Goal: Task Accomplishment & Management: Manage account settings

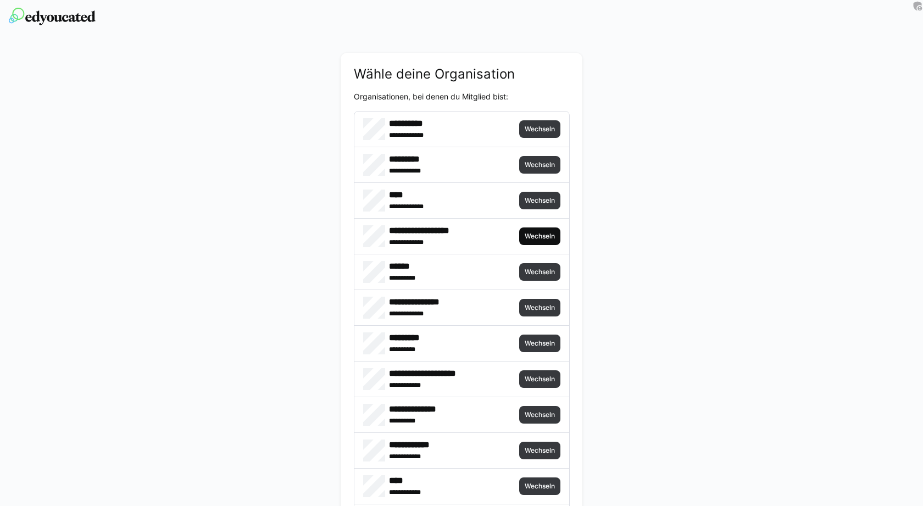
click at [535, 237] on span "Wechseln" at bounding box center [540, 236] width 32 height 9
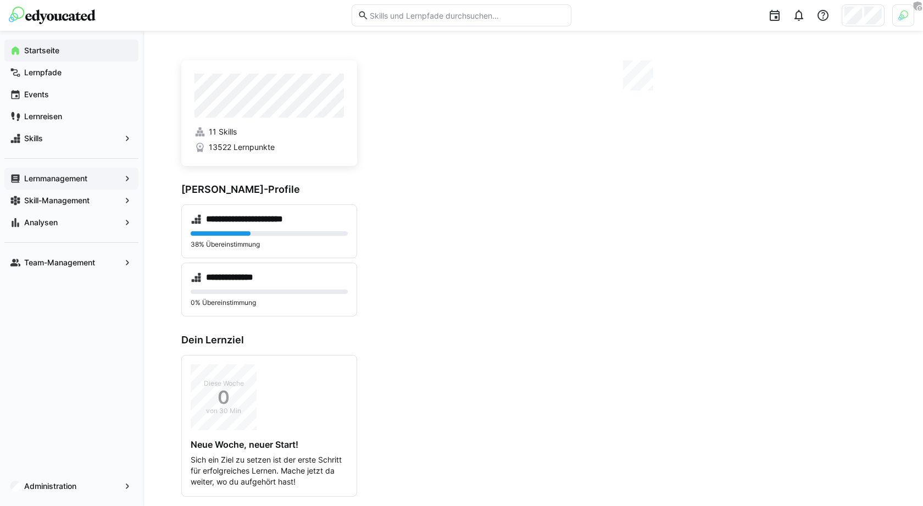
click at [0, 0] on app-navigation-label "Lernmanagement" at bounding box center [0, 0] width 0 height 0
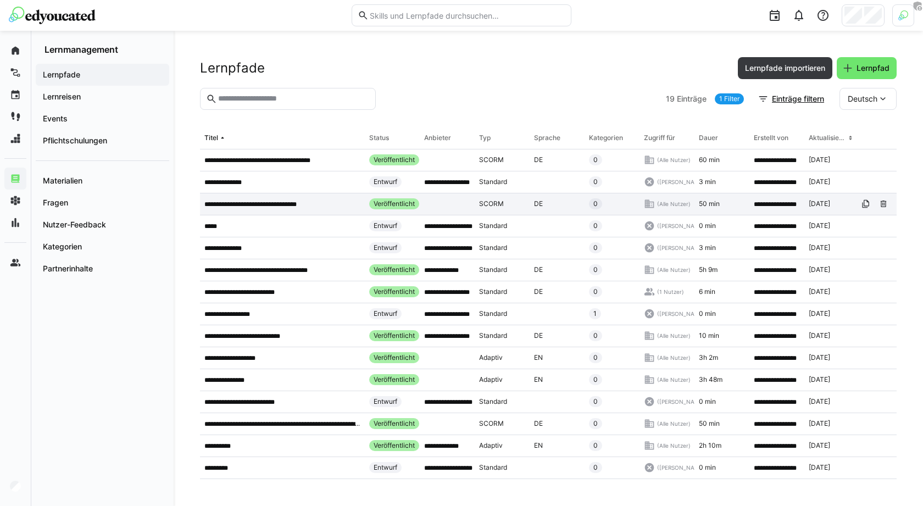
click at [272, 208] on div "**********" at bounding box center [282, 204] width 165 height 22
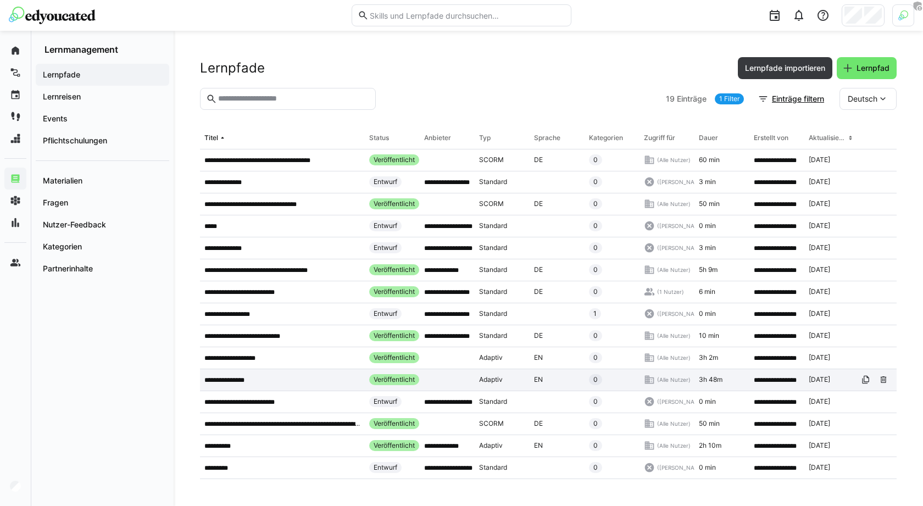
click at [251, 377] on p "**********" at bounding box center [230, 380] width 53 height 9
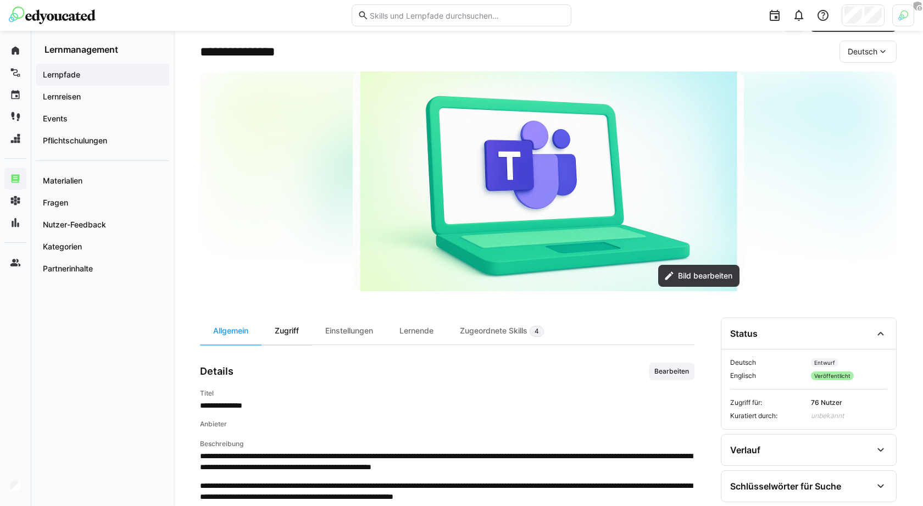
click at [291, 331] on div "Zugriff" at bounding box center [287, 331] width 51 height 27
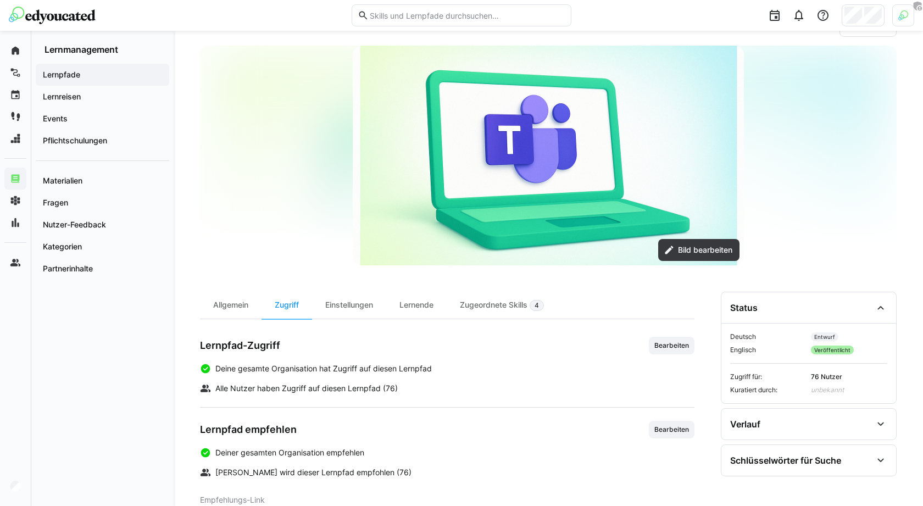
scroll to position [57, 0]
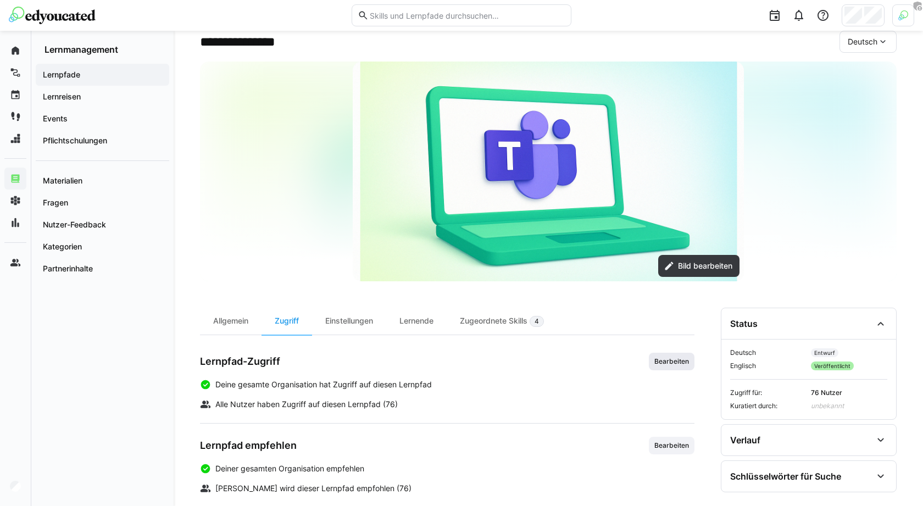
click at [669, 358] on span "Bearbeiten" at bounding box center [672, 361] width 37 height 9
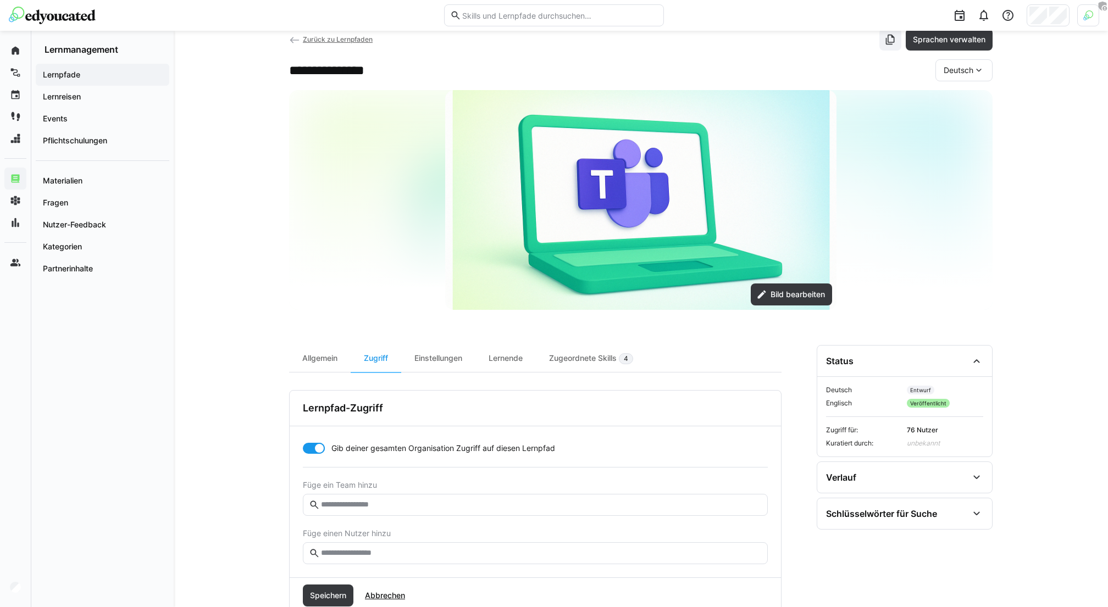
scroll to position [30, 0]
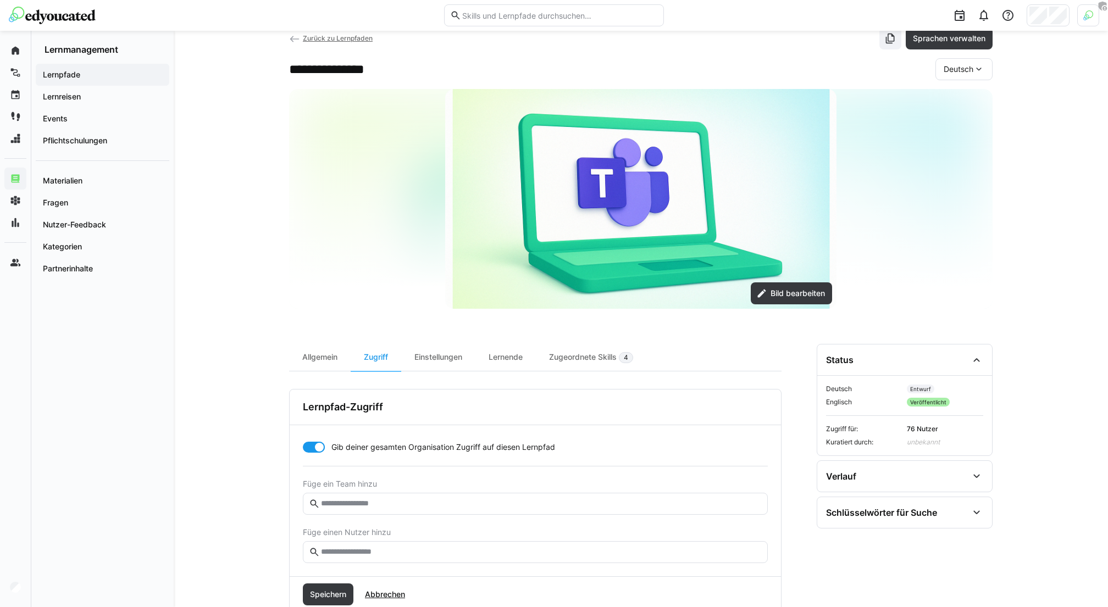
click at [398, 506] on eds-input at bounding box center [535, 504] width 465 height 22
type input "****"
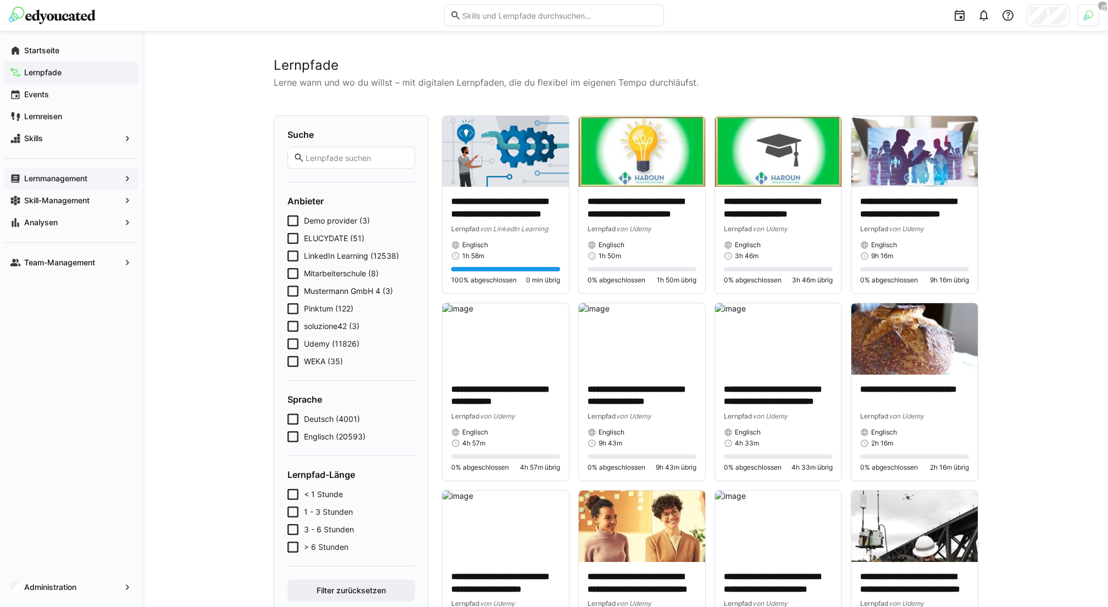
click at [339, 311] on span "Pinktum (122)" at bounding box center [328, 308] width 49 height 11
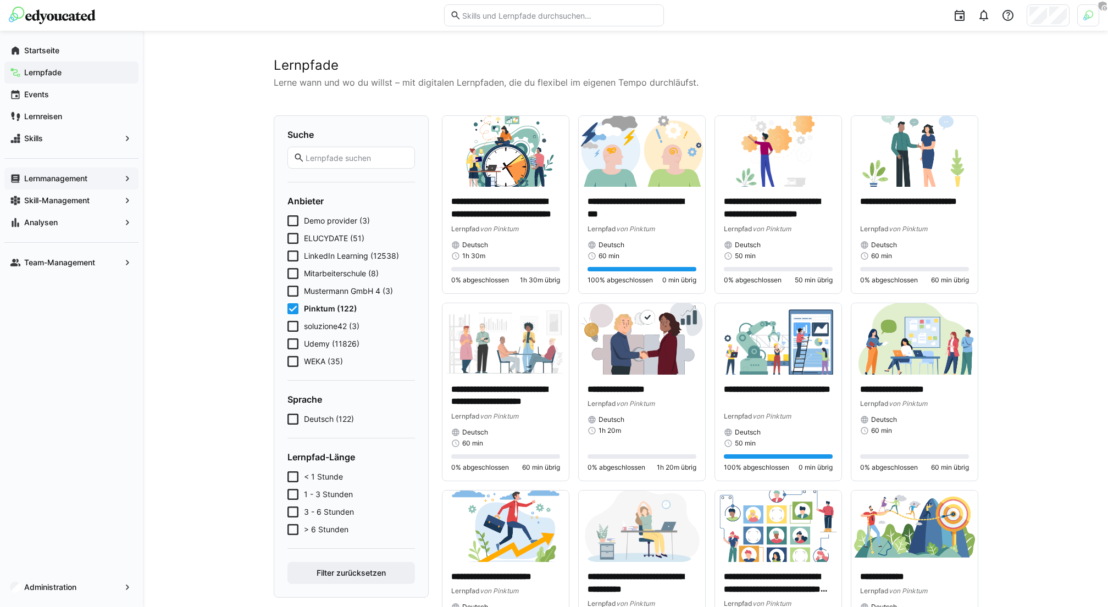
click at [69, 73] on span "Lernpfade" at bounding box center [78, 72] width 110 height 11
click at [643, 218] on p "**********" at bounding box center [642, 208] width 109 height 25
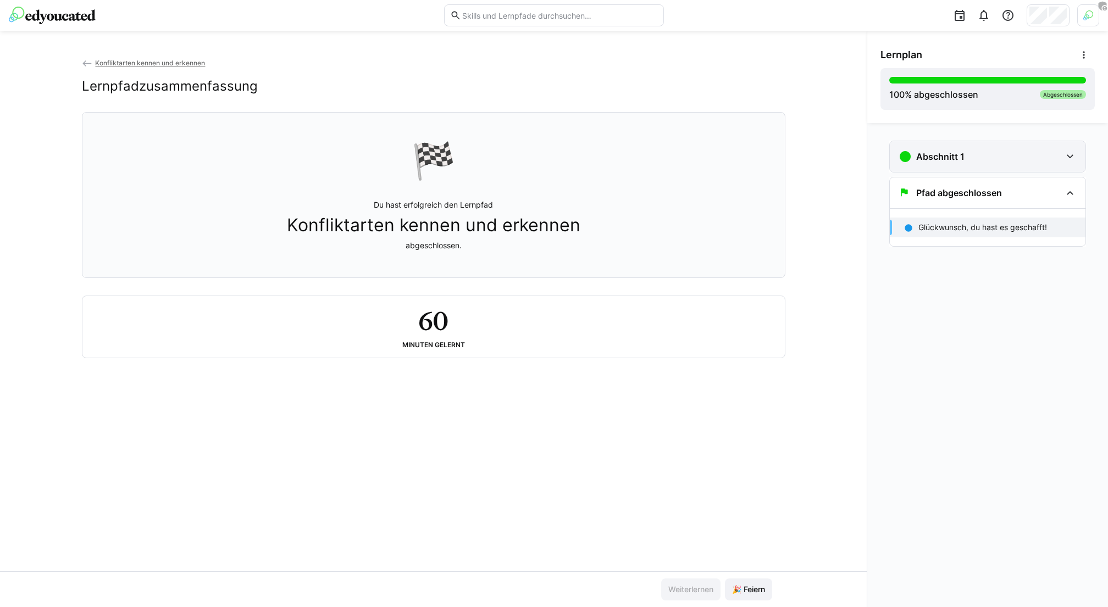
click at [923, 163] on div "Abschnitt 1" at bounding box center [988, 156] width 196 height 31
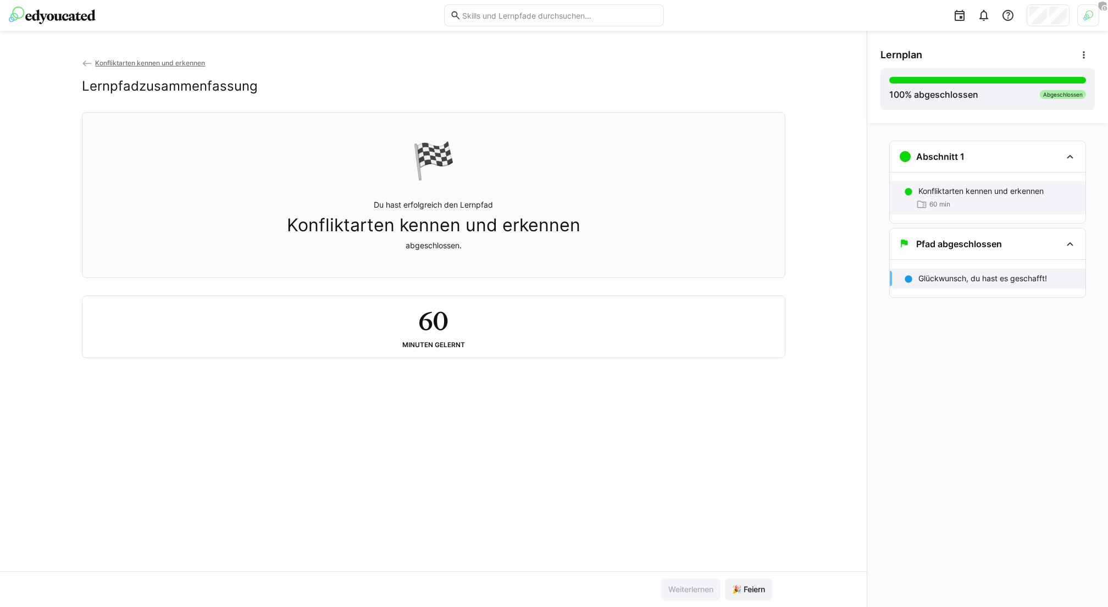
click at [923, 208] on div "60 min" at bounding box center [997, 204] width 158 height 11
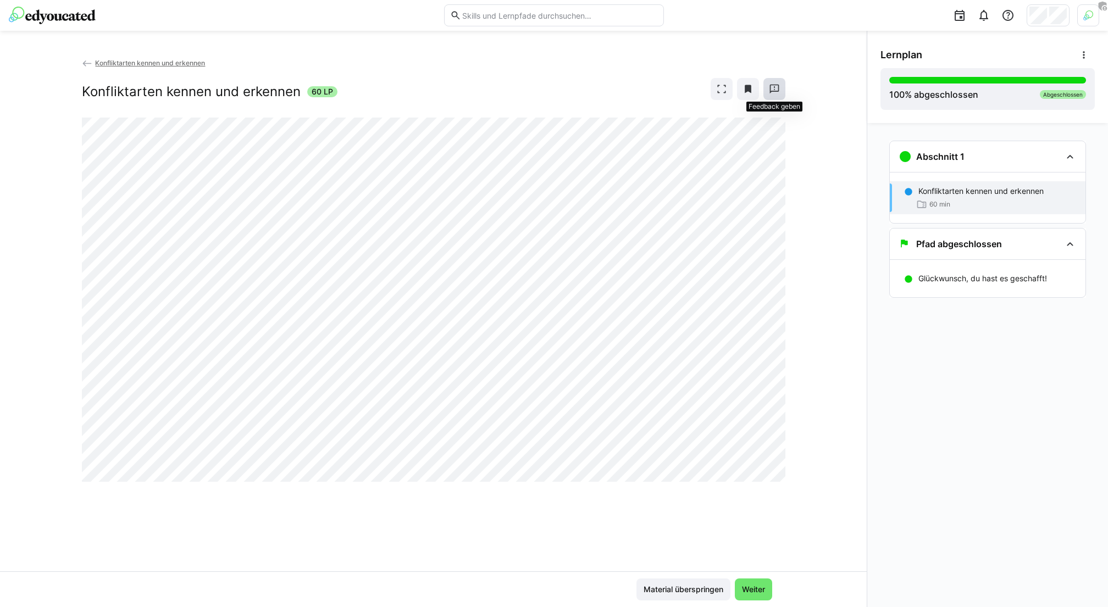
click at [771, 94] on span at bounding box center [774, 89] width 22 height 22
click at [80, 31] on div "Konfliktarten kennen und erkennen Konfliktarten kennen und erkennen 60 LP Mater…" at bounding box center [433, 319] width 867 height 577
click at [77, 29] on div at bounding box center [554, 15] width 1090 height 31
click at [69, 16] on img at bounding box center [52, 16] width 87 height 18
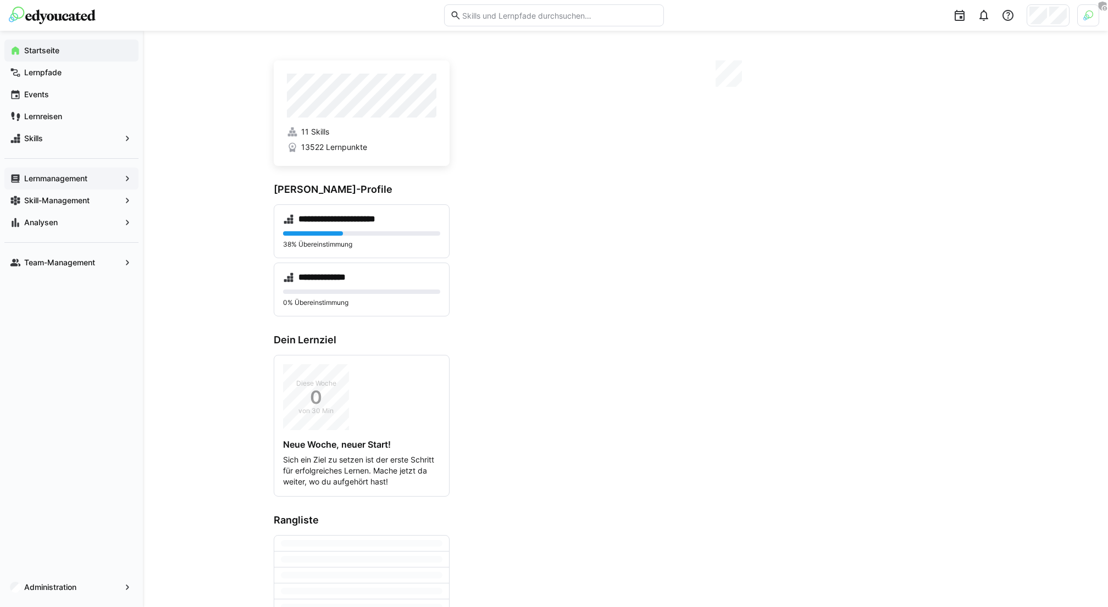
click at [114, 180] on span "Lernmanagement" at bounding box center [72, 178] width 98 height 11
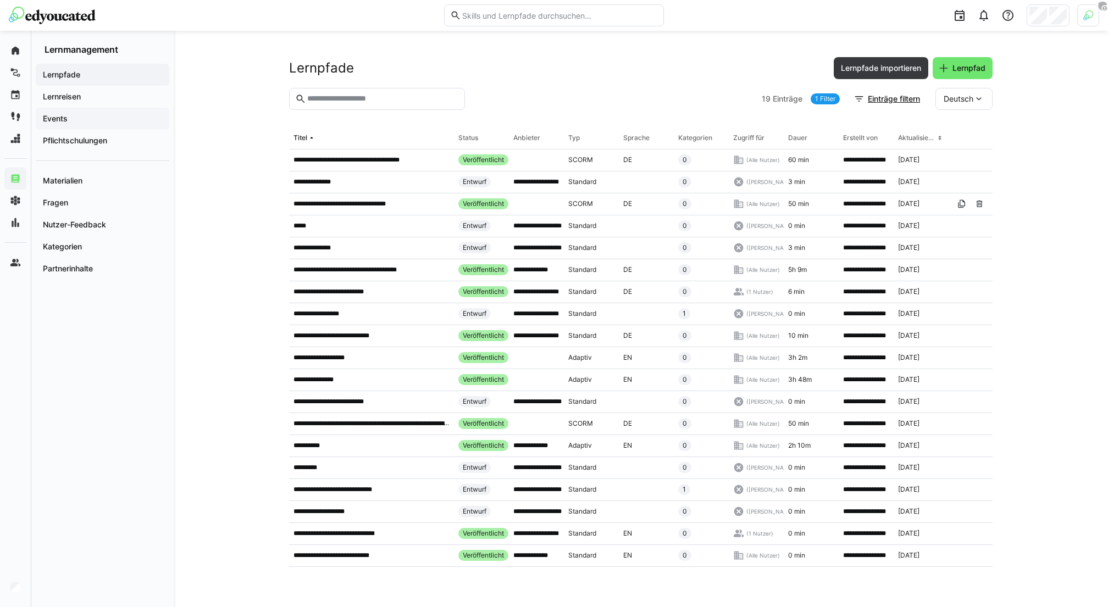
click at [130, 125] on div "Events" at bounding box center [103, 119] width 134 height 22
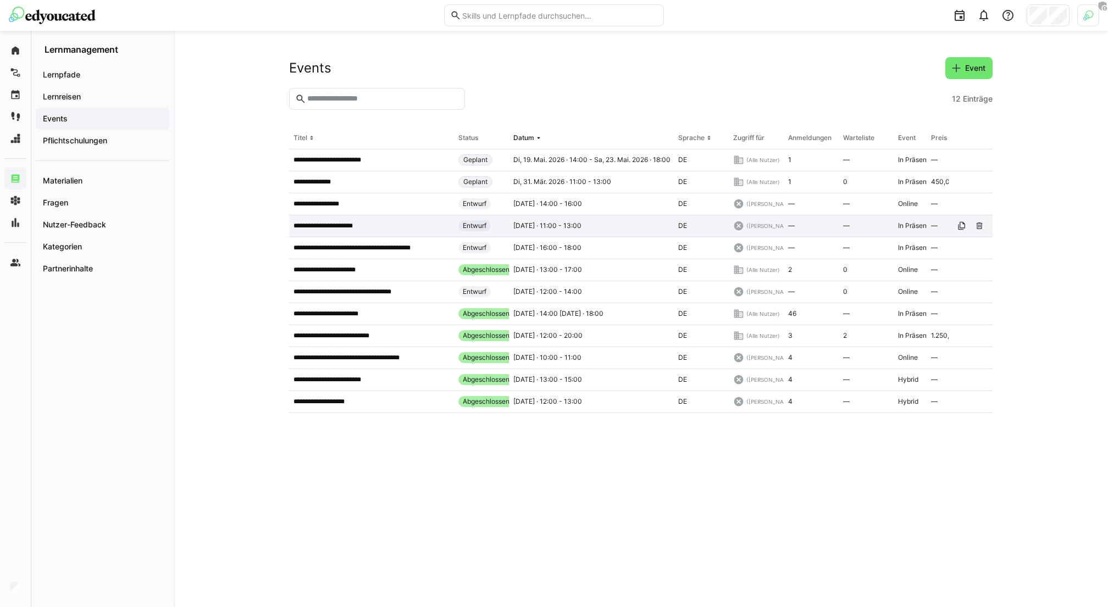
click at [390, 219] on div "**********" at bounding box center [371, 226] width 165 height 22
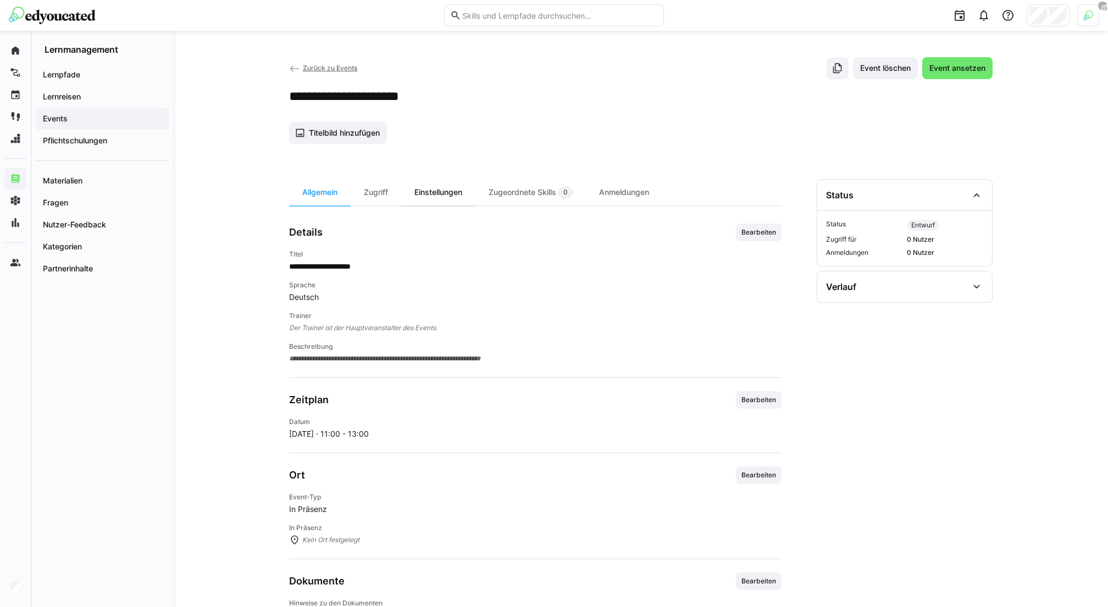
click at [457, 199] on div "Einstellungen" at bounding box center [438, 192] width 74 height 26
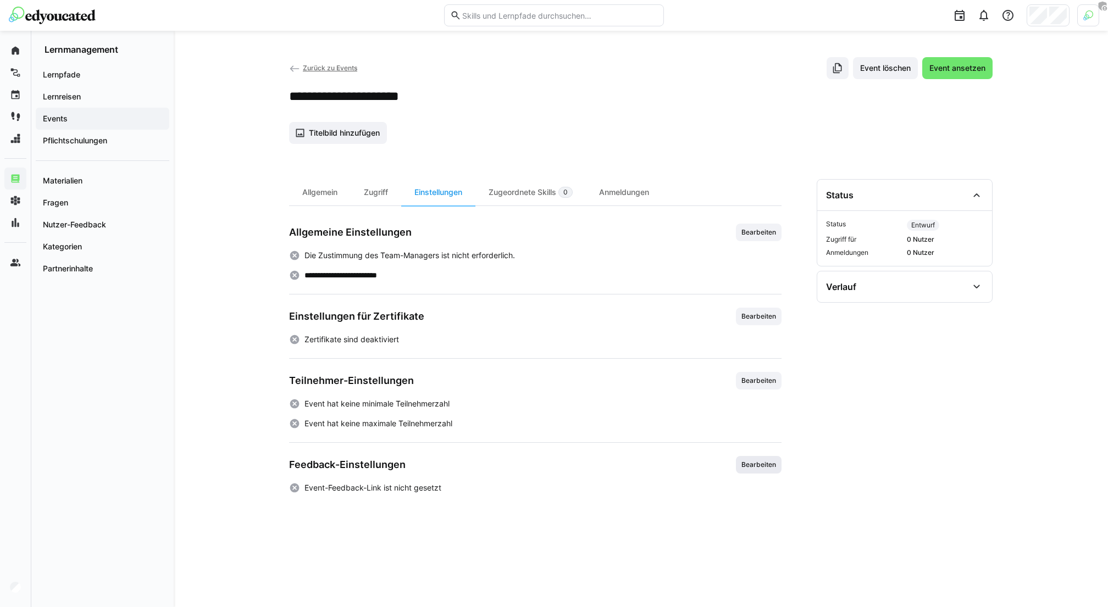
click at [768, 464] on span "Bearbeiten" at bounding box center [758, 465] width 37 height 9
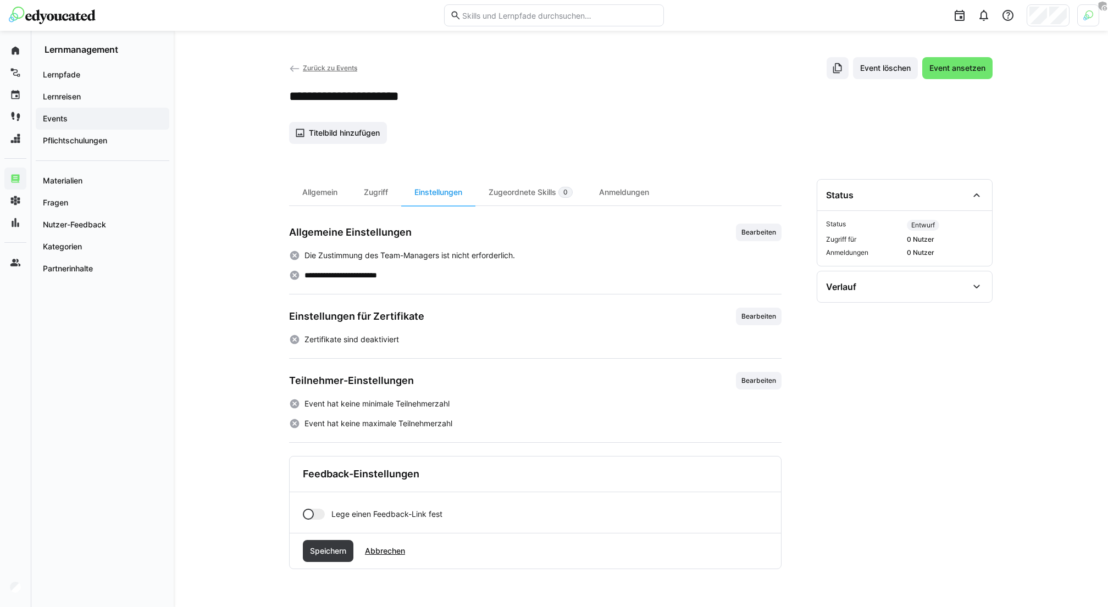
click at [320, 506] on div at bounding box center [314, 514] width 22 height 11
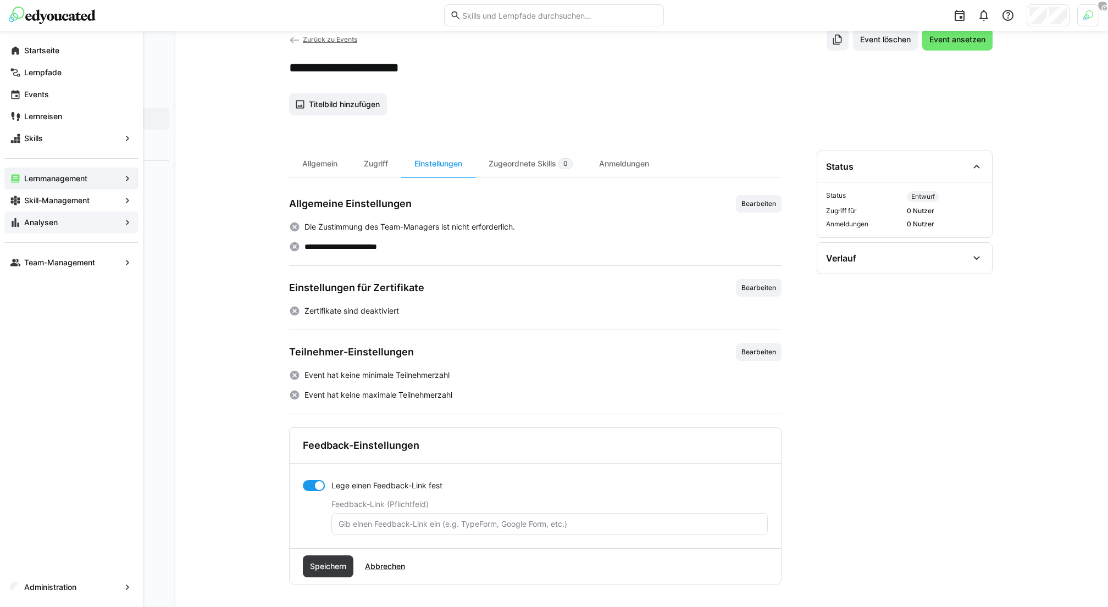
click at [56, 231] on div "Analysen" at bounding box center [71, 223] width 134 height 22
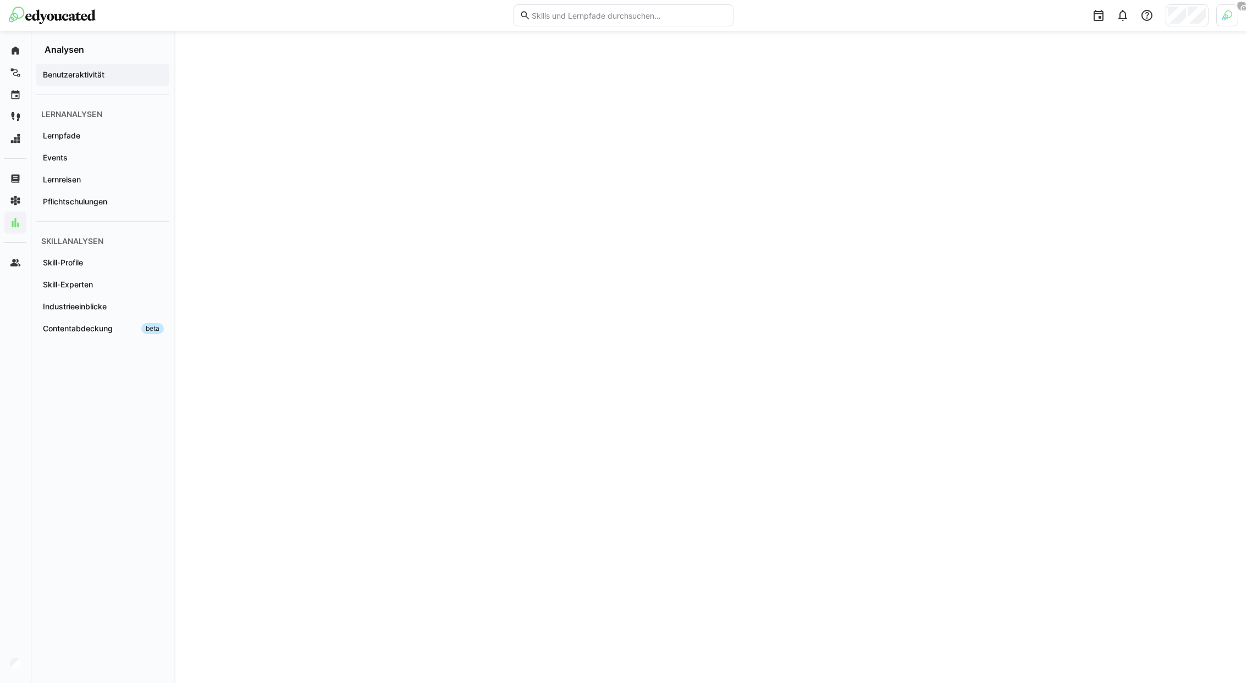
scroll to position [591, 0]
click at [79, 140] on span "Lernpfade" at bounding box center [102, 135] width 123 height 11
click at [97, 162] on span "Events" at bounding box center [102, 157] width 123 height 11
click at [148, 198] on span "Pflichtschulungen" at bounding box center [102, 201] width 123 height 11
click at [120, 170] on div "Lernreisen" at bounding box center [103, 180] width 134 height 22
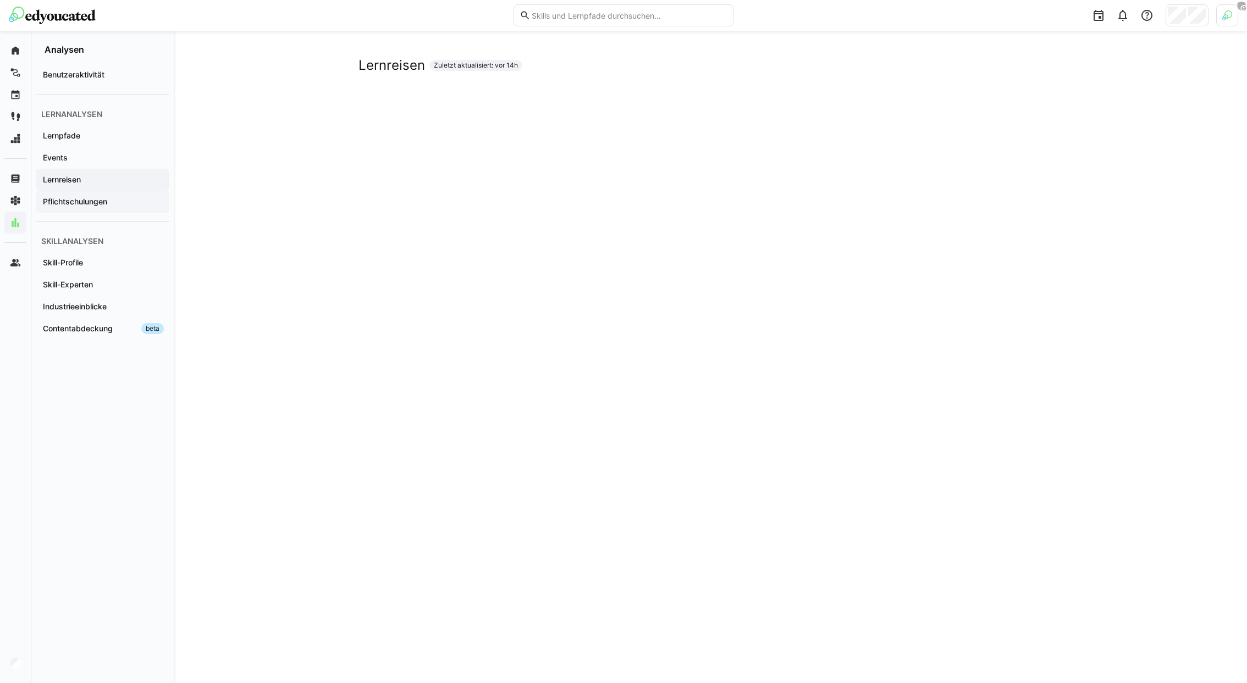
click at [0, 0] on app-navigation-label "Pflichtschulungen" at bounding box center [0, 0] width 0 height 0
click at [0, 0] on app-navigation-label "Benutzeraktivität" at bounding box center [0, 0] width 0 height 0
click at [923, 10] on eds-icon at bounding box center [1241, 6] width 11 height 11
click at [923, 13] on div at bounding box center [1227, 15] width 22 height 22
click at [923, 123] on span "Aktivieren" at bounding box center [1105, 129] width 43 height 18
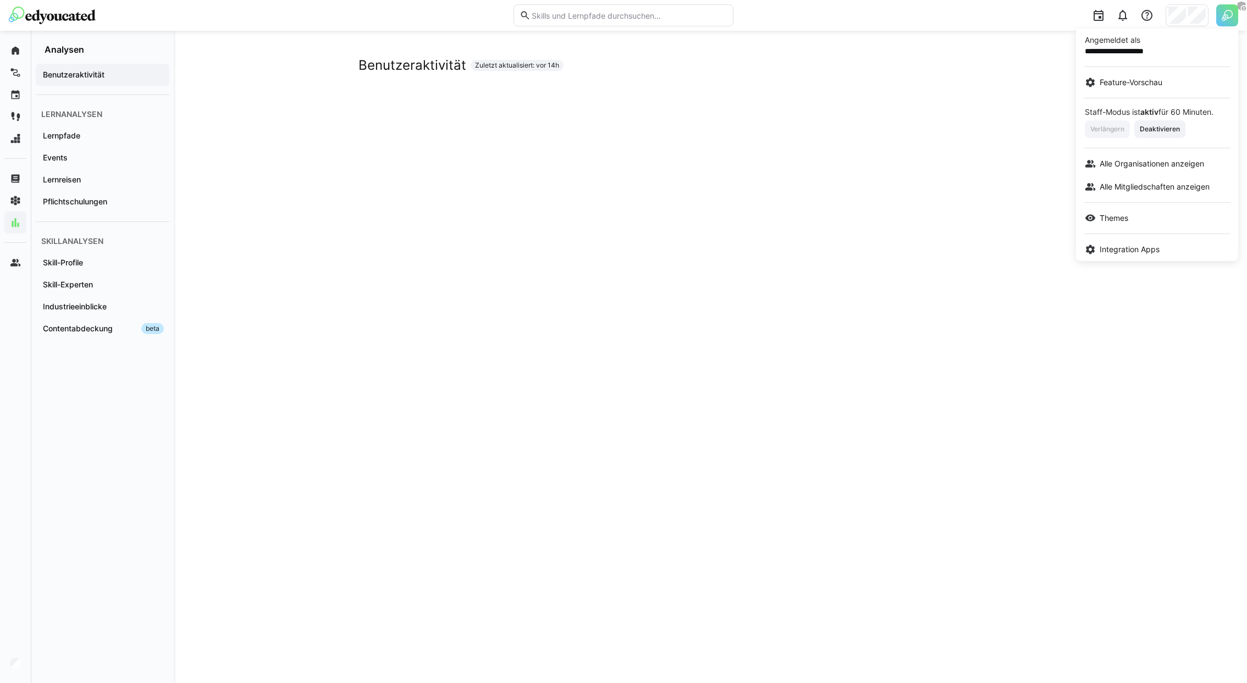
click at [923, 19] on div at bounding box center [623, 341] width 1247 height 683
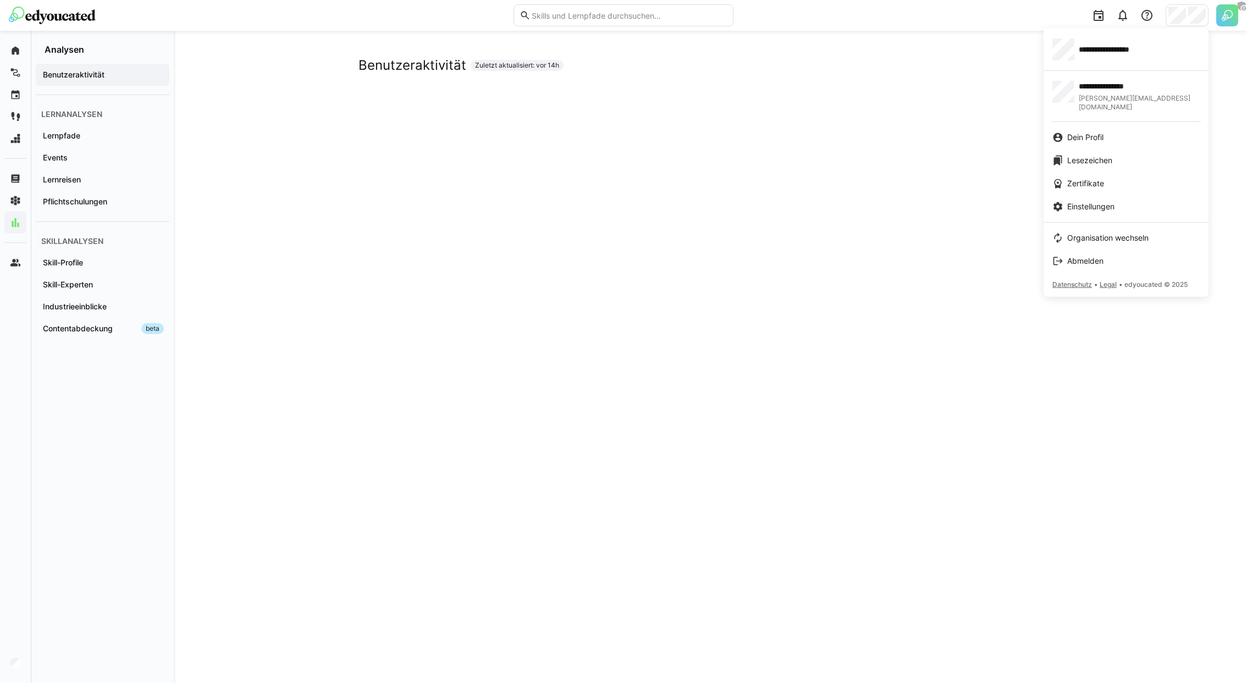
click at [923, 19] on div at bounding box center [623, 341] width 1247 height 683
click at [923, 21] on img at bounding box center [1227, 15] width 22 height 22
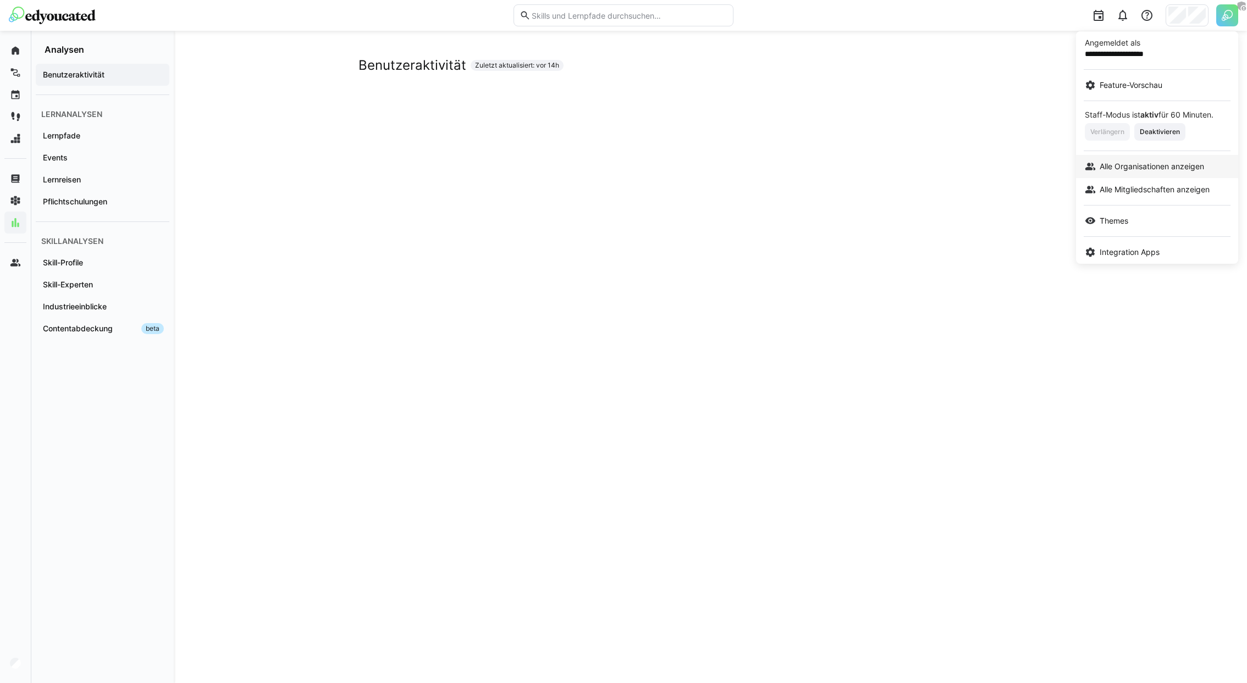
click at [923, 159] on link "Alle Organisationen anzeigen" at bounding box center [1157, 166] width 162 height 23
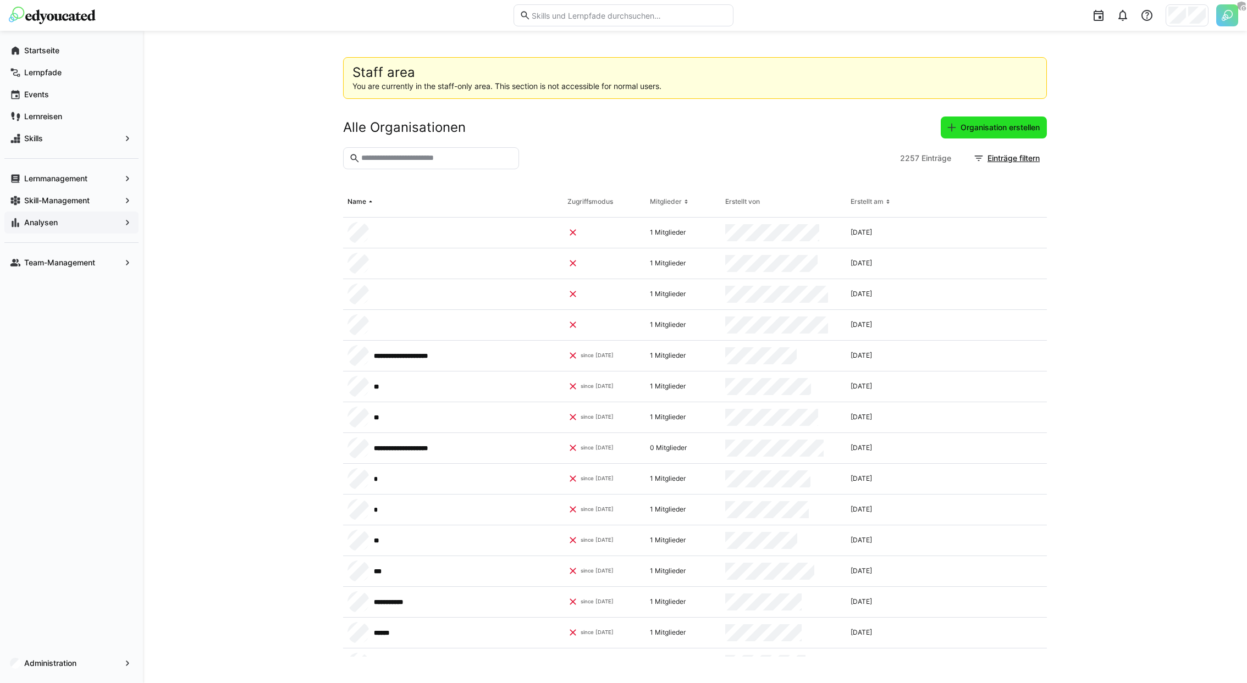
click at [923, 130] on span "Organisation erstellen" at bounding box center [1000, 127] width 82 height 11
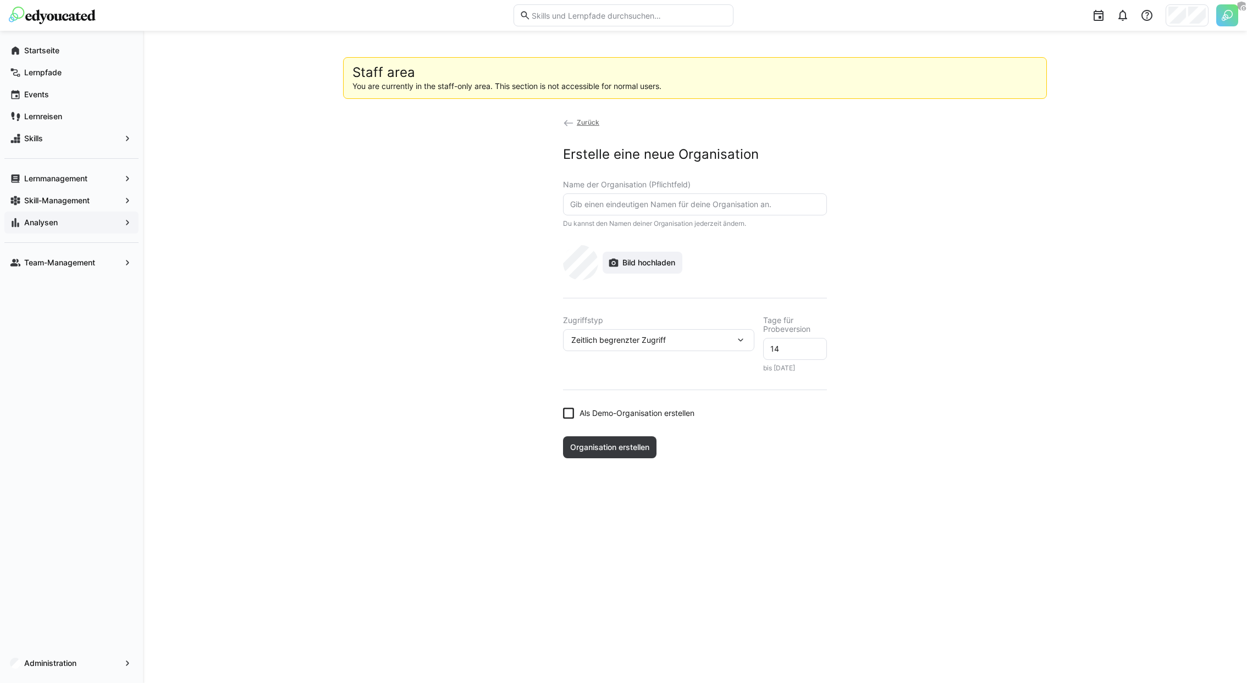
click at [730, 205] on input "text" at bounding box center [695, 205] width 252 height 10
type input "CSS Versicherung"
click at [666, 268] on span "Bild hochladen" at bounding box center [642, 263] width 80 height 22
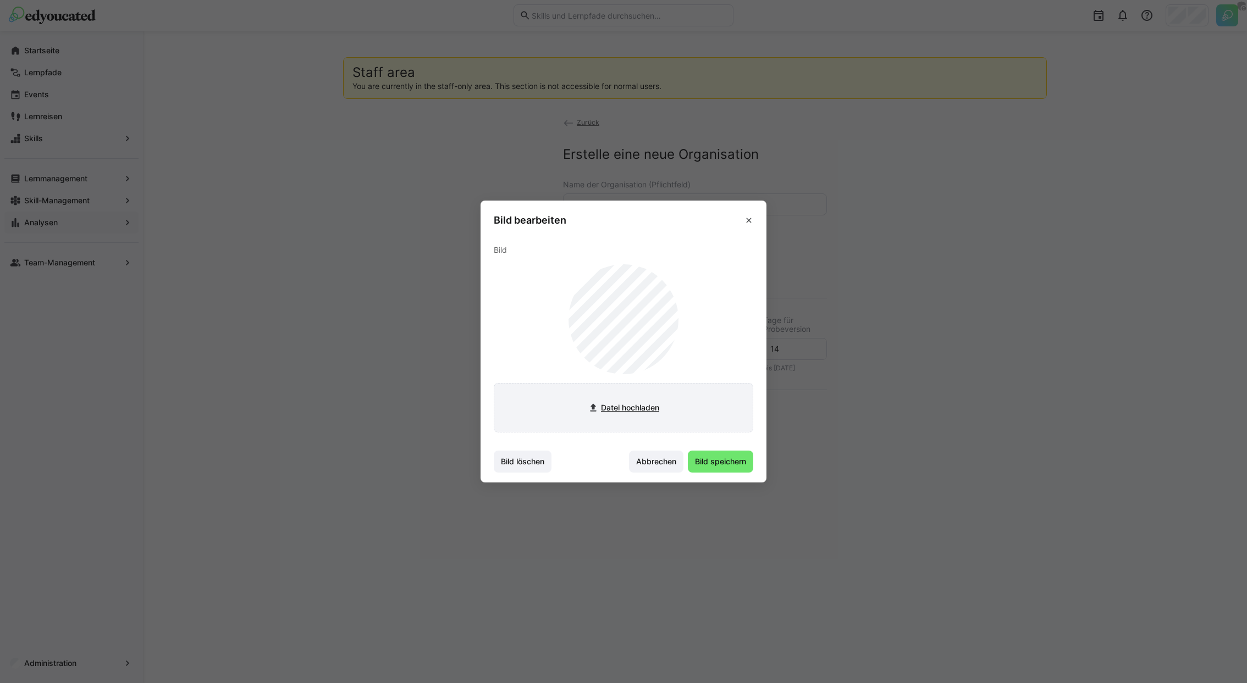
click at [658, 408] on input "file" at bounding box center [623, 408] width 258 height 48
click at [640, 405] on input "file" at bounding box center [623, 408] width 258 height 48
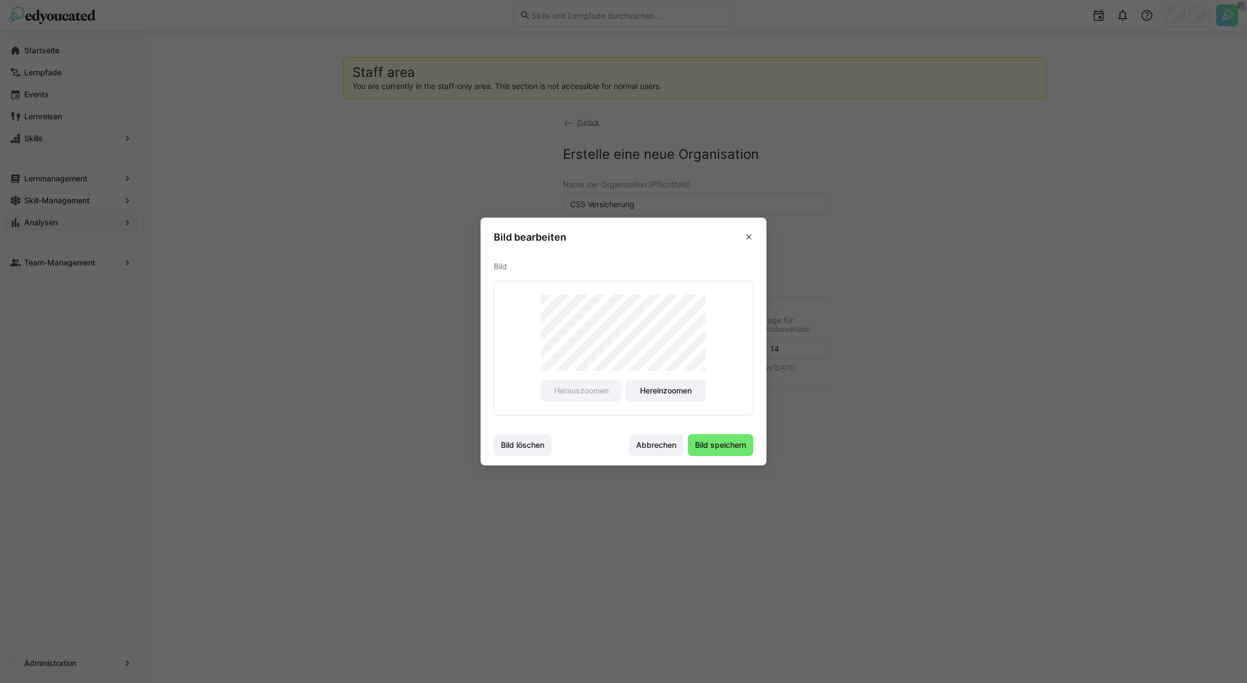
click at [730, 459] on footer "Bild löschen Abbrechen Bild speichern" at bounding box center [623, 444] width 286 height 41
click at [730, 451] on span "Bild speichern" at bounding box center [720, 445] width 65 height 22
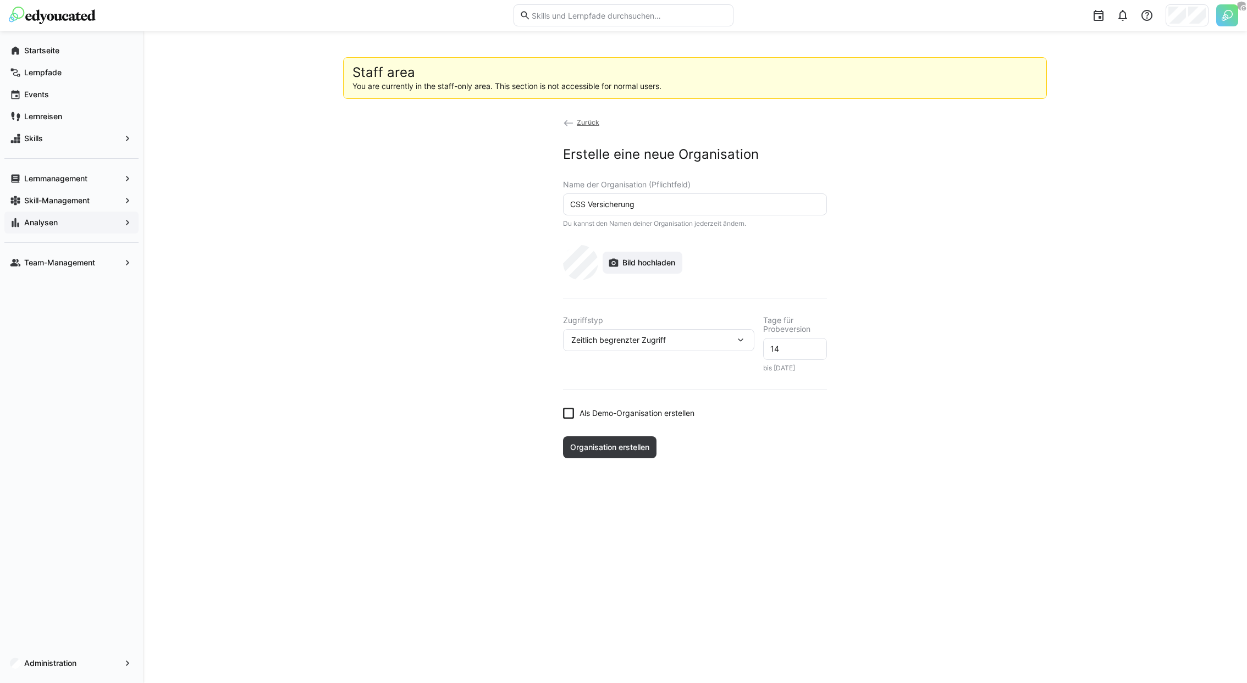
click at [670, 341] on div "Zeitlich begrenzter Zugriff" at bounding box center [653, 340] width 164 height 10
click at [654, 369] on div "Voller Zugriff" at bounding box center [659, 368] width 174 height 11
click at [641, 391] on span "Als Demo-Organisation erstellen" at bounding box center [636, 392] width 115 height 11
click at [642, 424] on span "Organisation erstellen" at bounding box center [609, 426] width 82 height 11
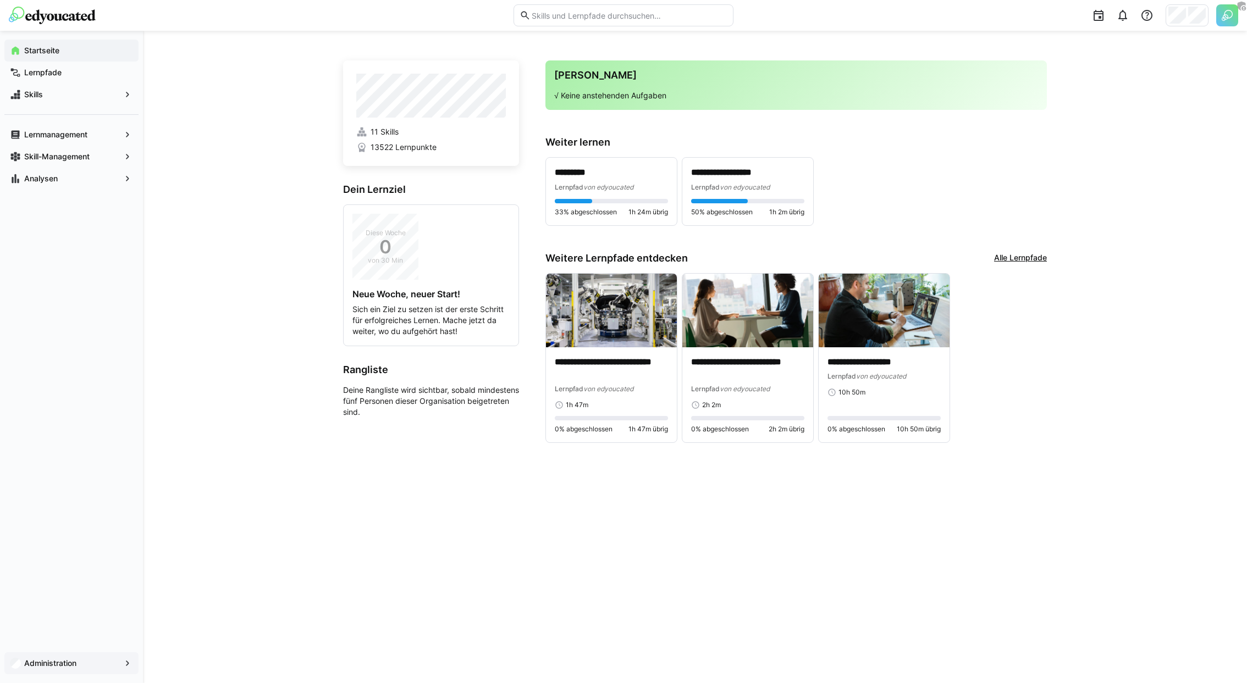
click at [0, 0] on app-navigation-label "Administration" at bounding box center [0, 0] width 0 height 0
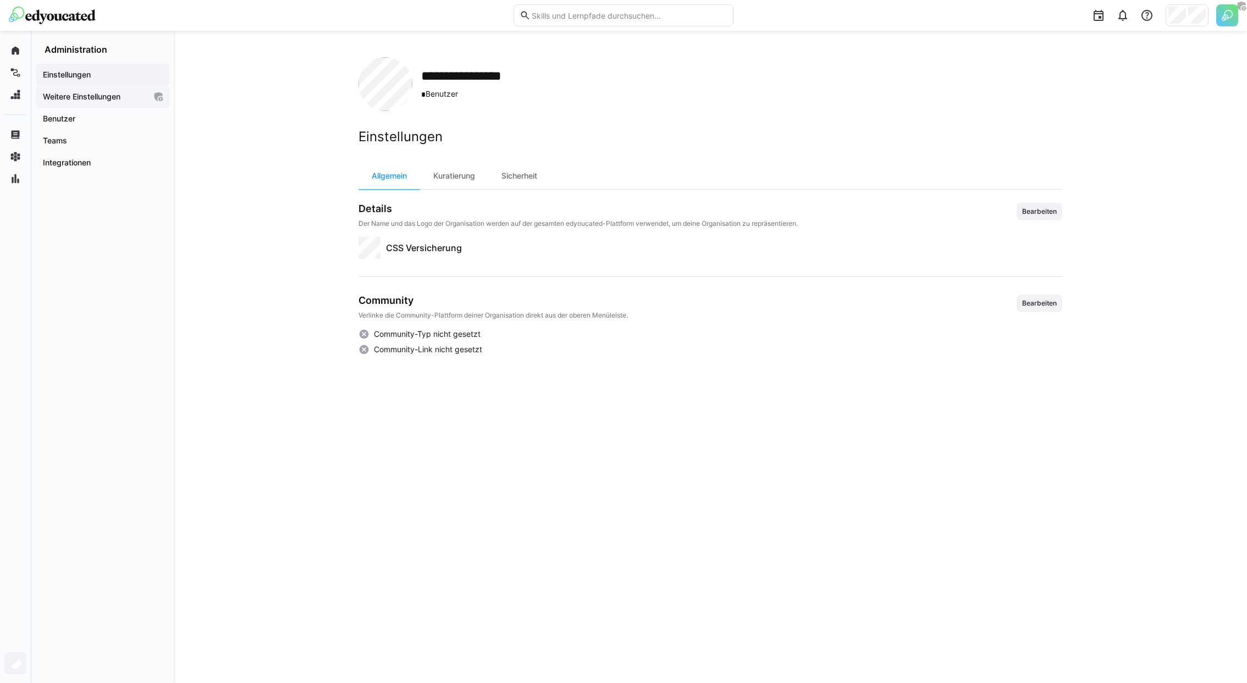
click at [0, 0] on app-navigation-label "Weitere Einstellungen" at bounding box center [0, 0] width 0 height 0
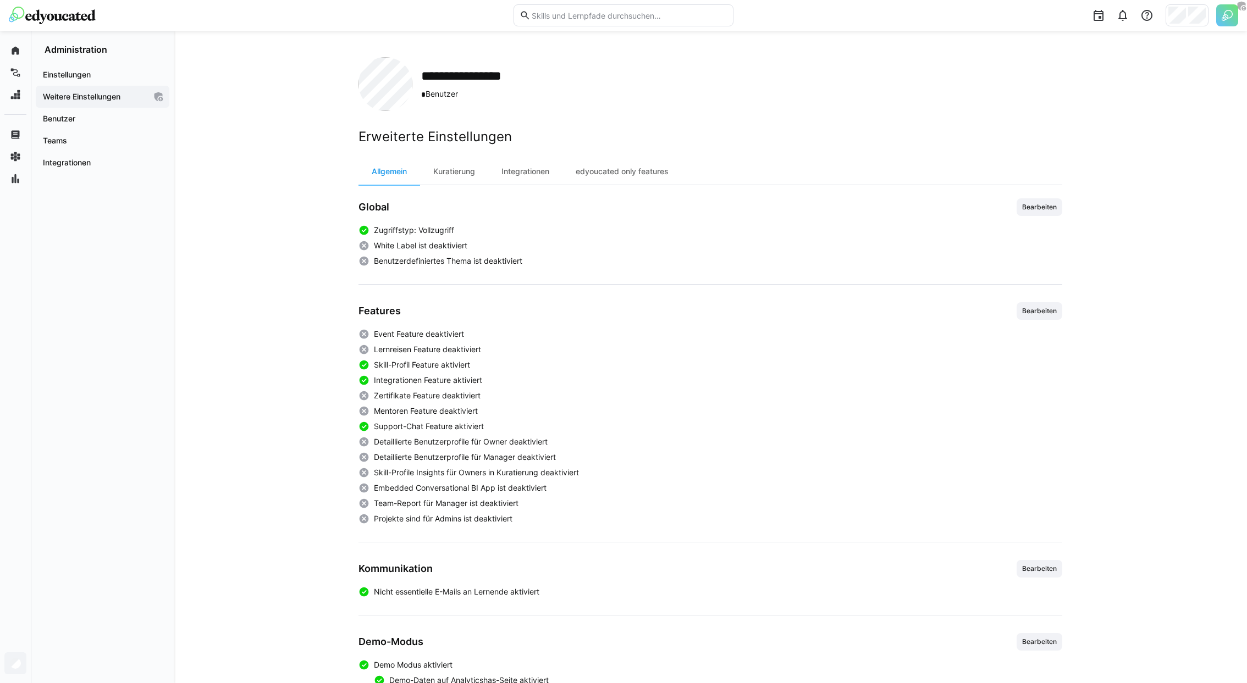
click at [923, 197] on div "Allgemein Kuratierung Integrationen edyoucated only features Global Bearbeiten …" at bounding box center [710, 475] width 704 height 635
click at [923, 214] on span "Bearbeiten" at bounding box center [1039, 207] width 46 height 18
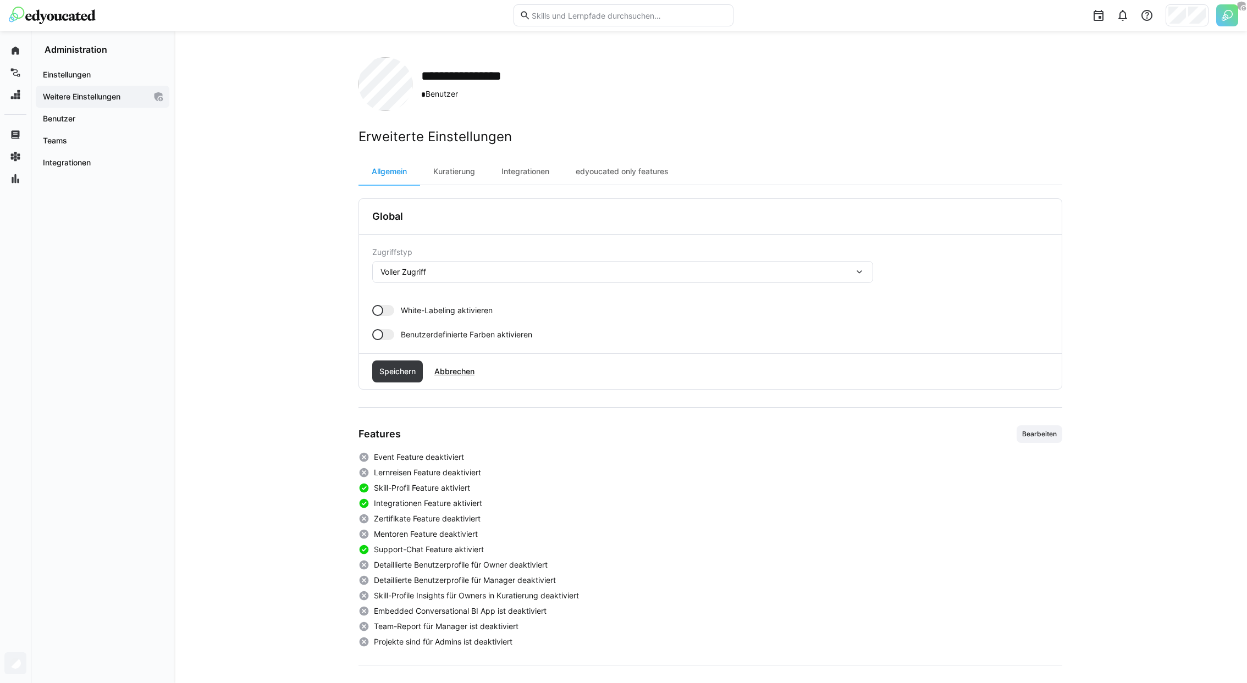
click at [387, 306] on div at bounding box center [383, 310] width 22 height 11
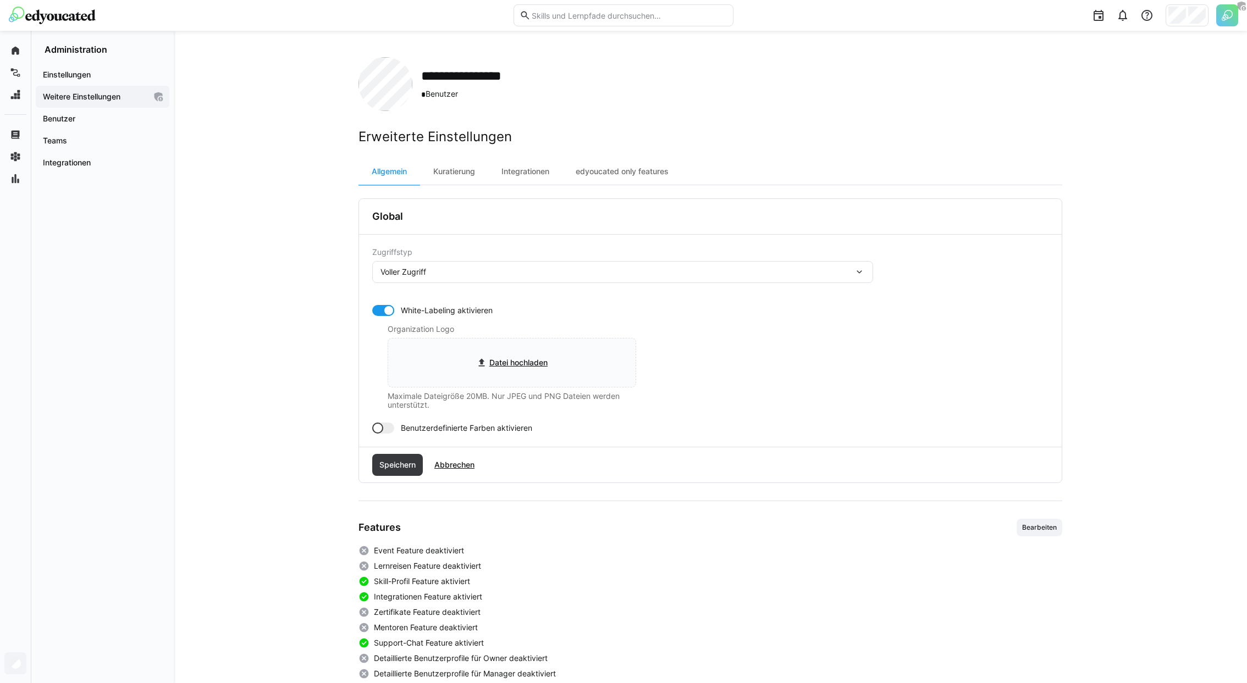
click at [510, 334] on div "Organization Logo Datei hochladen Maximale Dateigröße 20MB. Nur JPEG und PNG Da…" at bounding box center [511, 367] width 248 height 85
click at [510, 371] on input "file" at bounding box center [511, 363] width 247 height 48
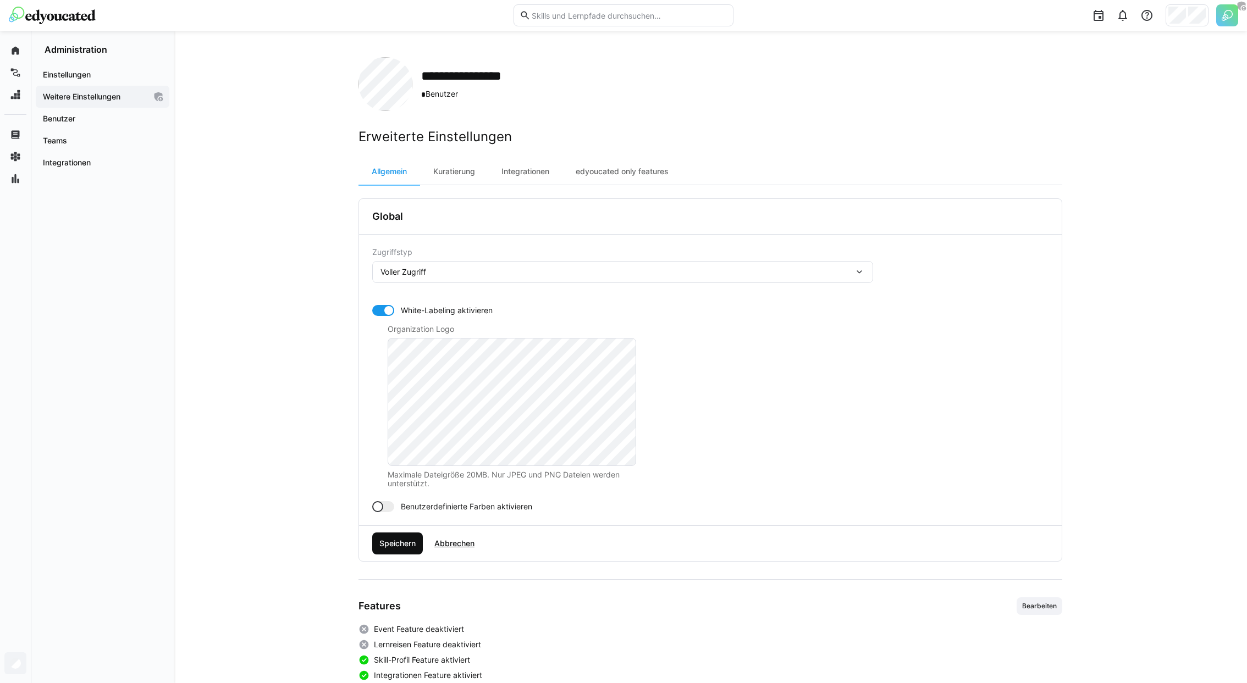
click at [399, 506] on span "Speichern" at bounding box center [398, 543] width 40 height 11
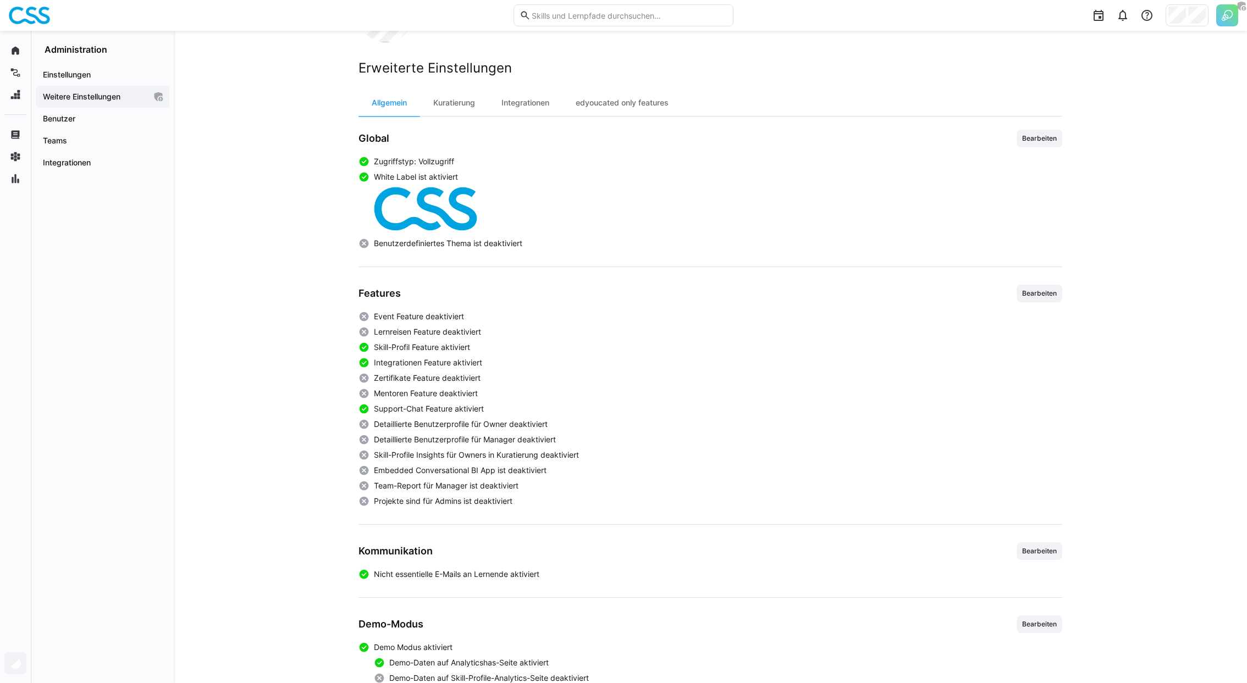
scroll to position [51, 0]
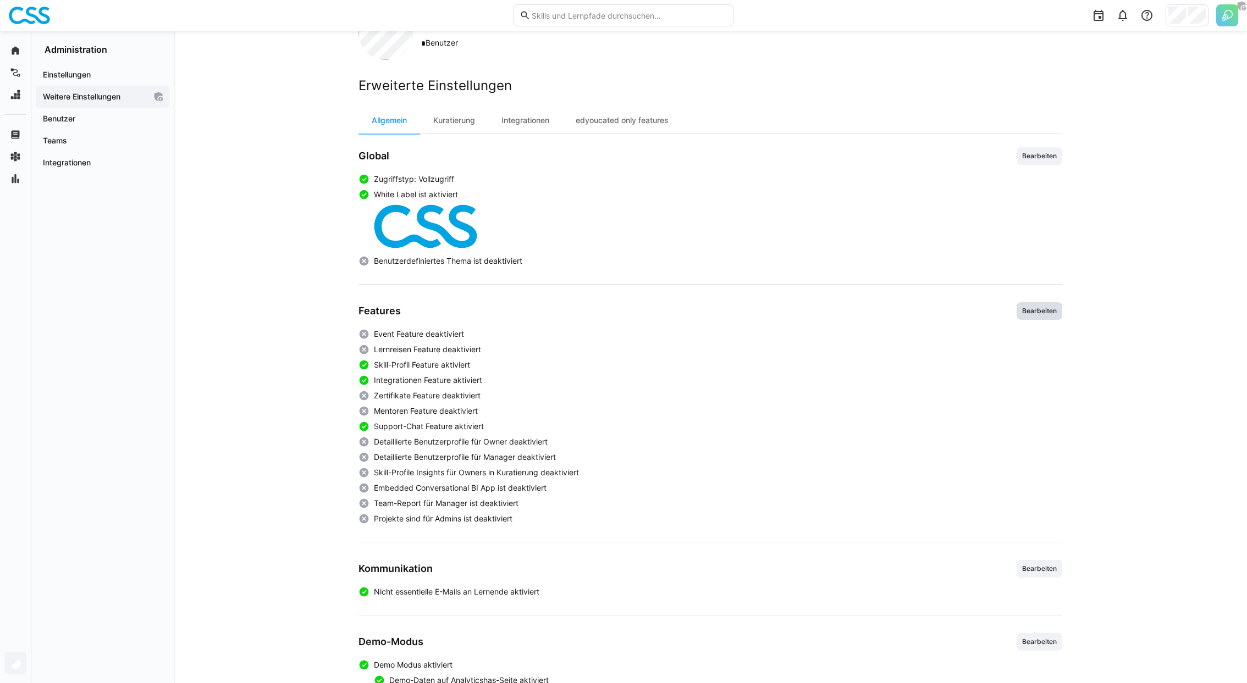
click at [923, 310] on span "Bearbeiten" at bounding box center [1039, 311] width 37 height 9
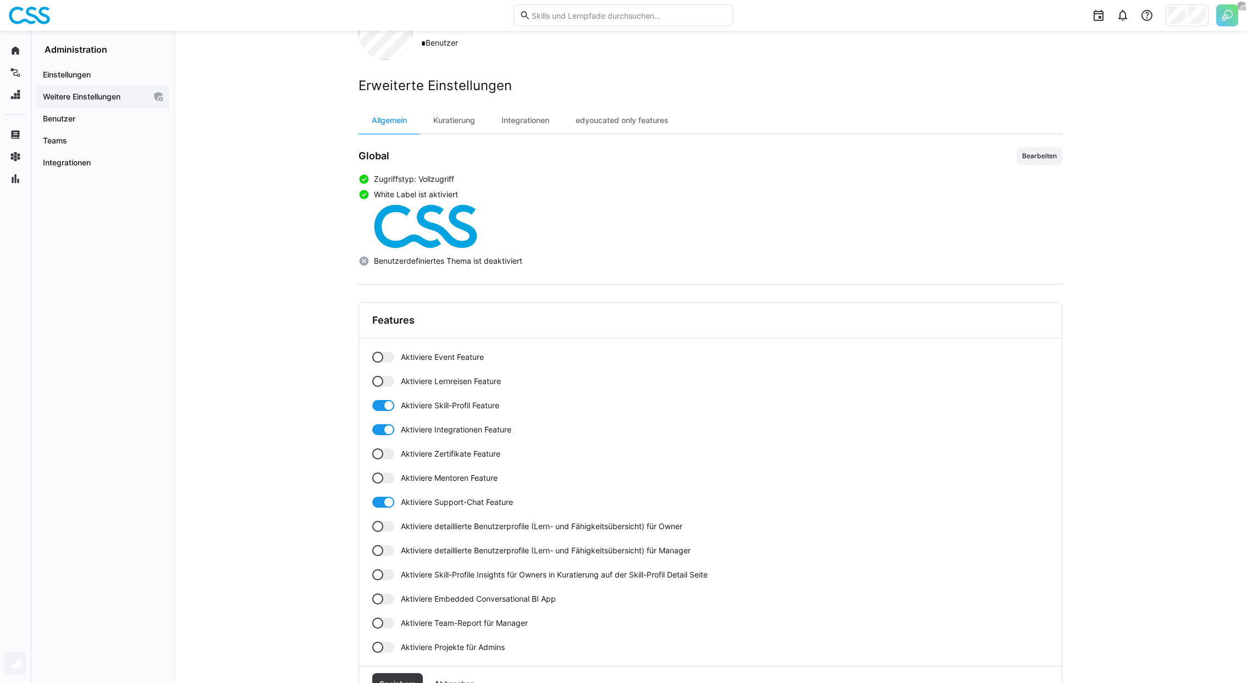
click at [374, 352] on div at bounding box center [377, 357] width 11 height 11
click at [376, 368] on div "Aktiviere Event Feature Aktiviere Lernreisen Feature Aktiviere Skill-Profil Fea…" at bounding box center [710, 502] width 676 height 301
click at [376, 373] on div "Aktiviere Event Feature Aktiviere Lernreisen Feature Aktiviere Skill-Profil Fea…" at bounding box center [710, 502] width 676 height 301
click at [382, 381] on div at bounding box center [377, 381] width 11 height 11
click at [384, 428] on div at bounding box center [388, 429] width 11 height 11
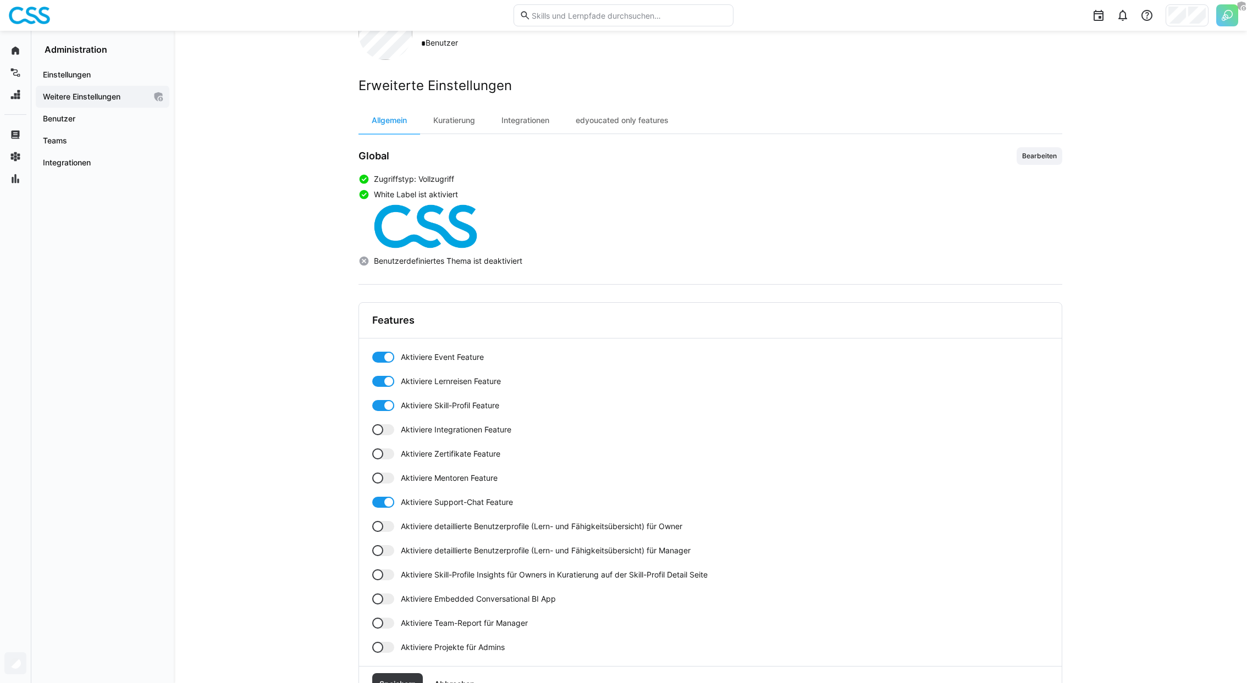
click at [384, 448] on div at bounding box center [383, 453] width 22 height 11
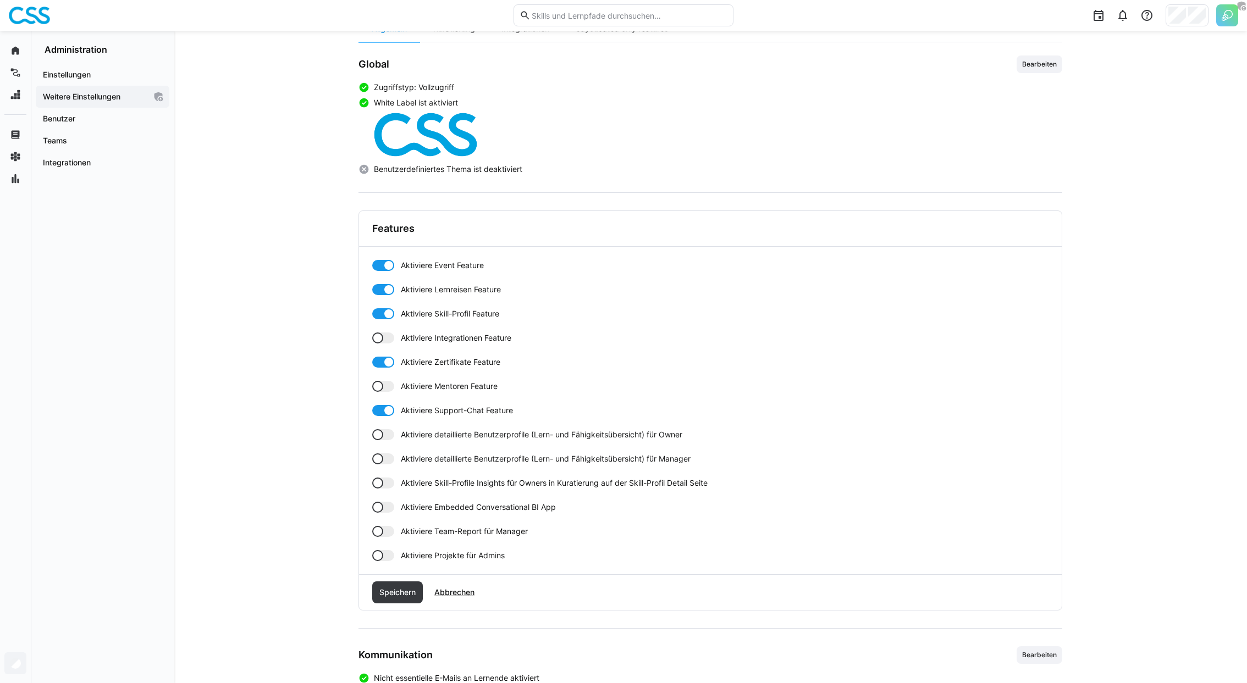
scroll to position [181, 0]
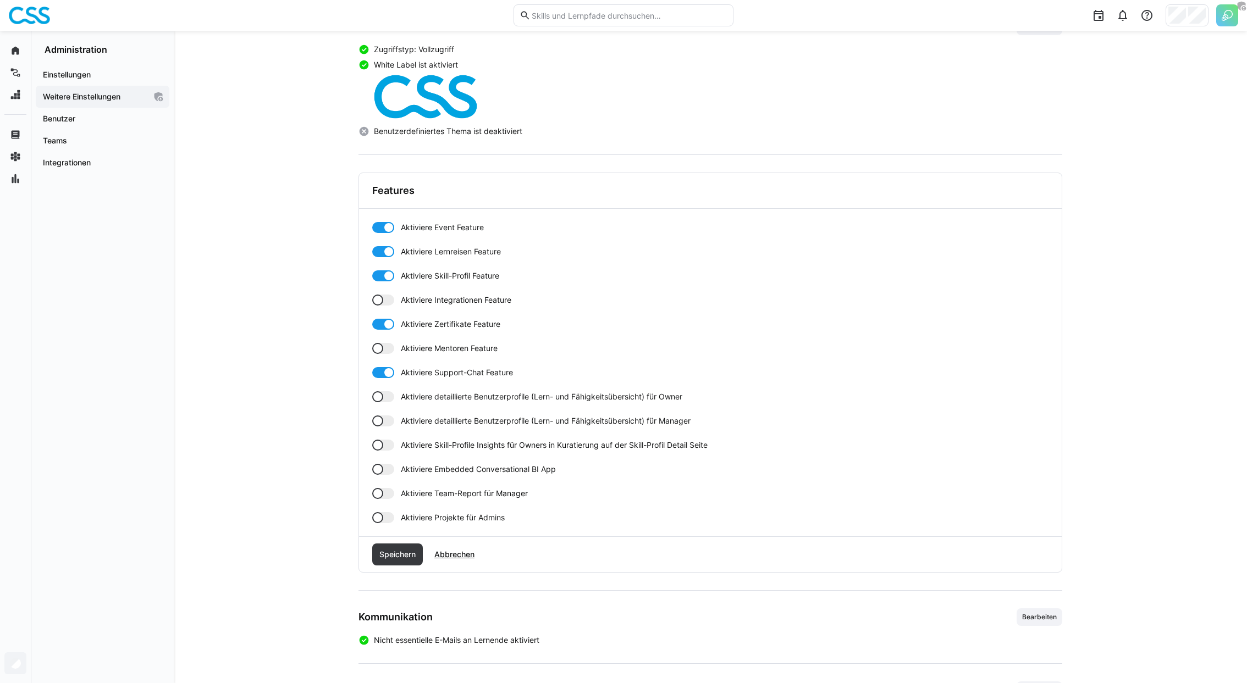
click at [386, 394] on div at bounding box center [383, 396] width 22 height 11
click at [386, 422] on div at bounding box center [383, 421] width 22 height 11
click at [391, 440] on div at bounding box center [383, 445] width 22 height 11
click at [391, 465] on div at bounding box center [383, 469] width 22 height 11
click at [390, 464] on div at bounding box center [388, 469] width 11 height 11
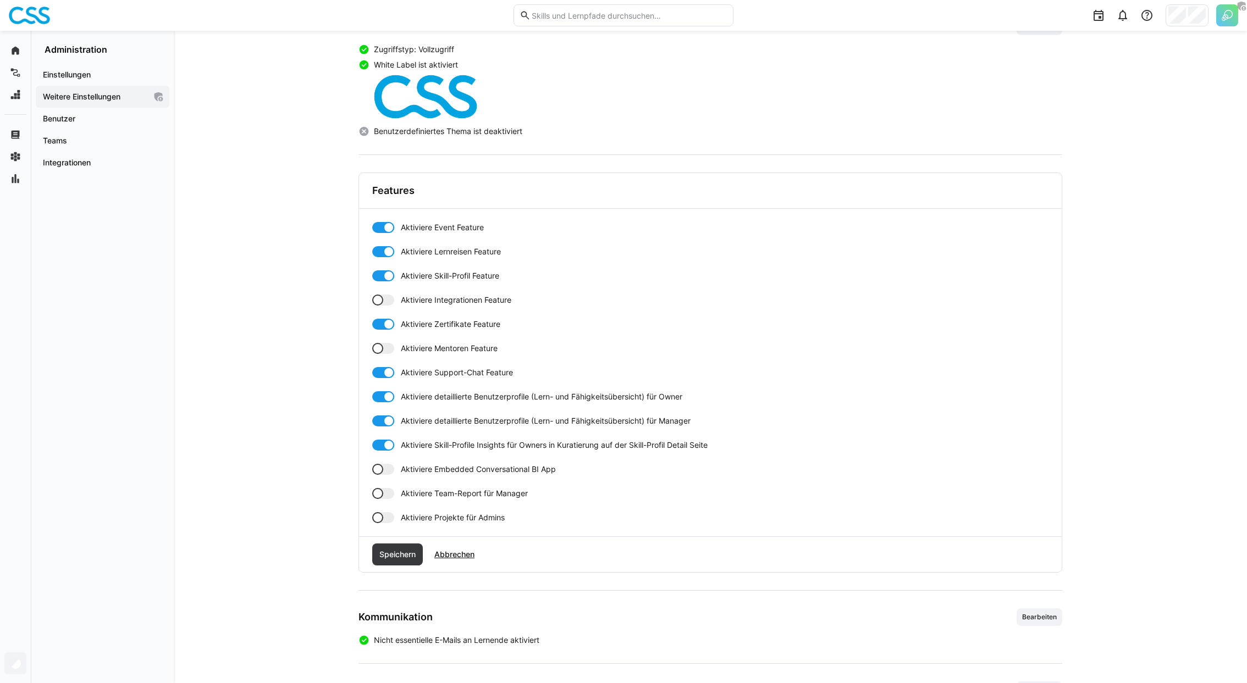
click at [391, 505] on div "Aktiviere Event Feature Aktiviere Lernreisen Feature Aktiviere Skill-Profil Fea…" at bounding box center [710, 372] width 676 height 301
click at [388, 496] on div at bounding box center [383, 493] width 22 height 11
click at [388, 506] on div at bounding box center [383, 517] width 22 height 11
click at [379, 506] on div at bounding box center [383, 517] width 22 height 11
click at [381, 506] on div "Speichern Abbrechen" at bounding box center [710, 554] width 702 height 35
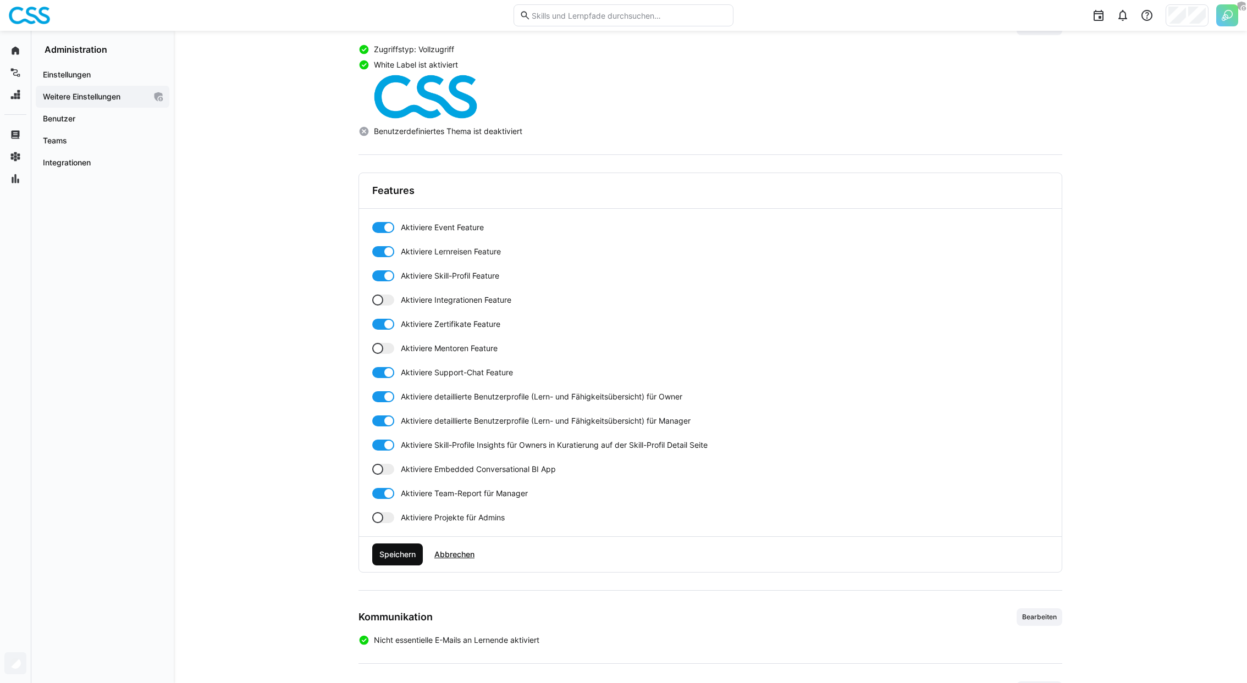
click at [384, 506] on span "Speichern" at bounding box center [397, 555] width 51 height 22
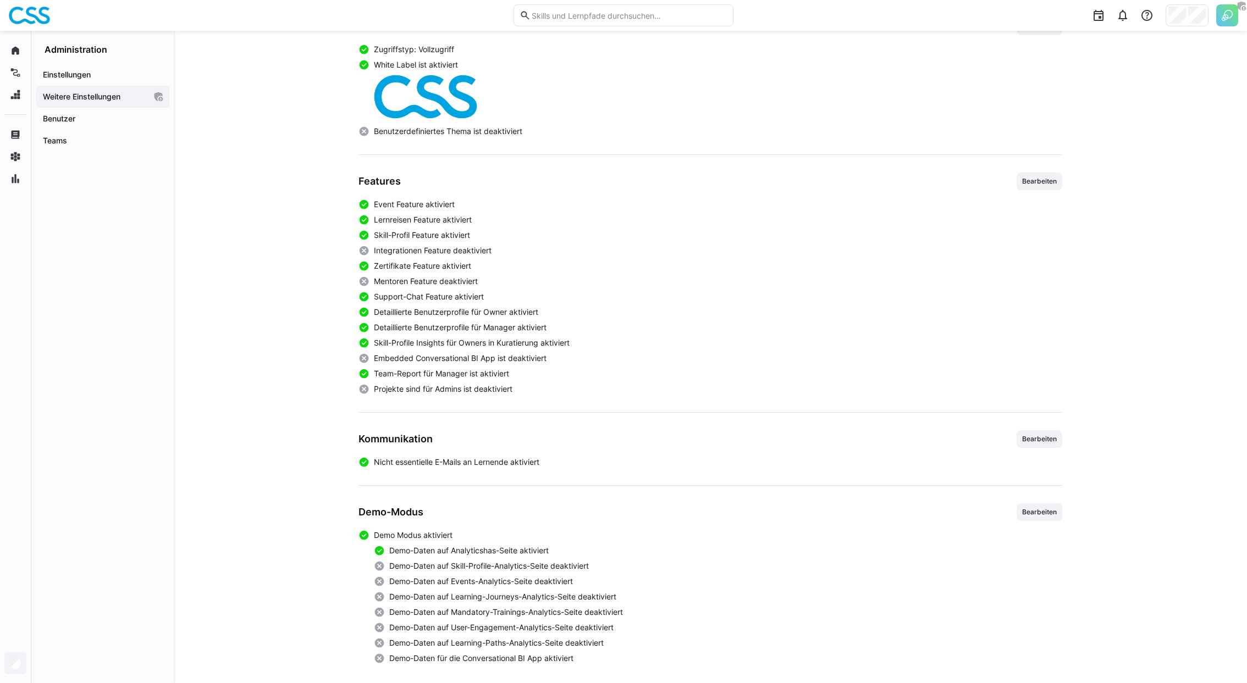
scroll to position [186, 0]
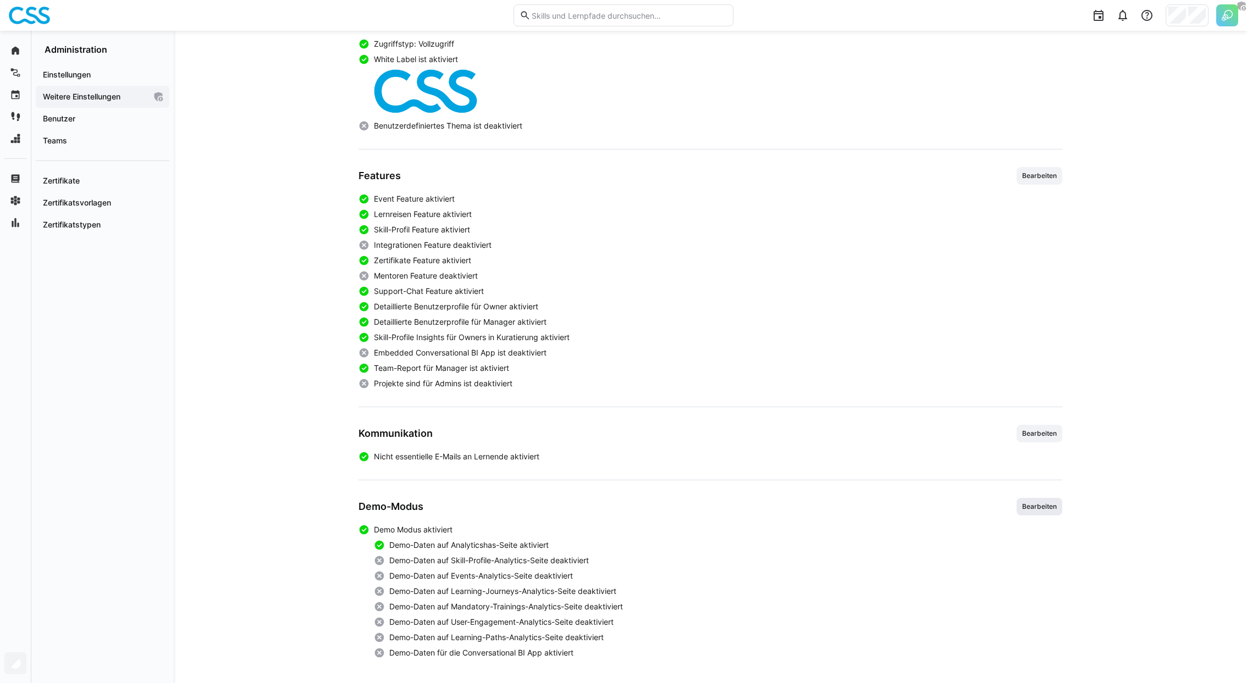
click at [923, 506] on span "Bearbeiten" at bounding box center [1039, 507] width 46 height 18
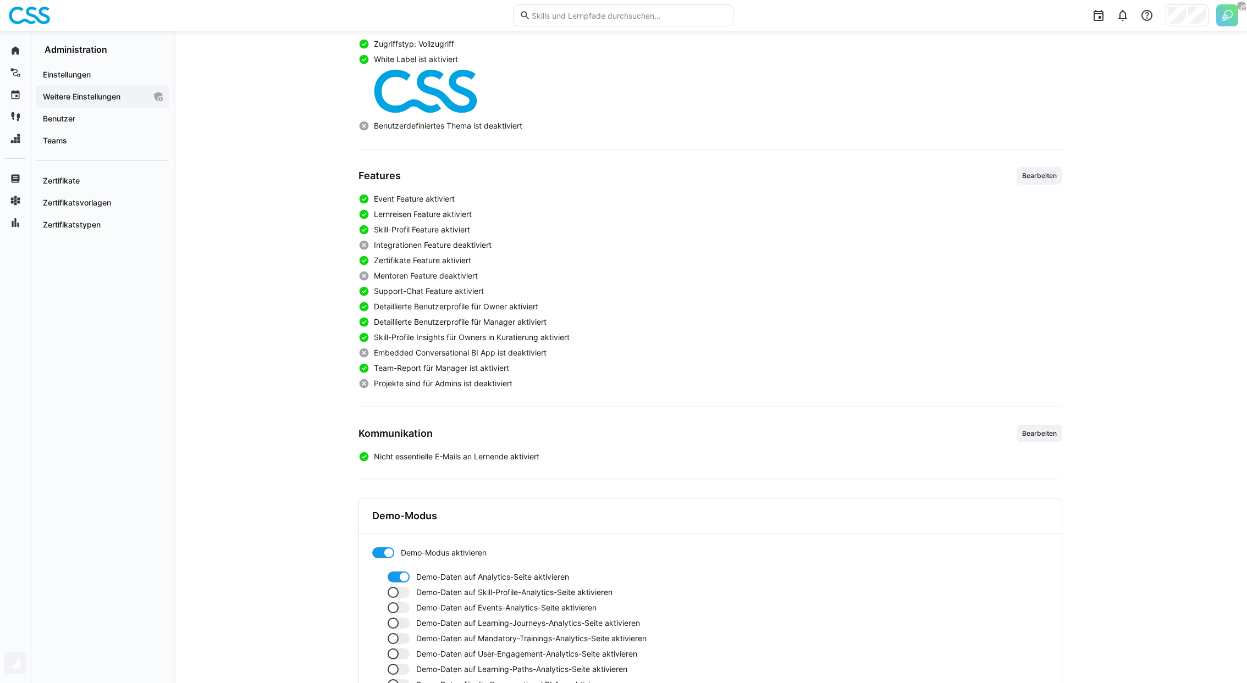
scroll to position [267, 0]
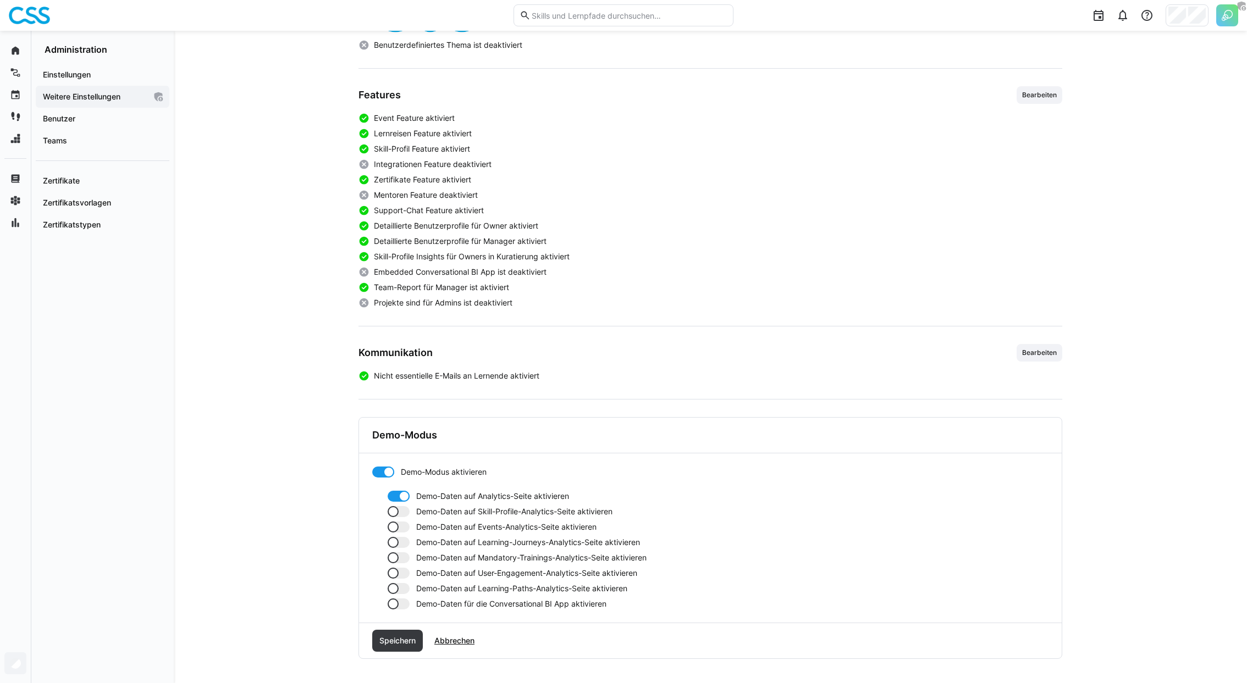
click at [402, 506] on div at bounding box center [398, 511] width 22 height 11
click at [405, 506] on div at bounding box center [398, 527] width 22 height 11
click at [405, 506] on div at bounding box center [398, 542] width 22 height 11
click at [405, 506] on div at bounding box center [398, 557] width 22 height 11
click at [405, 506] on div "Demo-Daten auf Analytics-Seite aktivieren Demo-Daten auf Skill-Profile-Analytic…" at bounding box center [710, 550] width 676 height 119
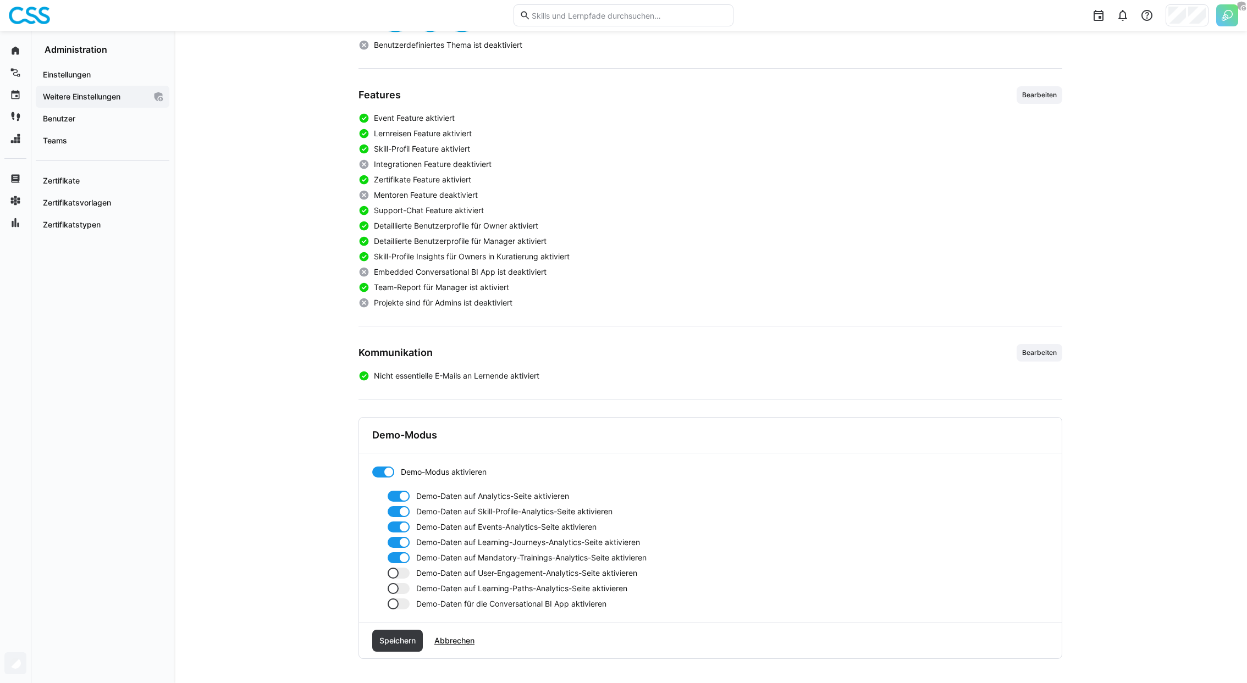
click at [404, 506] on div at bounding box center [398, 588] width 22 height 11
click at [401, 506] on div at bounding box center [398, 573] width 22 height 11
click at [406, 506] on span "Speichern" at bounding box center [398, 640] width 40 height 11
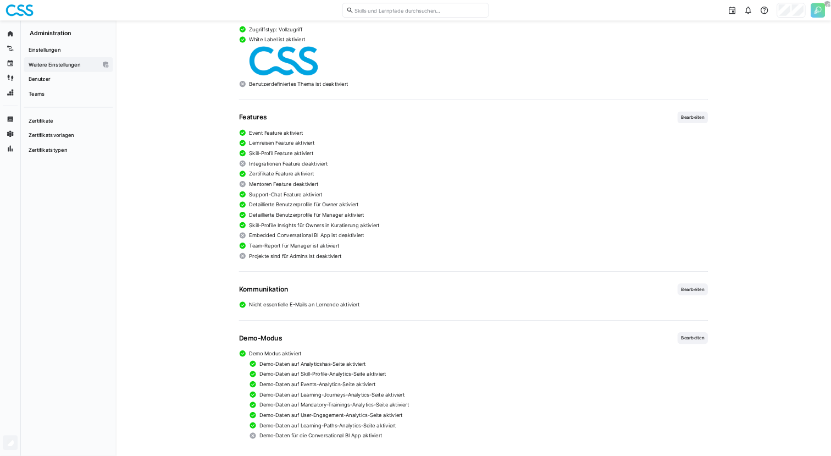
scroll to position [0, 0]
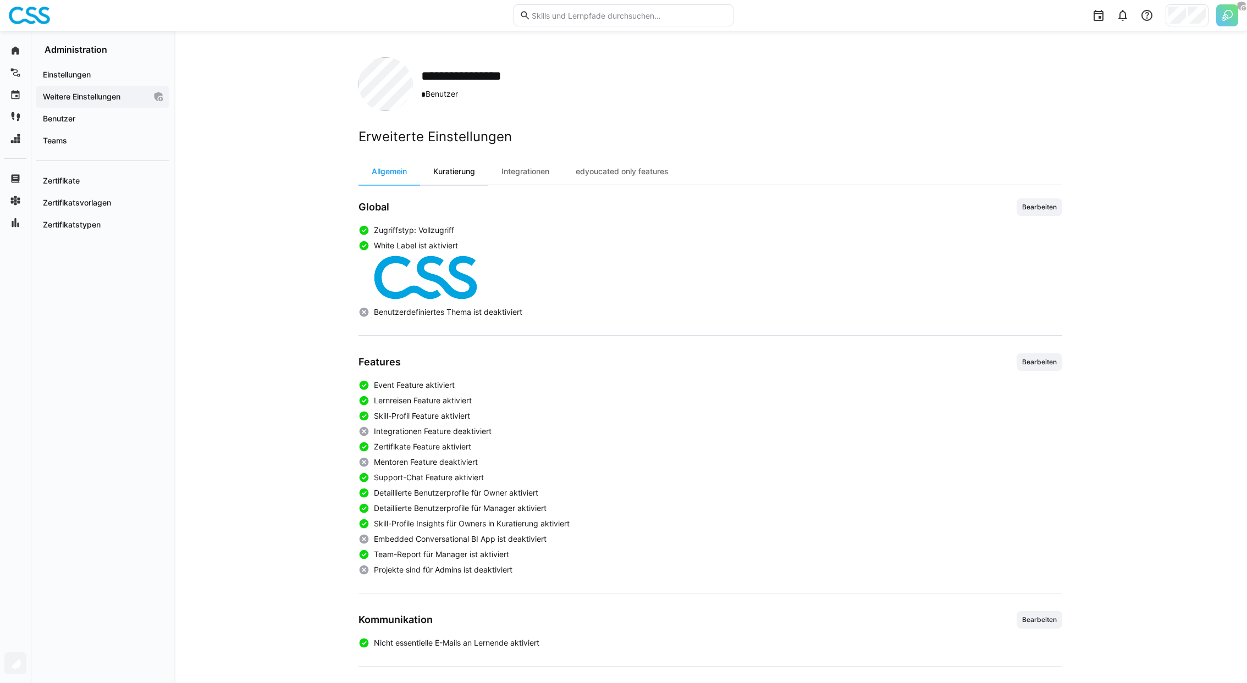
click at [473, 178] on div "Kuratierung" at bounding box center [454, 171] width 68 height 26
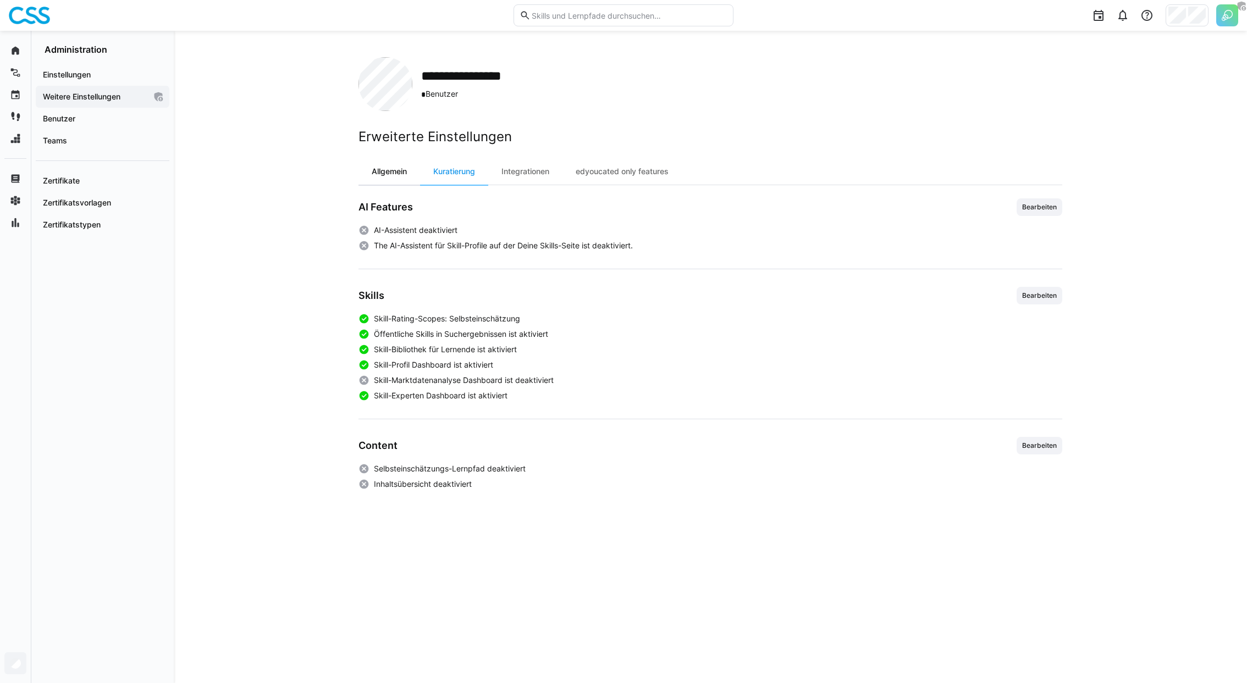
click at [417, 169] on div "Allgemein" at bounding box center [389, 171] width 62 height 26
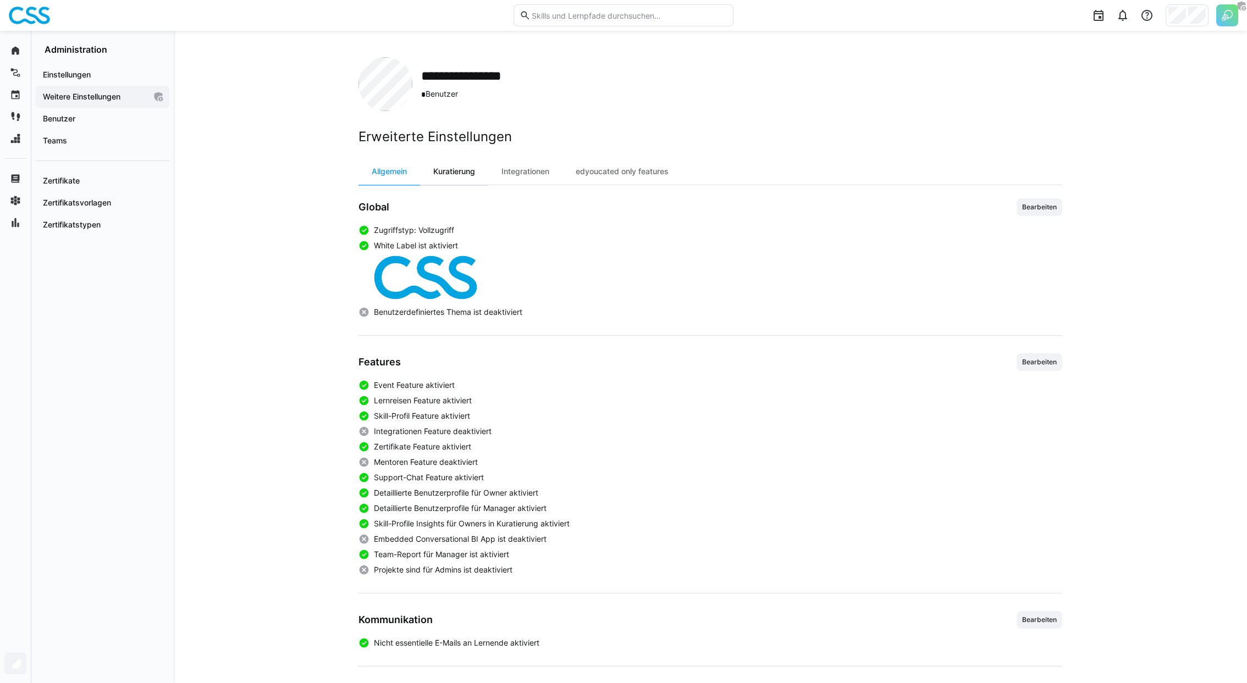
click at [444, 169] on div "Kuratierung" at bounding box center [454, 171] width 68 height 26
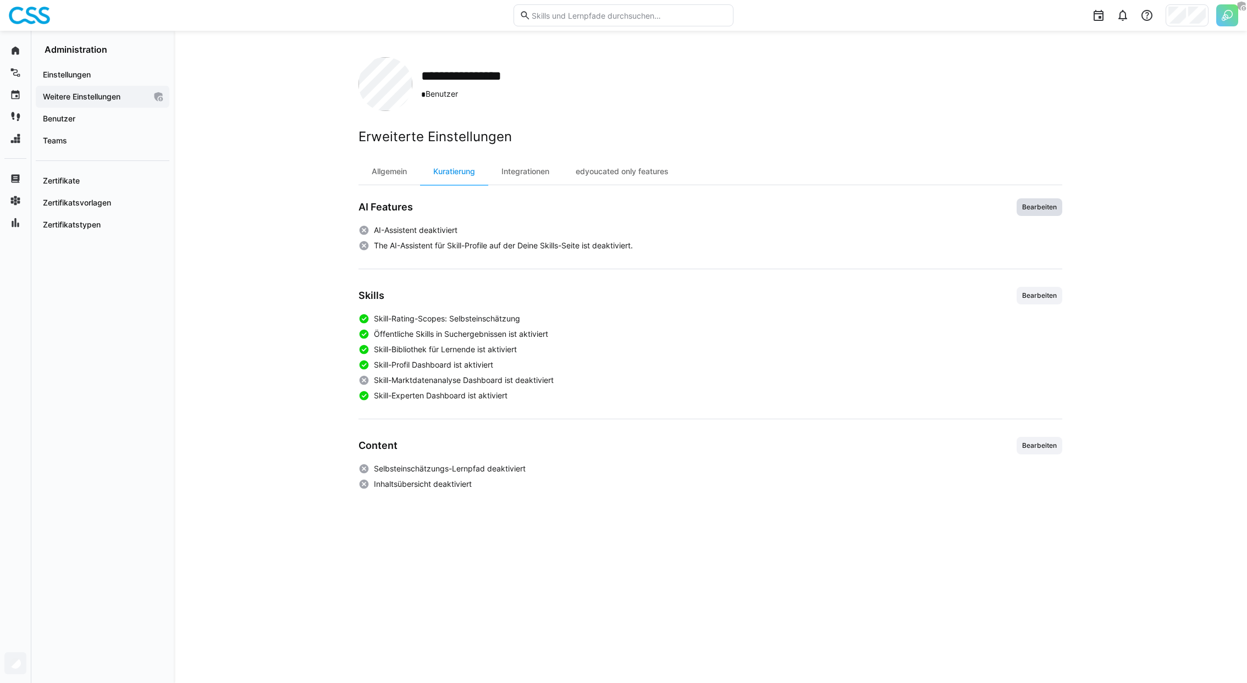
click at [923, 212] on span "Bearbeiten" at bounding box center [1039, 207] width 46 height 18
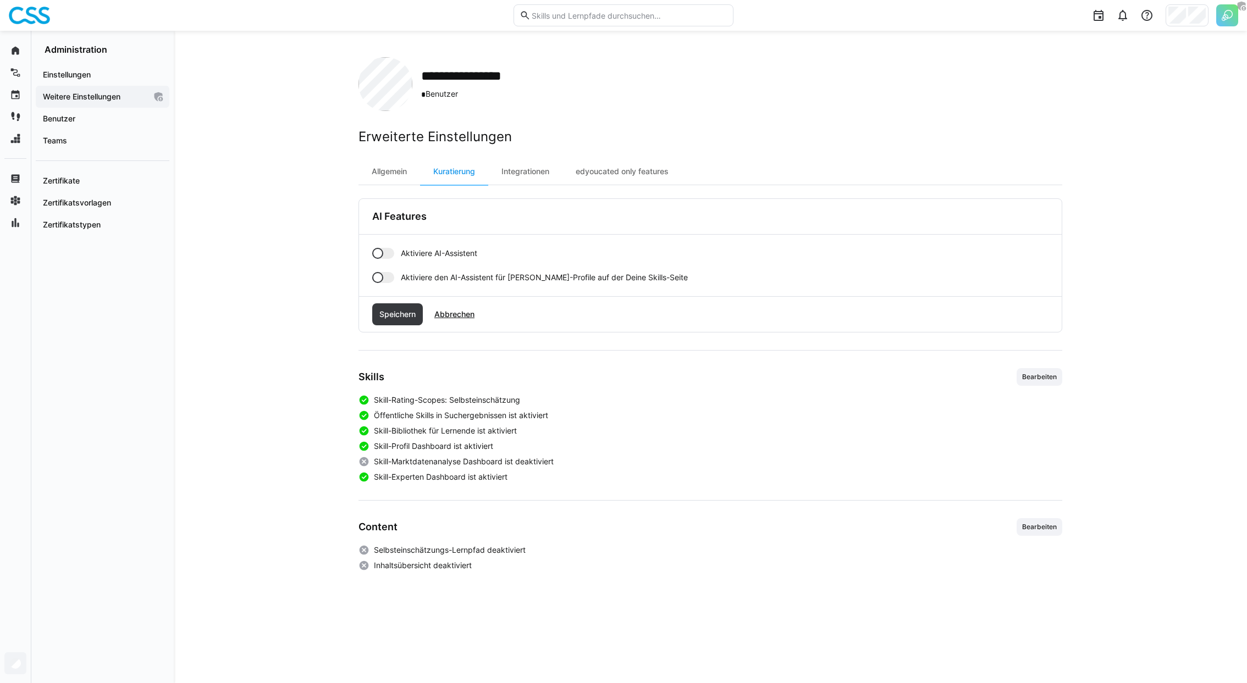
click at [373, 256] on div at bounding box center [377, 253] width 11 height 11
click at [406, 312] on span "Speichern" at bounding box center [398, 314] width 40 height 11
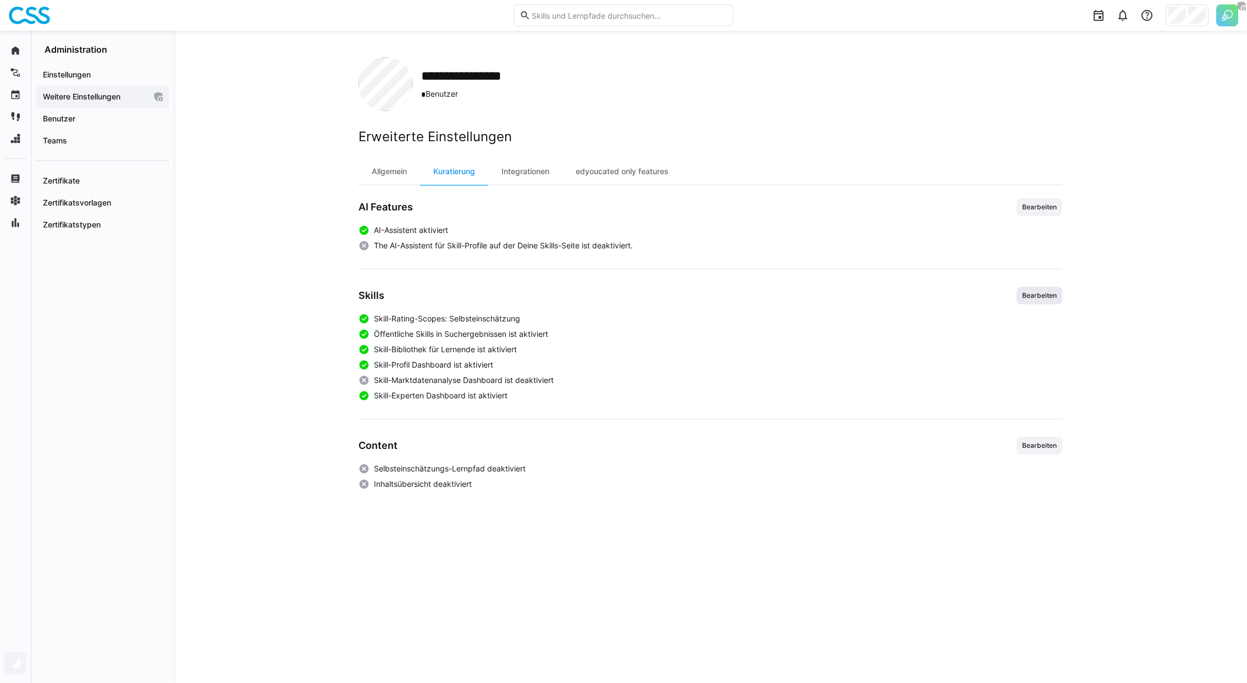
click at [923, 295] on span "Bearbeiten" at bounding box center [1039, 295] width 37 height 9
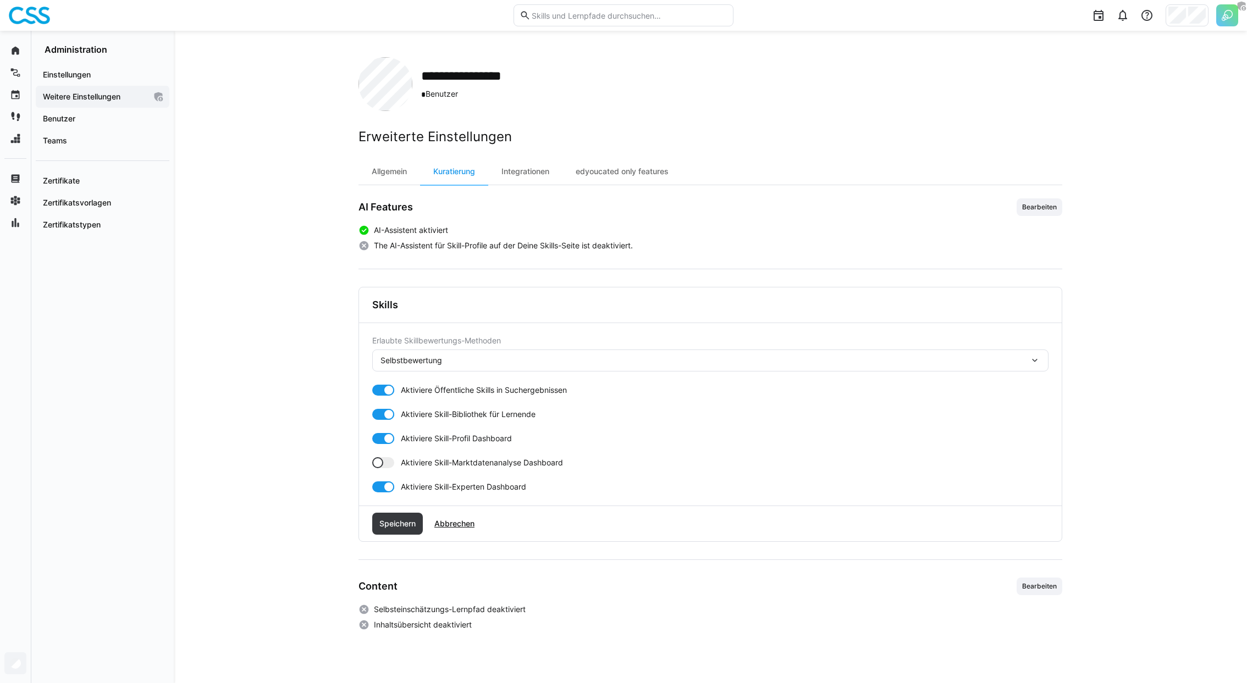
click at [434, 389] on span "Aktiviere Öffentliche Skills in Suchergebnissen" at bounding box center [484, 390] width 166 height 11
click at [434, 382] on div "Erlaubte Skillbewertungs-Methoden Selbstbewertung Aktiviere Öffentliche Skills …" at bounding box center [710, 414] width 676 height 156
click at [443, 385] on span "Aktiviere Öffentliche Skills in Suchergebnissen" at bounding box center [484, 390] width 166 height 11
click at [438, 359] on div "Selbstbewertung" at bounding box center [411, 360] width 62 height 11
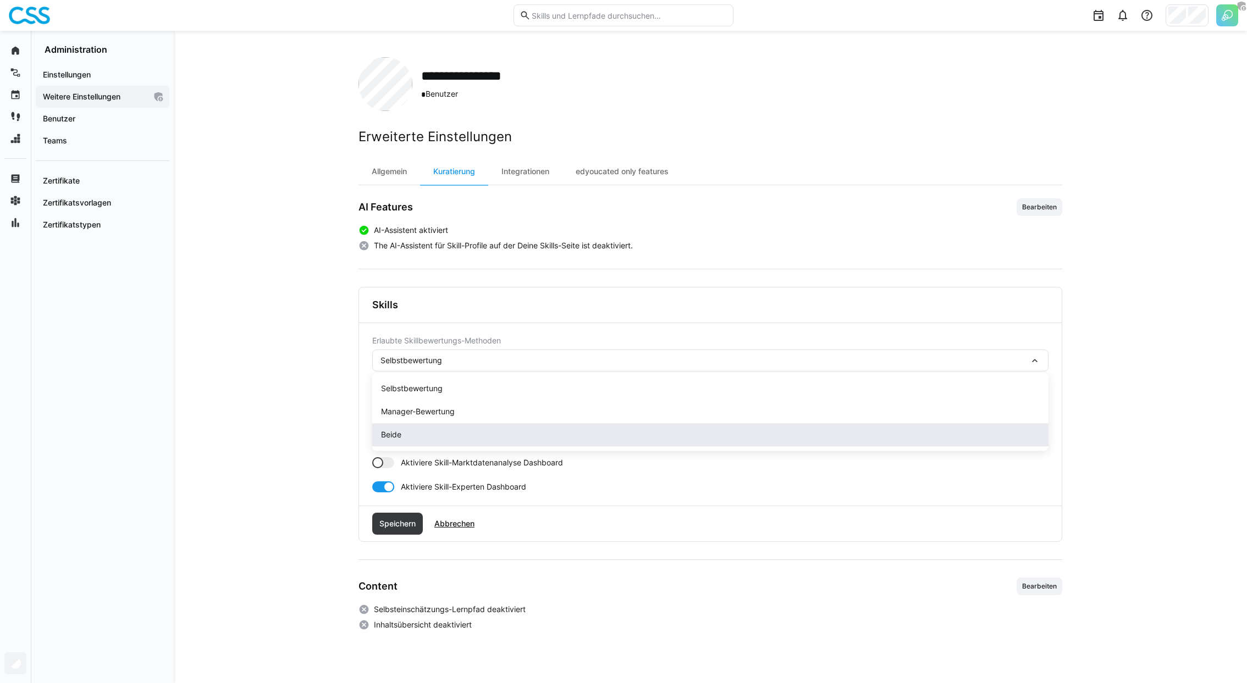
click at [447, 429] on div "Beide" at bounding box center [710, 434] width 658 height 11
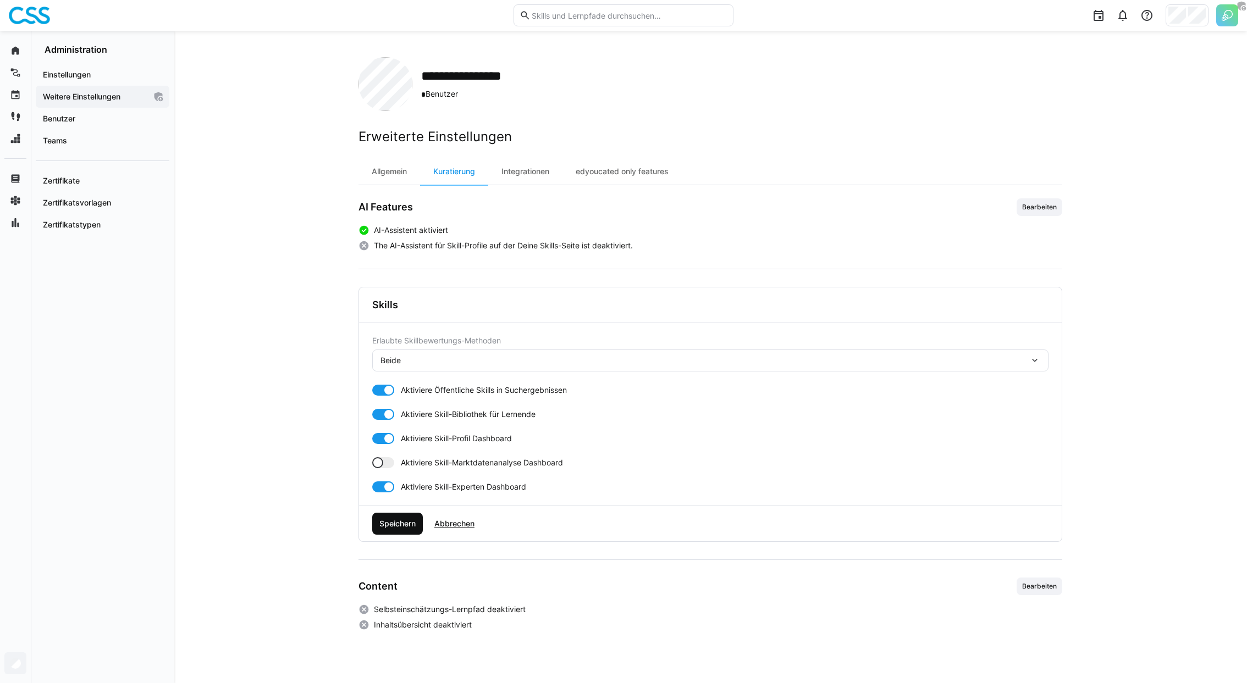
click at [402, 506] on span "Speichern" at bounding box center [398, 523] width 40 height 11
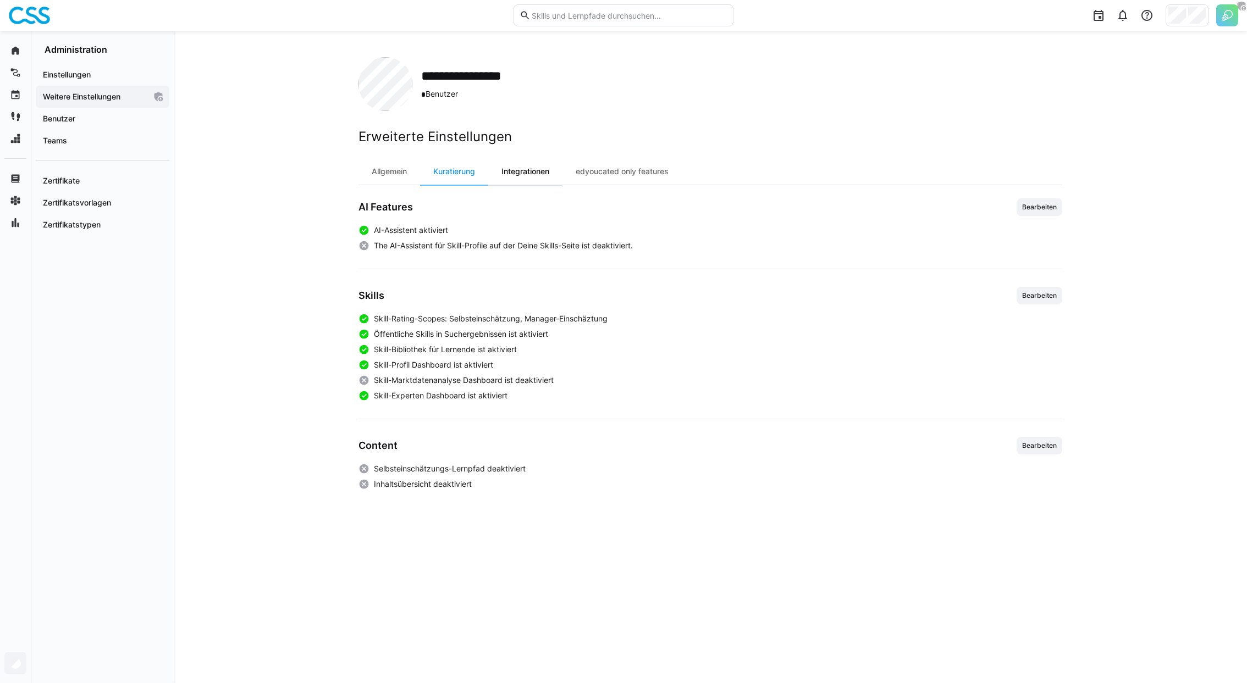
click at [550, 170] on div "Integrationen" at bounding box center [525, 171] width 74 height 26
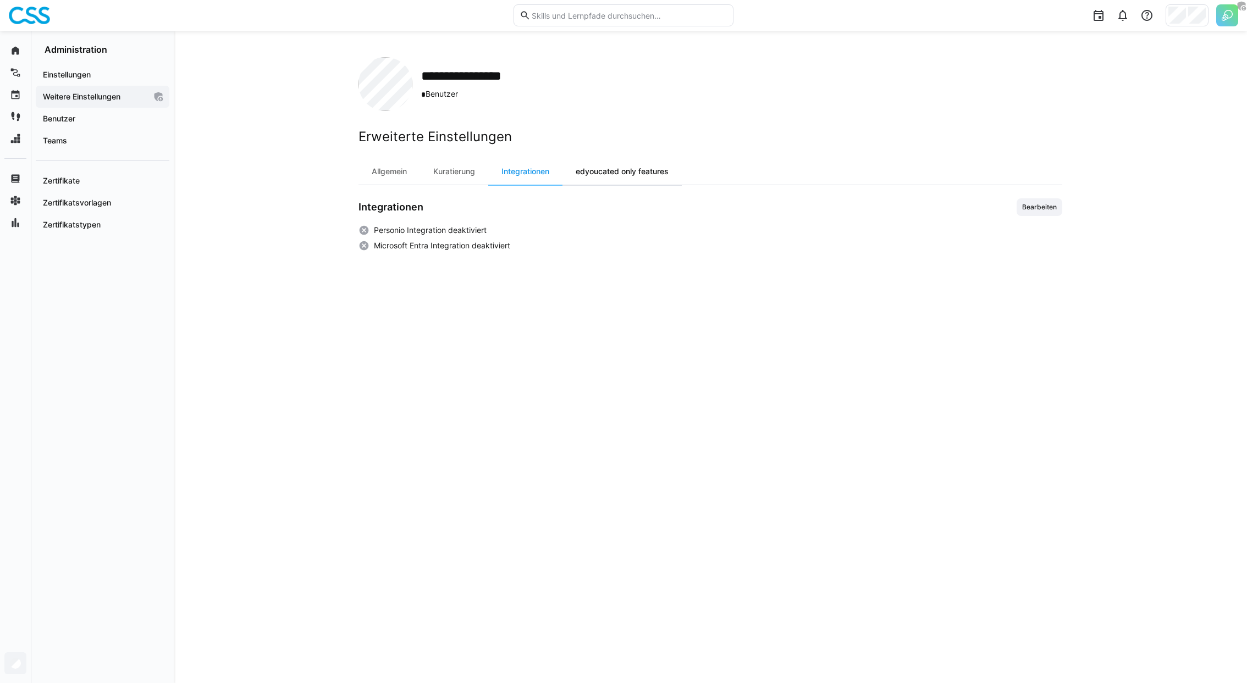
click at [580, 171] on div "edyoucated only features" at bounding box center [621, 171] width 119 height 26
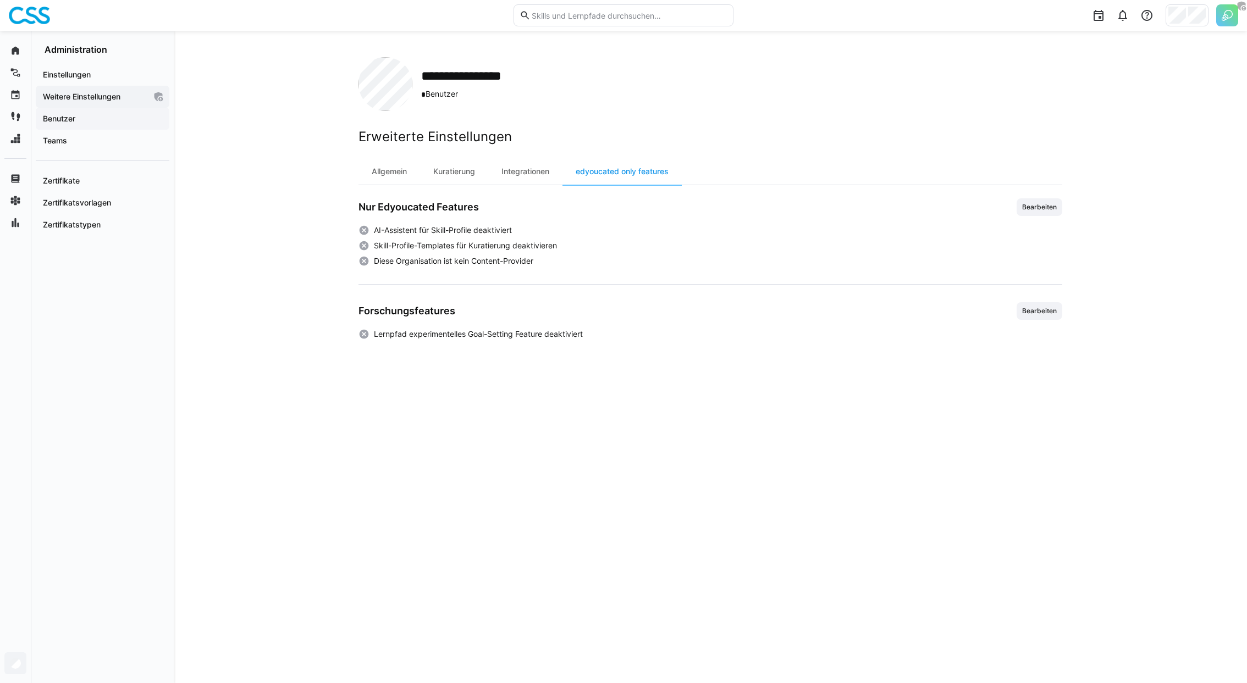
click at [80, 120] on span "Benutzer" at bounding box center [102, 118] width 123 height 11
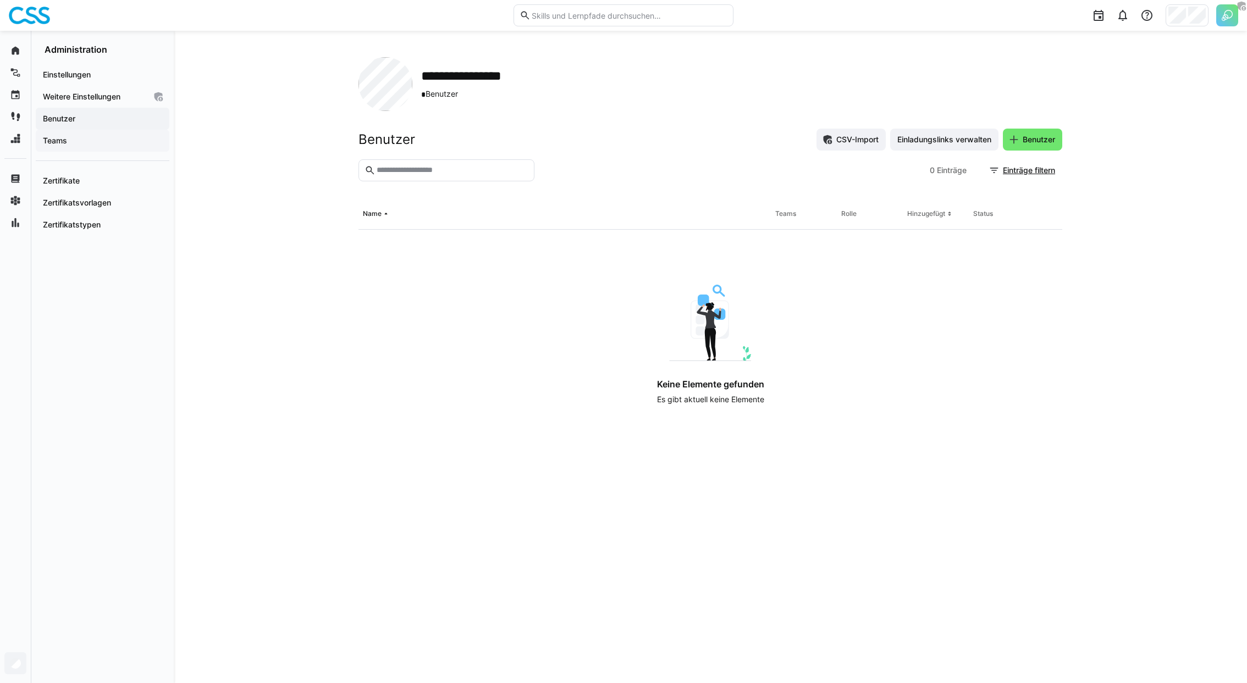
click at [94, 144] on span "Teams" at bounding box center [102, 140] width 123 height 11
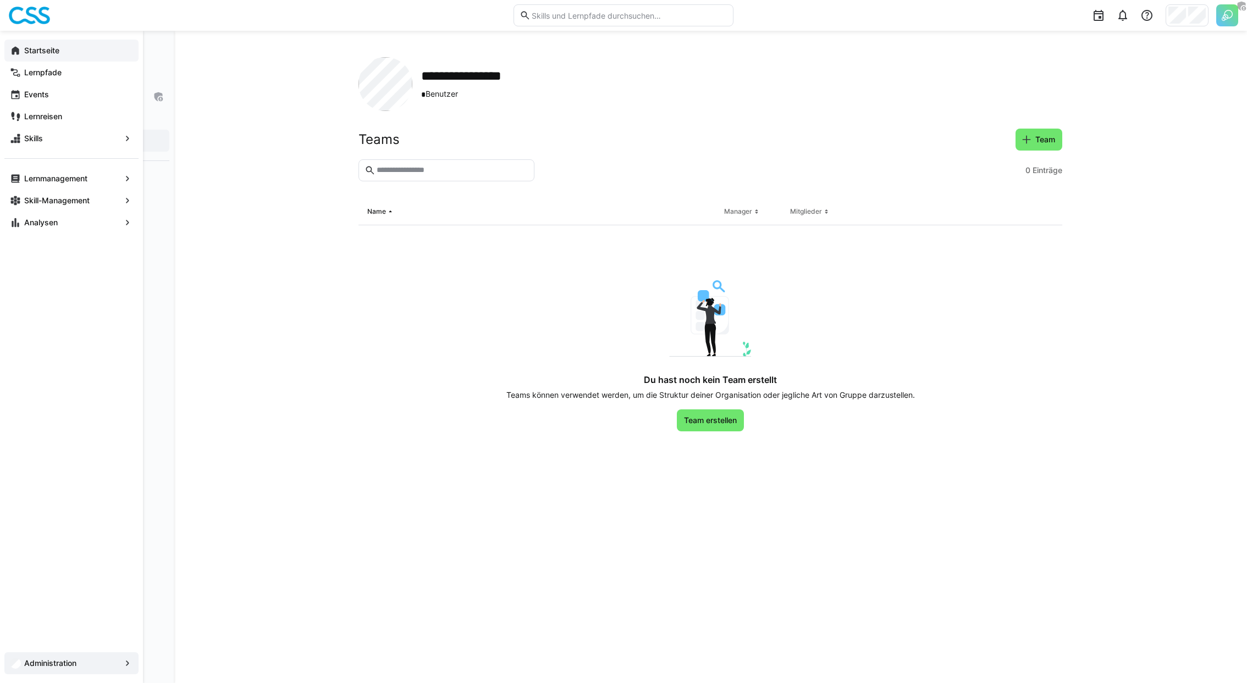
click at [62, 50] on span "Startseite" at bounding box center [78, 50] width 110 height 11
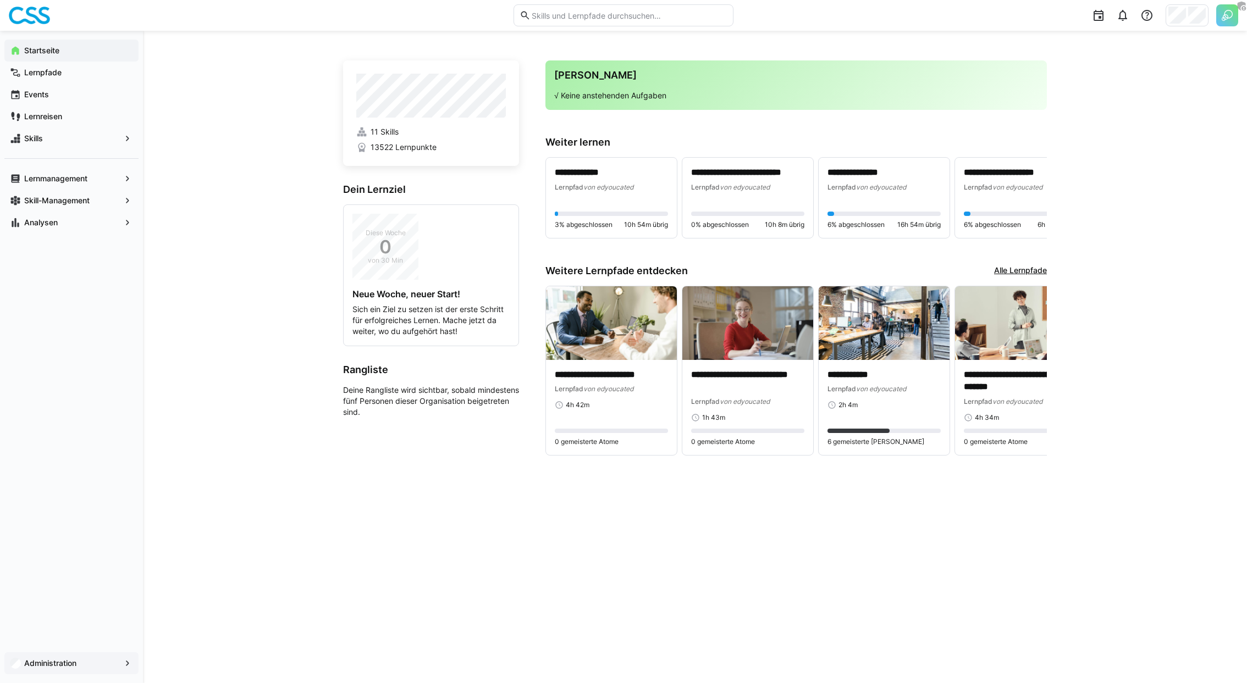
click at [52, 506] on div "Administration" at bounding box center [71, 663] width 134 height 22
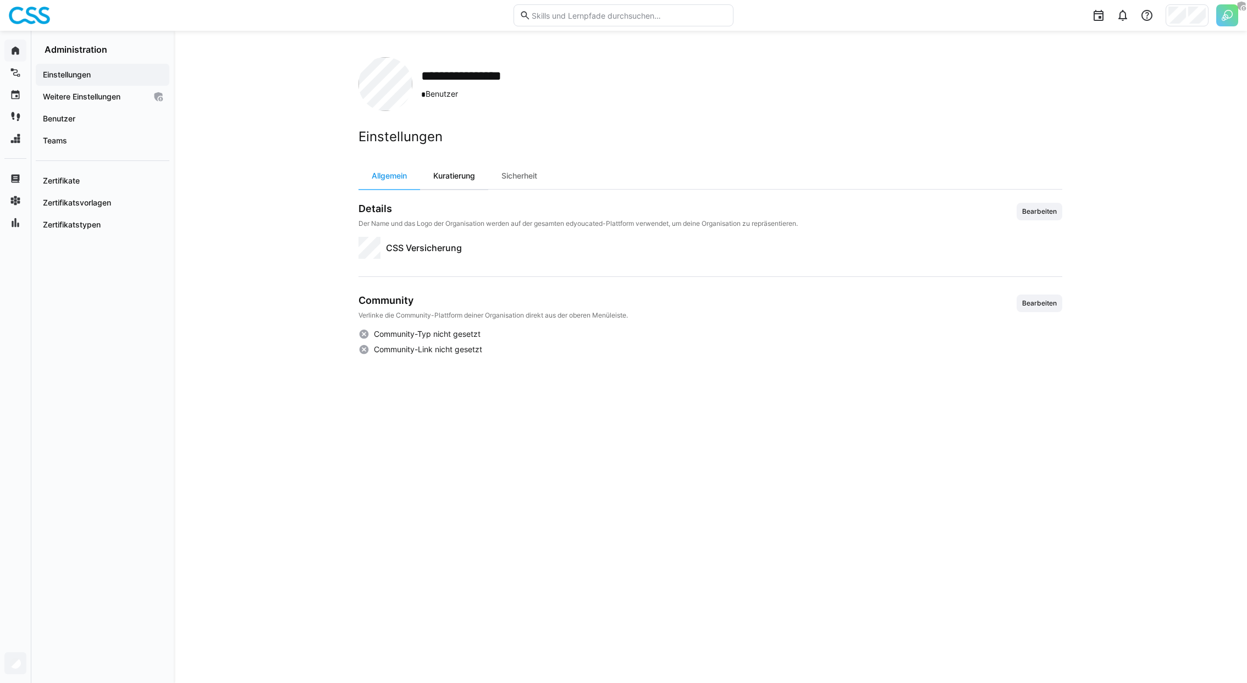
click at [454, 175] on div "Kuratierung" at bounding box center [454, 176] width 68 height 26
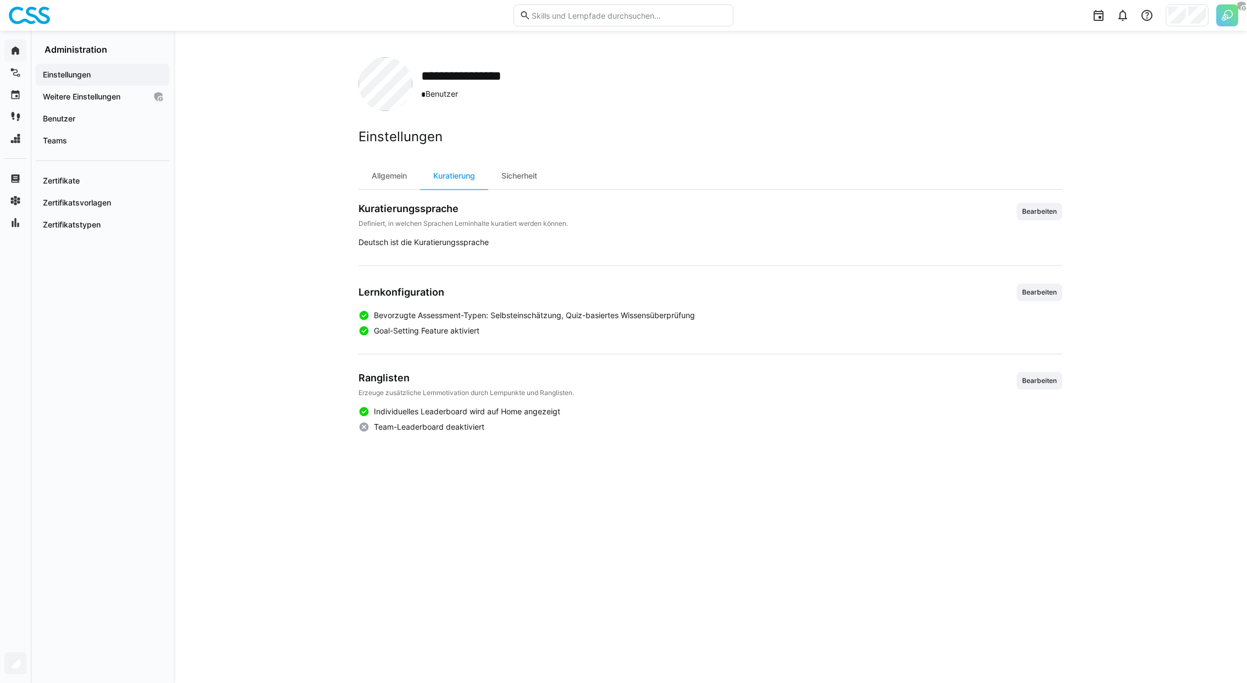
click at [923, 24] on div at bounding box center [1186, 15] width 43 height 22
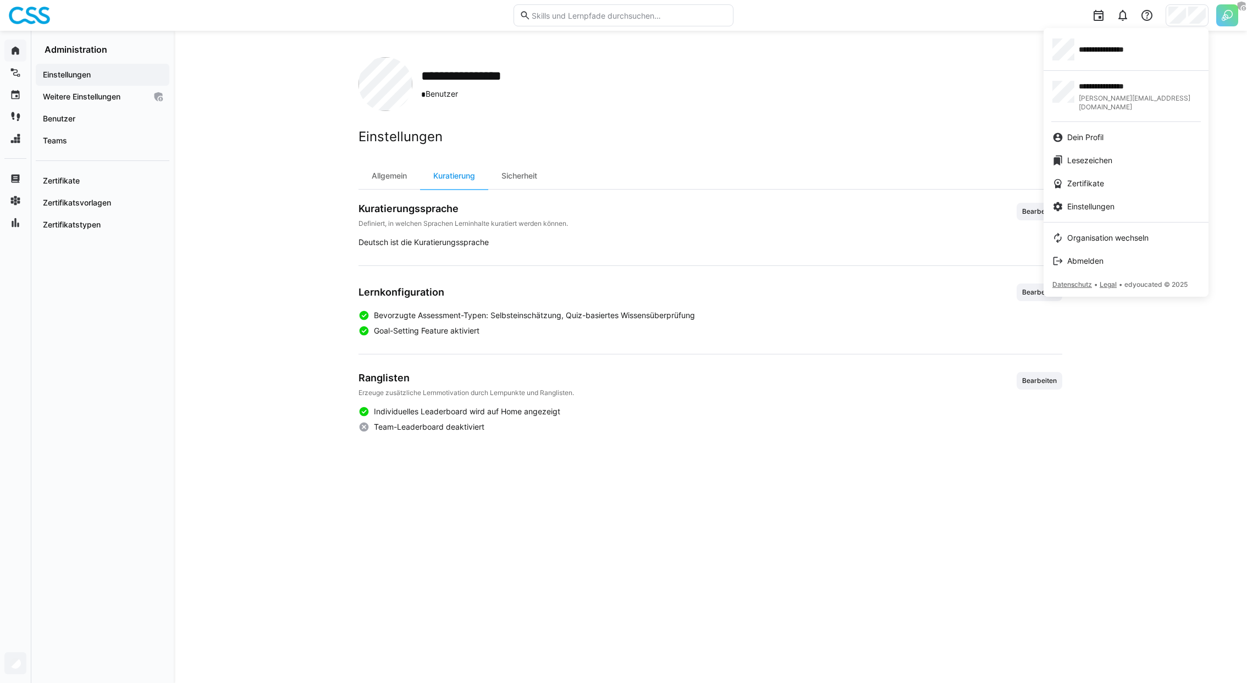
click at [104, 506] on div at bounding box center [623, 341] width 1247 height 683
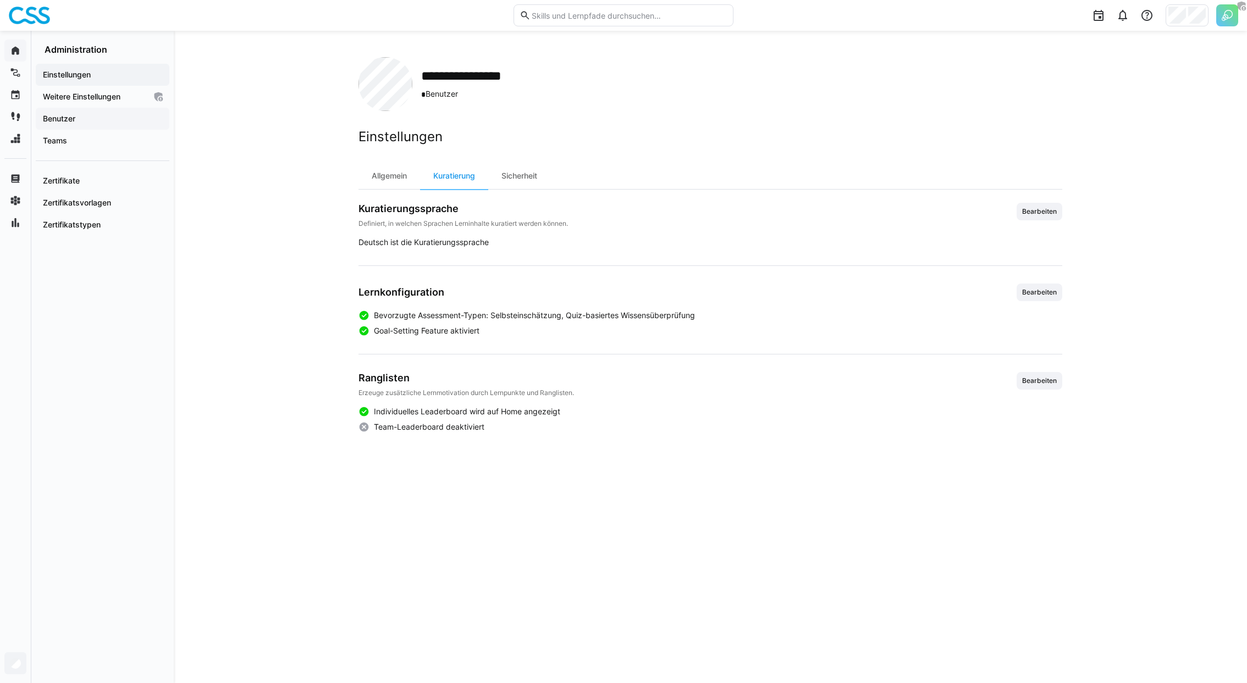
click at [118, 123] on span "Benutzer" at bounding box center [102, 118] width 123 height 11
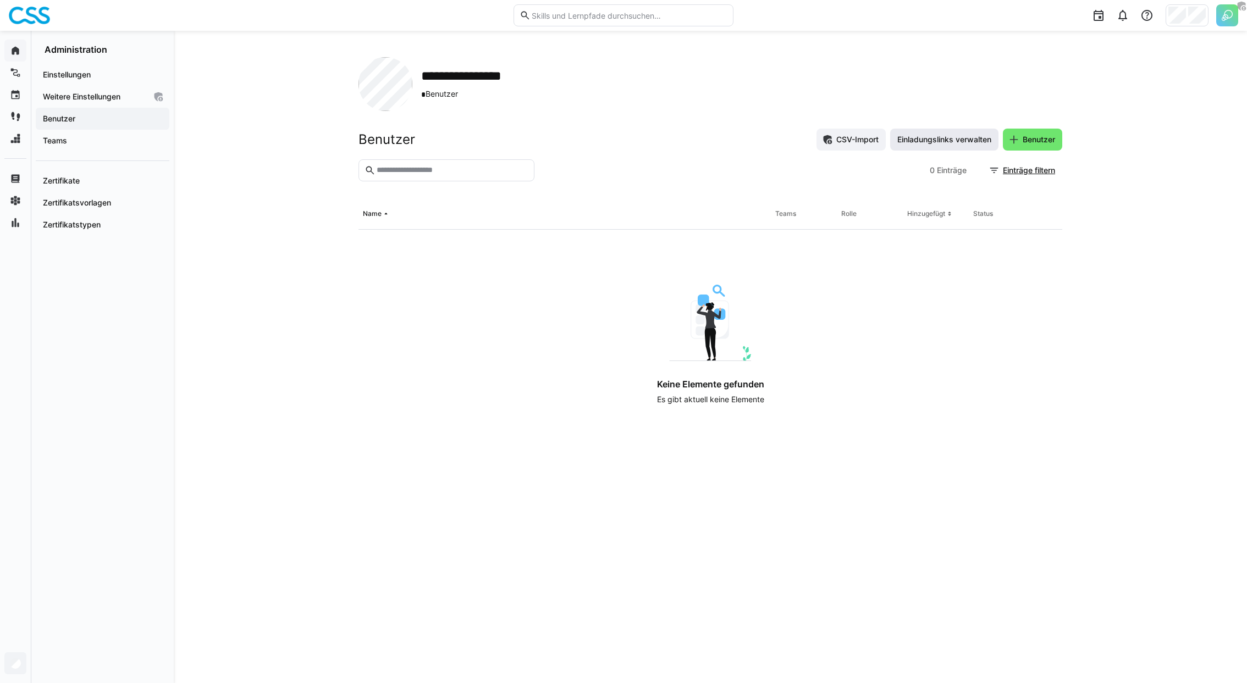
click at [916, 135] on span "Einladungslinks verwalten" at bounding box center [943, 139] width 97 height 11
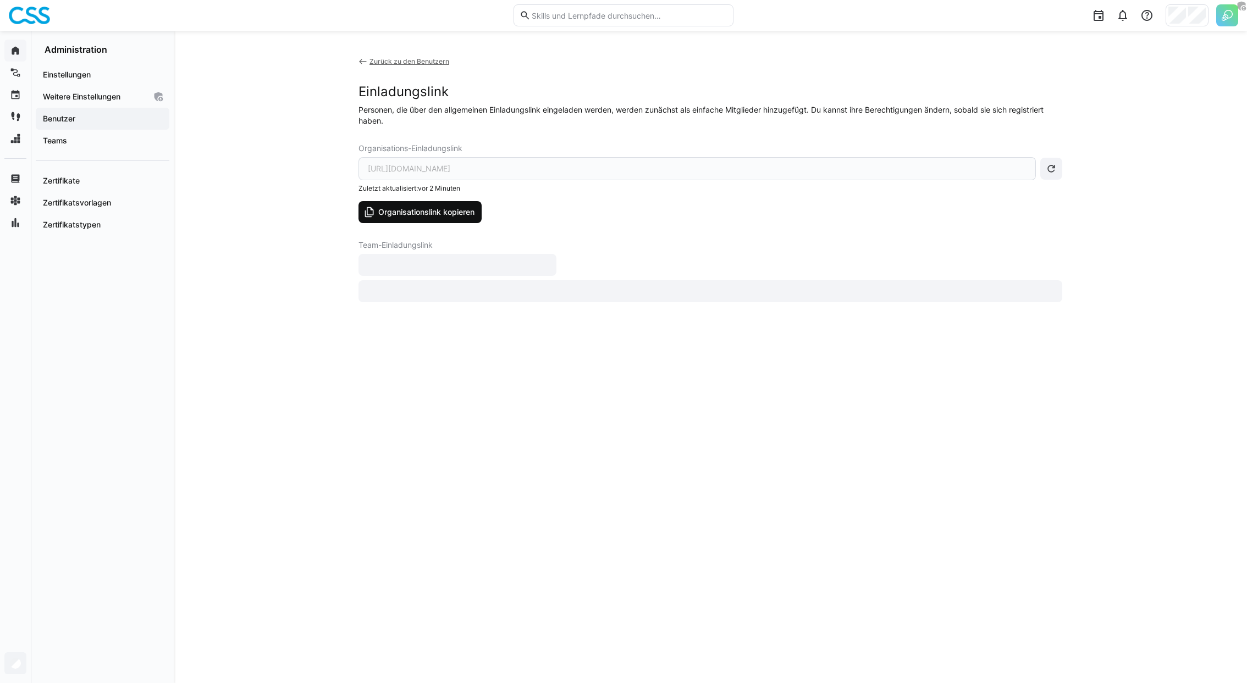
click at [433, 208] on span "Organisationslink kopieren" at bounding box center [425, 212] width 99 height 11
click at [0, 0] on app-navigation-label "Weitere Einstellungen" at bounding box center [0, 0] width 0 height 0
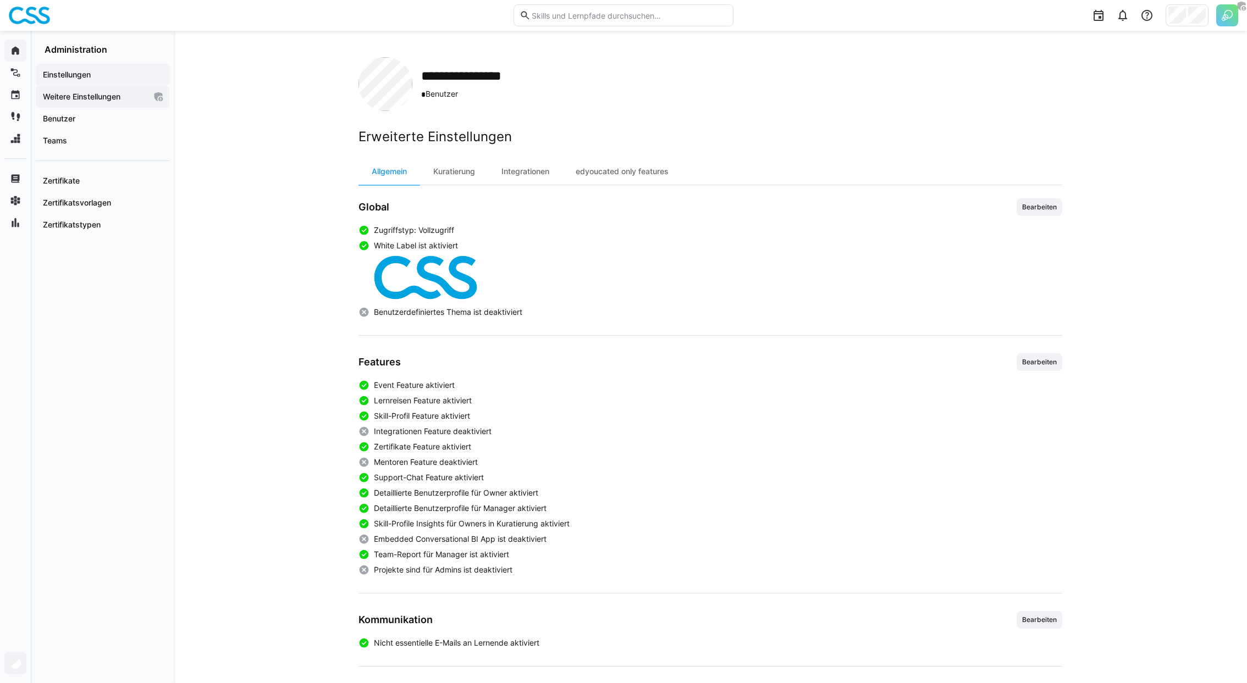
click at [77, 80] on div "Einstellungen" at bounding box center [103, 75] width 134 height 22
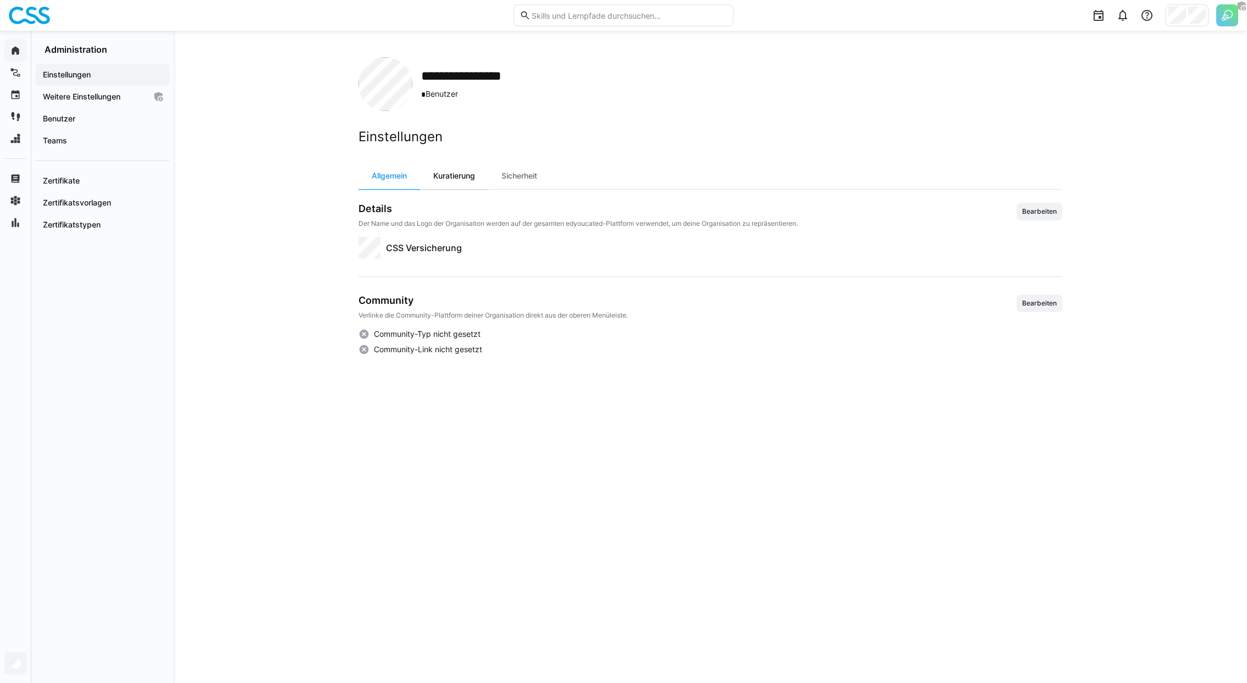
click at [434, 178] on div "Kuratierung" at bounding box center [454, 176] width 68 height 26
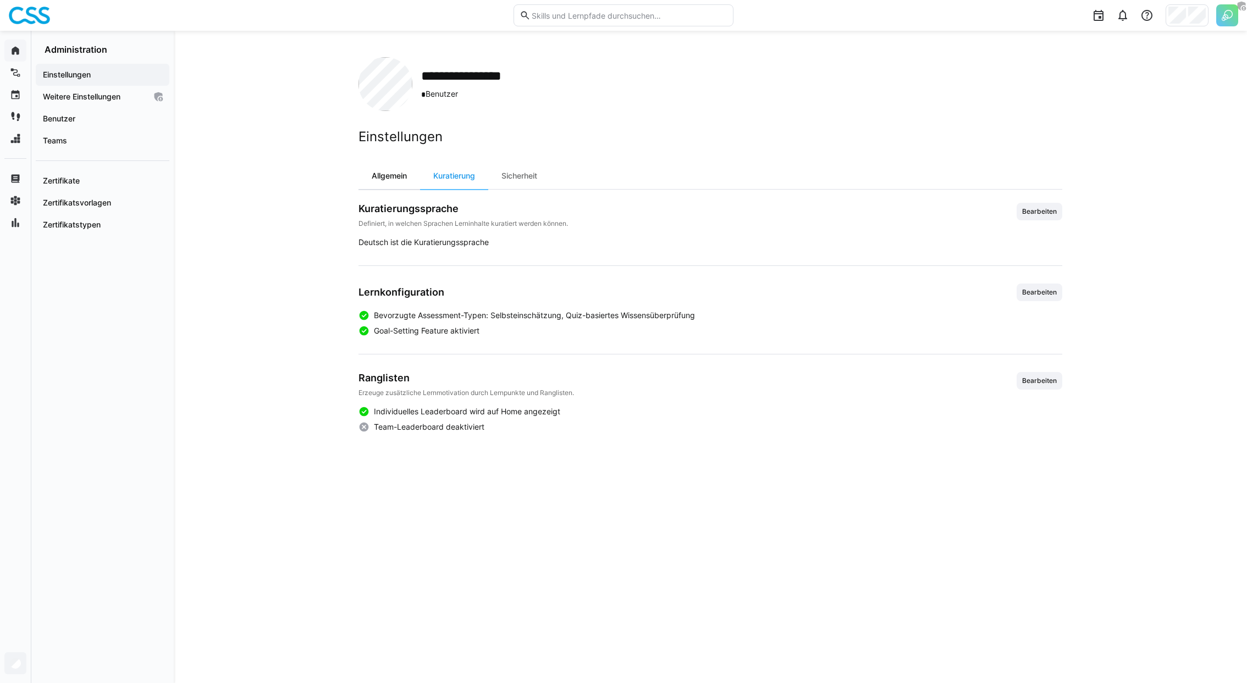
click at [401, 178] on div "Allgemein" at bounding box center [389, 176] width 62 height 26
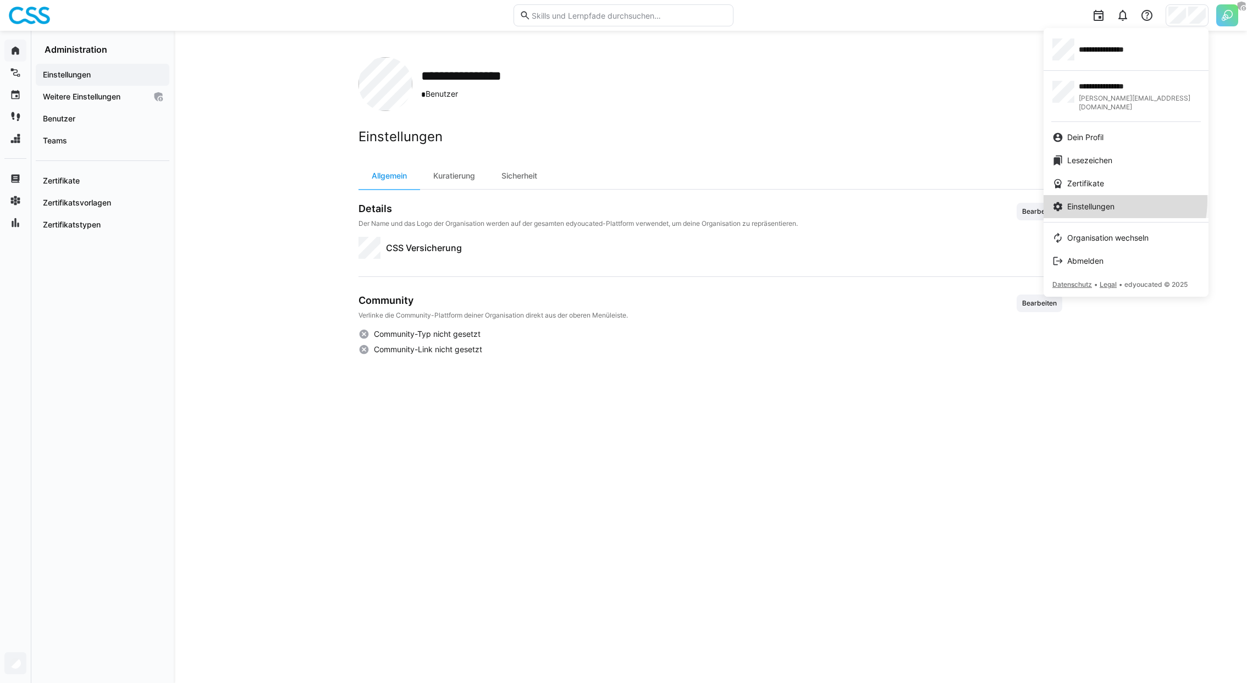
click at [923, 195] on link "Einstellungen" at bounding box center [1125, 206] width 165 height 23
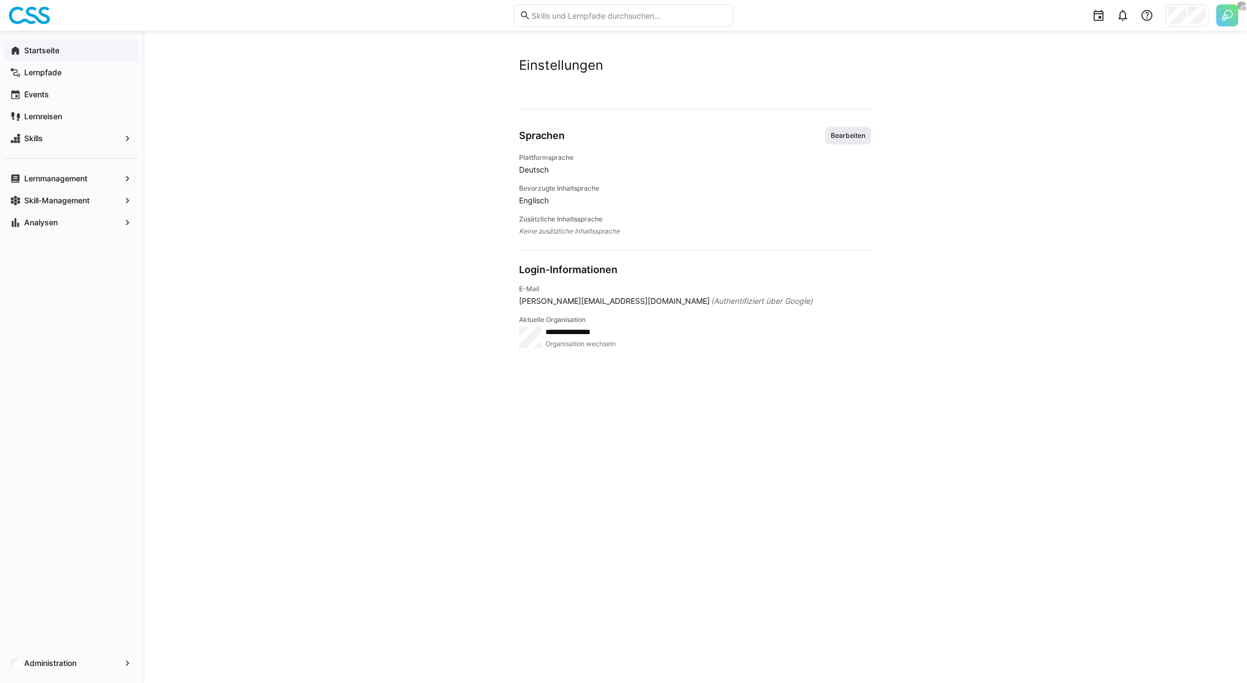
click at [861, 138] on span "Bearbeiten" at bounding box center [847, 135] width 37 height 9
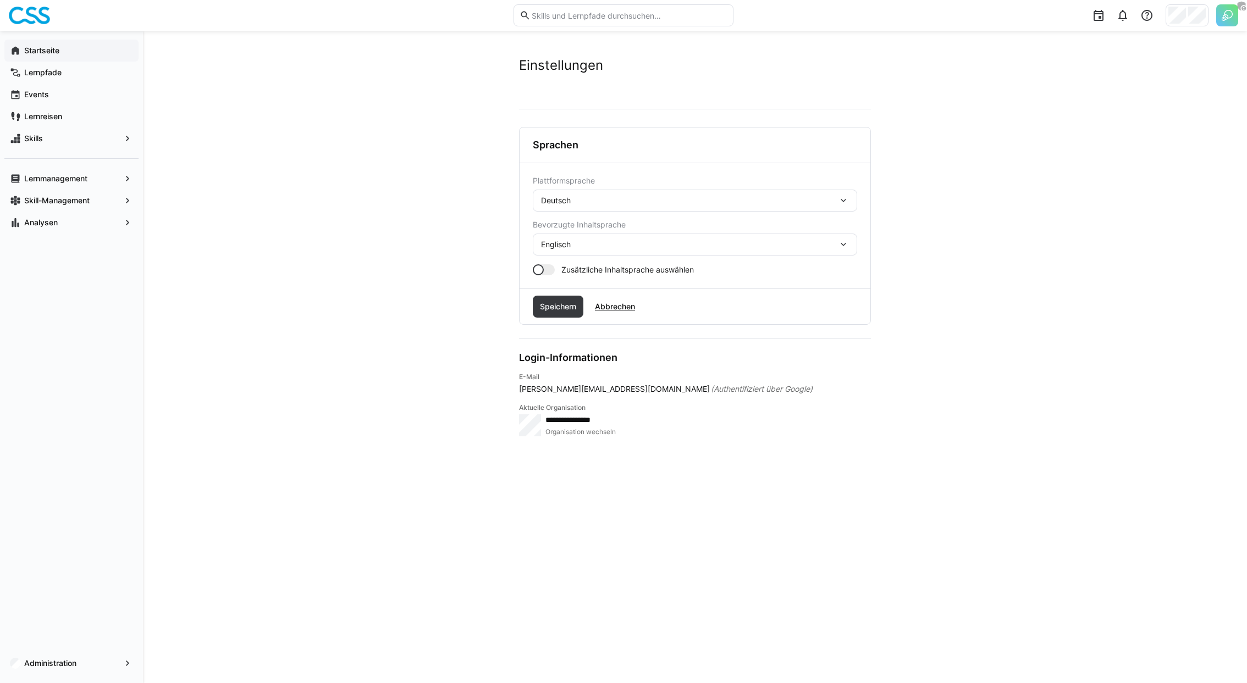
click at [593, 193] on div "Deutsch" at bounding box center [695, 201] width 324 height 22
click at [581, 280] on span "Französisch" at bounding box center [562, 275] width 43 height 11
click at [572, 302] on span "Speichern" at bounding box center [558, 306] width 40 height 11
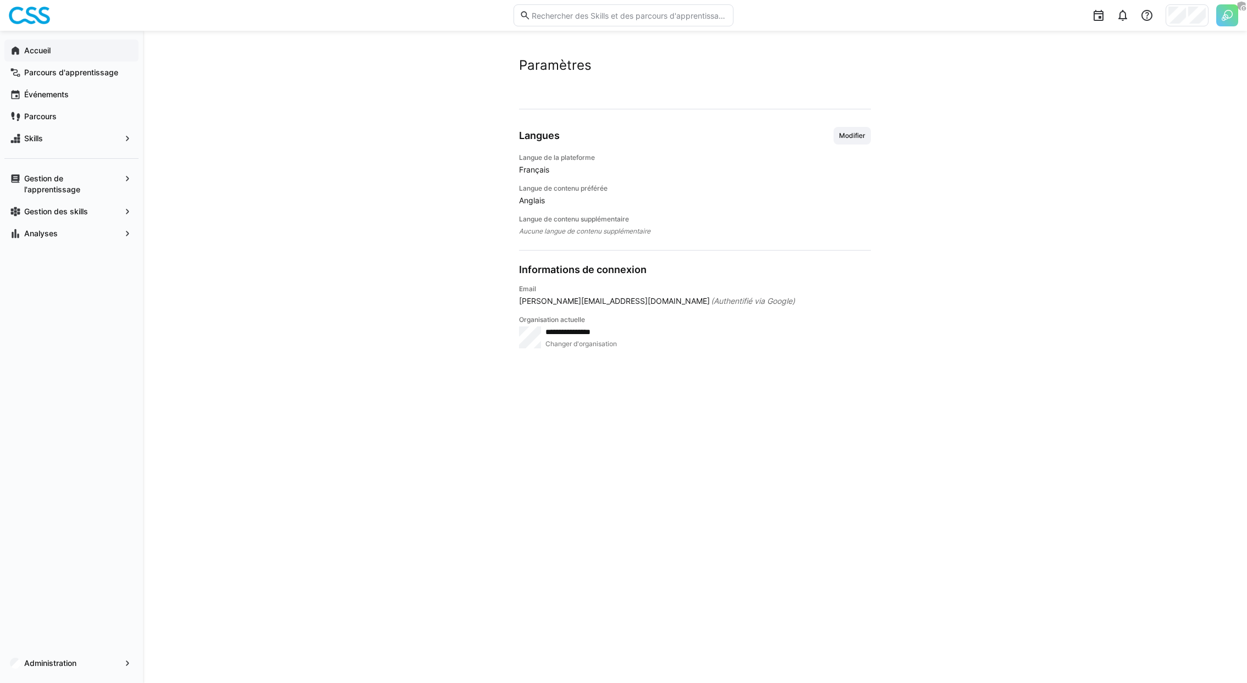
click at [58, 47] on span "Accueil" at bounding box center [78, 50] width 110 height 11
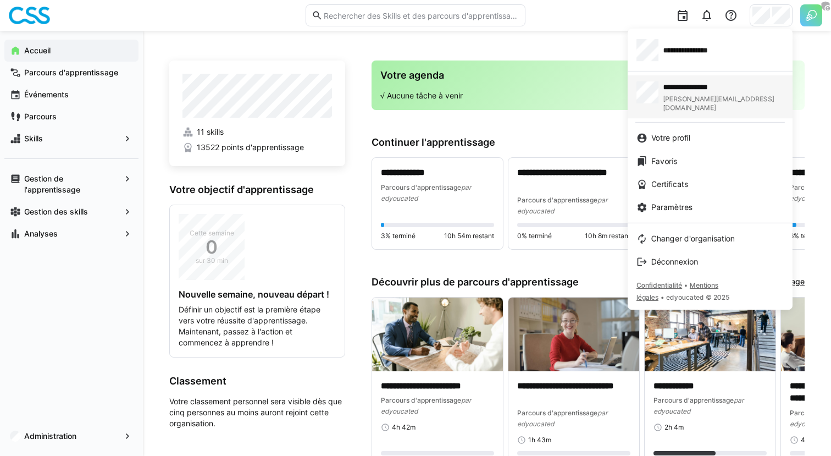
click at [673, 95] on span "[PERSON_NAME][EMAIL_ADDRESS][DOMAIN_NAME]" at bounding box center [723, 104] width 121 height 18
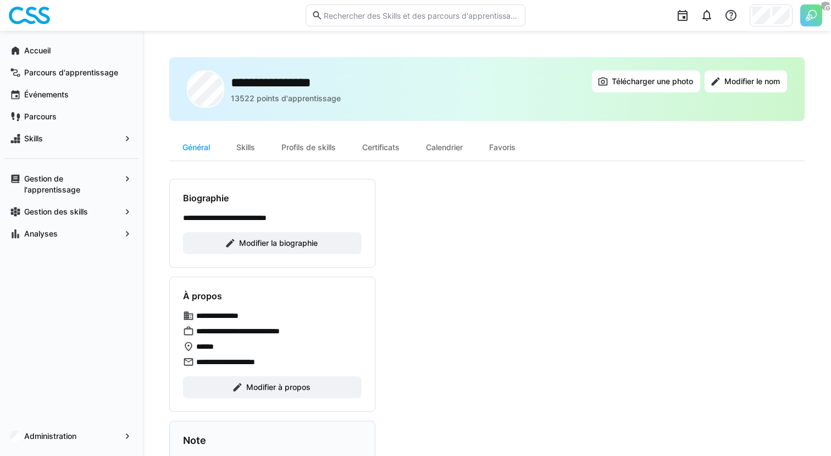
click at [769, 23] on div at bounding box center [771, 15] width 43 height 22
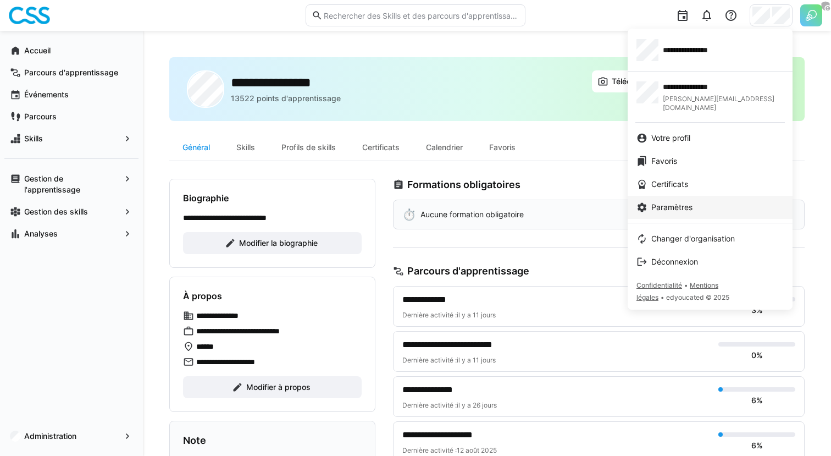
click at [683, 196] on link "Paramètres" at bounding box center [710, 207] width 165 height 23
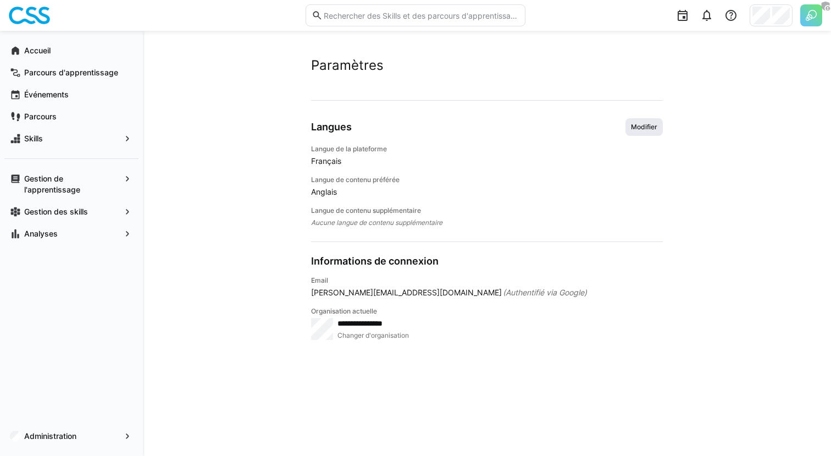
click at [644, 126] on span "Modifier" at bounding box center [644, 127] width 29 height 9
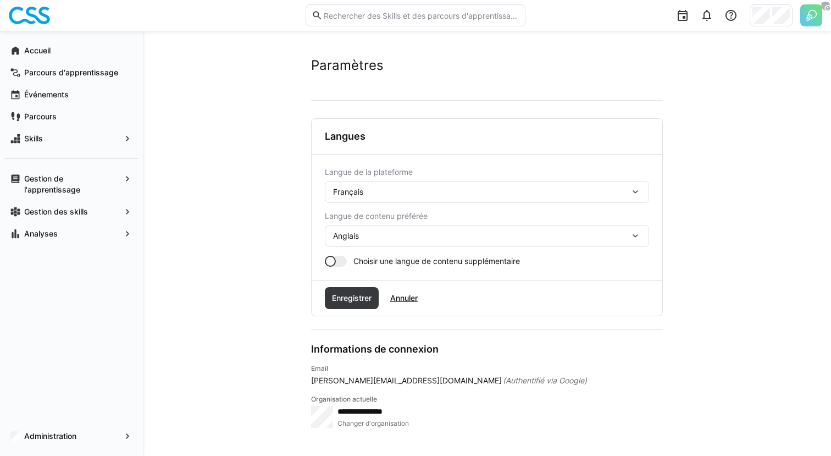
click at [361, 188] on span "Français" at bounding box center [348, 191] width 30 height 11
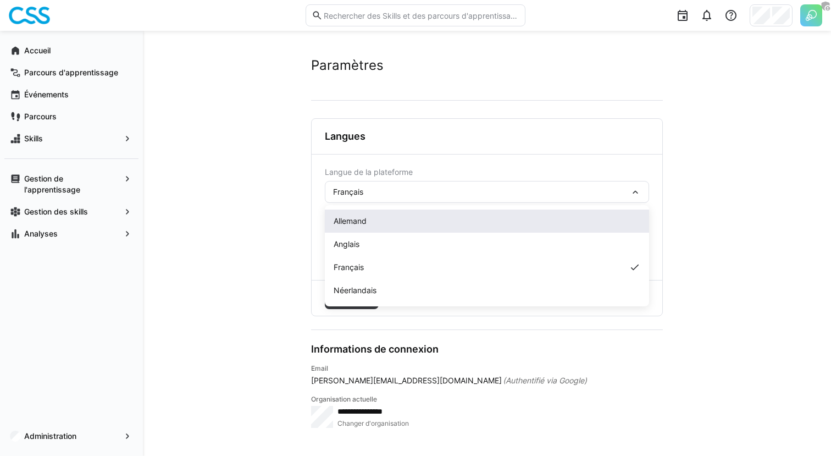
click at [364, 223] on span "Allemand" at bounding box center [350, 220] width 33 height 11
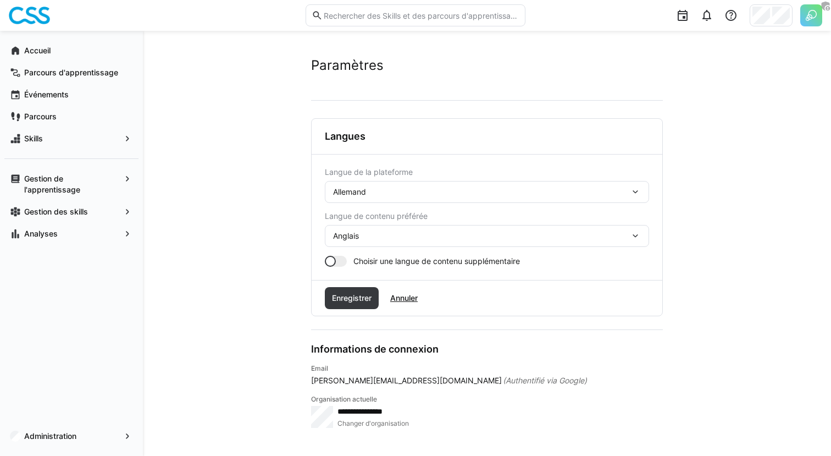
click at [354, 285] on div "Enregistrer Annuler" at bounding box center [487, 297] width 351 height 35
click at [354, 295] on span "Enregistrer" at bounding box center [351, 297] width 43 height 11
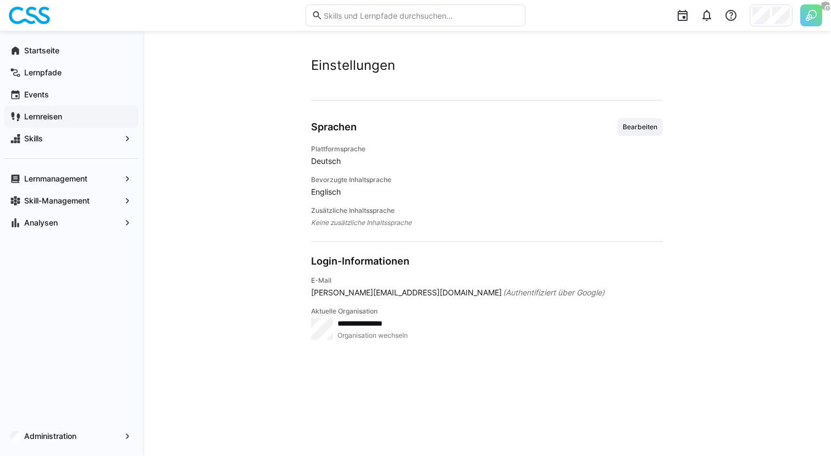
click at [98, 118] on span "Lernreisen" at bounding box center [78, 116] width 110 height 11
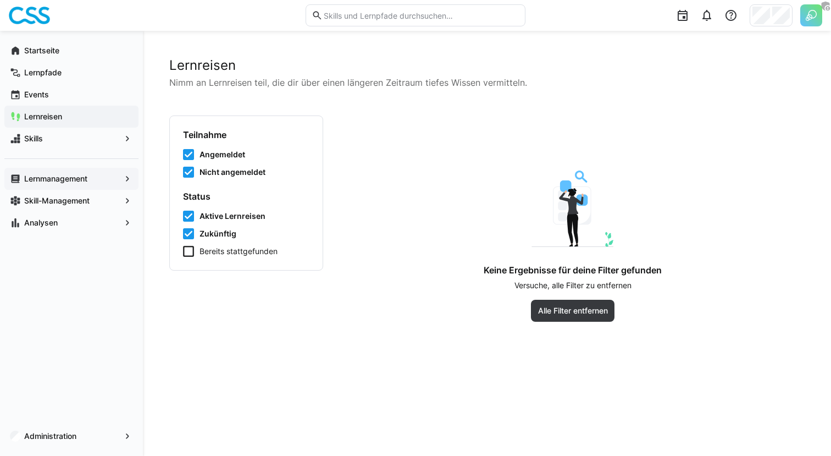
click at [0, 0] on app-navigation-label "Lernmanagement" at bounding box center [0, 0] width 0 height 0
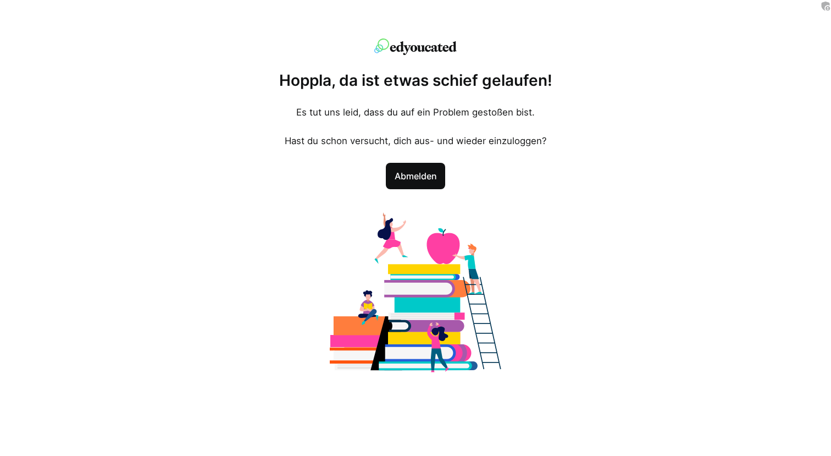
click at [417, 186] on span "Abmelden" at bounding box center [416, 176] width 60 height 26
click at [633, 210] on div at bounding box center [415, 288] width 635 height 183
click at [610, 182] on div "Abmelden" at bounding box center [415, 176] width 635 height 42
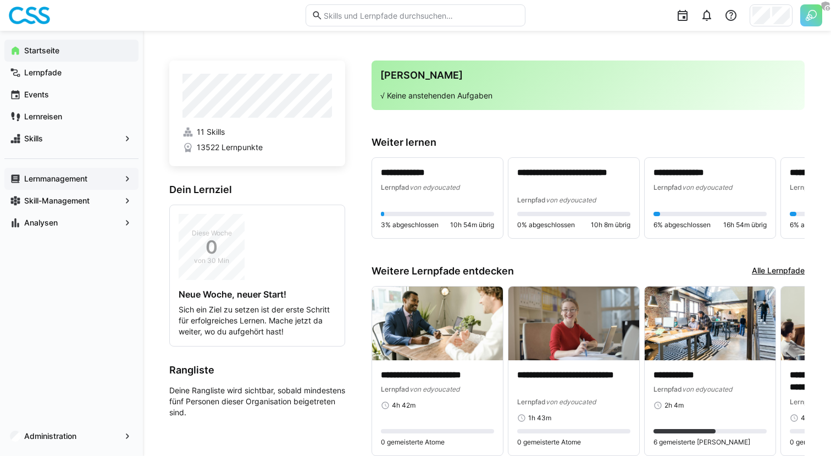
click at [91, 176] on span "Lernmanagement" at bounding box center [72, 178] width 98 height 11
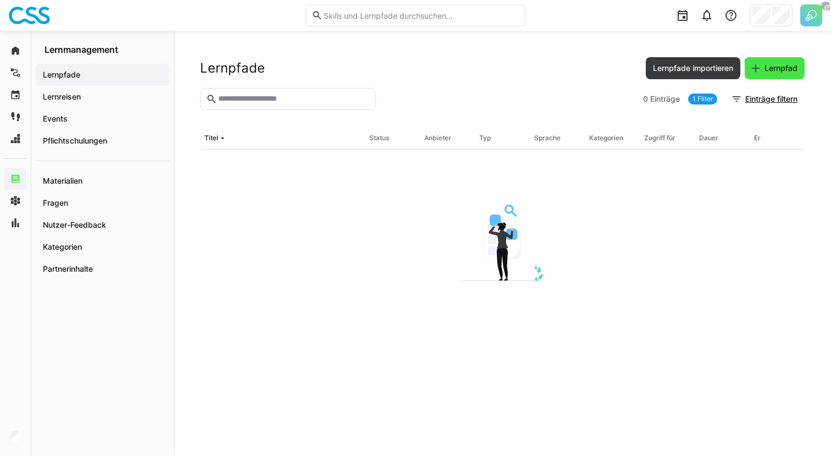
click at [778, 63] on span "Lernpfad" at bounding box center [781, 68] width 36 height 11
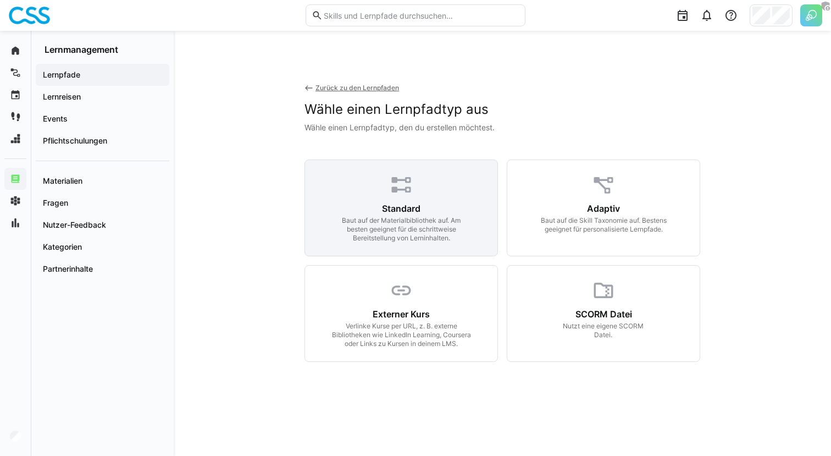
click at [398, 220] on div "Baut auf der Materialbibliothek auf. Am besten geeignet für die schrittweise Be…" at bounding box center [401, 229] width 141 height 26
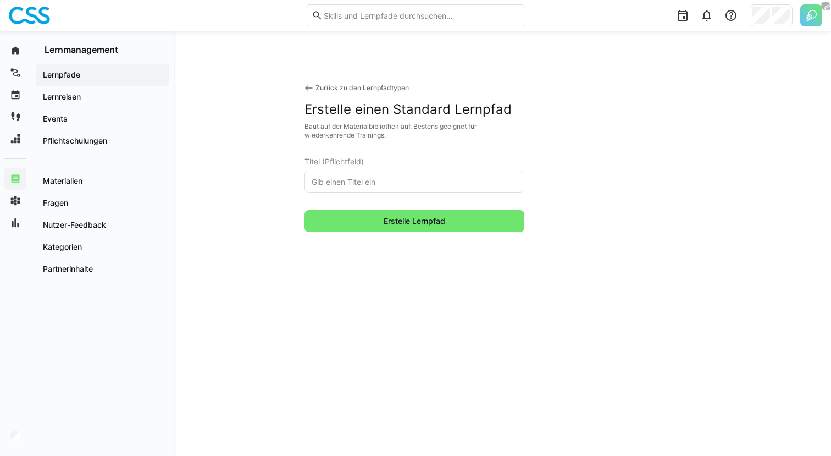
drag, startPoint x: 384, startPoint y: 181, endPoint x: 395, endPoint y: 161, distance: 23.1
click at [383, 181] on input "text" at bounding box center [415, 181] width 208 height 10
type input "e"
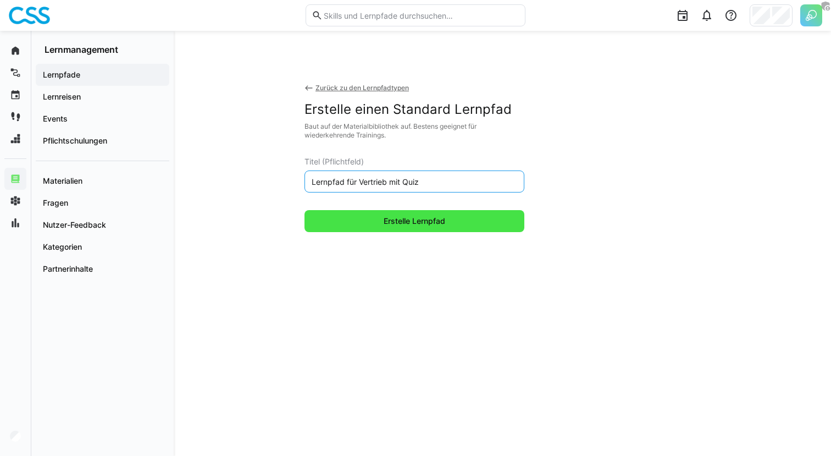
type input "Lernpfad für Vertrieb mit Quiz"
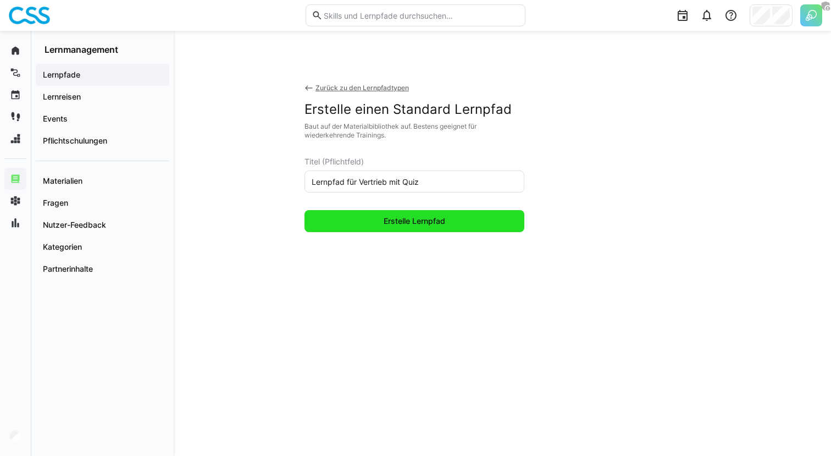
click at [417, 223] on span "Erstelle Lernpfad" at bounding box center [414, 220] width 65 height 11
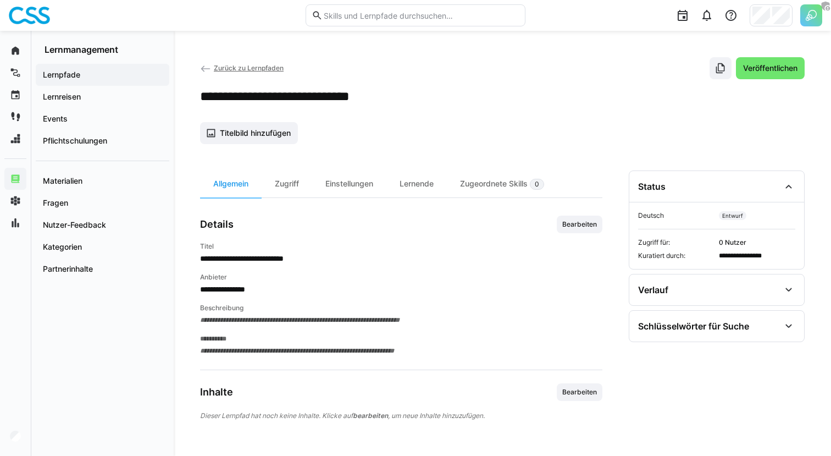
scroll to position [9, 0]
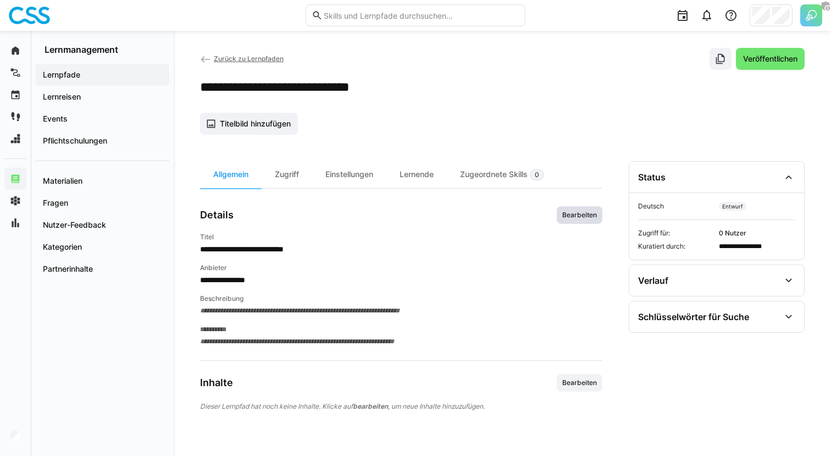
click at [590, 220] on span "Bearbeiten" at bounding box center [580, 215] width 46 height 18
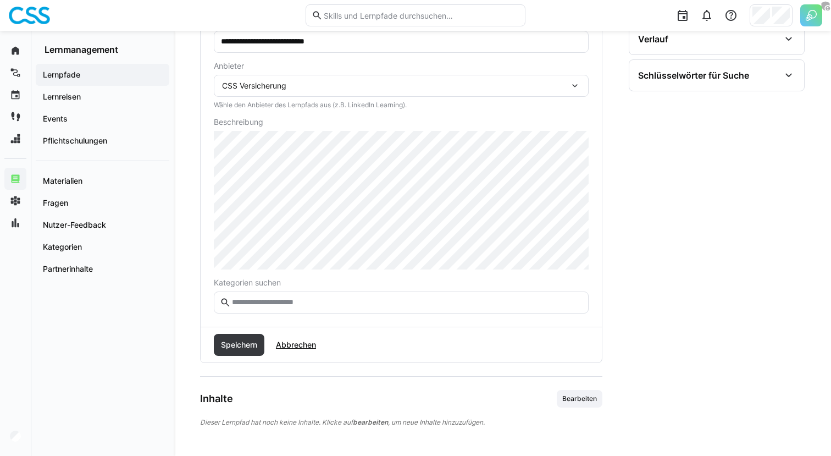
scroll to position [267, 0]
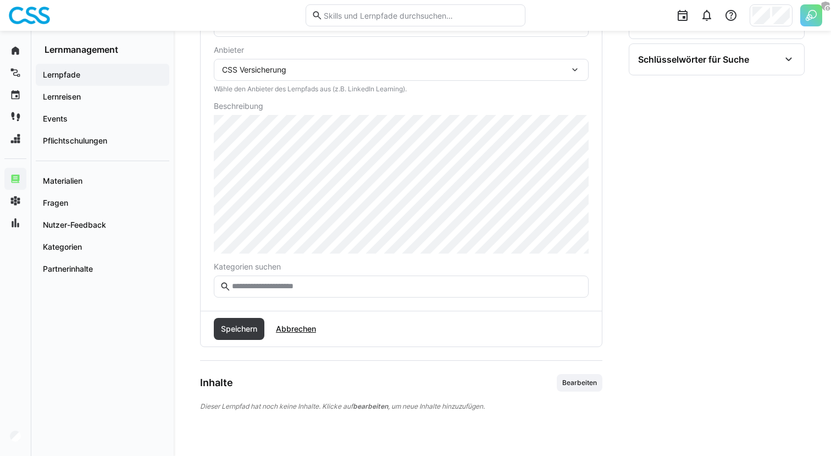
click at [256, 289] on input "text" at bounding box center [407, 286] width 352 height 10
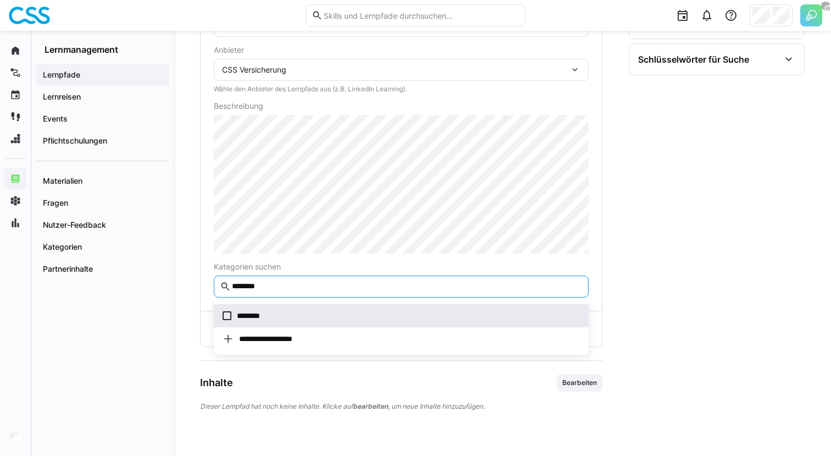
type input "********"
click at [242, 318] on span "********" at bounding box center [251, 315] width 29 height 11
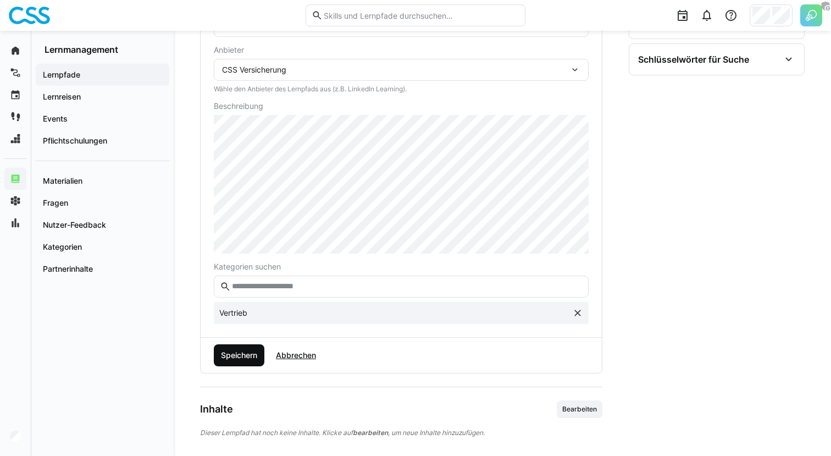
click at [241, 355] on span "Speichern" at bounding box center [239, 355] width 40 height 11
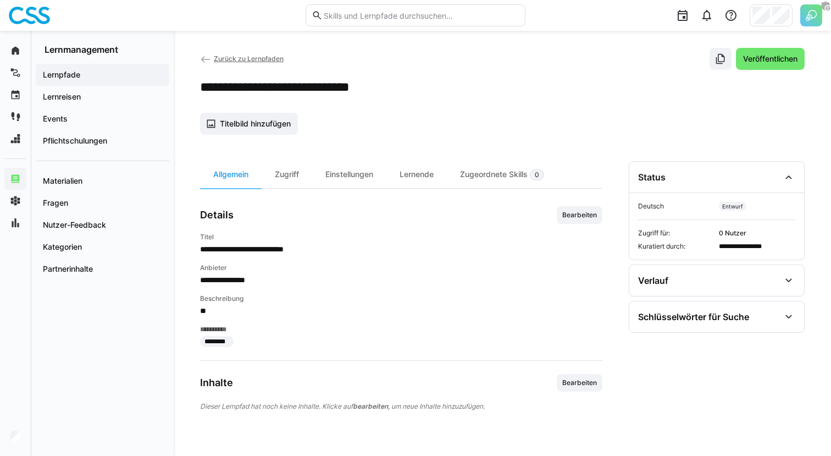
scroll to position [9, 0]
click at [591, 385] on span "Bearbeiten" at bounding box center [579, 382] width 37 height 9
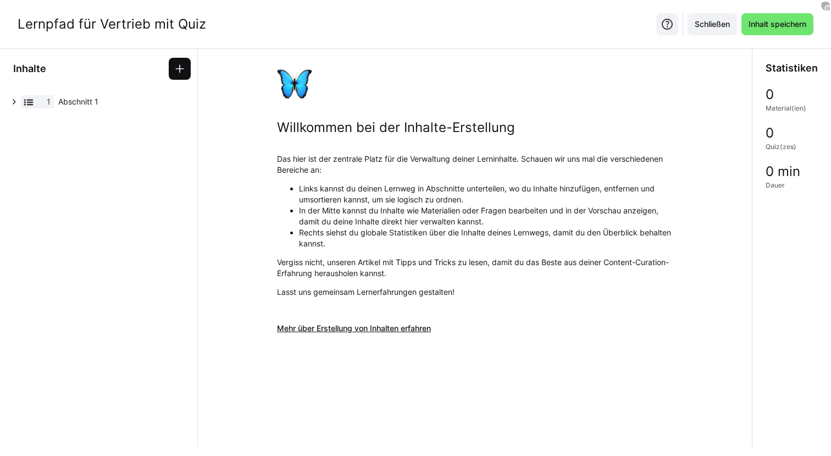
click at [174, 76] on span at bounding box center [180, 69] width 22 height 22
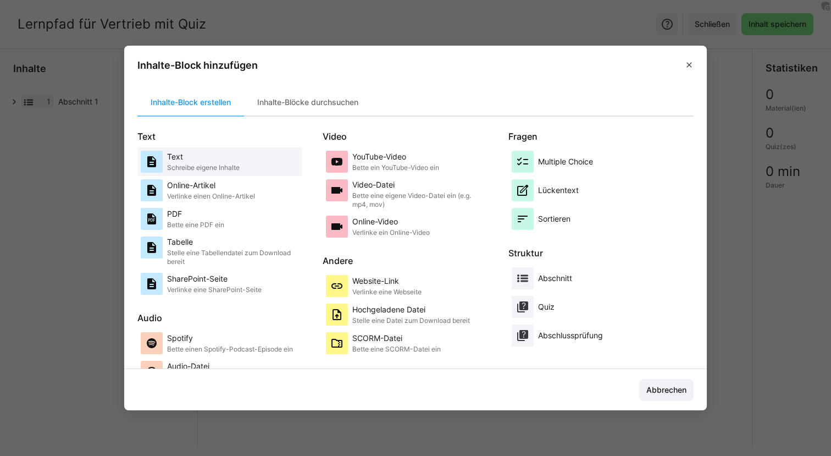
click at [242, 160] on div "Text Schreibe eigene Inhalte" at bounding box center [220, 162] width 158 height 22
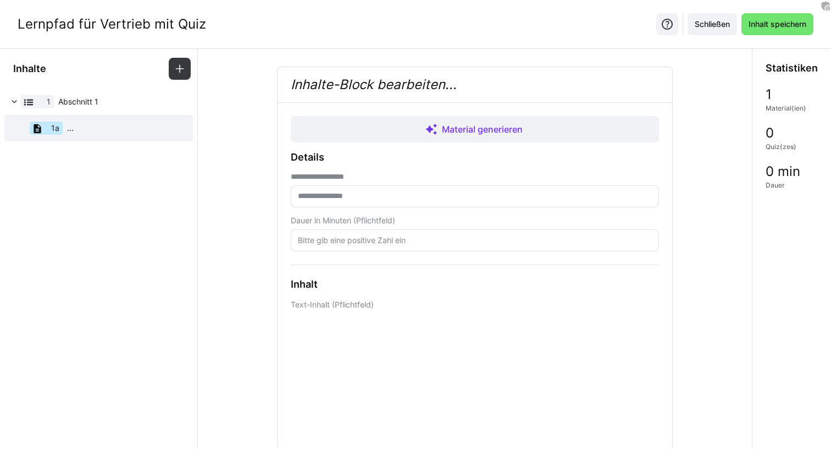
click at [425, 195] on input "text" at bounding box center [475, 196] width 356 height 10
type input "**********"
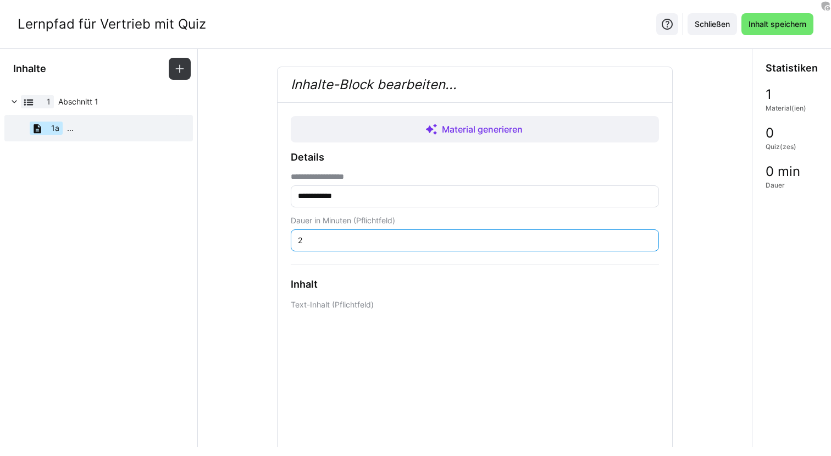
type input "2"
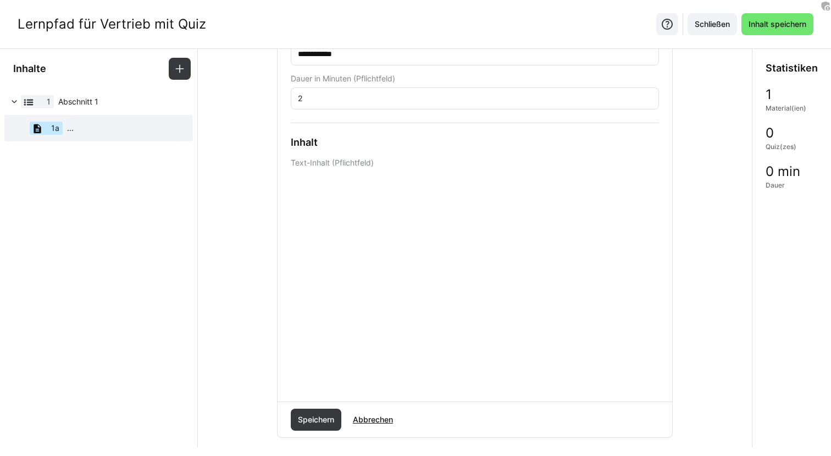
scroll to position [212, 0]
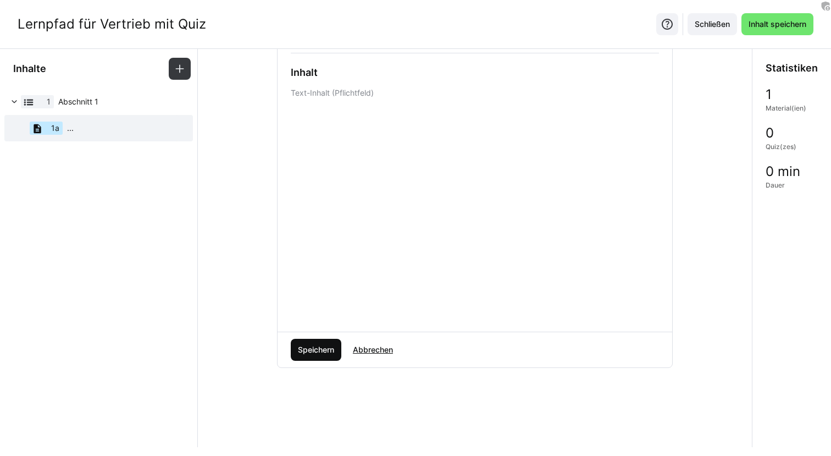
click at [309, 350] on span "Speichern" at bounding box center [316, 349] width 40 height 11
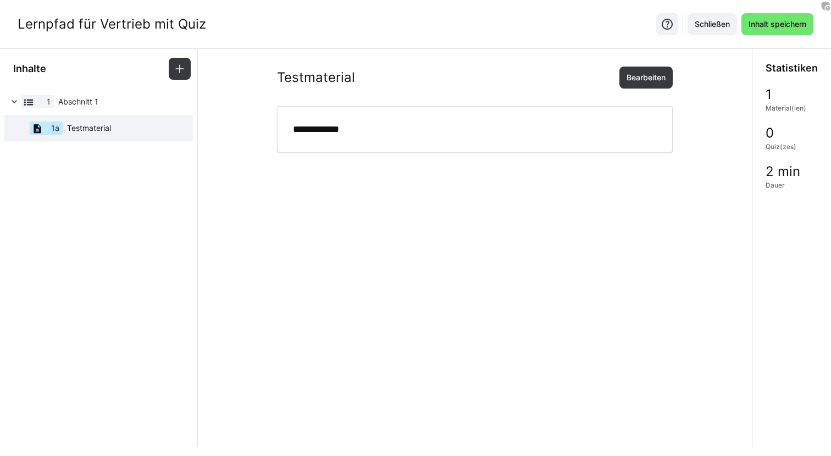
scroll to position [0, 0]
click at [778, 25] on span "Inhalt speichern" at bounding box center [777, 24] width 61 height 11
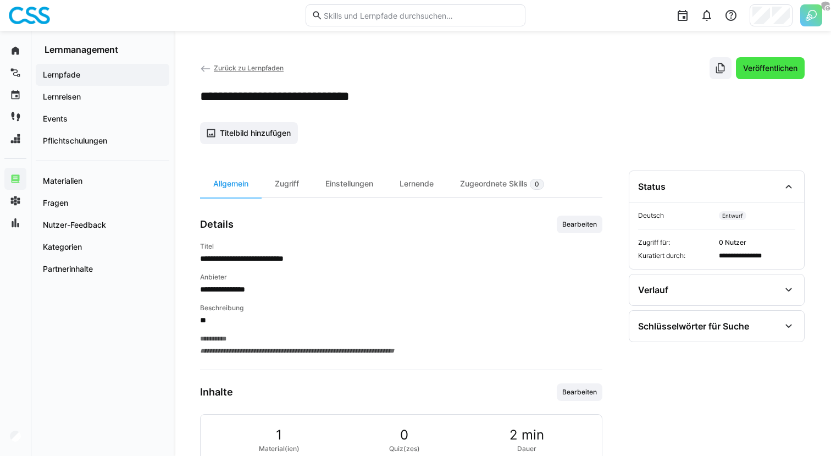
click at [761, 77] on span "Veröffentlichen" at bounding box center [770, 68] width 69 height 22
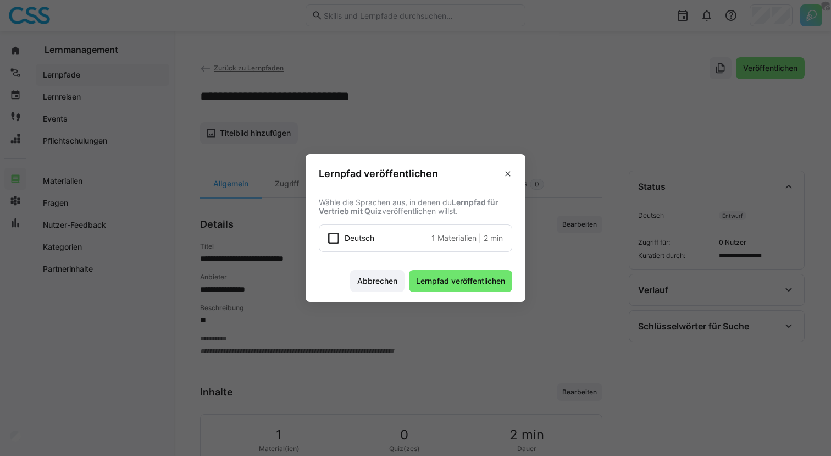
click at [433, 238] on span "1 Materialien" at bounding box center [453, 237] width 45 height 11
click at [435, 267] on footer "Abbrechen Lernpfad veröffentlichen" at bounding box center [416, 281] width 220 height 41
click at [440, 274] on span "Lernpfad veröffentlichen" at bounding box center [460, 281] width 103 height 22
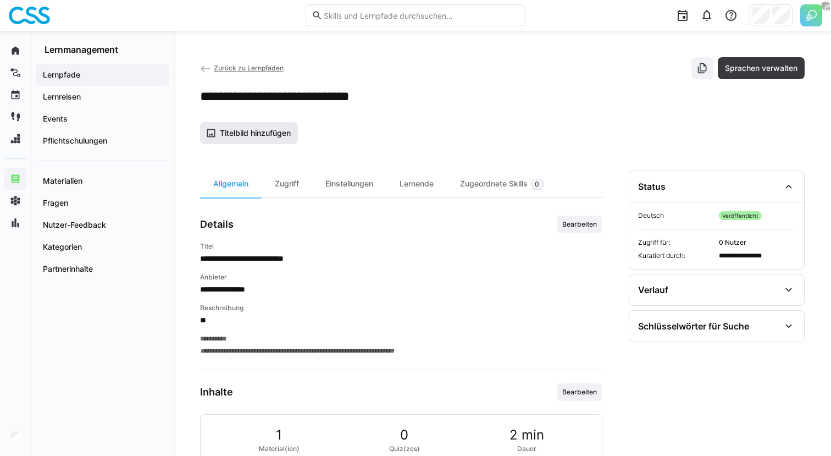
click at [266, 134] on span "Titelbild hinzufügen" at bounding box center [255, 133] width 74 height 11
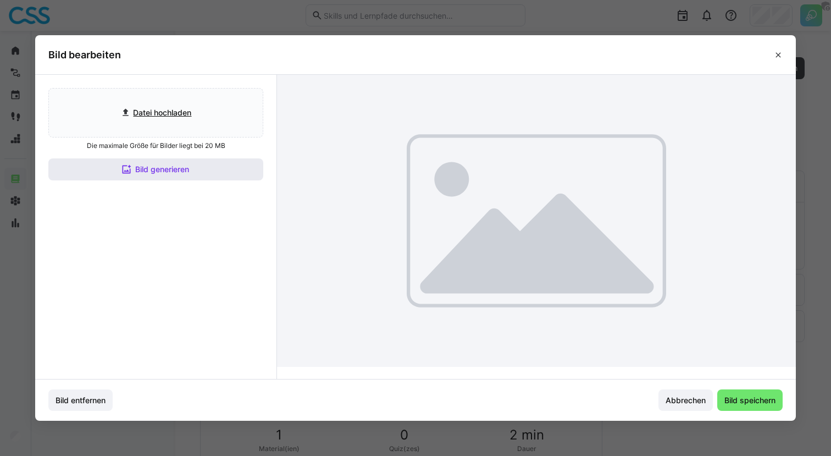
click at [234, 176] on span "Bild generieren" at bounding box center [155, 169] width 215 height 22
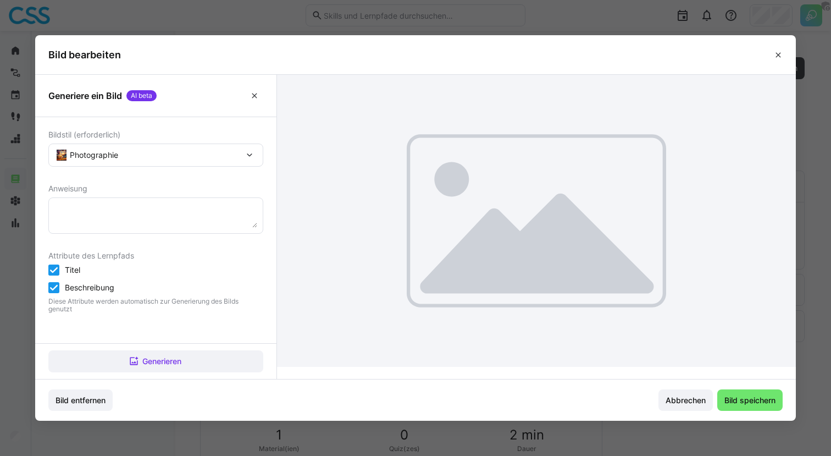
click at [180, 206] on textarea at bounding box center [155, 215] width 203 height 24
type textarea "e-Learning für Vertrieb innerhalb der Versicherungsbranche"
click at [187, 351] on span "Generieren" at bounding box center [155, 361] width 215 height 22
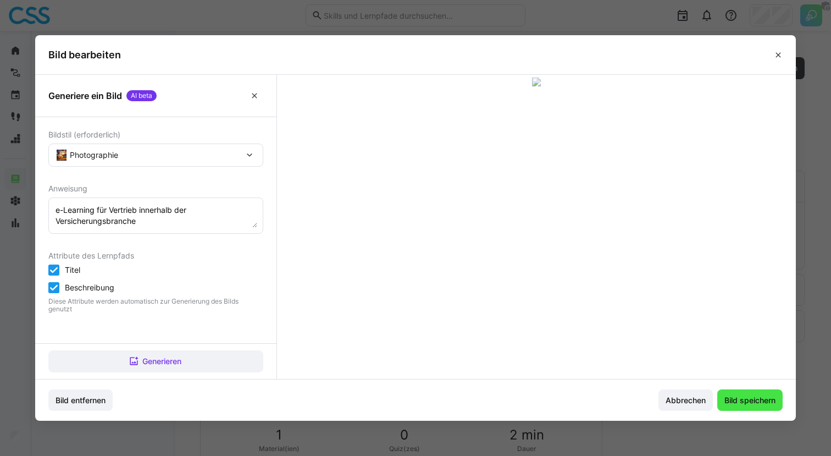
click at [733, 397] on span "Bild speichern" at bounding box center [750, 400] width 54 height 11
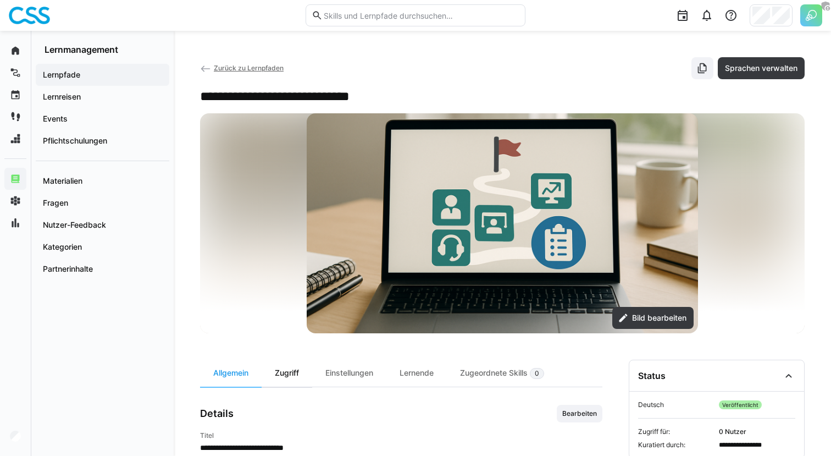
click at [283, 378] on div "Zugriff" at bounding box center [287, 372] width 51 height 27
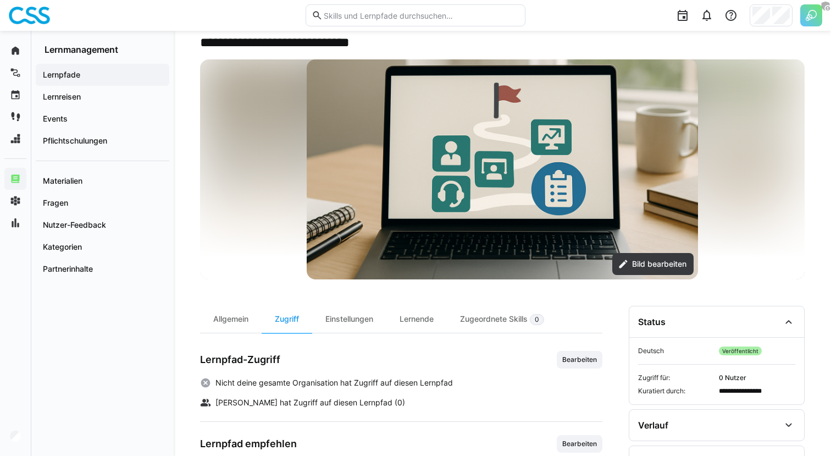
scroll to position [114, 0]
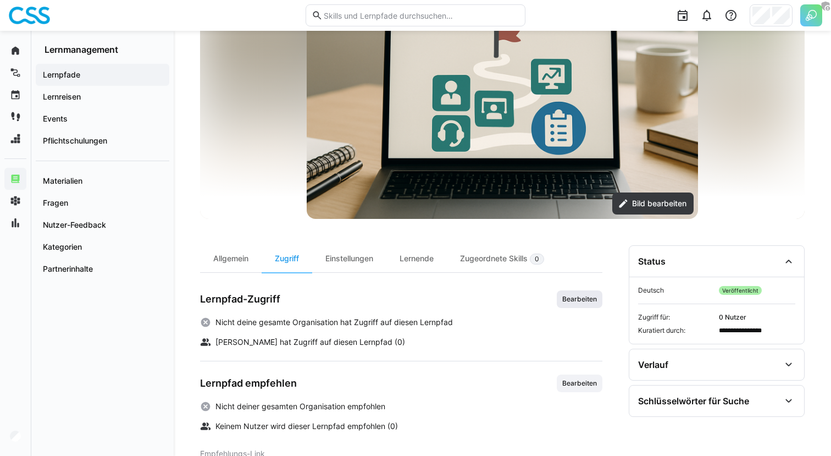
click at [572, 297] on span "Bearbeiten" at bounding box center [579, 299] width 37 height 9
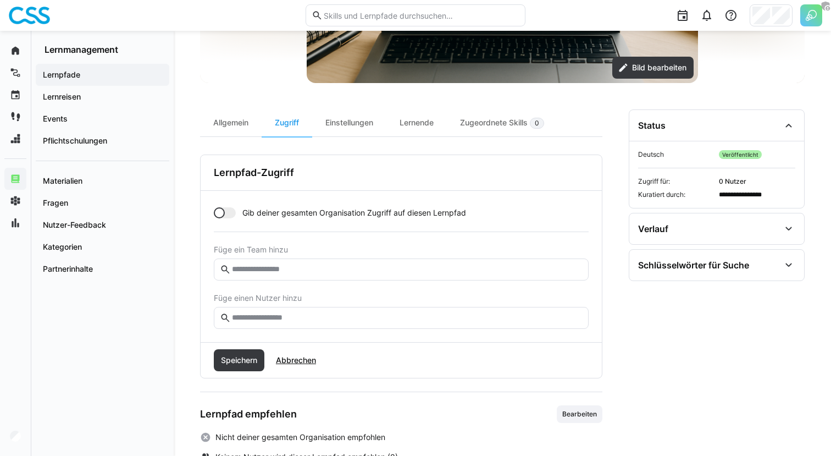
scroll to position [288, 0]
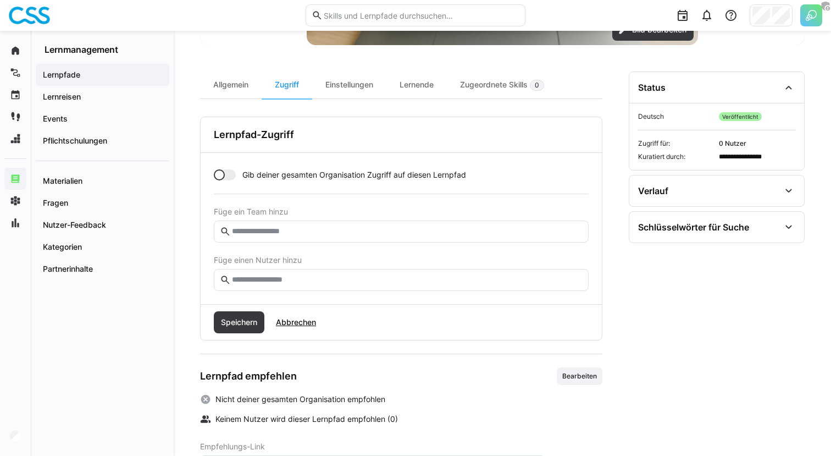
click at [317, 277] on input "text" at bounding box center [407, 280] width 352 height 10
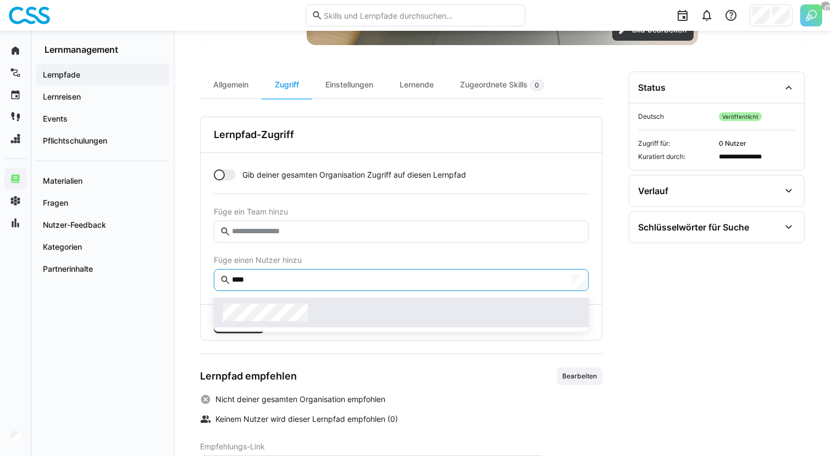
type input "****"
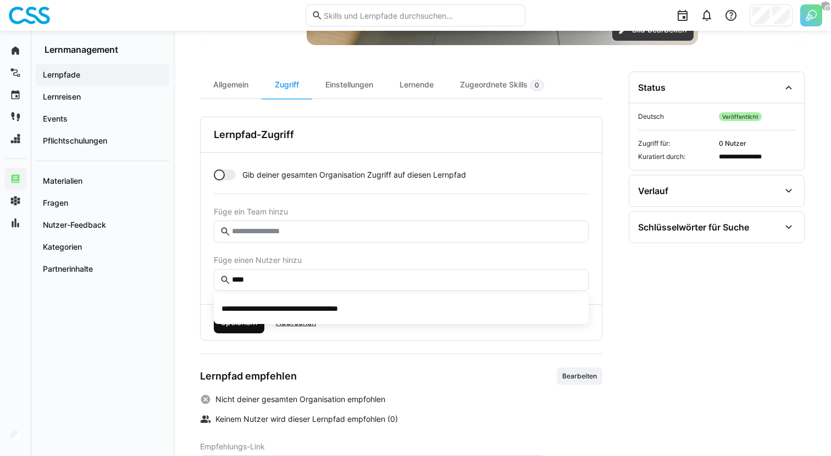
click at [238, 324] on span "Speichern" at bounding box center [239, 322] width 40 height 11
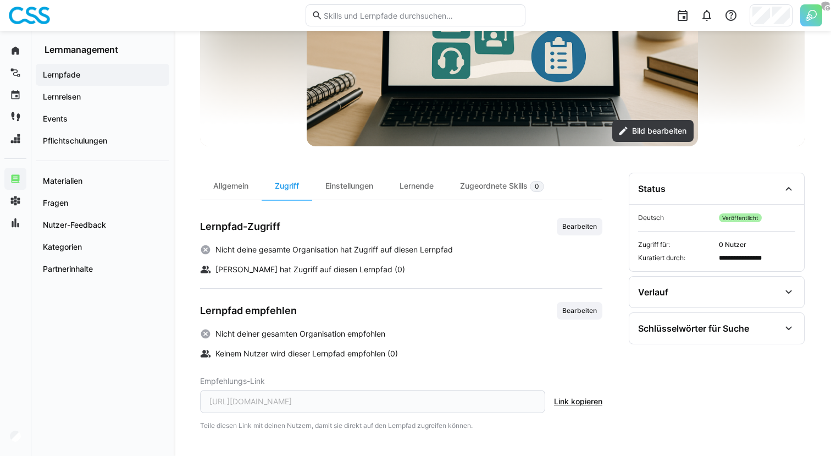
scroll to position [187, 0]
click at [574, 228] on span "Bearbeiten" at bounding box center [579, 226] width 37 height 9
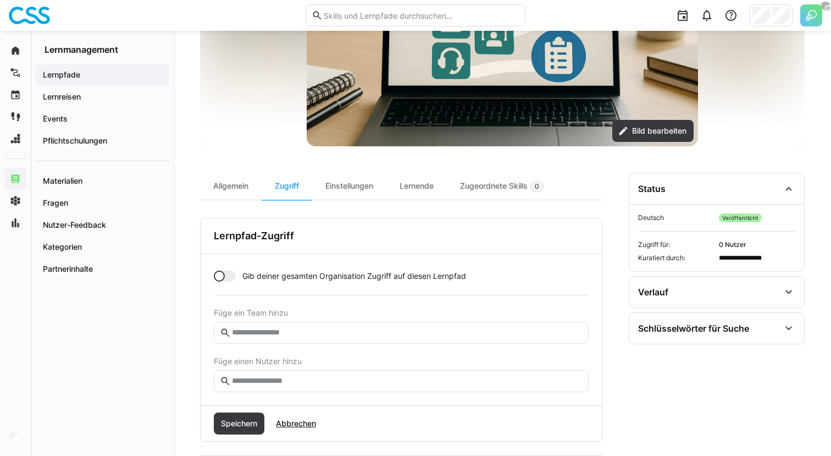
click at [285, 380] on input "text" at bounding box center [407, 381] width 352 height 10
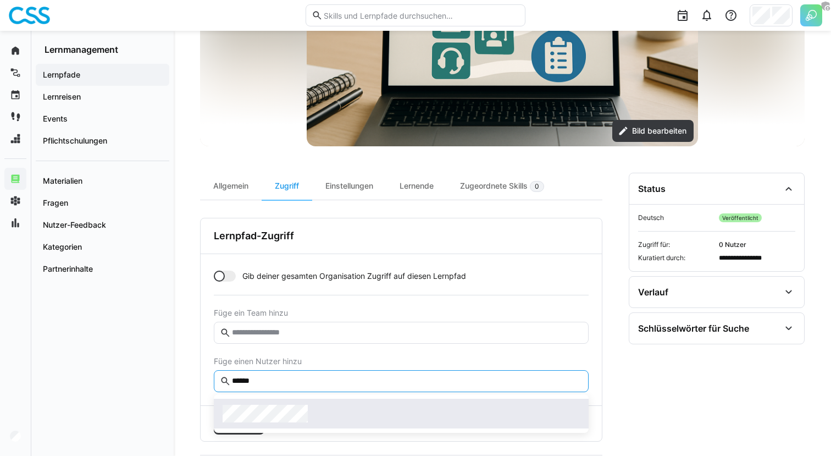
type input "******"
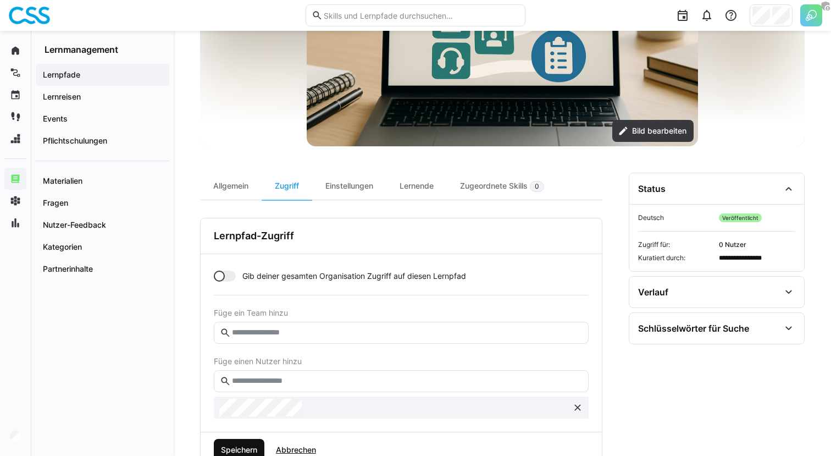
click at [241, 439] on span "Speichern" at bounding box center [239, 450] width 51 height 22
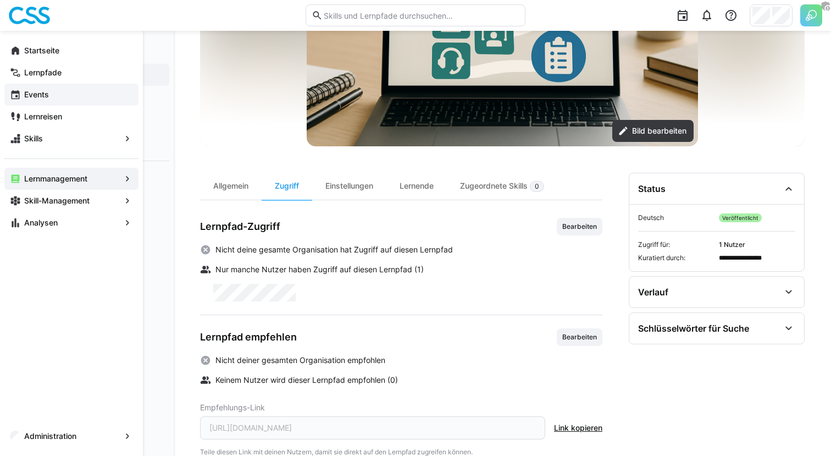
click at [62, 102] on div "Events" at bounding box center [71, 95] width 134 height 22
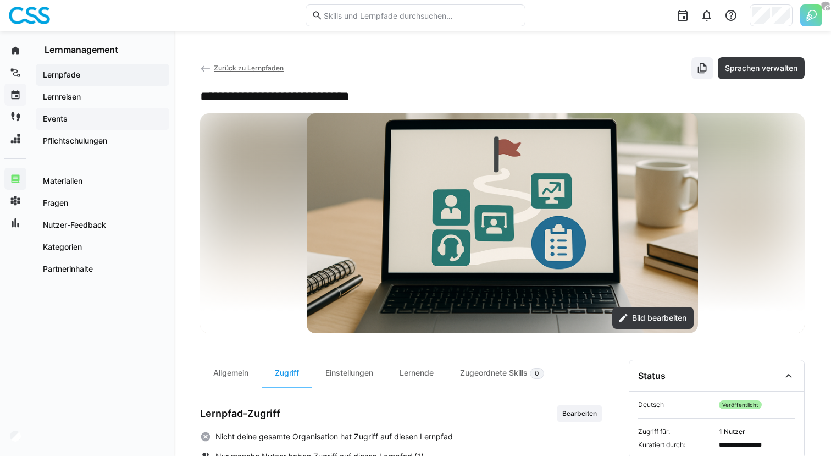
click at [112, 113] on div "Events" at bounding box center [103, 119] width 134 height 22
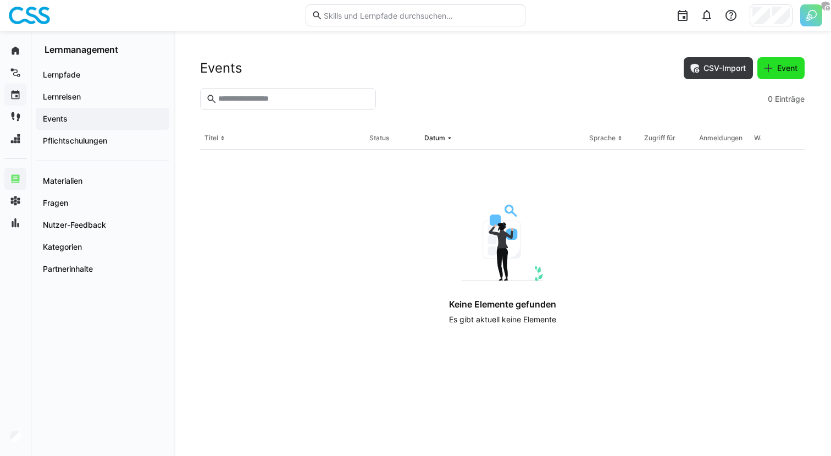
click at [783, 70] on span "Event" at bounding box center [788, 68] width 24 height 11
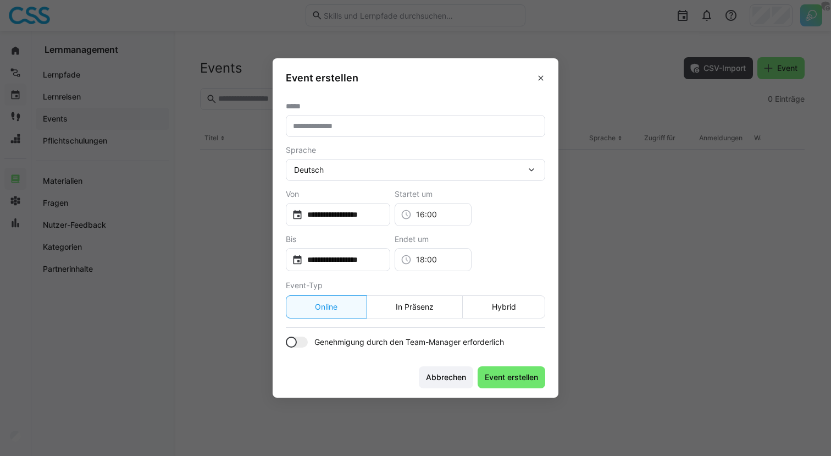
click at [380, 133] on eds-input at bounding box center [415, 126] width 259 height 22
type input "*"
type input "**********"
click at [340, 219] on input "**********" at bounding box center [343, 214] width 81 height 11
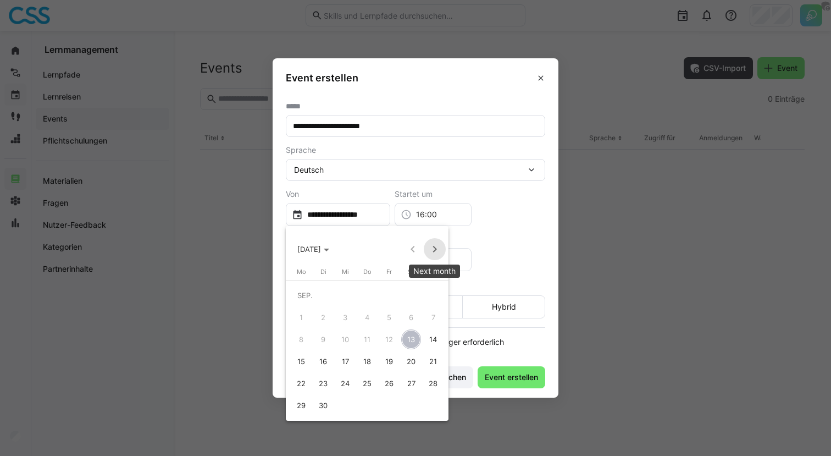
click at [436, 247] on span "Next month" at bounding box center [435, 249] width 22 height 22
click at [345, 341] on span "12" at bounding box center [345, 339] width 20 height 20
type input "**********"
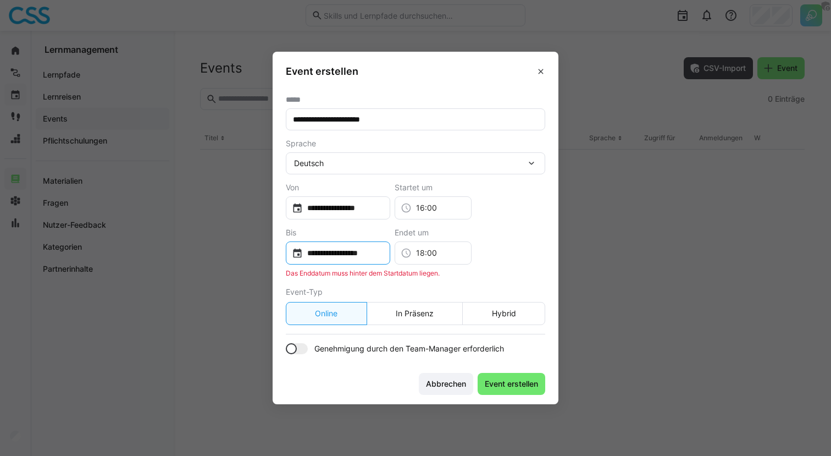
click at [344, 257] on input "**********" at bounding box center [343, 252] width 81 height 11
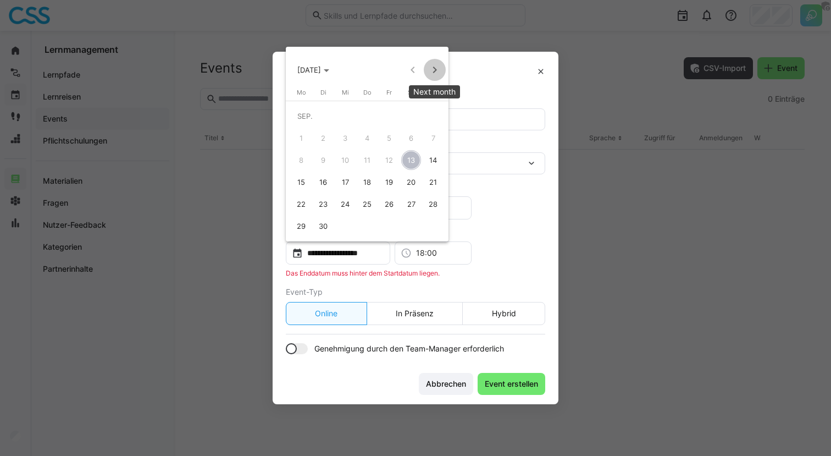
click at [436, 71] on span "Next month" at bounding box center [435, 70] width 22 height 22
click at [350, 160] on span "12" at bounding box center [345, 160] width 20 height 20
type input "**********"
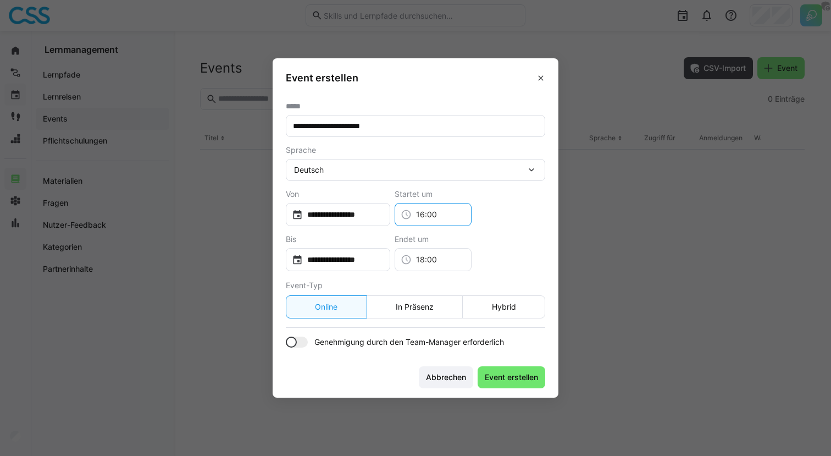
click at [442, 214] on input "16:00" at bounding box center [439, 214] width 54 height 11
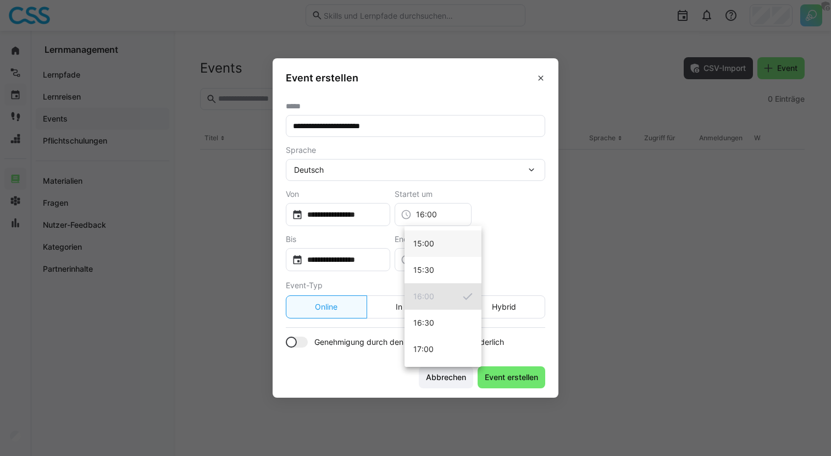
click at [428, 238] on span "15:00" at bounding box center [423, 243] width 21 height 11
type input "15:00"
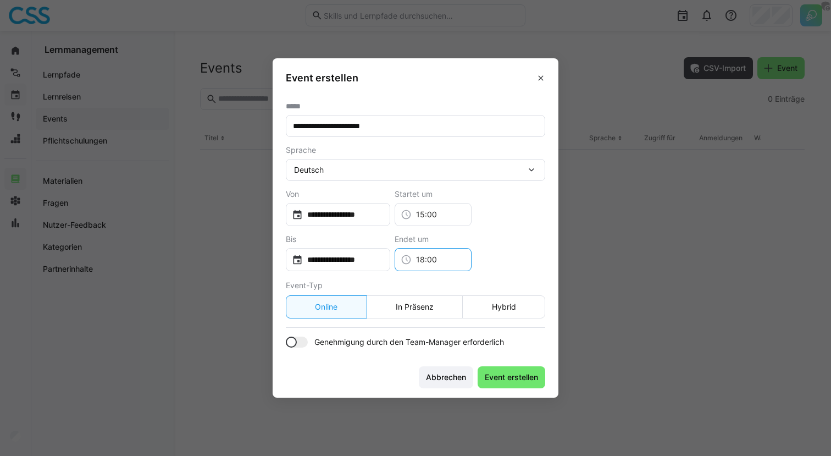
click at [428, 267] on div "18:00" at bounding box center [433, 259] width 77 height 23
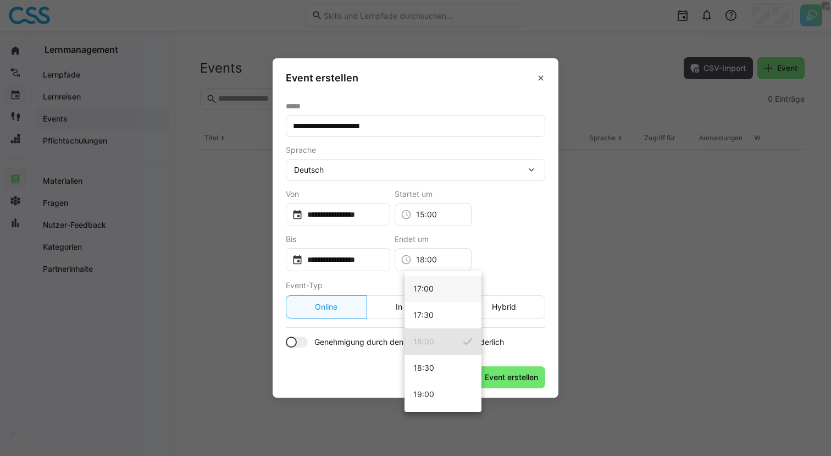
click at [433, 291] on mat-option "17:00" at bounding box center [443, 288] width 77 height 26
type input "17:00"
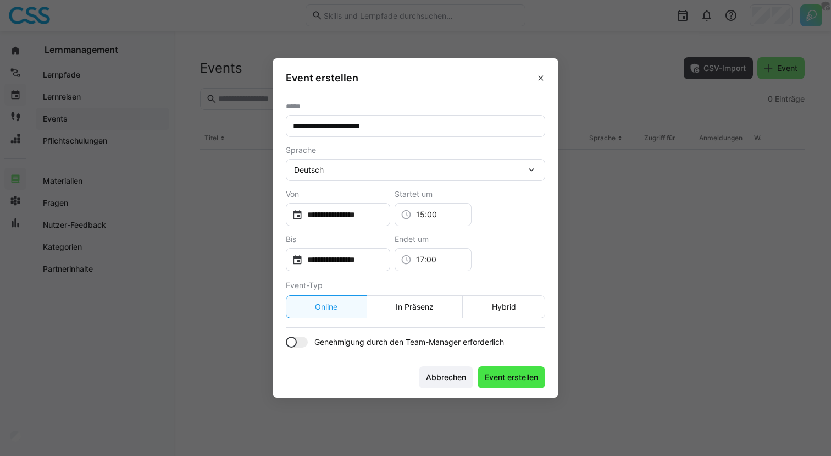
click at [522, 376] on span "Event erstellen" at bounding box center [511, 377] width 57 height 11
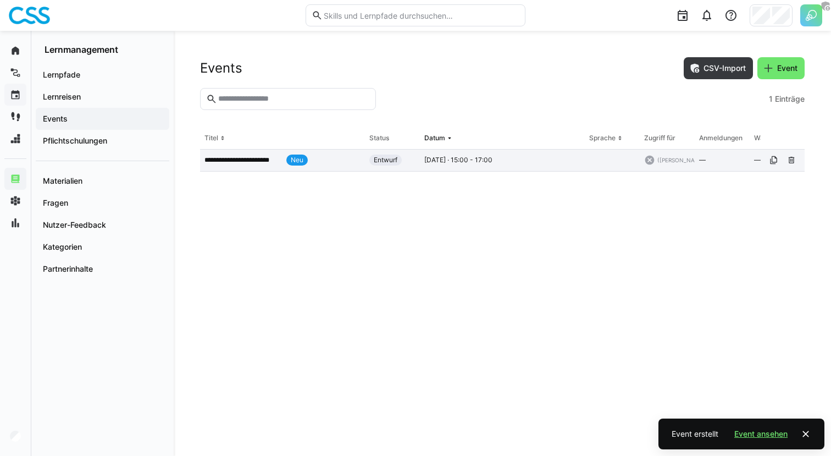
click at [281, 169] on div "**********" at bounding box center [282, 160] width 165 height 22
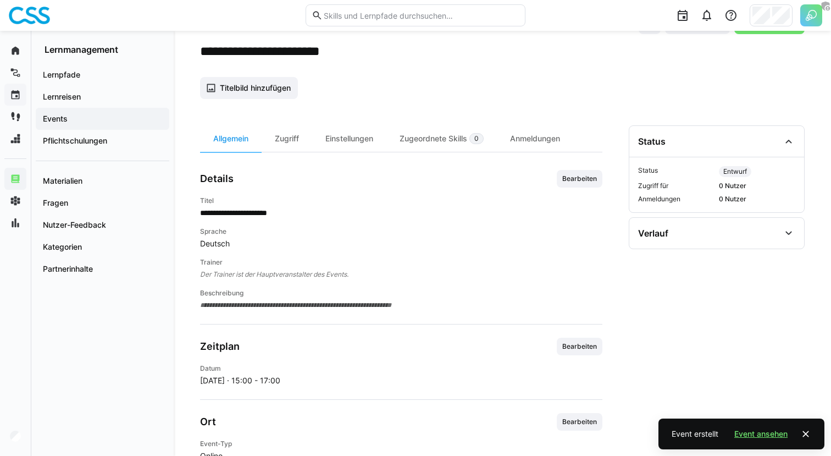
scroll to position [46, 0]
click at [588, 185] on span "Bearbeiten" at bounding box center [580, 178] width 46 height 18
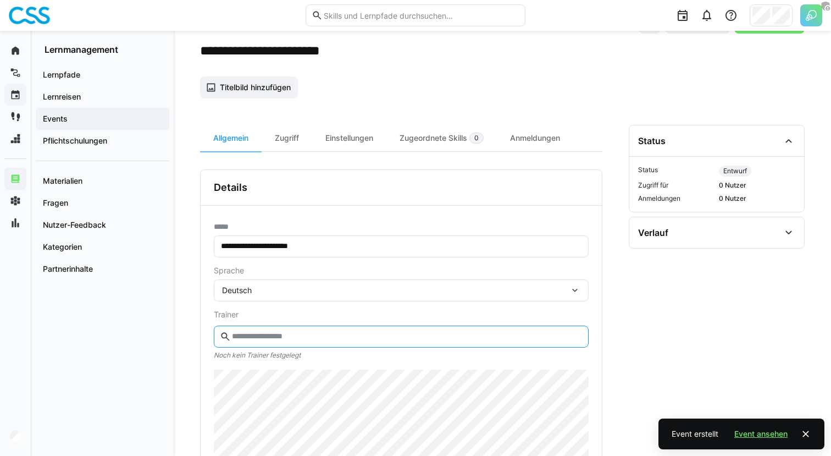
click at [323, 338] on input "text" at bounding box center [407, 336] width 352 height 10
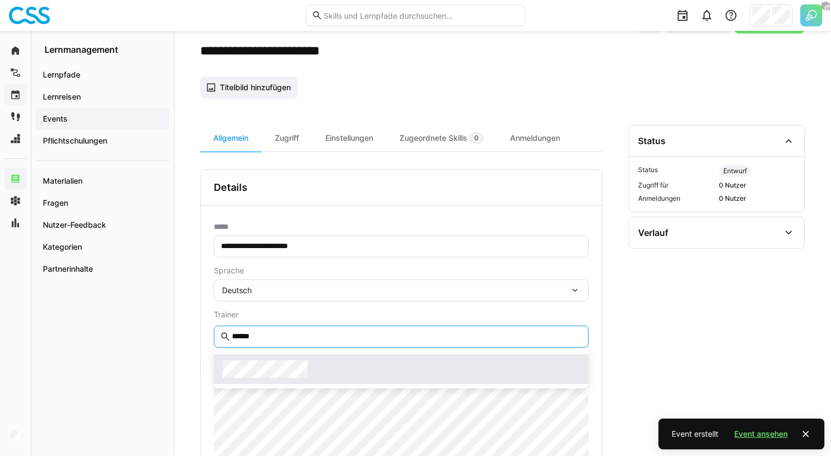
type input "******"
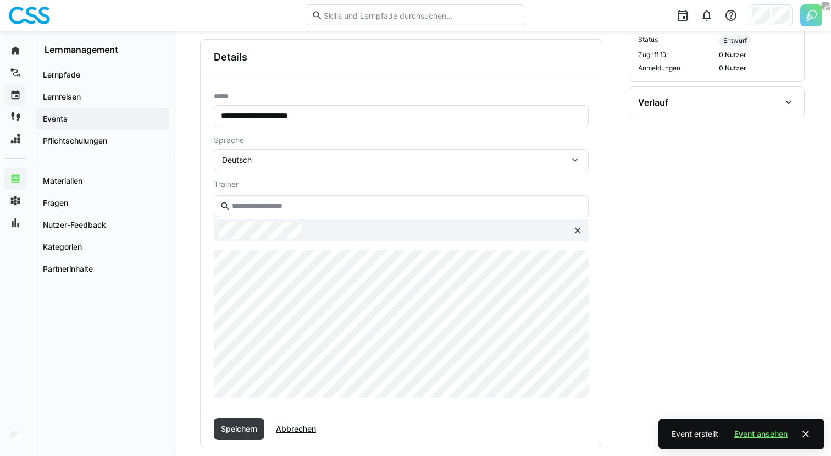
scroll to position [185, 0]
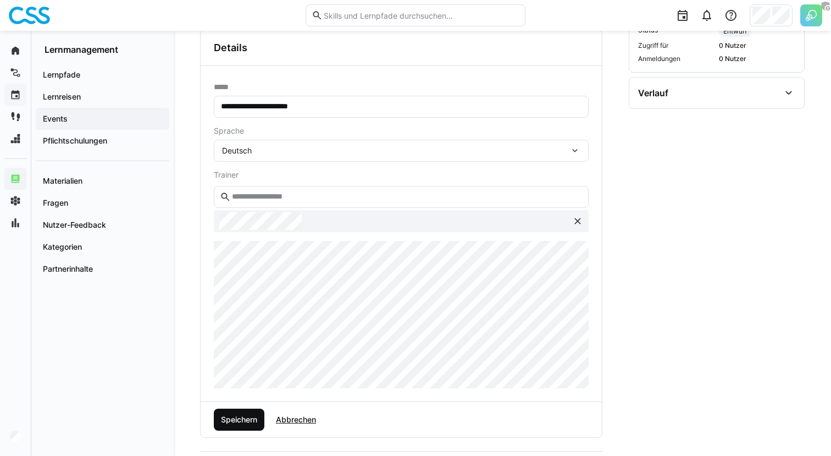
click at [234, 423] on span "Speichern" at bounding box center [239, 419] width 40 height 11
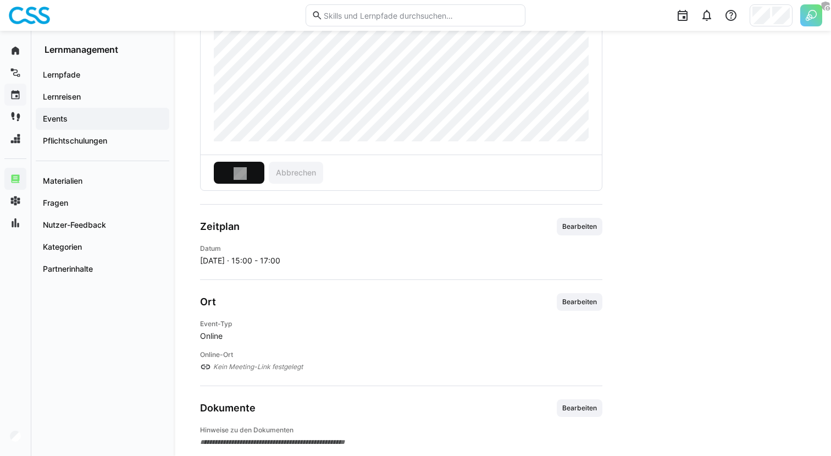
scroll to position [220, 0]
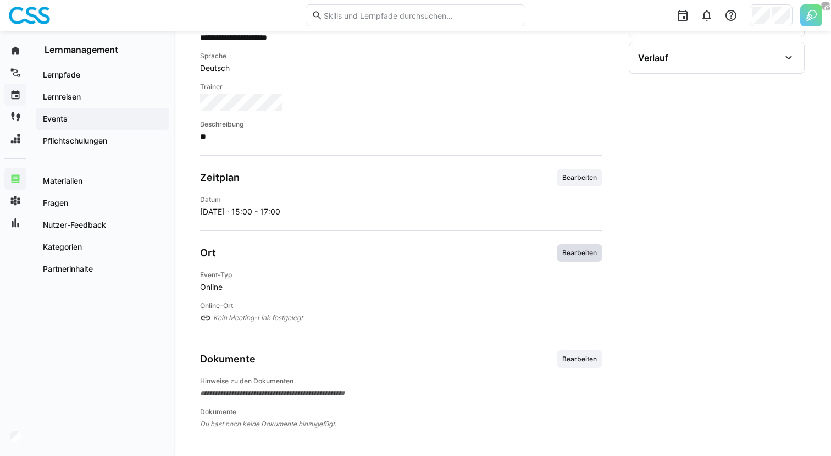
click at [564, 254] on span "Bearbeiten" at bounding box center [579, 252] width 37 height 9
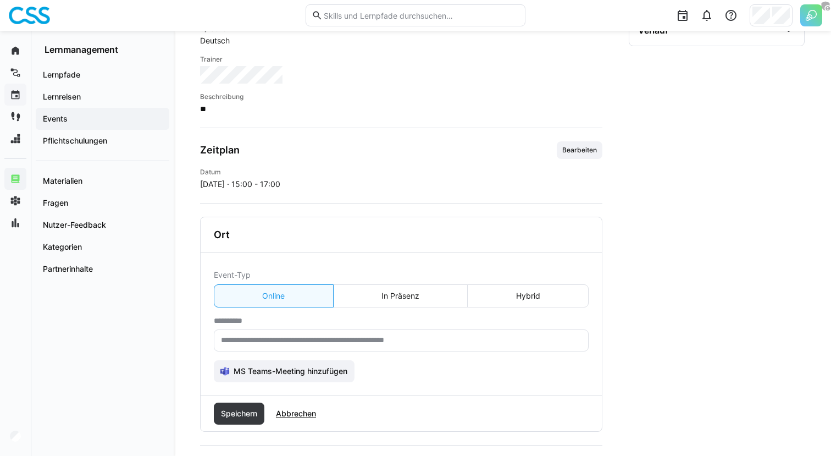
scroll to position [276, 0]
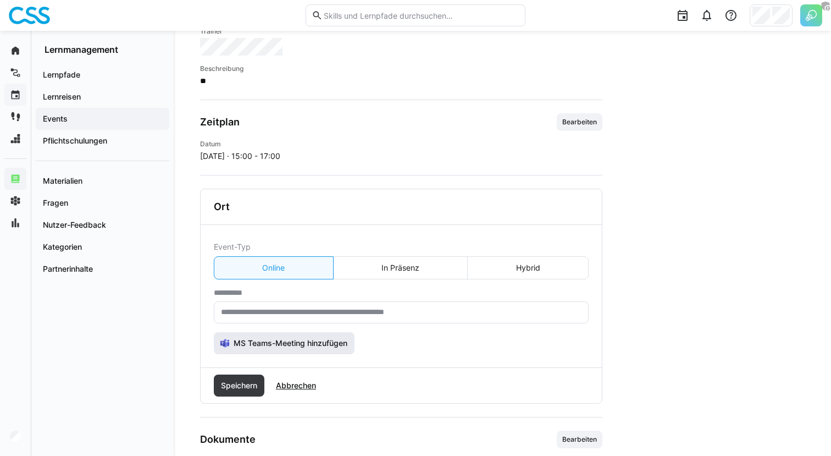
click at [290, 345] on span "MS Teams-Meeting hinzufügen" at bounding box center [290, 342] width 117 height 11
type input "**********"
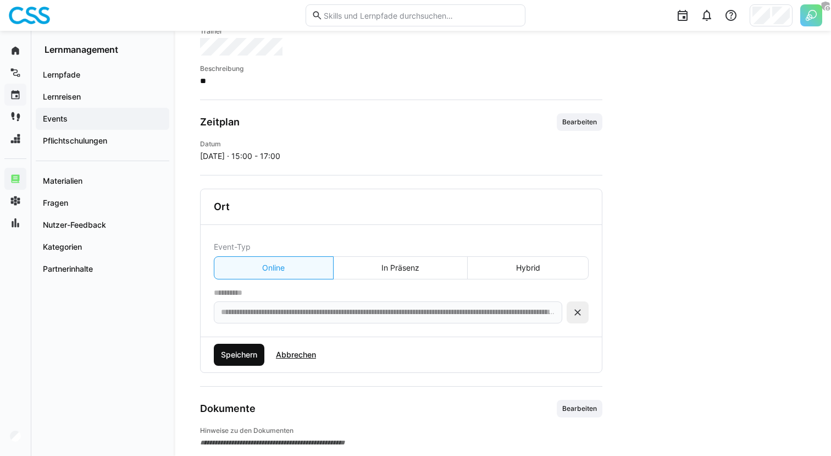
click at [250, 358] on span "Speichern" at bounding box center [239, 354] width 40 height 11
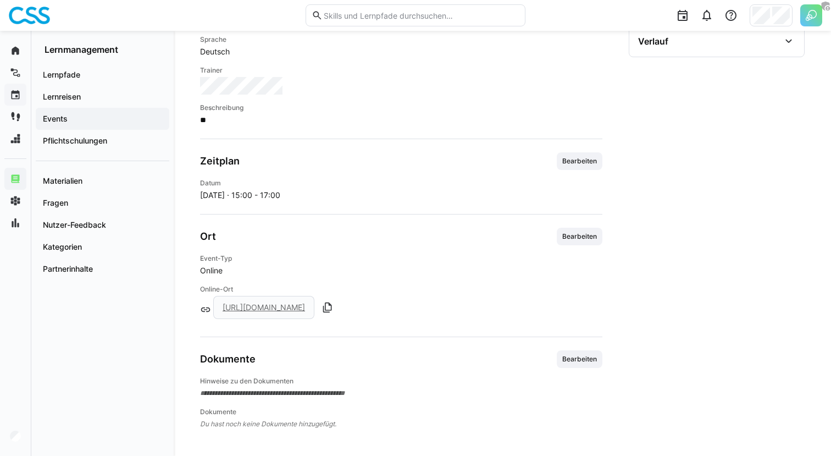
scroll to position [0, 0]
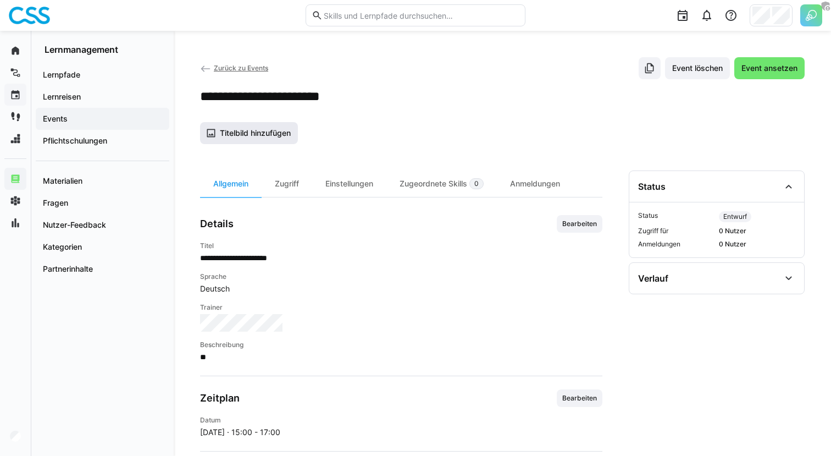
click at [258, 140] on span "Titelbild hinzufügen" at bounding box center [249, 133] width 98 height 22
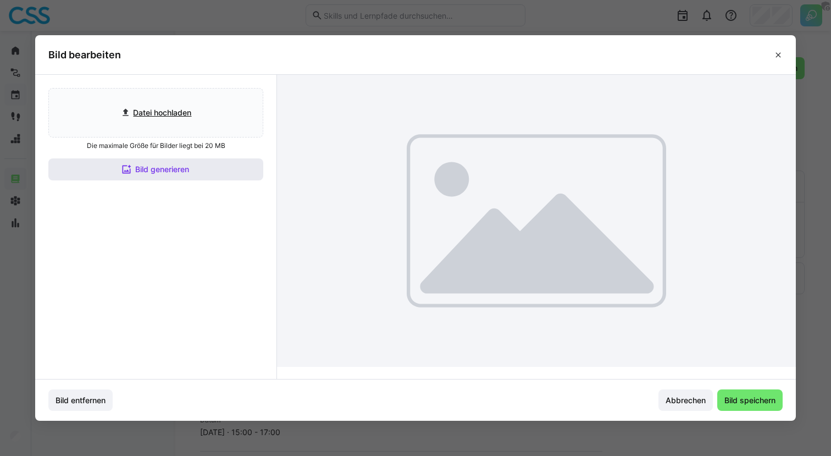
click at [220, 163] on span "Bild generieren" at bounding box center [155, 169] width 215 height 22
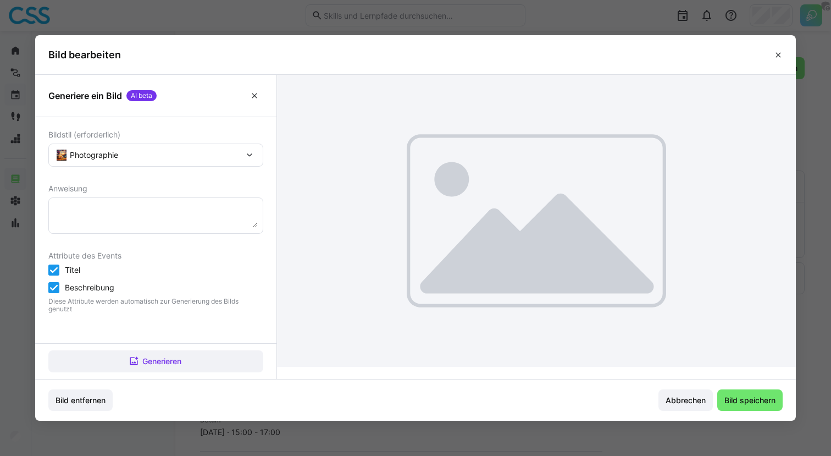
click at [174, 210] on textarea at bounding box center [155, 215] width 203 height 24
type textarea "Webinar für Vertrieb in Versicherungsbranche"
click at [124, 348] on div "Generieren" at bounding box center [155, 361] width 241 height 36
click at [143, 356] on span "Generieren" at bounding box center [162, 361] width 42 height 11
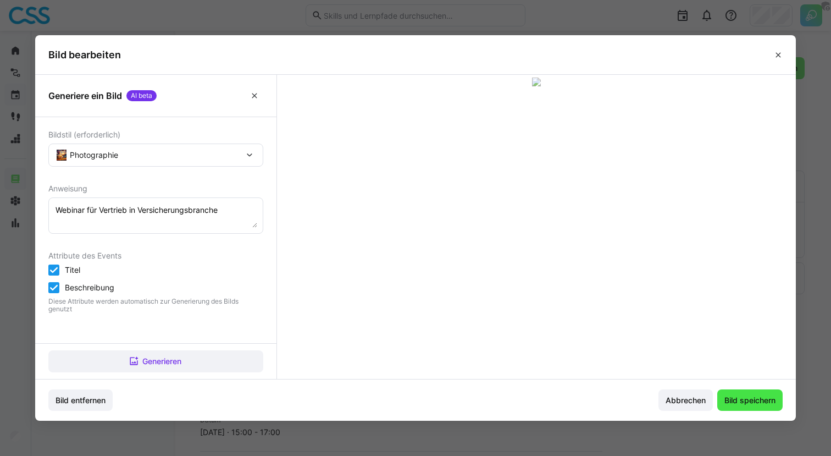
click at [747, 403] on span "Bild speichern" at bounding box center [750, 400] width 54 height 11
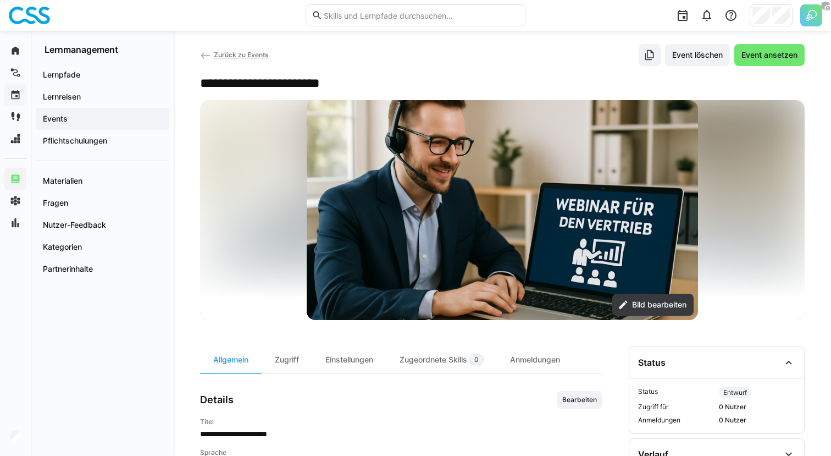
scroll to position [3, 0]
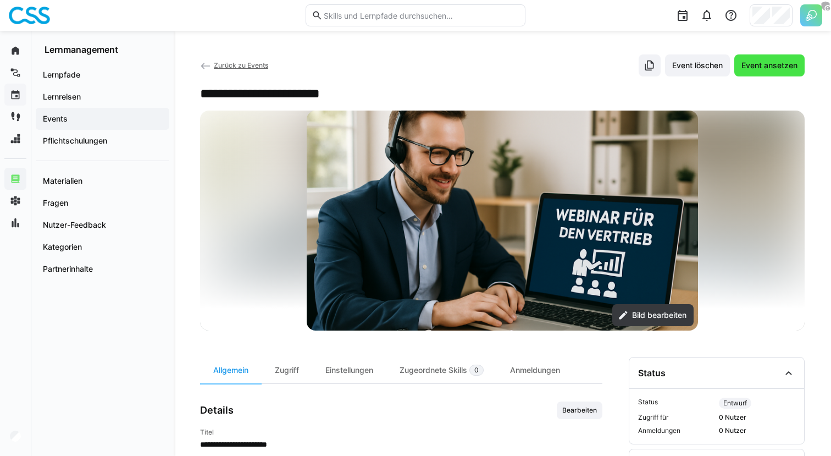
click at [759, 75] on span "Event ansetzen" at bounding box center [769, 65] width 70 height 22
click at [302, 361] on div "Zugriff" at bounding box center [287, 370] width 51 height 26
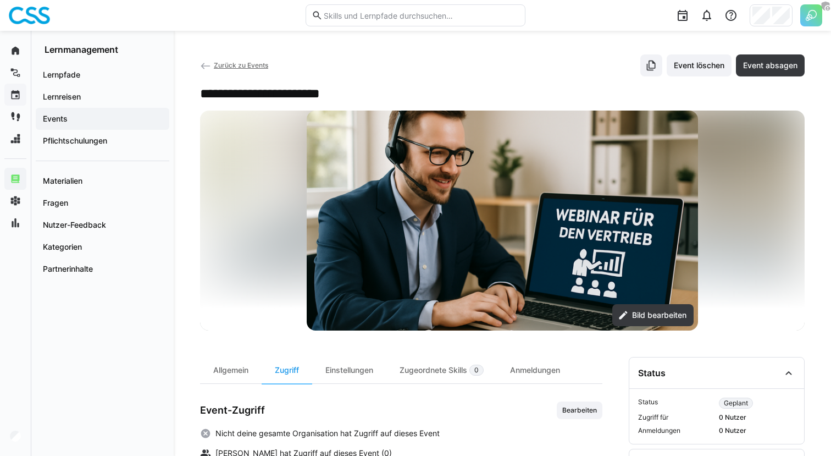
scroll to position [112, 0]
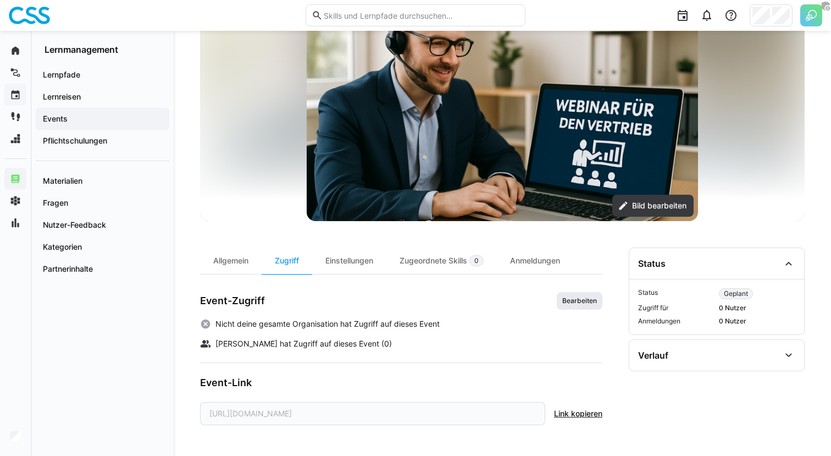
click at [574, 305] on span "Bearbeiten" at bounding box center [580, 301] width 46 height 18
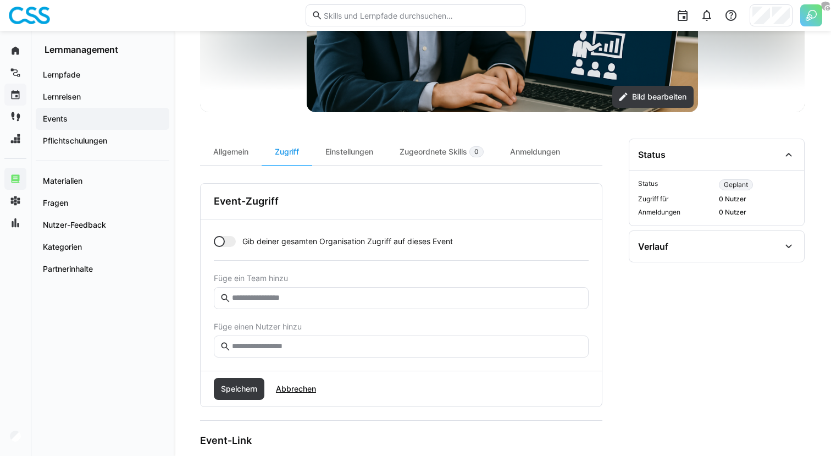
scroll to position [242, 0]
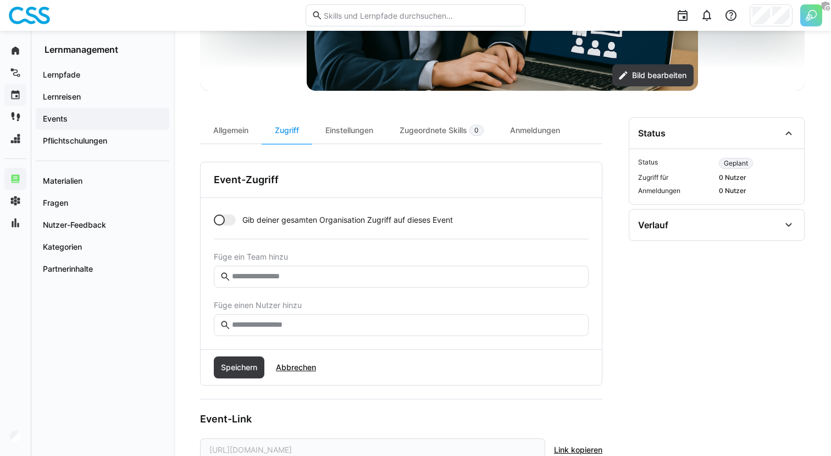
click at [301, 335] on eds-input at bounding box center [401, 325] width 375 height 22
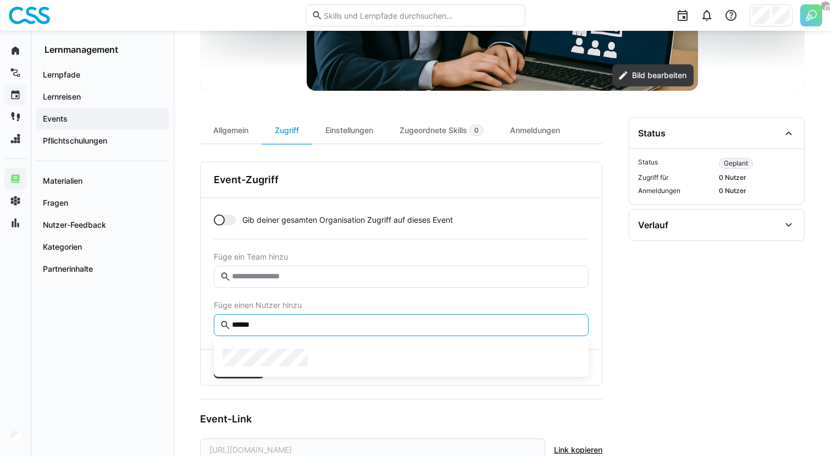
type input "******"
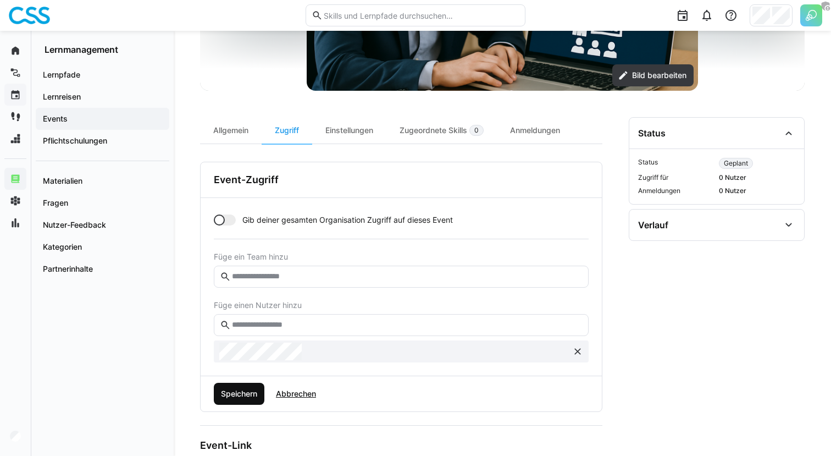
click at [247, 391] on span "Speichern" at bounding box center [239, 393] width 40 height 11
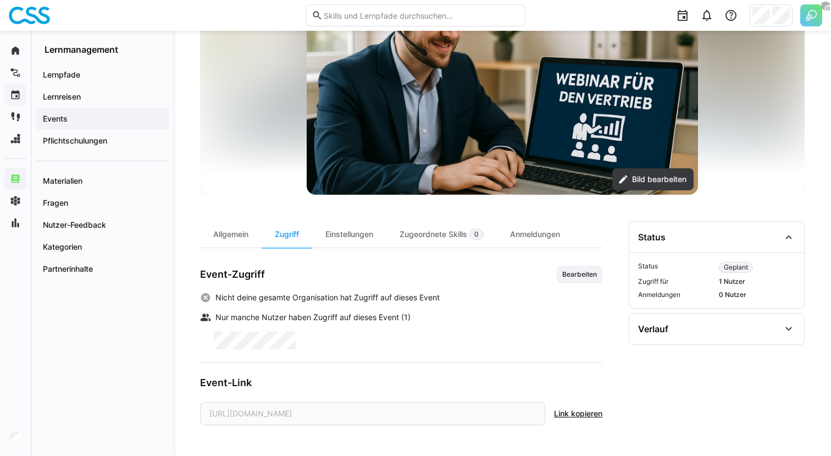
scroll to position [0, 0]
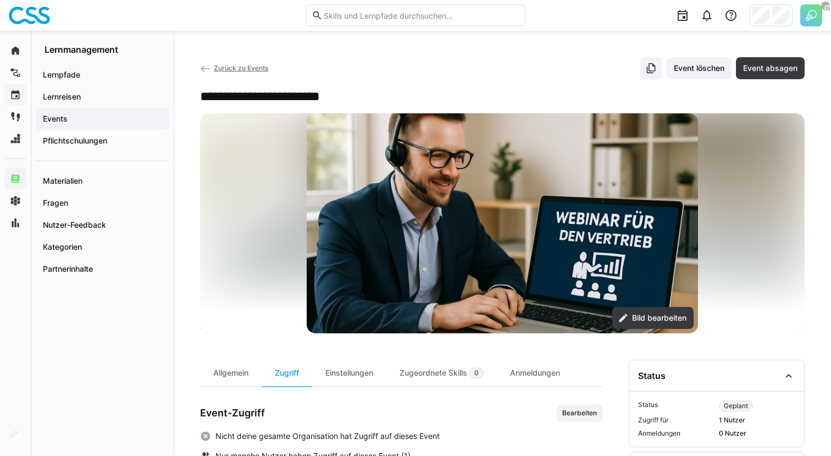
click at [74, 115] on span "Events" at bounding box center [102, 118] width 123 height 11
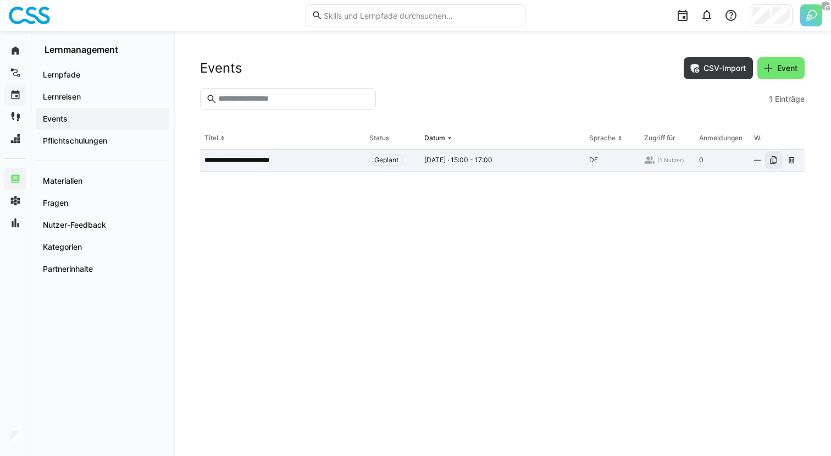
click at [774, 160] on eds-icon at bounding box center [773, 160] width 9 height 9
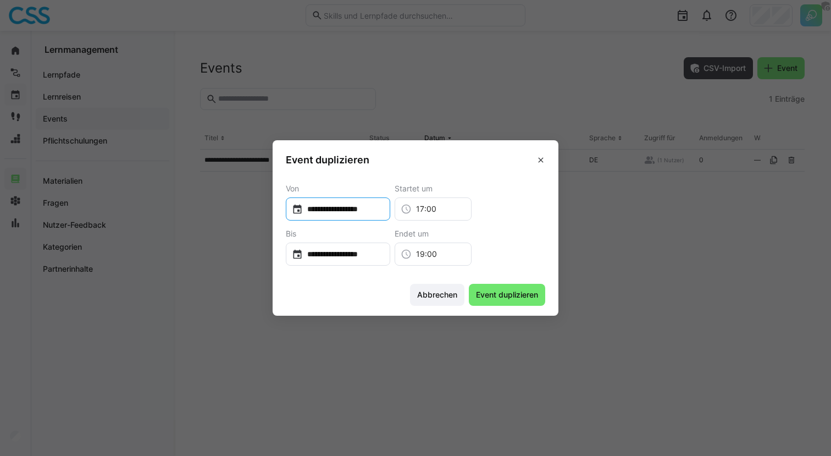
click at [352, 211] on input "**********" at bounding box center [343, 208] width 81 height 11
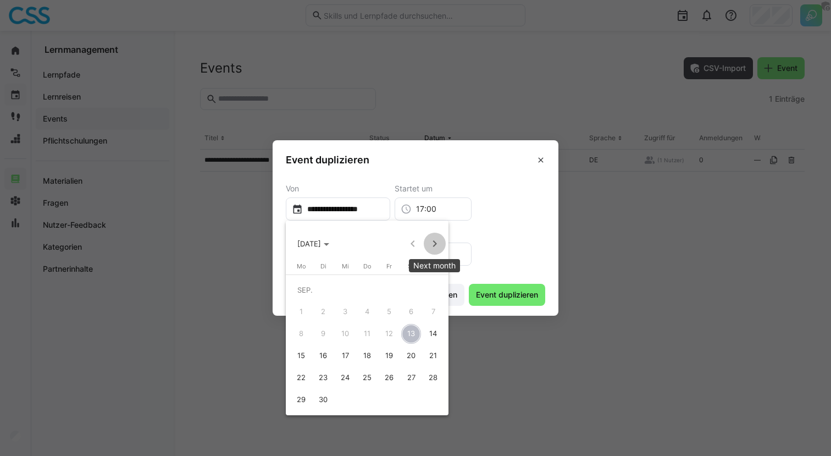
click at [431, 236] on span "Next month" at bounding box center [435, 243] width 22 height 22
click at [413, 237] on span "Previous month" at bounding box center [413, 243] width 22 height 22
click at [385, 334] on span "14" at bounding box center [389, 334] width 20 height 20
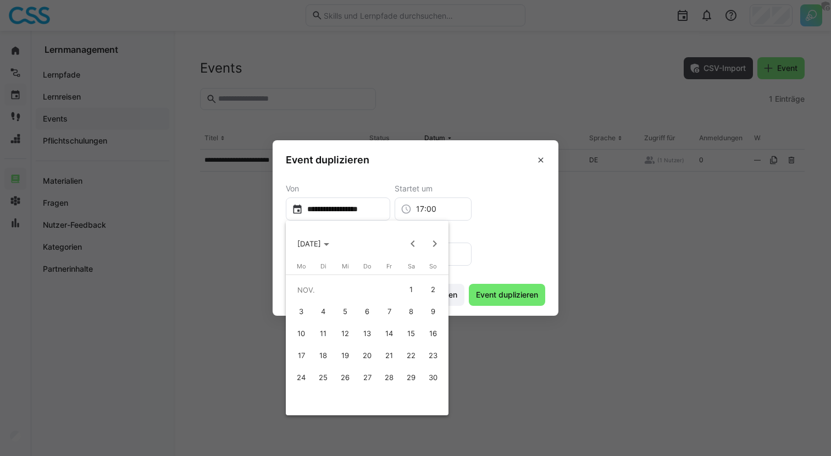
type input "**********"
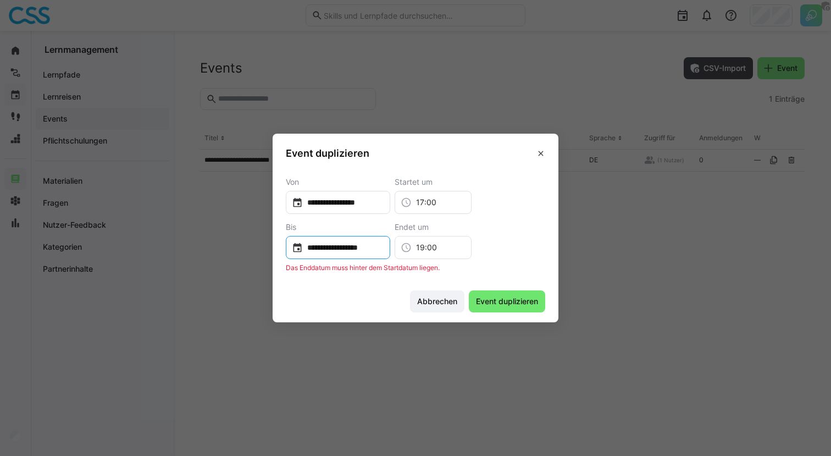
click at [361, 256] on div "**********" at bounding box center [338, 247] width 104 height 23
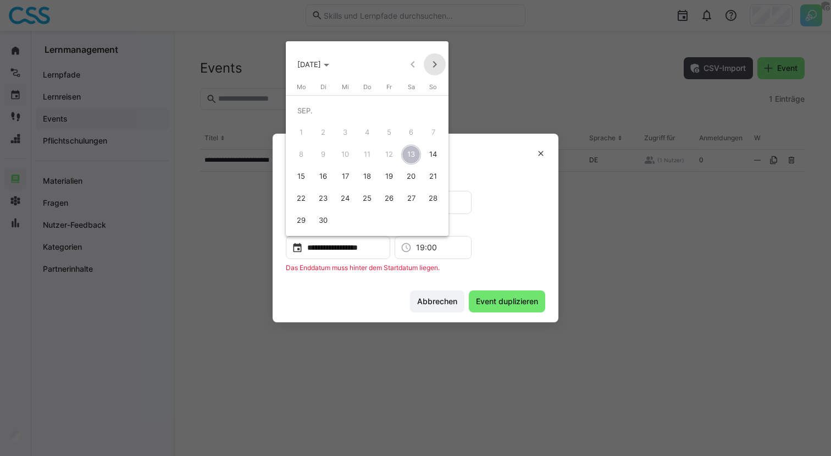
click at [433, 63] on span "Next month" at bounding box center [435, 64] width 22 height 22
click at [394, 154] on span "14" at bounding box center [389, 155] width 20 height 20
type input "**********"
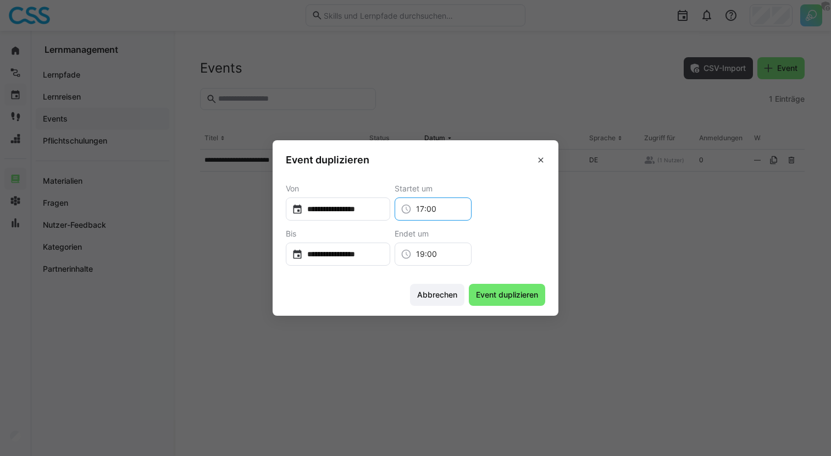
click at [427, 204] on input "17:00" at bounding box center [439, 208] width 54 height 11
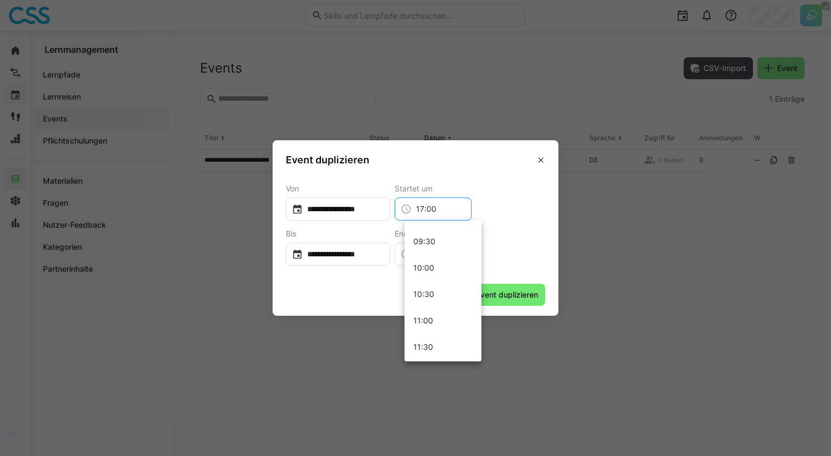
scroll to position [482, 0]
click at [433, 291] on mat-option "10:00" at bounding box center [443, 283] width 77 height 26
type input "10:00"
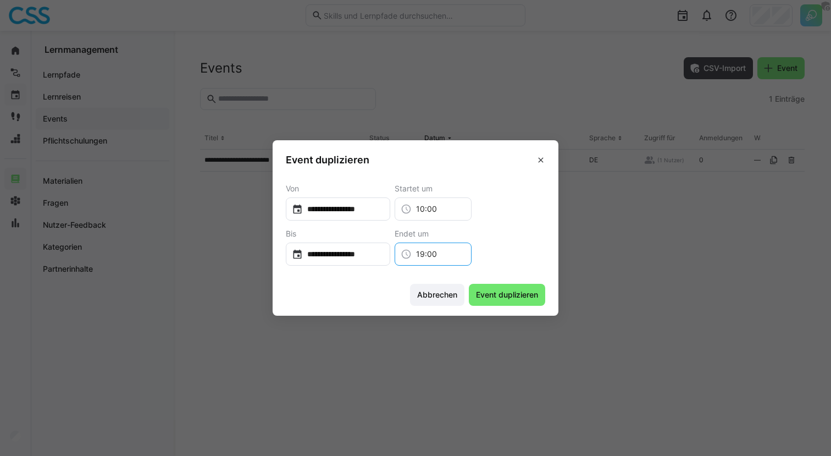
click at [434, 252] on input "19:00" at bounding box center [439, 253] width 54 height 11
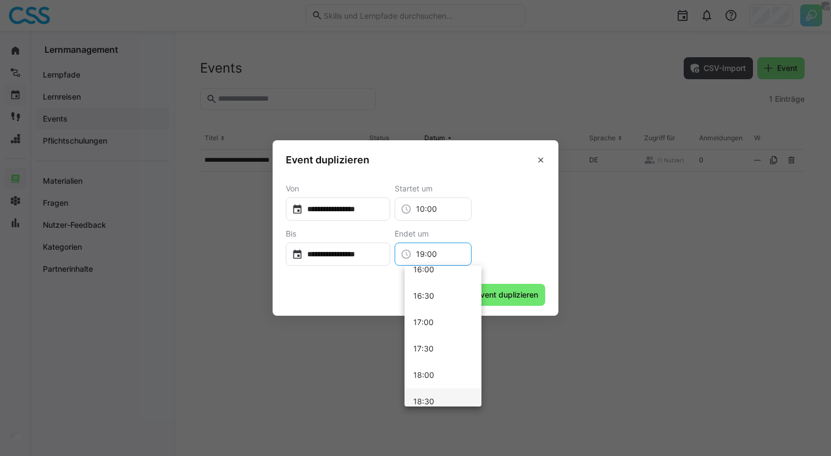
scroll to position [826, 0]
click at [444, 349] on mat-option "17:00" at bounding box center [443, 354] width 77 height 26
type input "17:00"
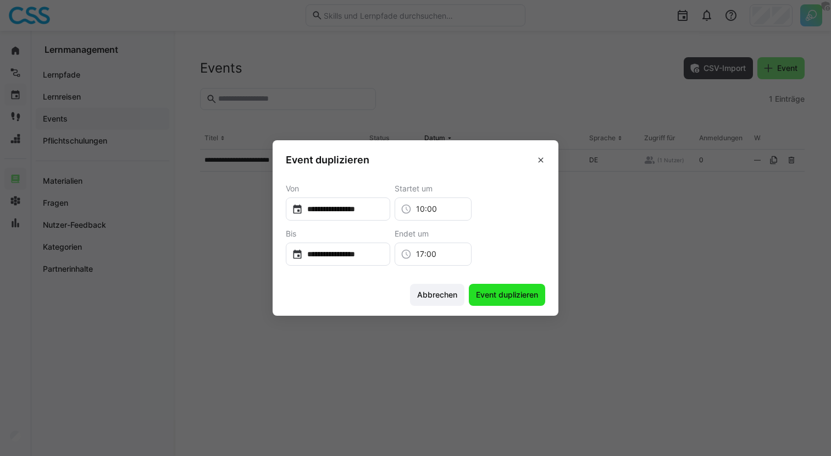
click at [500, 298] on span "Event duplizieren" at bounding box center [506, 294] width 65 height 11
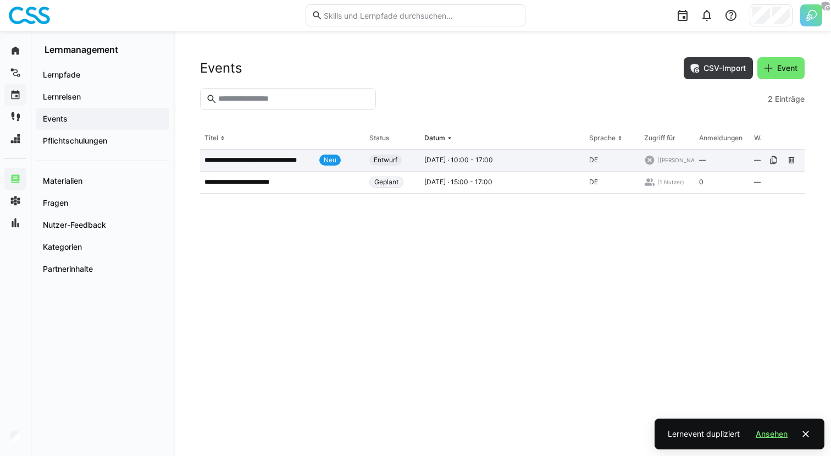
click at [276, 160] on p "**********" at bounding box center [259, 160] width 110 height 9
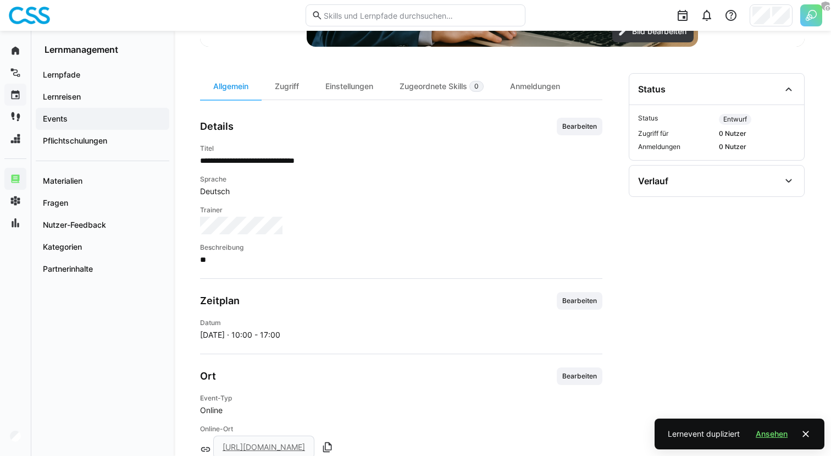
scroll to position [302, 0]
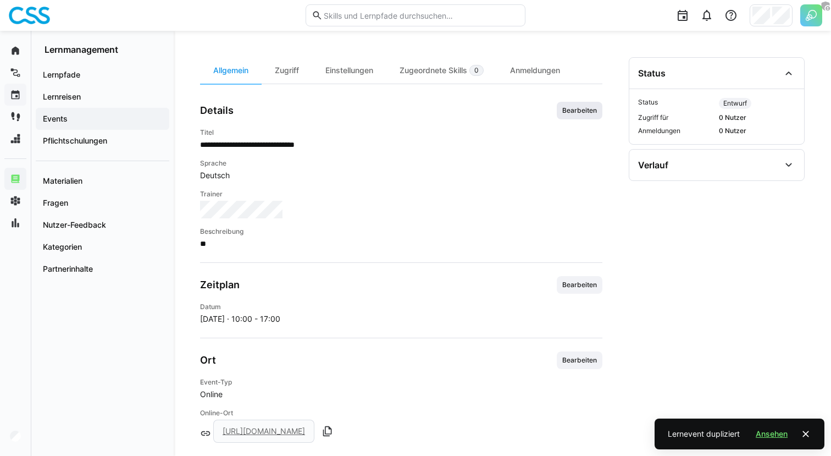
click at [570, 107] on span "Bearbeiten" at bounding box center [579, 110] width 37 height 9
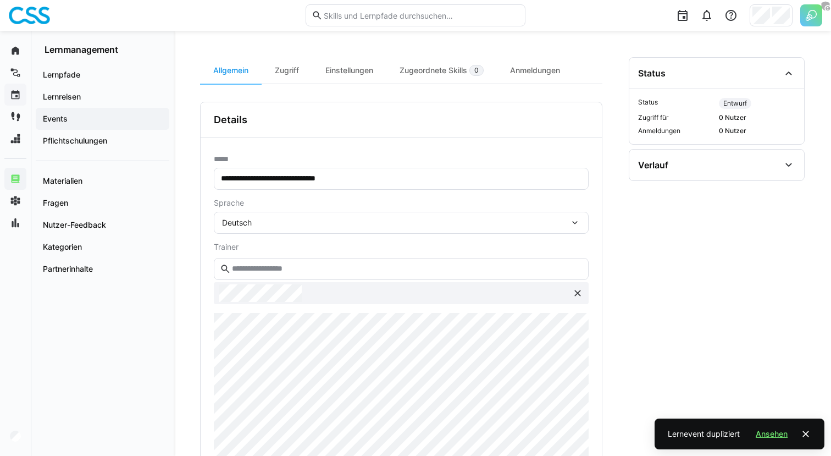
click at [381, 181] on input "**********" at bounding box center [401, 179] width 363 height 10
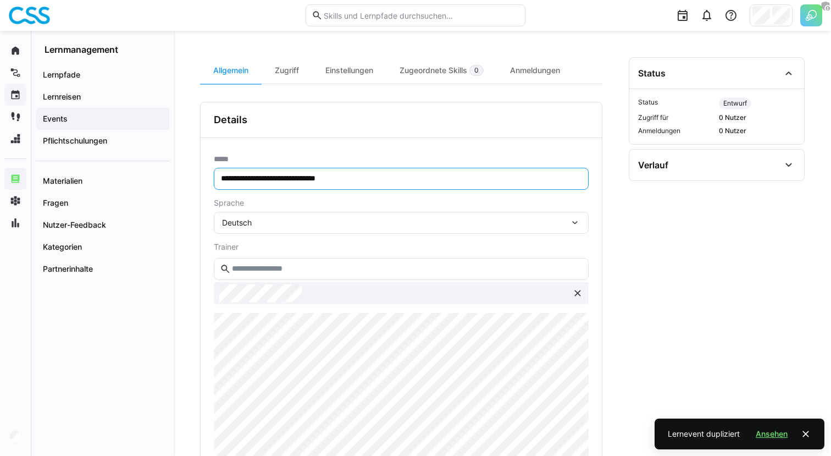
click at [381, 181] on input "**********" at bounding box center [401, 179] width 363 height 10
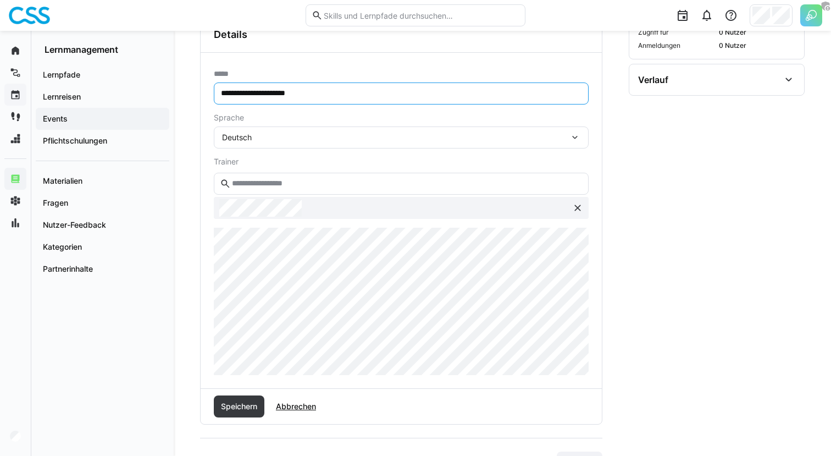
scroll to position [447, 0]
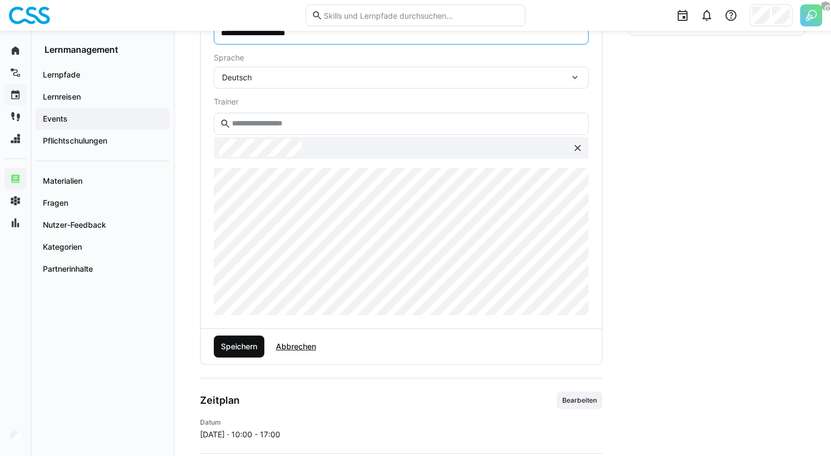
type input "**********"
click at [252, 346] on span "Speichern" at bounding box center [239, 346] width 40 height 11
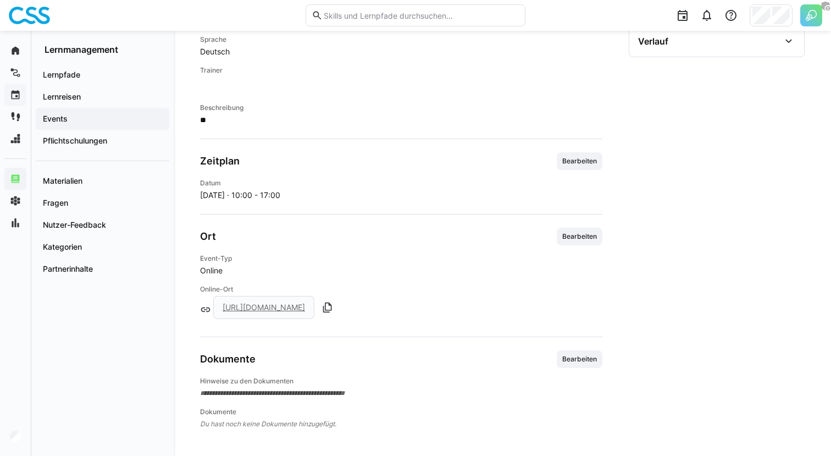
scroll to position [426, 0]
click at [592, 234] on span "Bearbeiten" at bounding box center [579, 236] width 37 height 9
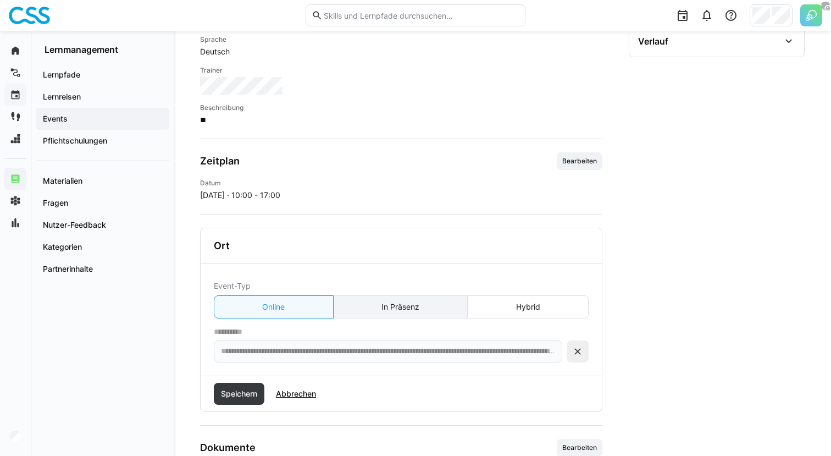
click at [411, 305] on eds-button-option "In Präsenz" at bounding box center [400, 306] width 135 height 23
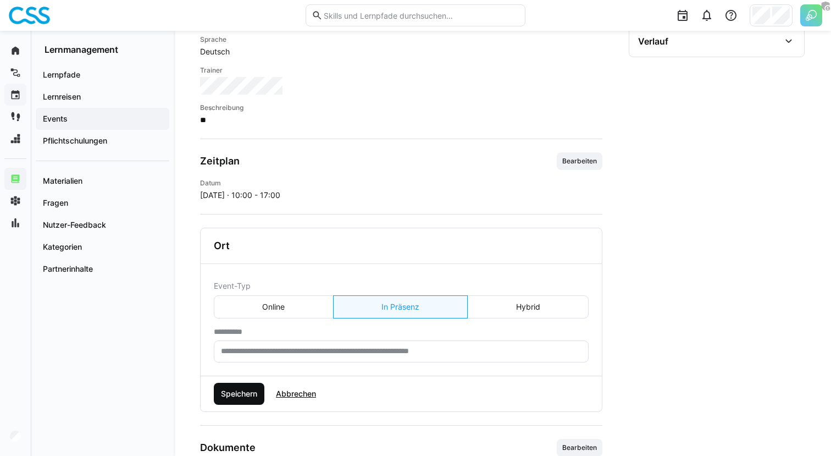
click at [241, 385] on span "Speichern" at bounding box center [239, 394] width 51 height 22
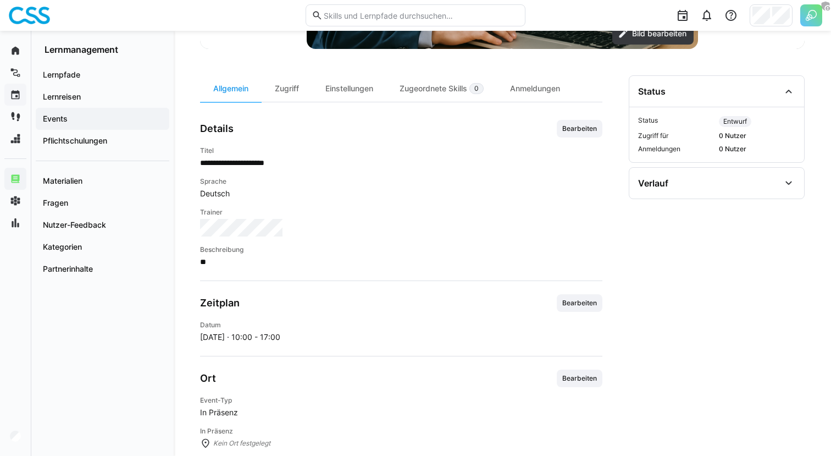
scroll to position [409, 0]
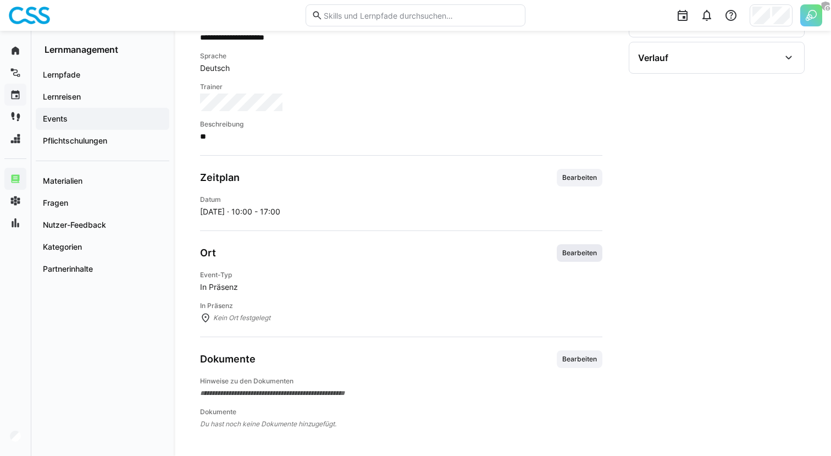
click at [572, 253] on span "Bearbeiten" at bounding box center [579, 252] width 37 height 9
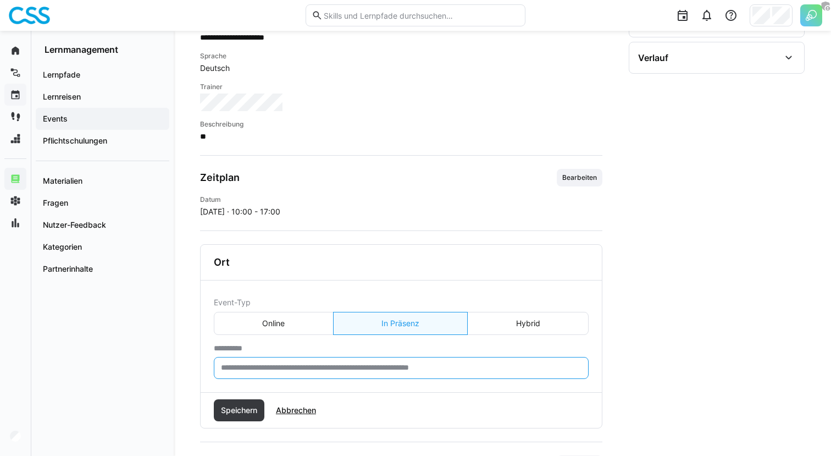
click at [340, 371] on input "text" at bounding box center [401, 368] width 363 height 10
paste input "**********"
drag, startPoint x: 348, startPoint y: 367, endPoint x: 298, endPoint y: 369, distance: 50.6
click at [298, 369] on input "**********" at bounding box center [401, 368] width 363 height 10
type input "**********"
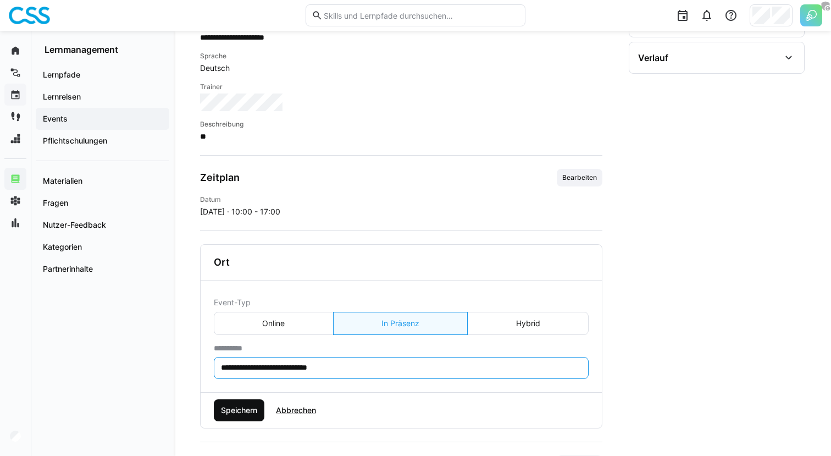
click at [239, 402] on span "Speichern" at bounding box center [239, 410] width 51 height 22
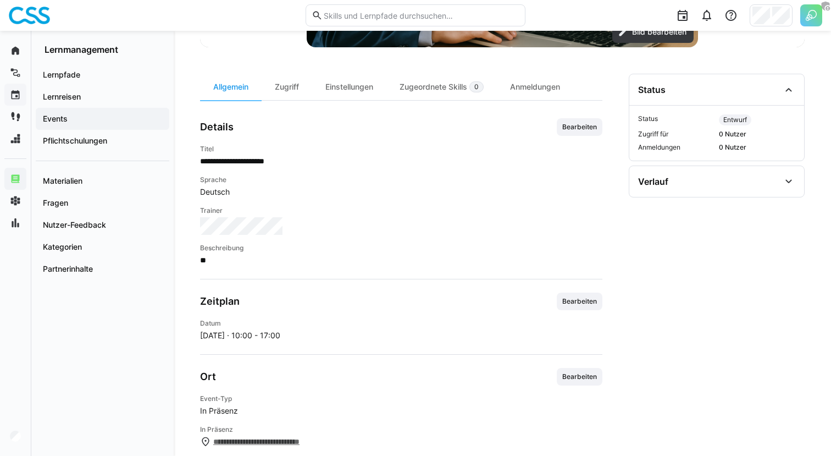
scroll to position [0, 0]
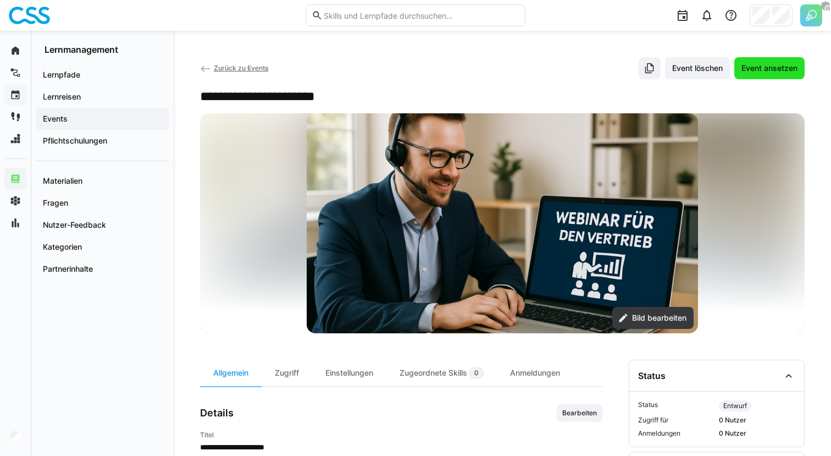
click at [761, 70] on span "Event ansetzen" at bounding box center [769, 68] width 59 height 11
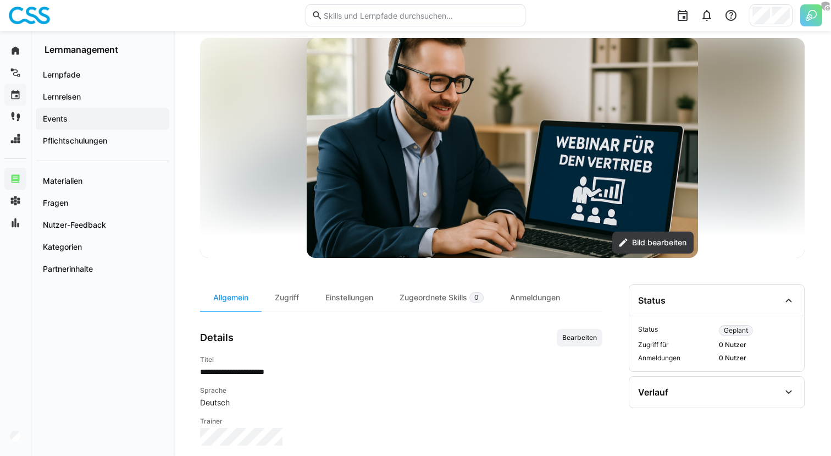
scroll to position [85, 0]
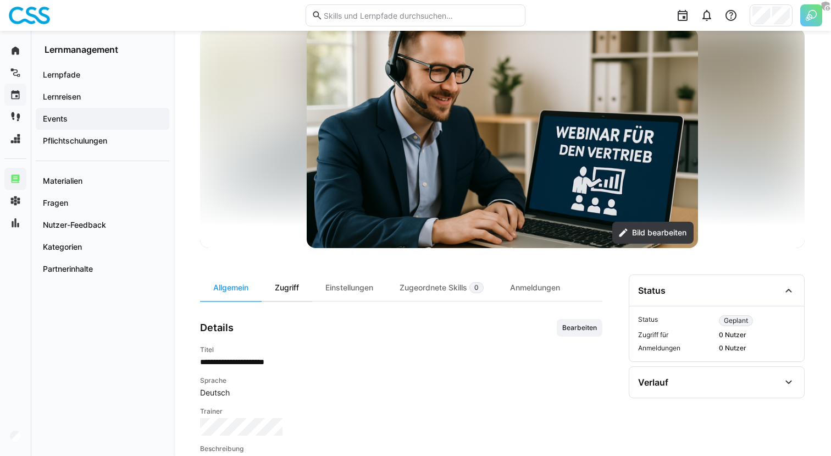
click at [305, 292] on div "Zugriff" at bounding box center [287, 287] width 51 height 26
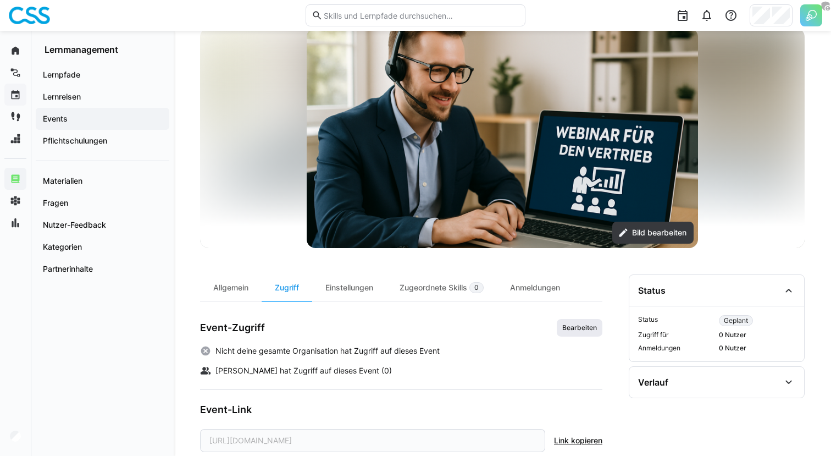
click at [574, 323] on span "Bearbeiten" at bounding box center [579, 327] width 37 height 9
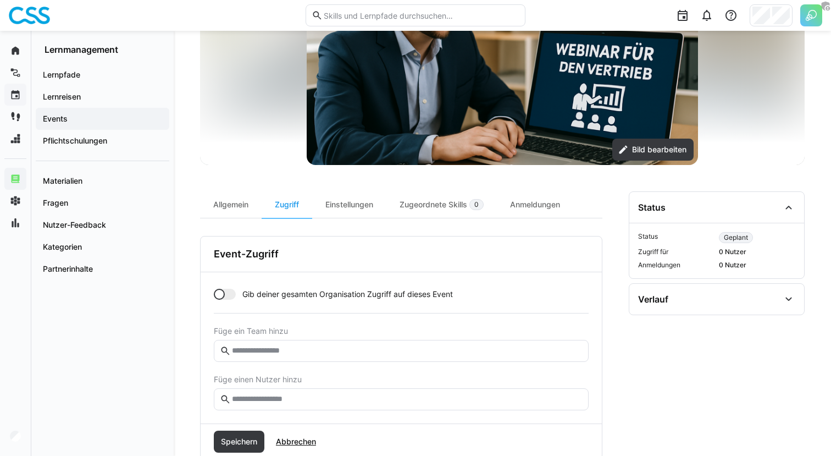
scroll to position [228, 0]
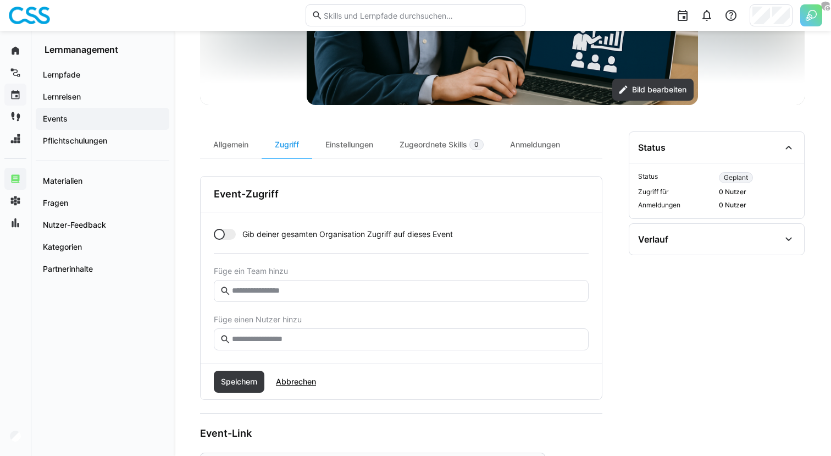
click at [322, 341] on input "text" at bounding box center [407, 339] width 352 height 10
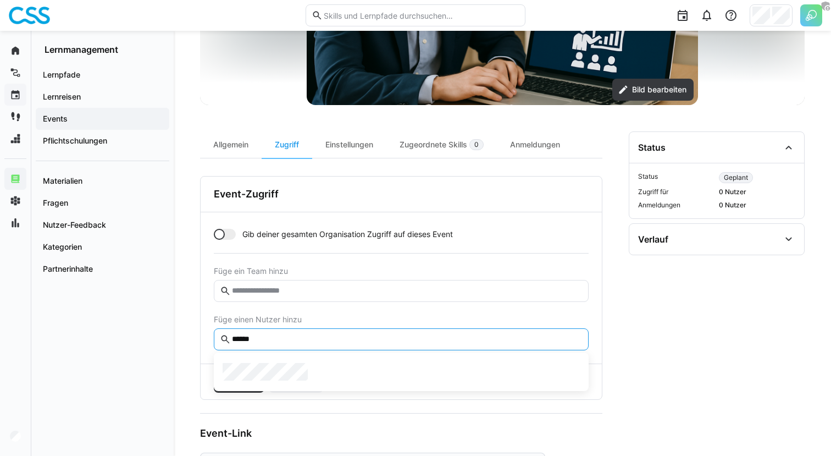
type input "******"
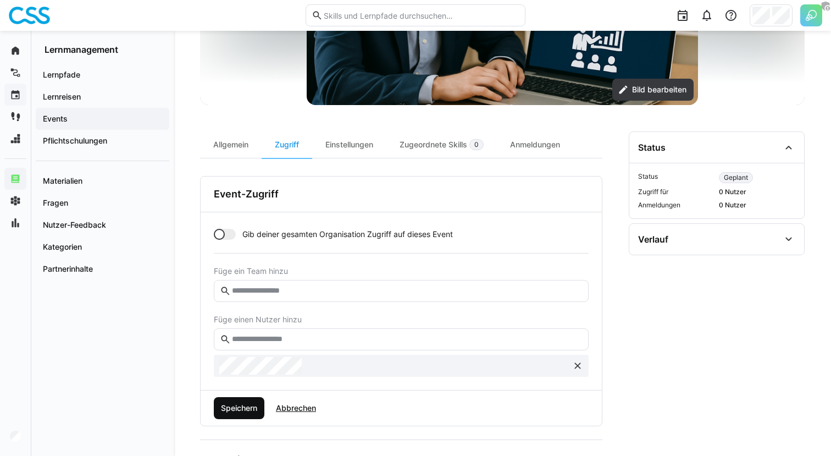
click at [242, 405] on span "Speichern" at bounding box center [239, 407] width 40 height 11
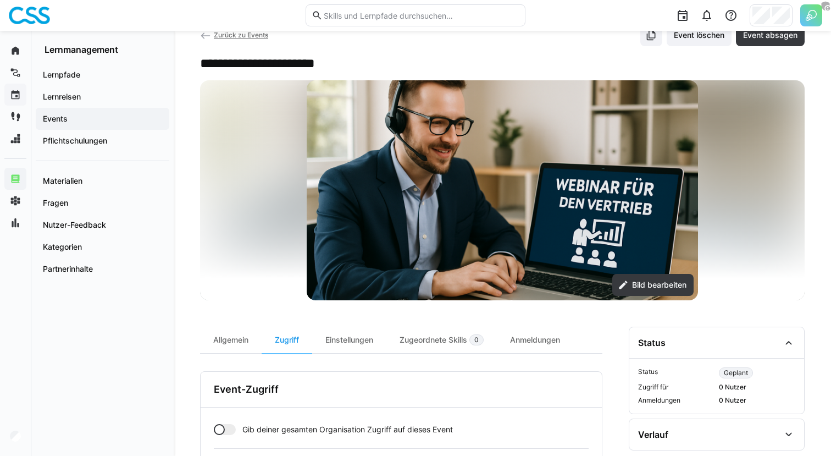
scroll to position [0, 0]
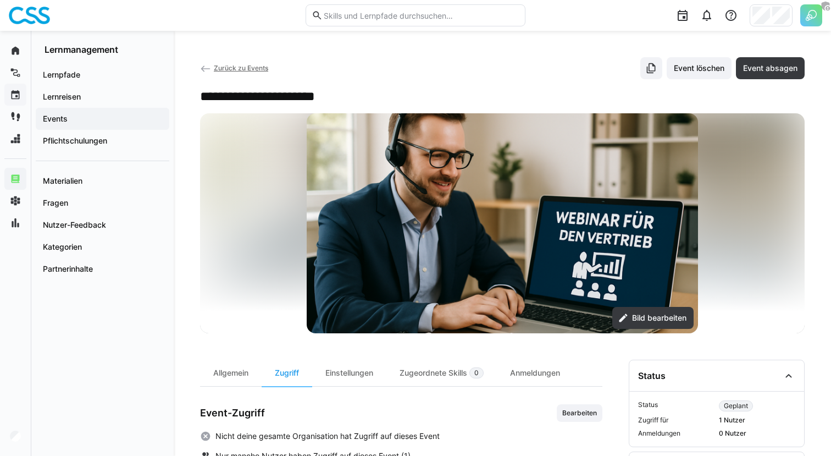
click at [640, 305] on img at bounding box center [502, 223] width 391 height 220
click at [644, 323] on span "Bild bearbeiten" at bounding box center [659, 317] width 58 height 11
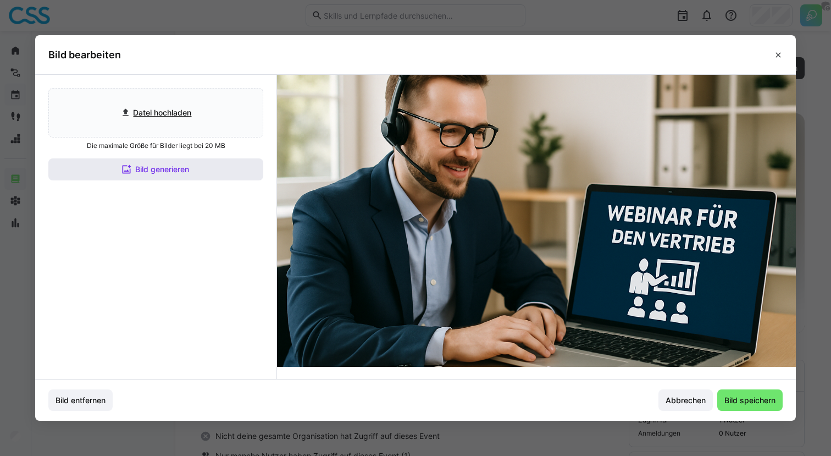
click at [207, 162] on span "Bild generieren" at bounding box center [155, 169] width 215 height 22
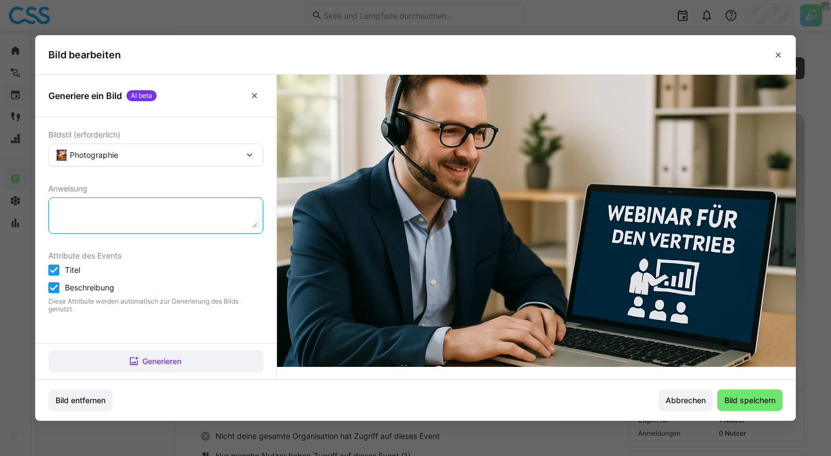
click at [184, 210] on textarea at bounding box center [155, 215] width 203 height 24
type textarea "Pr#senz"
type textarea "Präsenzseminar für Vertriebsmitarbeitende in der Versicherungsbranche"
click at [149, 344] on div "Generieren" at bounding box center [155, 361] width 241 height 36
click at [149, 350] on span "Generieren" at bounding box center [155, 361] width 215 height 22
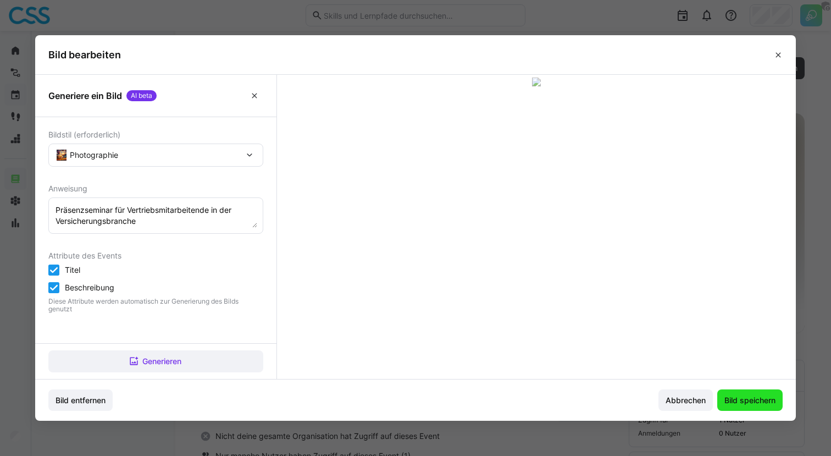
click at [746, 395] on span "Bild speichern" at bounding box center [750, 400] width 54 height 11
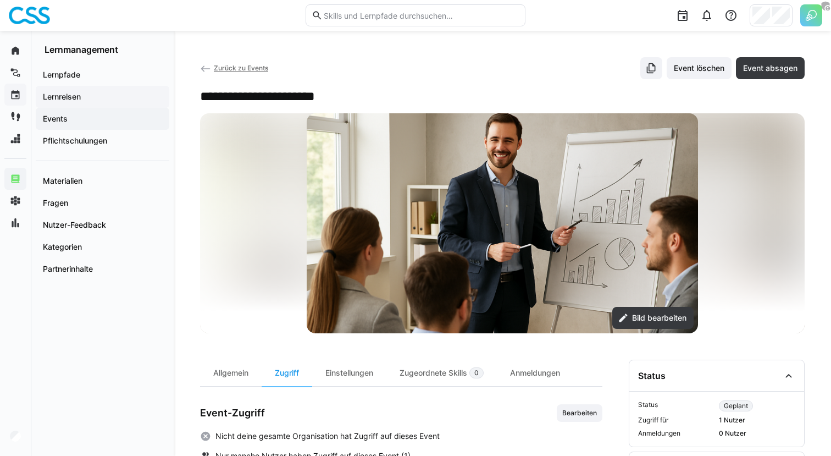
click at [106, 100] on span "Lernreisen" at bounding box center [102, 96] width 123 height 11
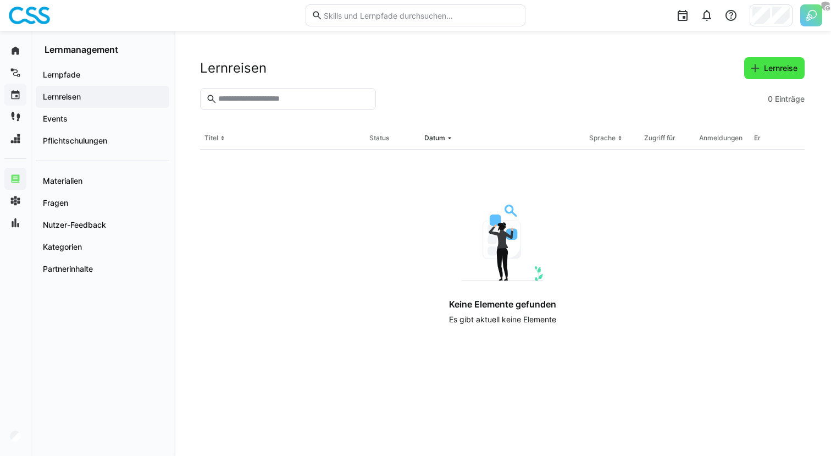
click at [755, 61] on span "Lernreise" at bounding box center [774, 68] width 60 height 22
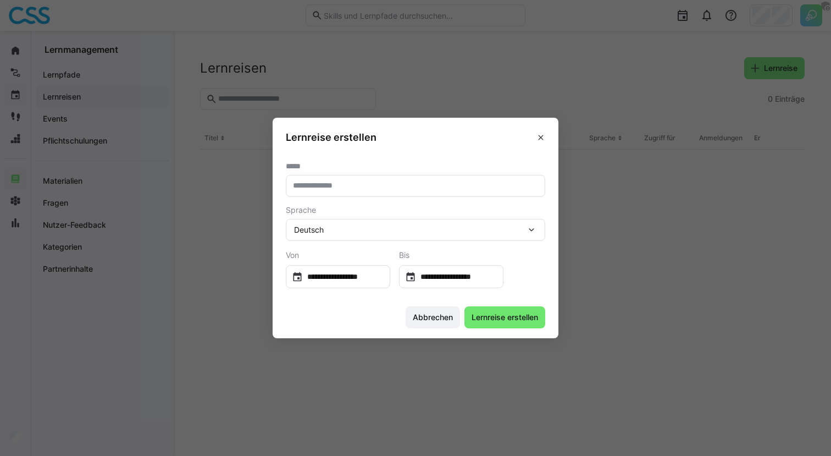
click at [326, 176] on eds-input at bounding box center [415, 186] width 259 height 22
type input "**********"
click at [450, 291] on section "**********" at bounding box center [416, 225] width 286 height 144
click at [453, 279] on input "**********" at bounding box center [456, 276] width 81 height 11
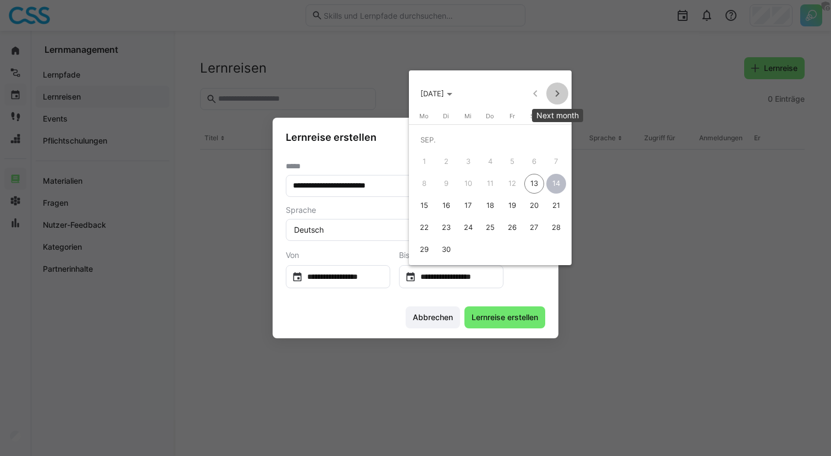
click at [556, 102] on span "Next month" at bounding box center [557, 93] width 22 height 22
click at [315, 294] on div at bounding box center [415, 228] width 831 height 456
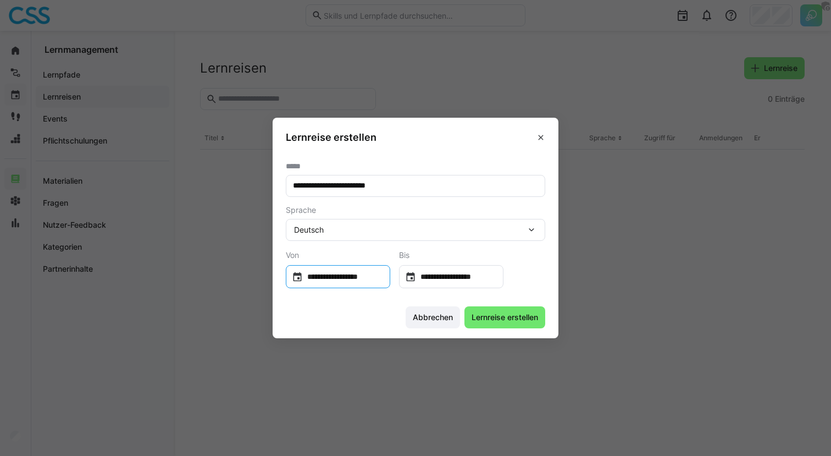
click at [343, 278] on input "**********" at bounding box center [343, 276] width 81 height 11
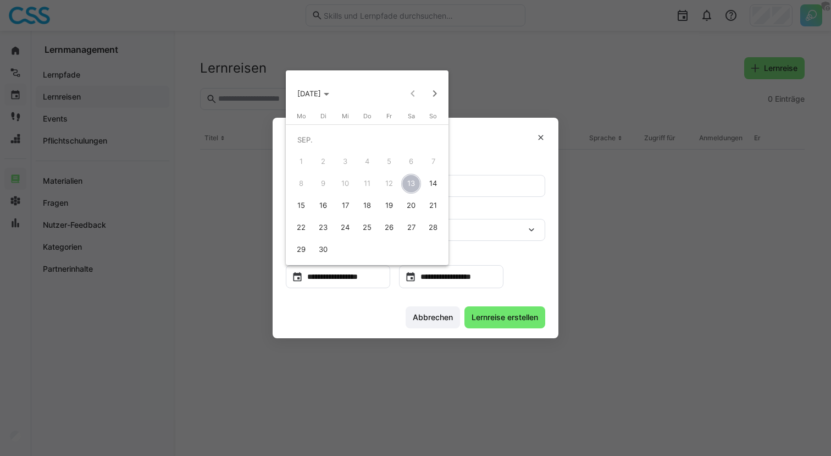
click at [321, 230] on span "23" at bounding box center [323, 228] width 20 height 20
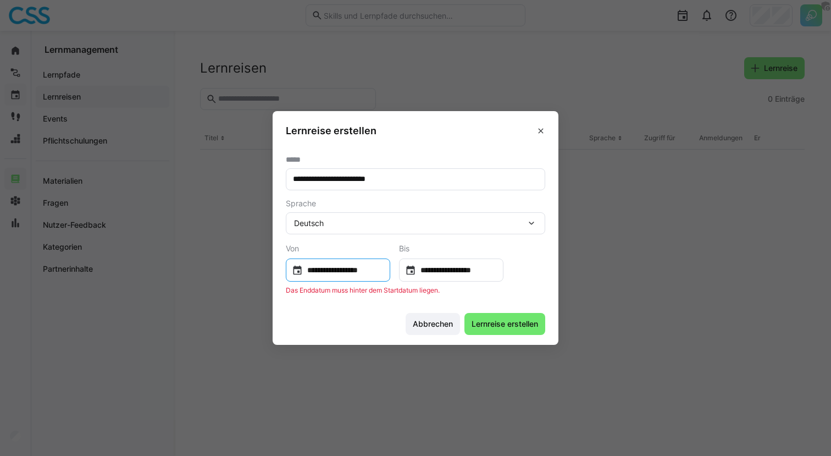
click at [383, 274] on input "**********" at bounding box center [343, 269] width 81 height 11
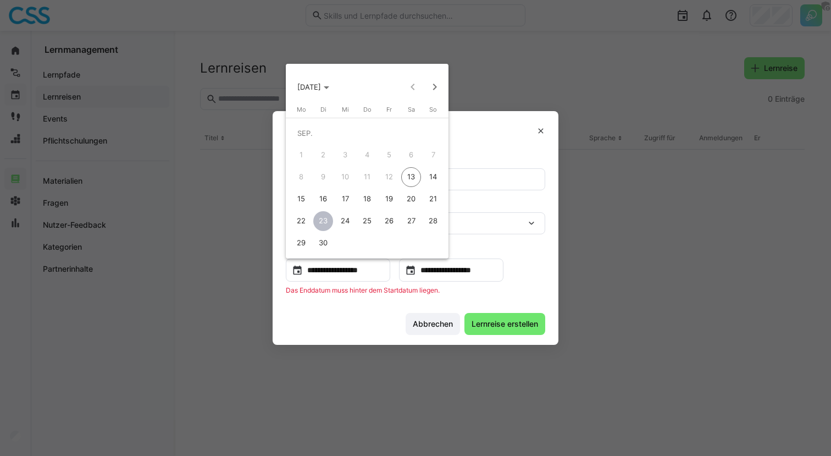
click at [324, 247] on span "30" at bounding box center [323, 243] width 20 height 20
type input "**********"
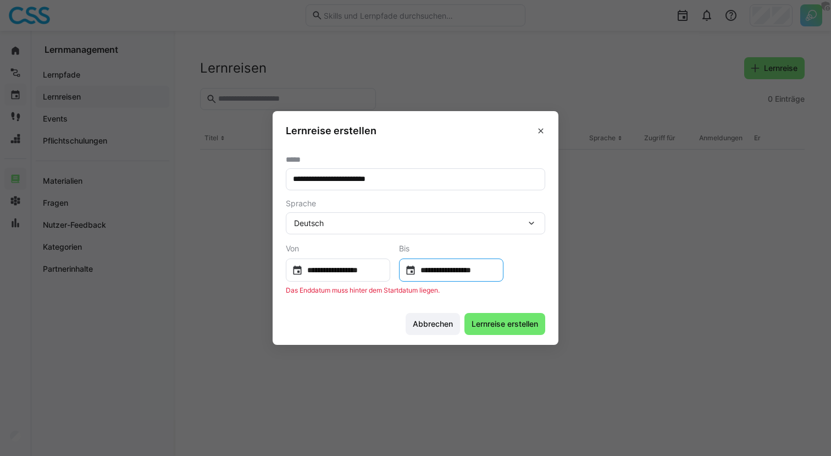
click at [427, 269] on input "**********" at bounding box center [456, 269] width 81 height 11
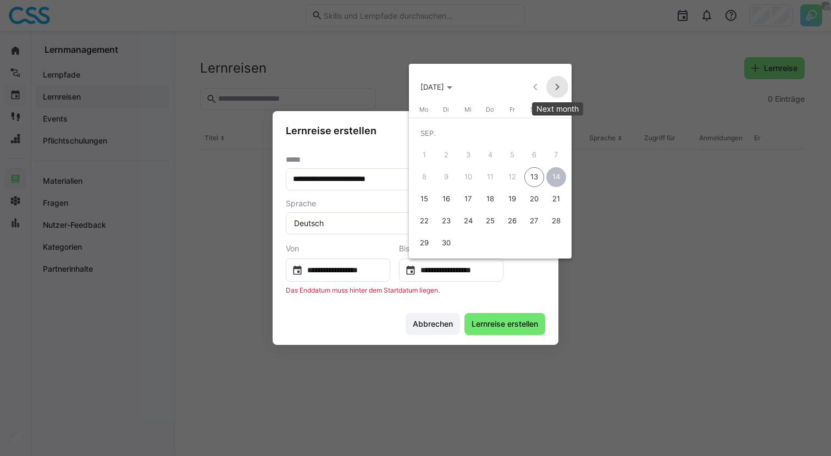
click at [557, 81] on span "Next month" at bounding box center [557, 87] width 22 height 22
click at [534, 85] on span "Previous month" at bounding box center [535, 87] width 22 height 22
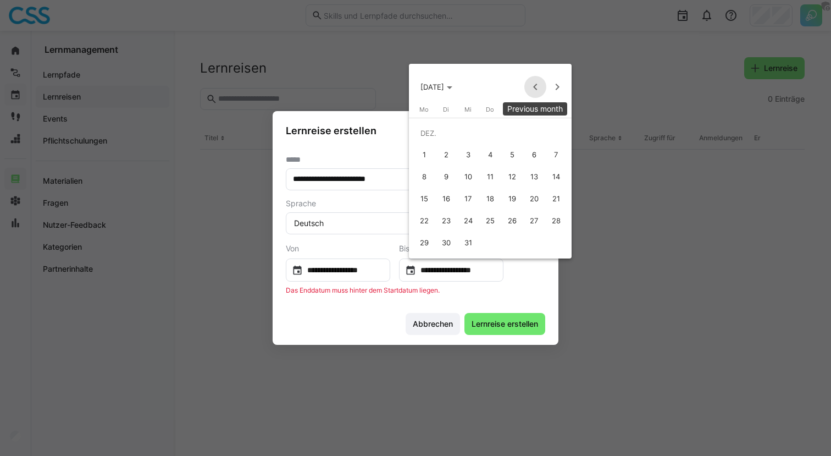
click at [530, 87] on span "Previous month" at bounding box center [535, 87] width 22 height 22
click at [552, 218] on span "30" at bounding box center [556, 221] width 20 height 20
type input "**********"
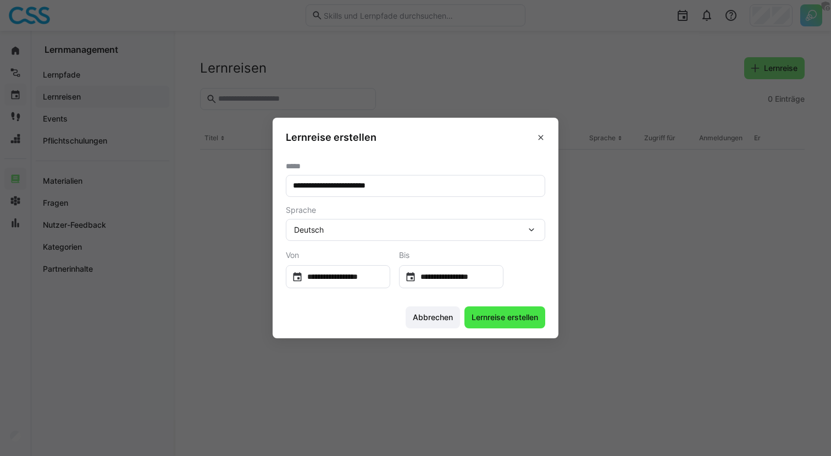
click at [506, 321] on span "Lernreise erstellen" at bounding box center [505, 317] width 70 height 11
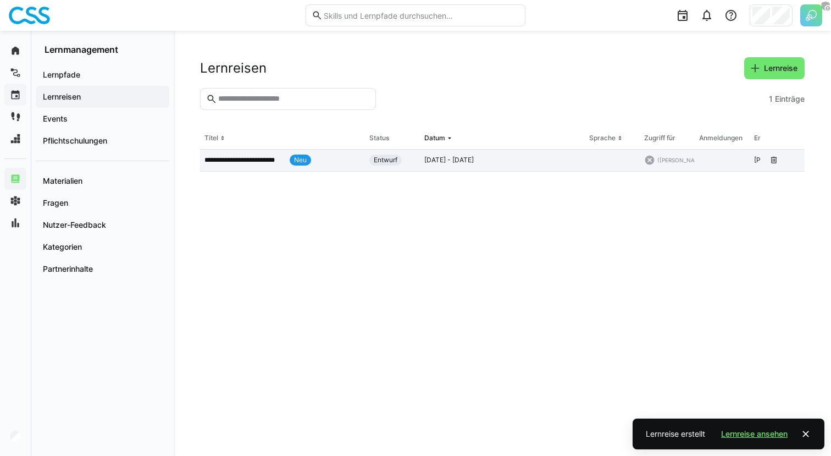
click at [328, 165] on app-table-first-column "**********" at bounding box center [282, 159] width 156 height 11
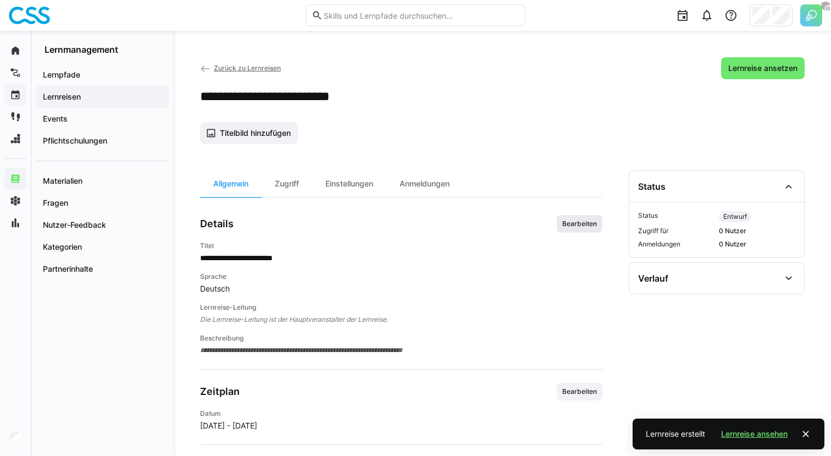
click at [572, 232] on span "Bearbeiten" at bounding box center [580, 224] width 46 height 18
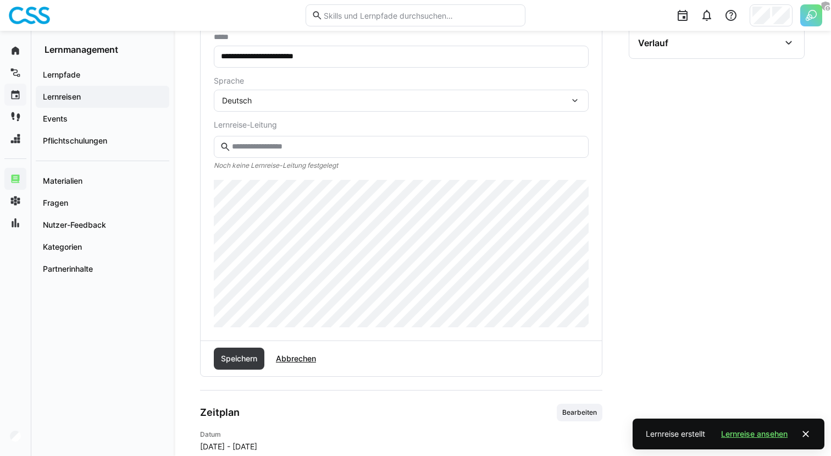
click at [308, 152] on eds-input at bounding box center [401, 147] width 375 height 22
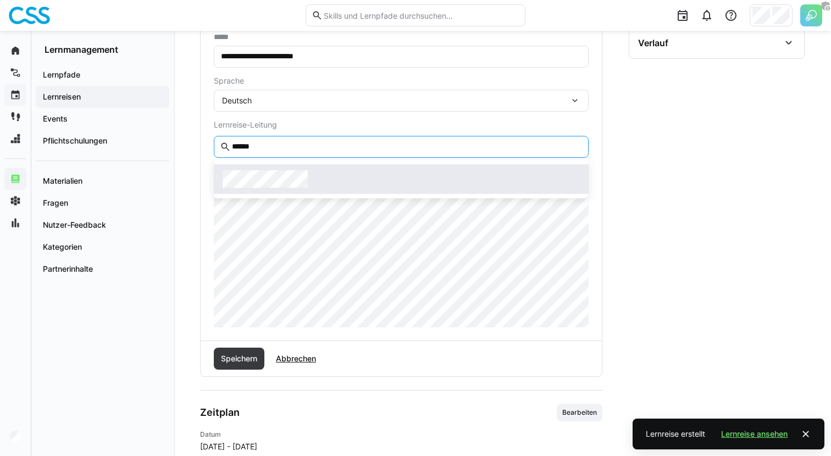
type input "******"
click at [295, 193] on span at bounding box center [401, 179] width 375 height 30
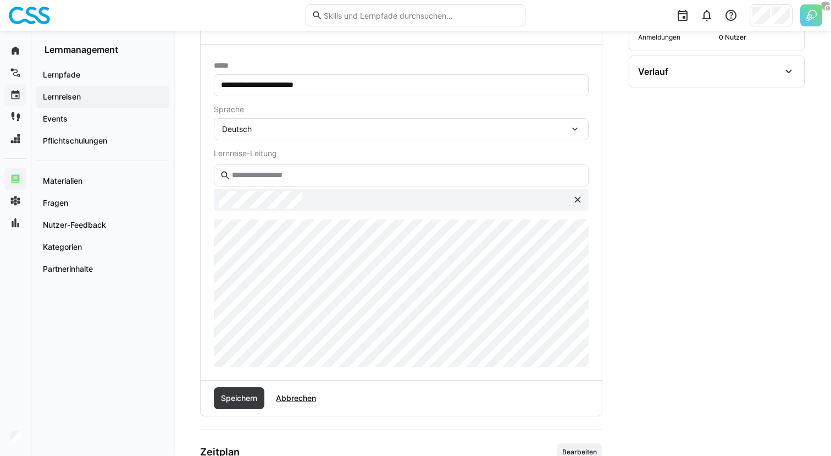
scroll to position [210, 0]
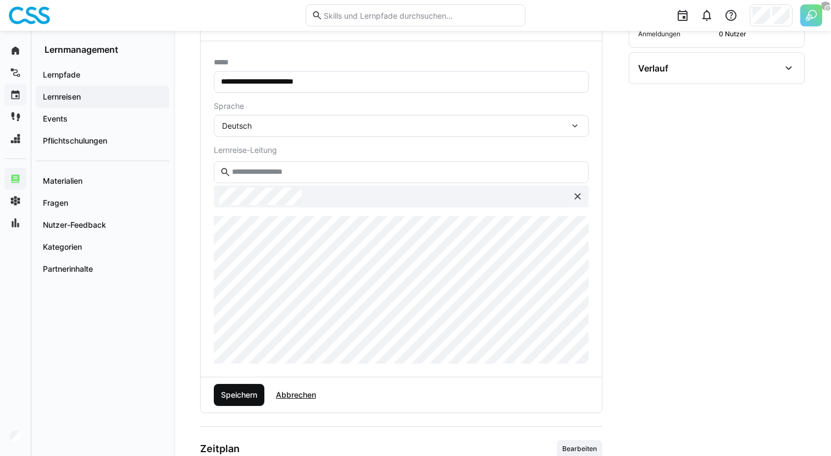
click at [243, 404] on span "Speichern" at bounding box center [239, 395] width 51 height 22
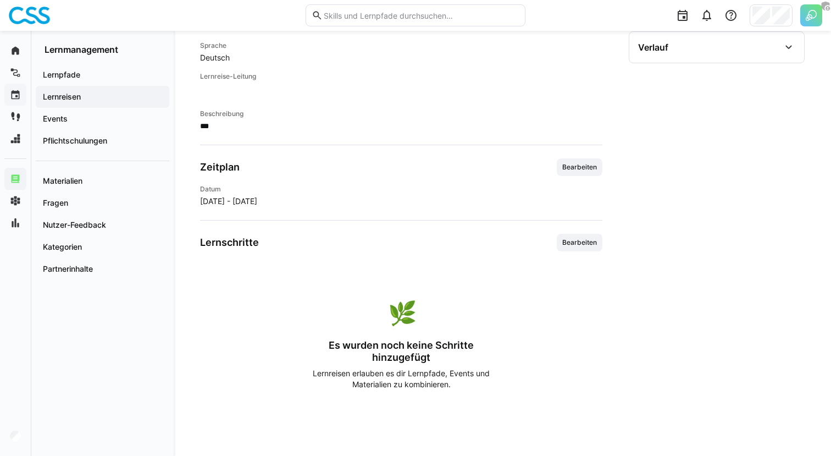
scroll to position [231, 0]
click at [574, 238] on span "Bearbeiten" at bounding box center [579, 242] width 37 height 9
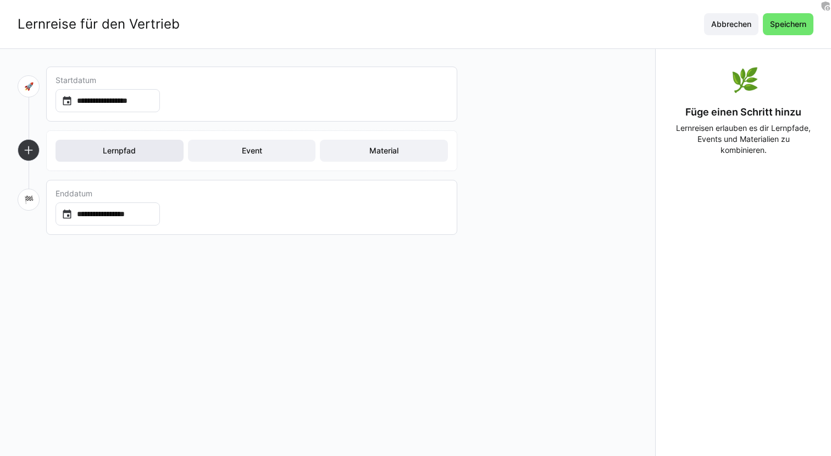
click at [151, 154] on span "Lernpfad" at bounding box center [120, 151] width 128 height 22
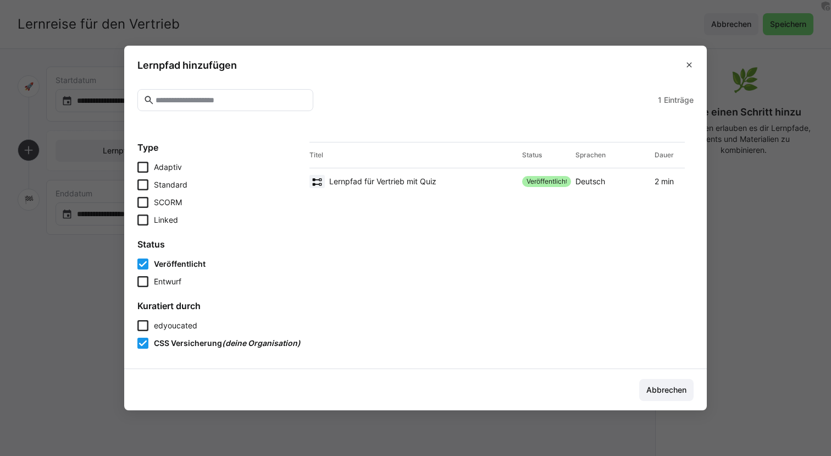
click at [347, 182] on span "Lernpfad für Vertrieb mit Quiz" at bounding box center [382, 181] width 107 height 11
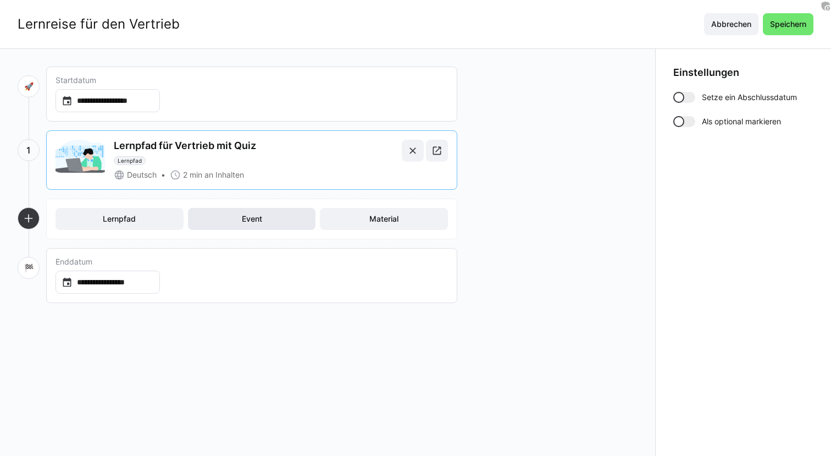
click at [241, 210] on span "Event" at bounding box center [252, 219] width 128 height 22
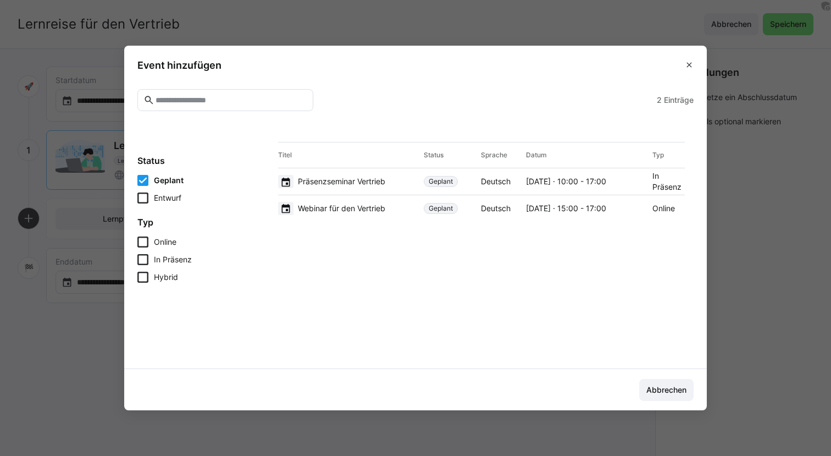
click at [349, 186] on span "Präsenzseminar Vertrieb" at bounding box center [341, 181] width 87 height 11
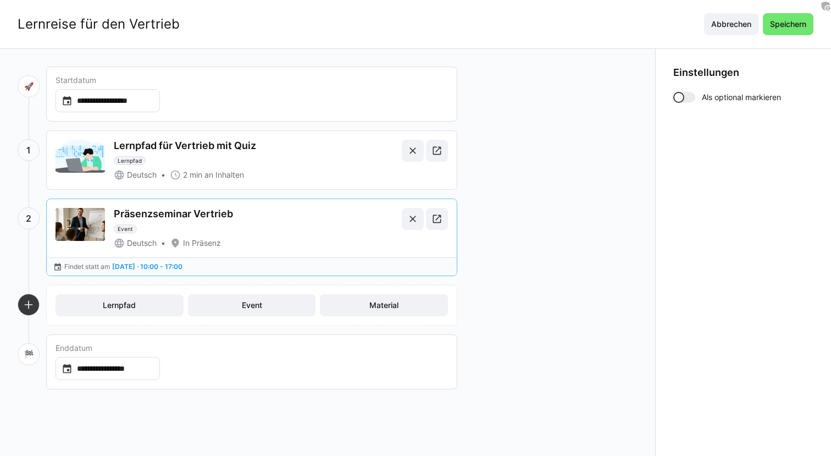
click at [273, 317] on div "Lernpfad Event Material" at bounding box center [252, 305] width 410 height 40
click at [303, 305] on span "Event" at bounding box center [252, 305] width 128 height 22
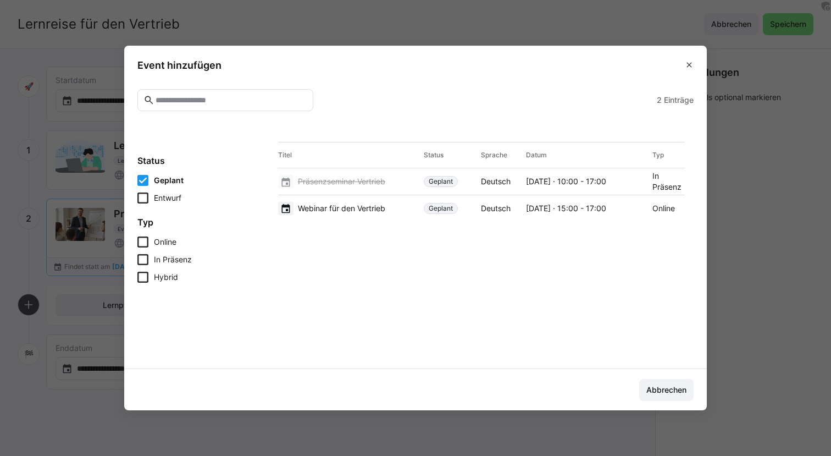
click at [425, 211] on span "Geplant" at bounding box center [441, 208] width 34 height 11
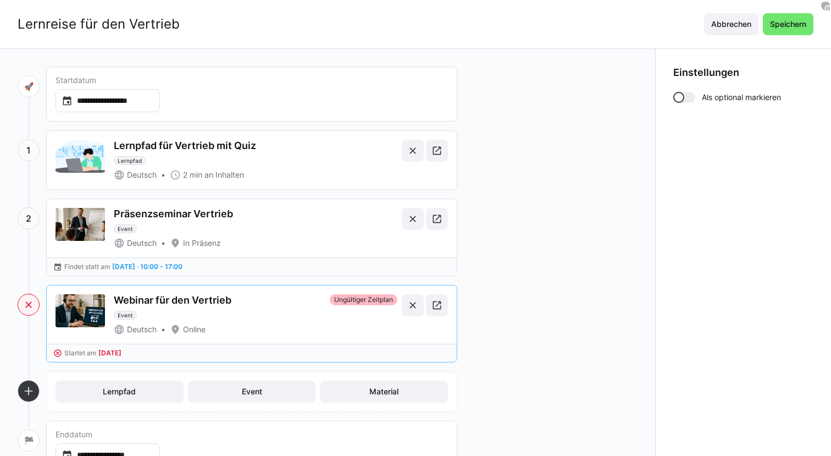
scroll to position [7, 0]
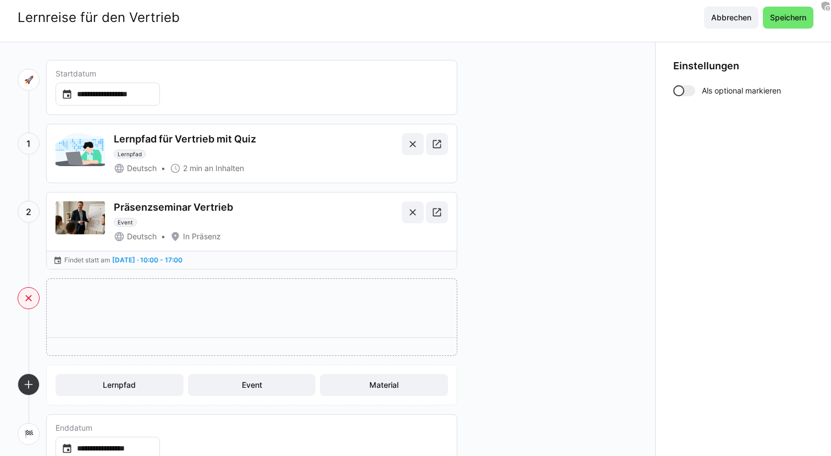
drag, startPoint x: 303, startPoint y: 326, endPoint x: 303, endPoint y: 239, distance: 87.9
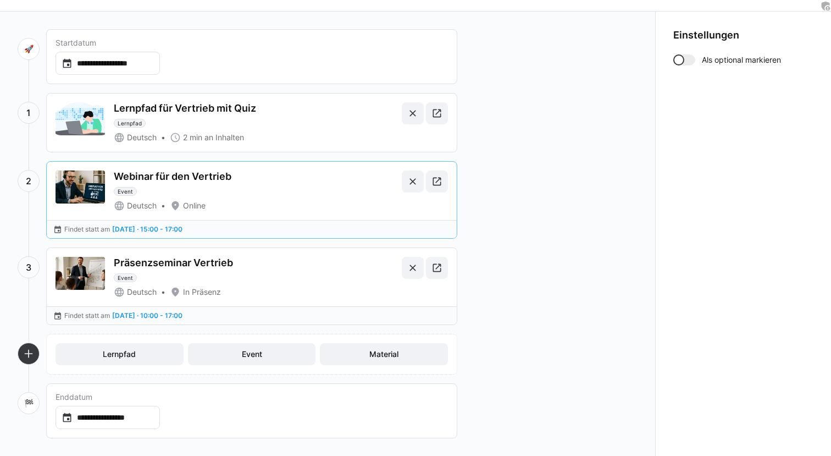
scroll to position [0, 0]
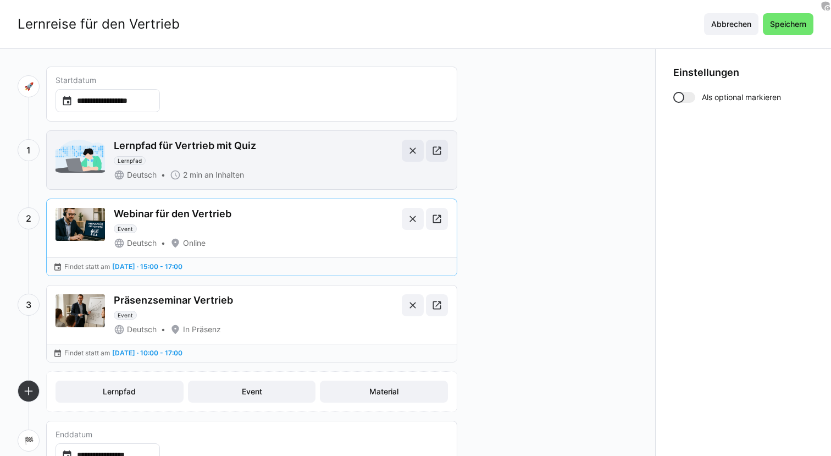
click at [317, 171] on div "Deutsch 2 min an Inhalten" at bounding box center [256, 174] width 284 height 11
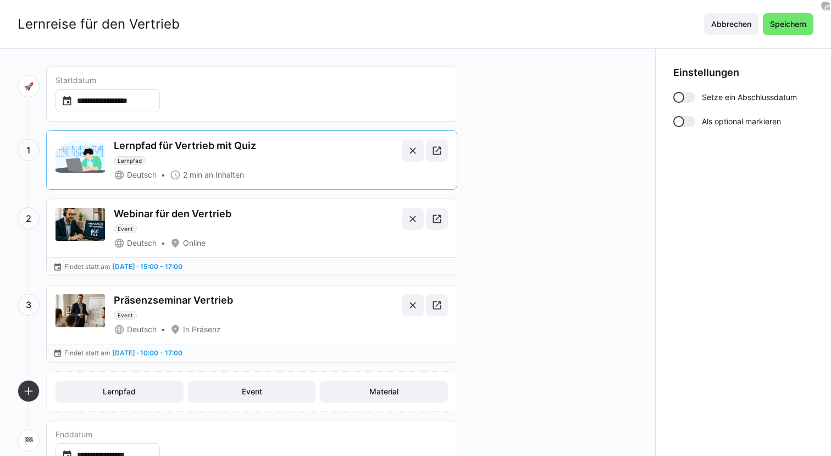
click at [684, 118] on div at bounding box center [684, 121] width 22 height 11
click at [700, 90] on div "Einstellungen Setze ein Abschlussdatum Abschlussdatum Als optional markieren" at bounding box center [743, 97] width 140 height 60
click at [680, 102] on div at bounding box center [678, 97] width 11 height 11
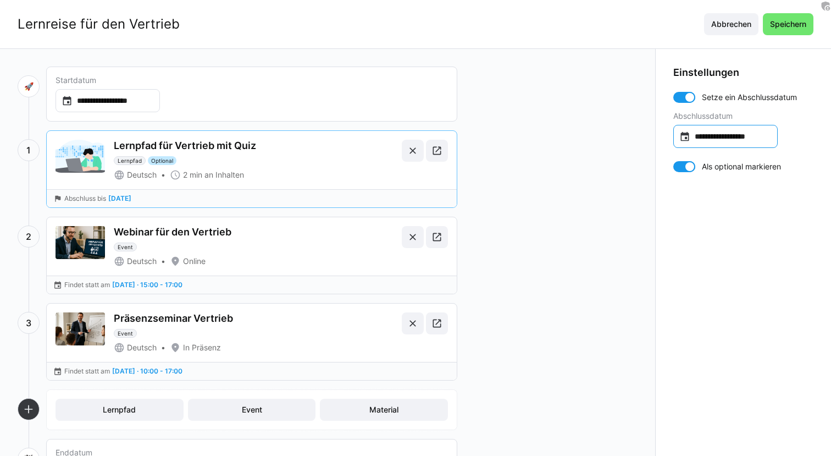
click at [741, 133] on input "**********" at bounding box center [730, 136] width 81 height 11
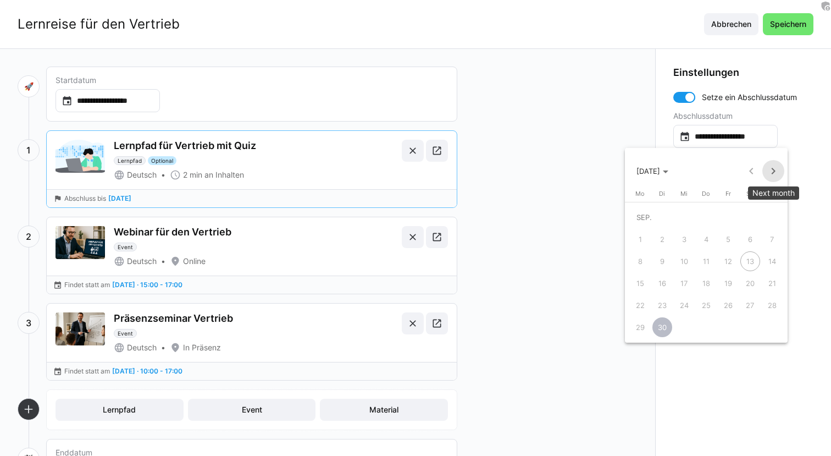
click at [768, 168] on span "Next month" at bounding box center [773, 171] width 22 height 22
click at [645, 238] on span "3" at bounding box center [640, 239] width 20 height 20
type input "**********"
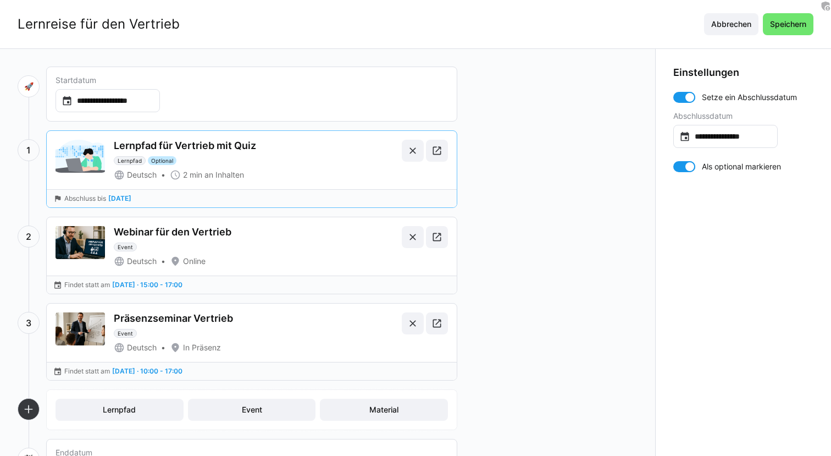
click at [622, 302] on div "**********" at bounding box center [327, 280] width 655 height 462
click at [792, 20] on span "Speichern" at bounding box center [788, 24] width 40 height 11
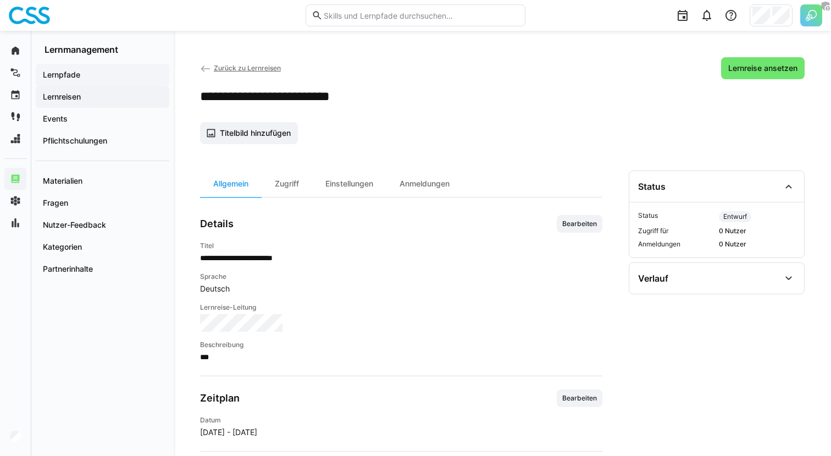
click at [93, 82] on div "Lernpfade" at bounding box center [103, 75] width 134 height 22
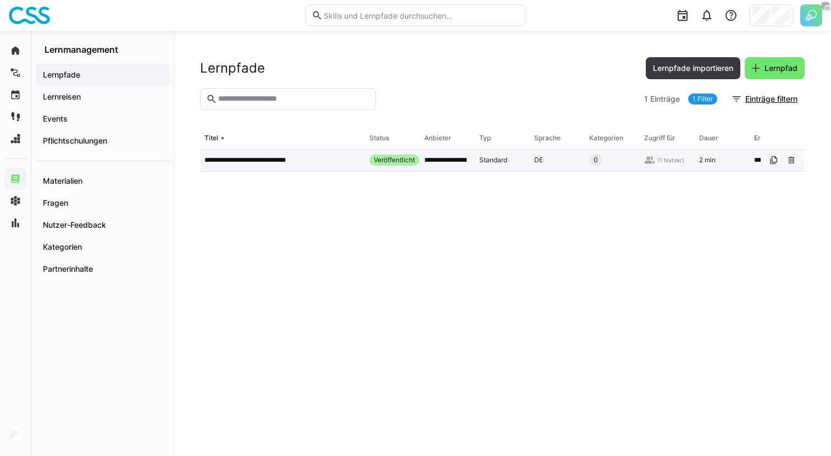
click at [258, 167] on div "**********" at bounding box center [282, 160] width 165 height 22
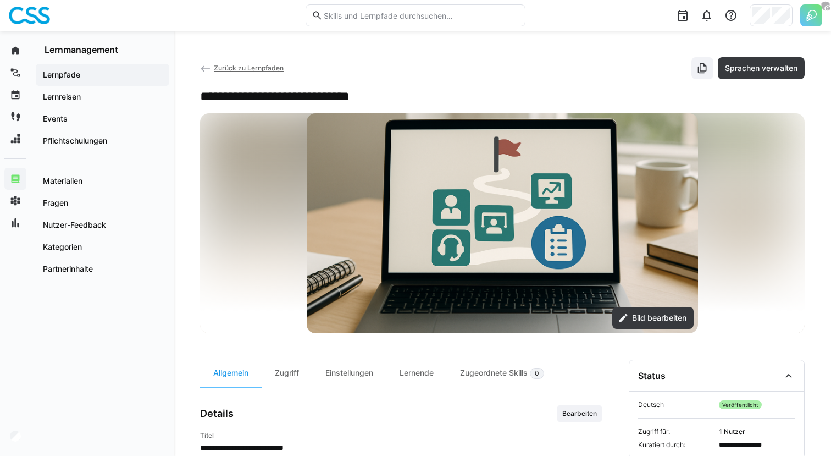
scroll to position [15, 0]
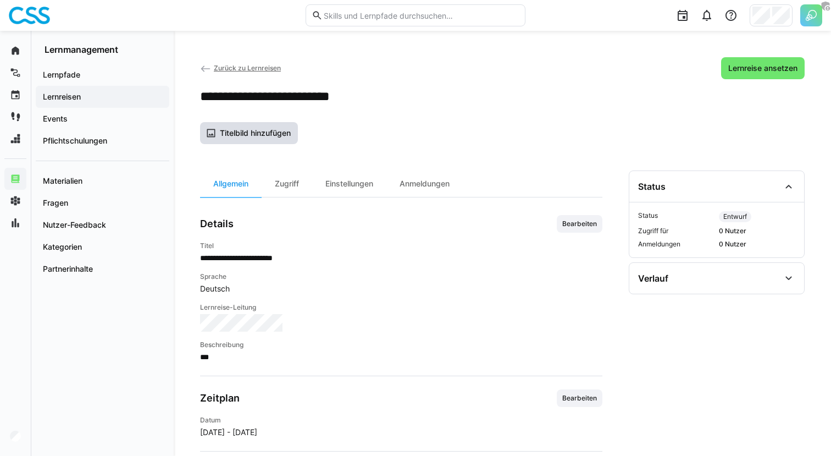
click at [243, 129] on span "Titelbild hinzufügen" at bounding box center [255, 133] width 74 height 11
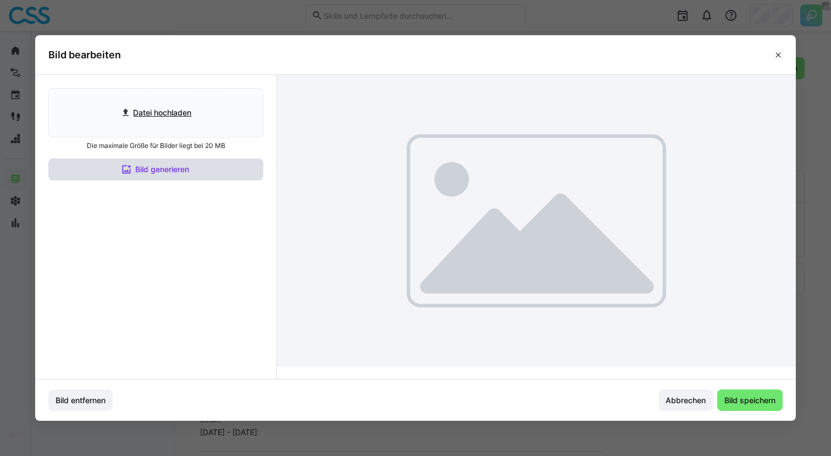
click at [231, 171] on span "Bild generieren" at bounding box center [155, 169] width 215 height 22
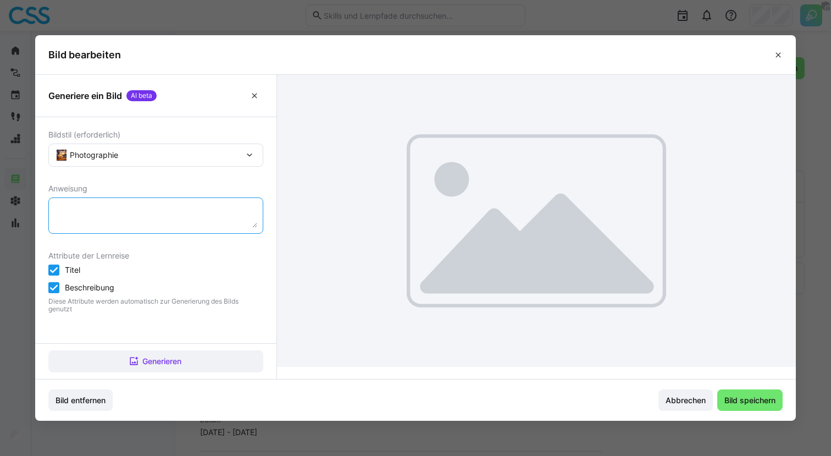
click at [180, 219] on textarea at bounding box center [155, 215] width 203 height 24
type textarea "Lern"
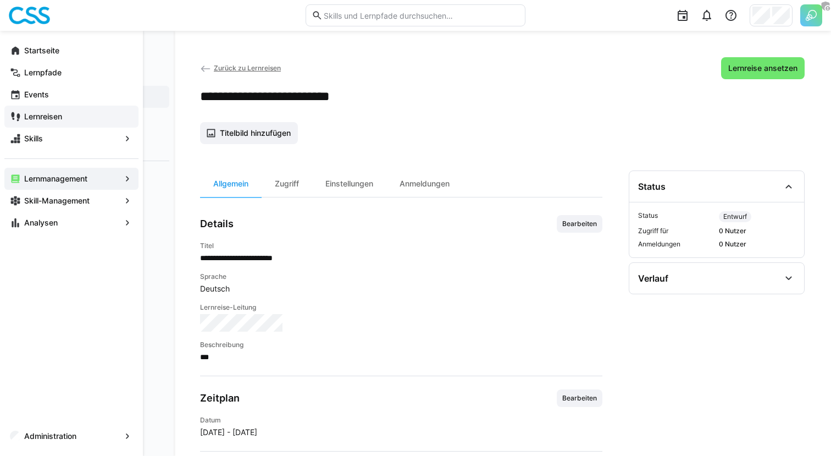
click at [0, 0] on app-navigation-label "Lernreisen" at bounding box center [0, 0] width 0 height 0
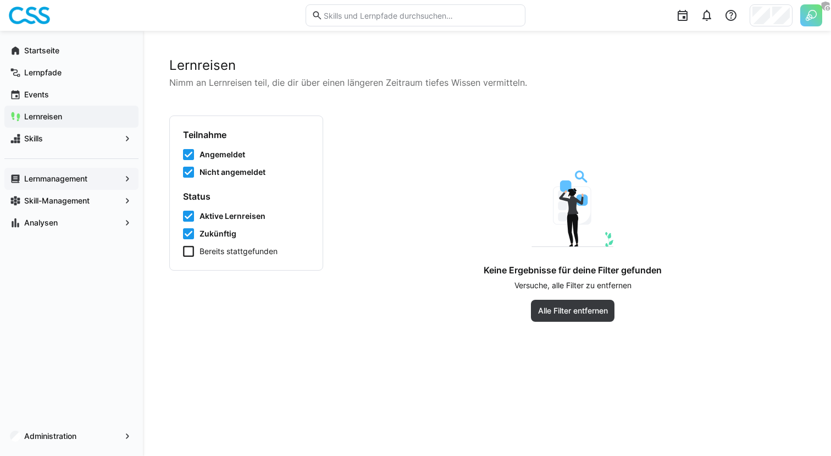
click at [100, 175] on span "Lernmanagement" at bounding box center [72, 178] width 98 height 11
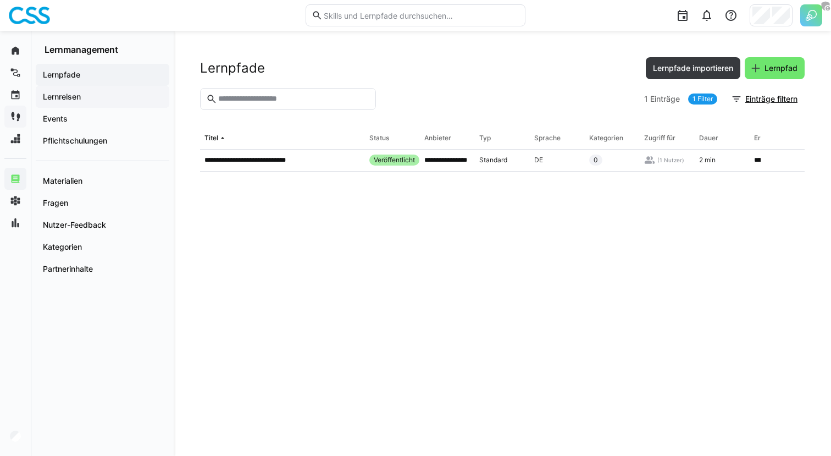
click at [106, 93] on span "Lernreisen" at bounding box center [102, 96] width 123 height 11
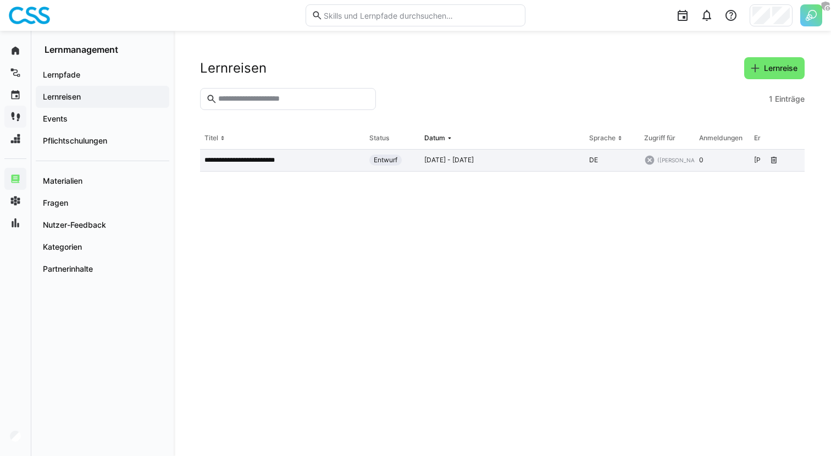
click at [266, 164] on p "**********" at bounding box center [244, 160] width 81 height 9
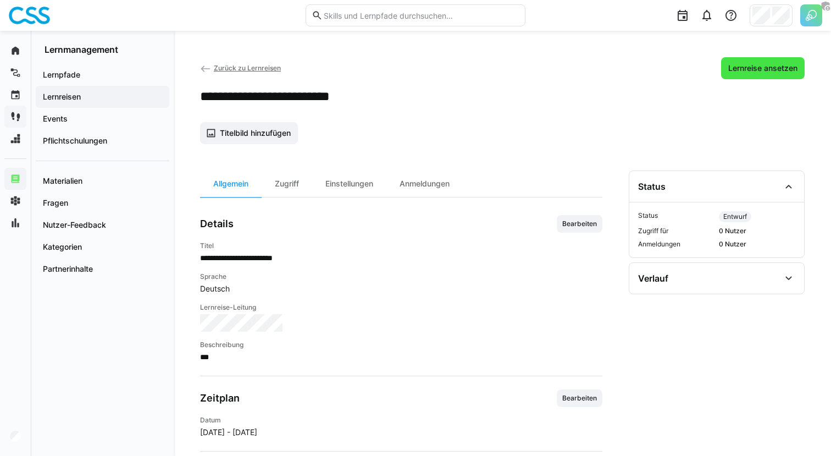
click at [756, 78] on span "Lernreise ansetzen" at bounding box center [763, 68] width 84 height 22
click at [298, 179] on div "Zugriff" at bounding box center [287, 183] width 51 height 26
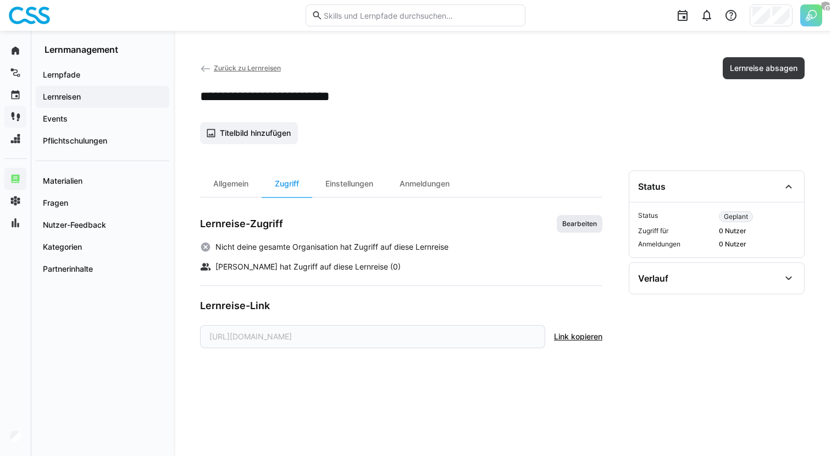
click at [583, 224] on span "Bearbeiten" at bounding box center [579, 223] width 37 height 9
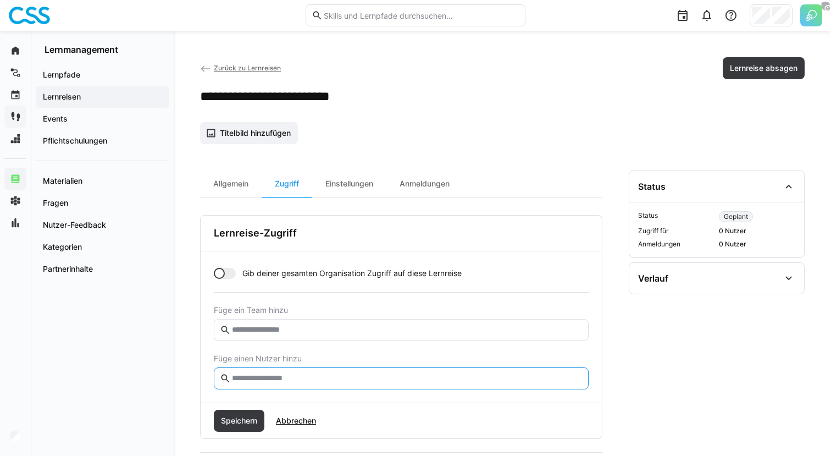
click at [281, 380] on input "text" at bounding box center [407, 378] width 352 height 10
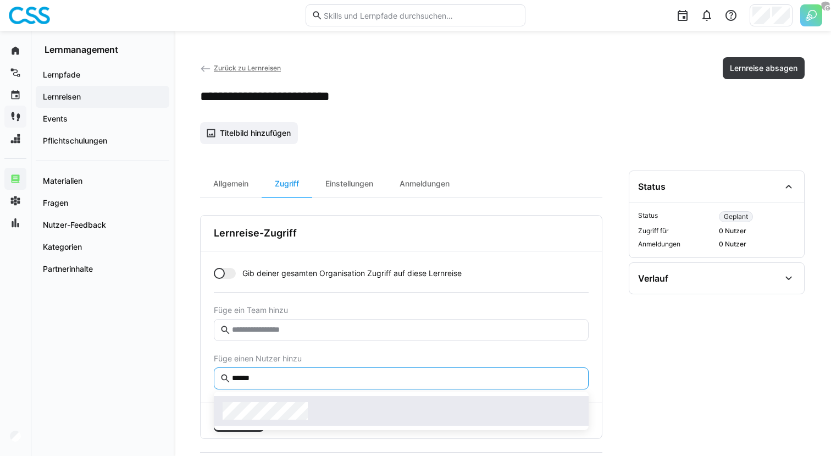
type input "******"
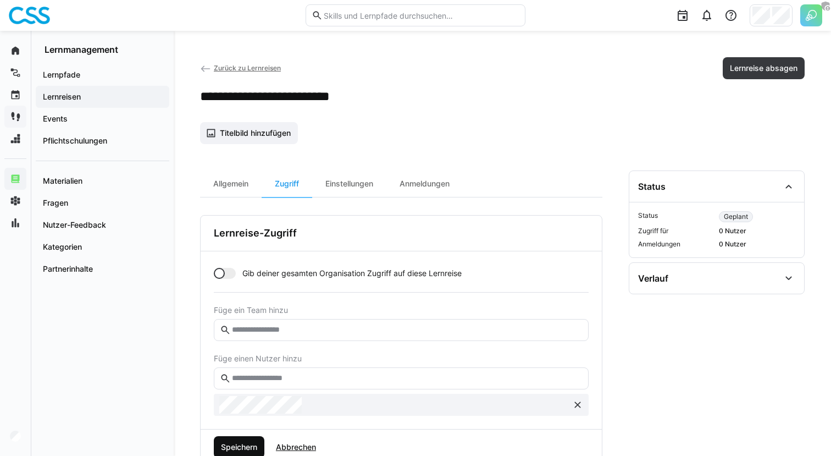
click at [259, 440] on span "Speichern" at bounding box center [239, 447] width 51 height 22
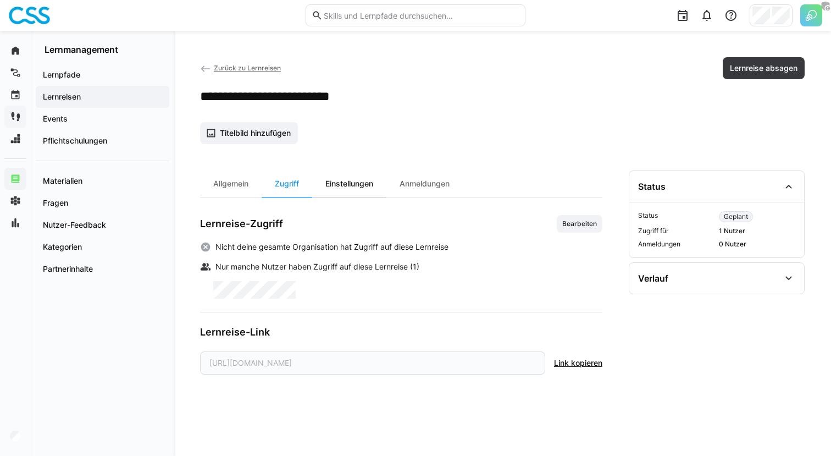
click at [354, 193] on div "Einstellungen" at bounding box center [349, 183] width 74 height 26
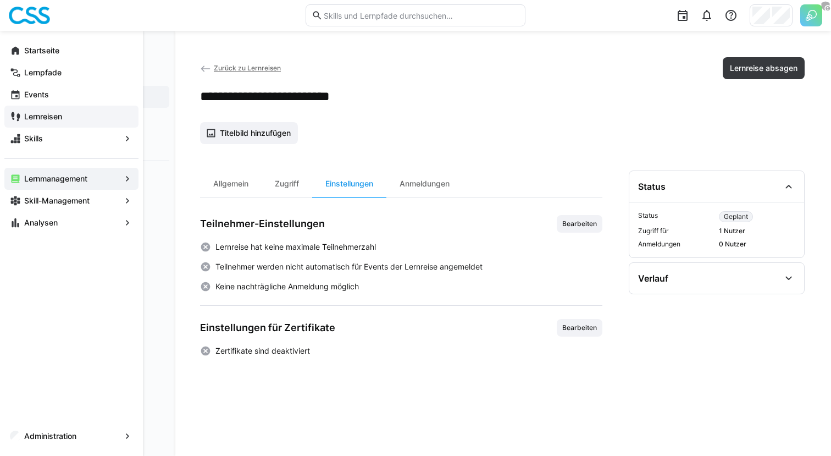
click at [0, 0] on app-navigation-label "Lernreisen" at bounding box center [0, 0] width 0 height 0
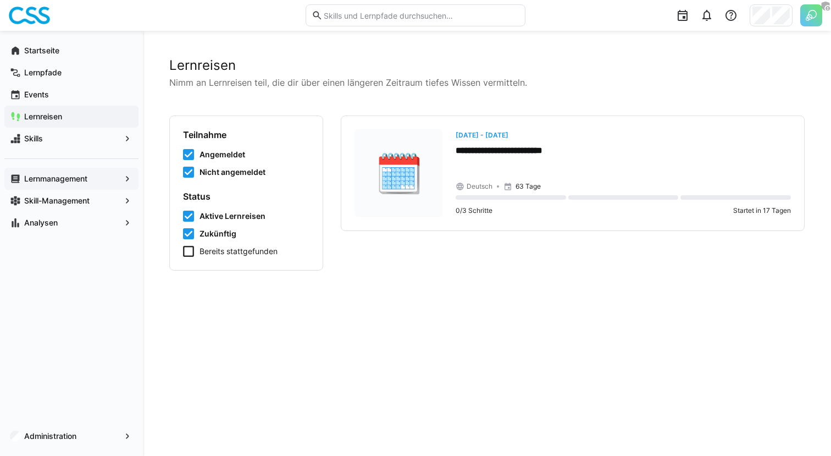
click at [93, 187] on div "Lernmanagement" at bounding box center [71, 179] width 134 height 22
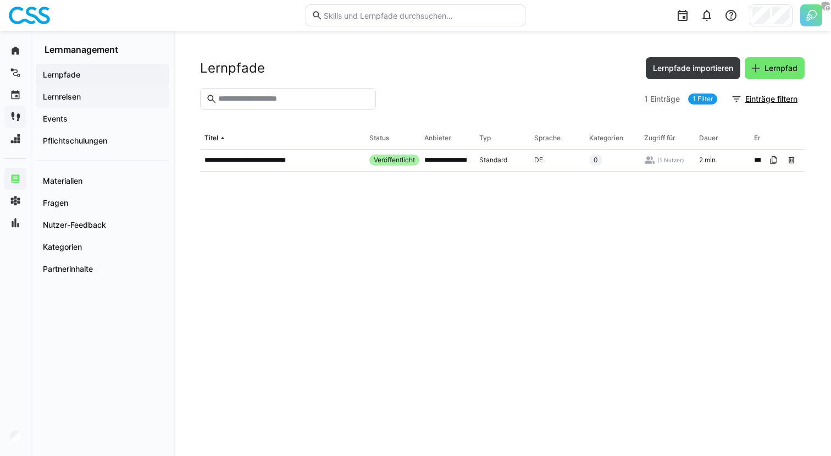
click at [101, 95] on span "Lernreisen" at bounding box center [102, 96] width 123 height 11
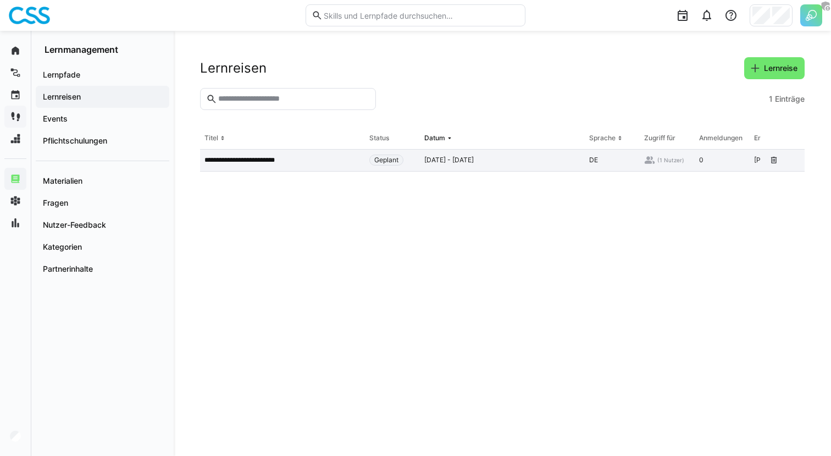
click at [271, 170] on div "**********" at bounding box center [282, 160] width 165 height 22
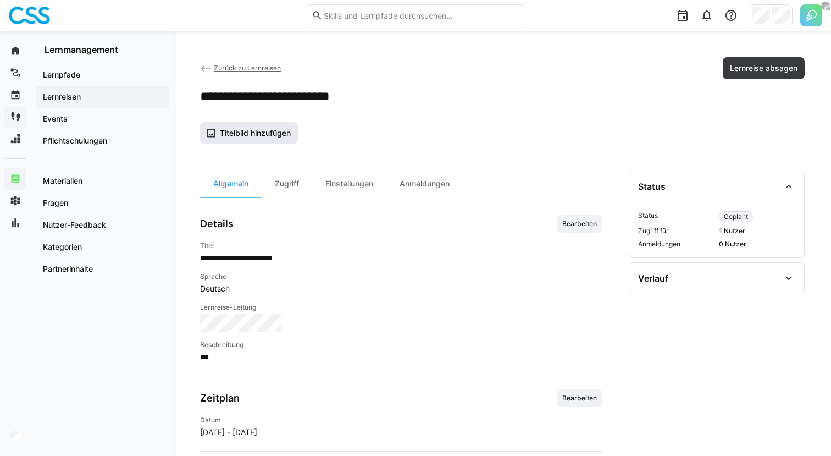
click at [252, 140] on span "Titelbild hinzufügen" at bounding box center [249, 133] width 98 height 22
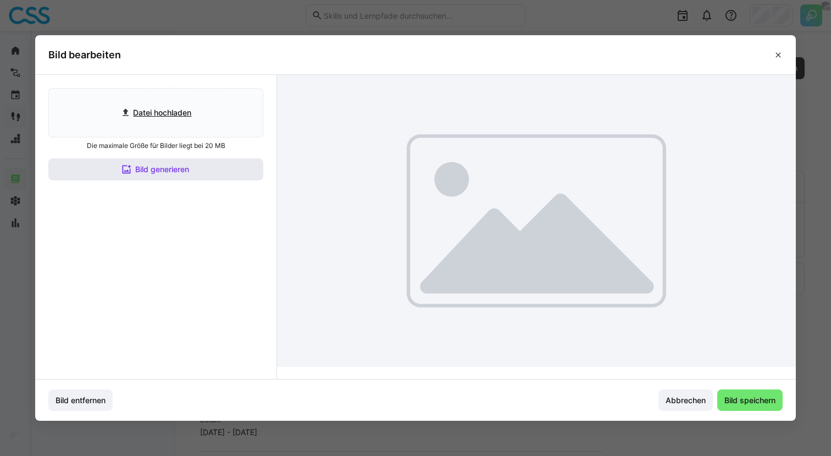
click at [243, 174] on span "Bild generieren" at bounding box center [155, 169] width 215 height 22
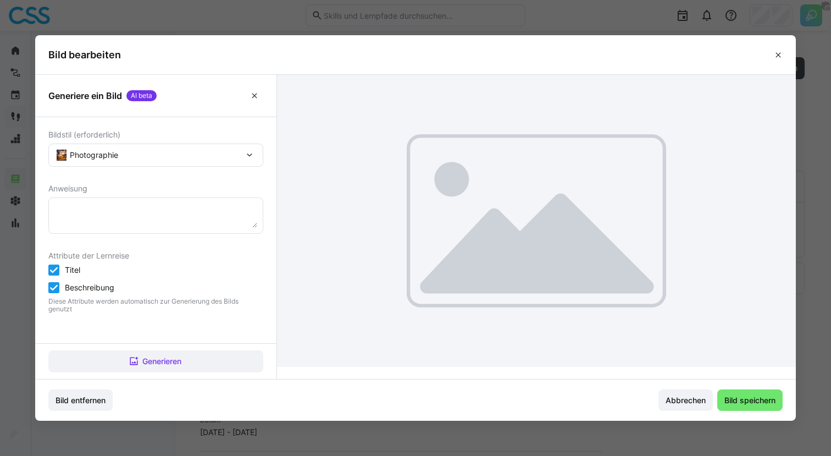
drag, startPoint x: 188, startPoint y: 217, endPoint x: 188, endPoint y: 207, distance: 10.4
click at [188, 218] on textarea at bounding box center [155, 215] width 203 height 24
type textarea "Blended Learning Lernreise für den Vertrieb in der Versicherungsbranche"
click at [176, 353] on span "Generieren" at bounding box center [155, 361] width 215 height 22
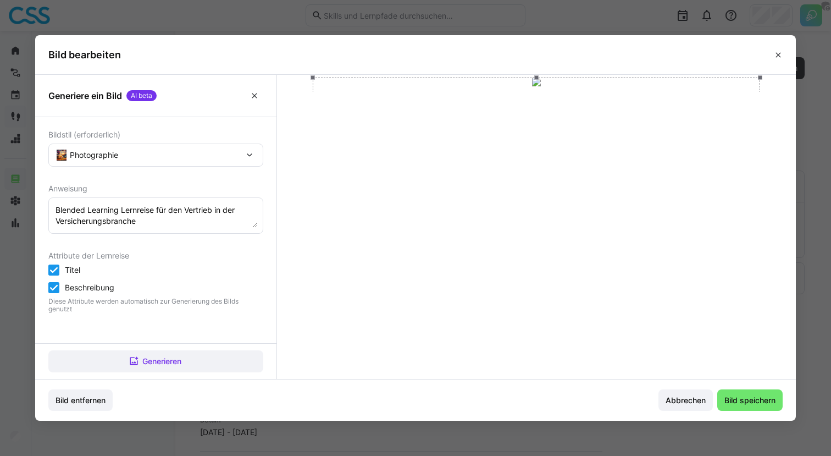
drag, startPoint x: 509, startPoint y: 292, endPoint x: 507, endPoint y: 241, distance: 51.1
click at [507, 241] on div at bounding box center [536, 203] width 447 height 252
click at [738, 395] on span "Bild speichern" at bounding box center [750, 400] width 54 height 11
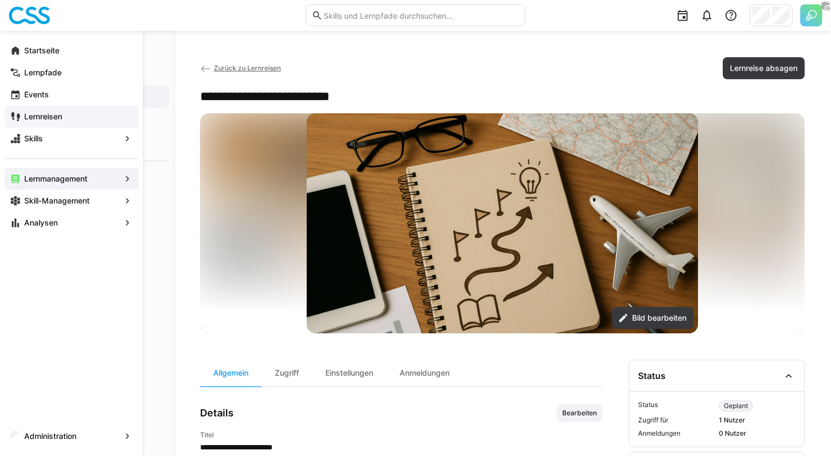
click at [0, 0] on app-navigation-label "Lernreisen" at bounding box center [0, 0] width 0 height 0
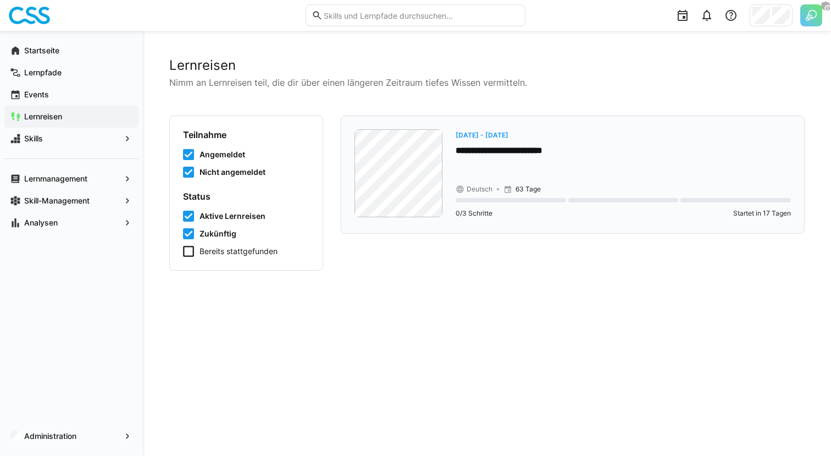
click at [558, 164] on div "**********" at bounding box center [623, 174] width 335 height 91
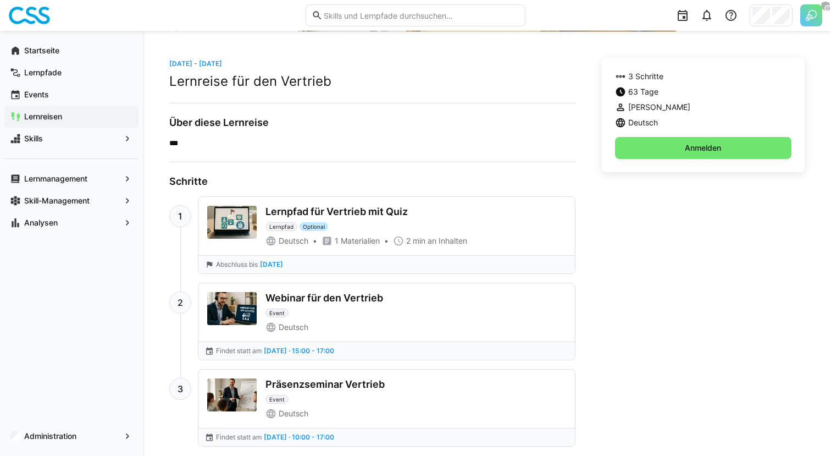
scroll to position [283, 0]
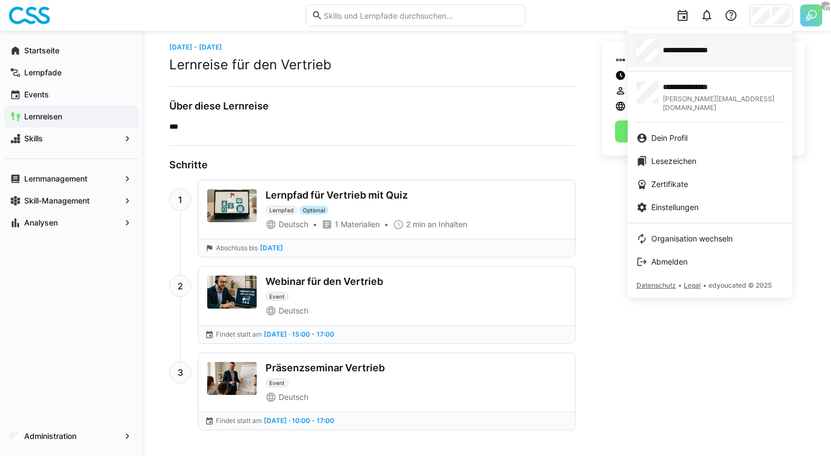
click at [721, 52] on span "**********" at bounding box center [696, 50] width 67 height 11
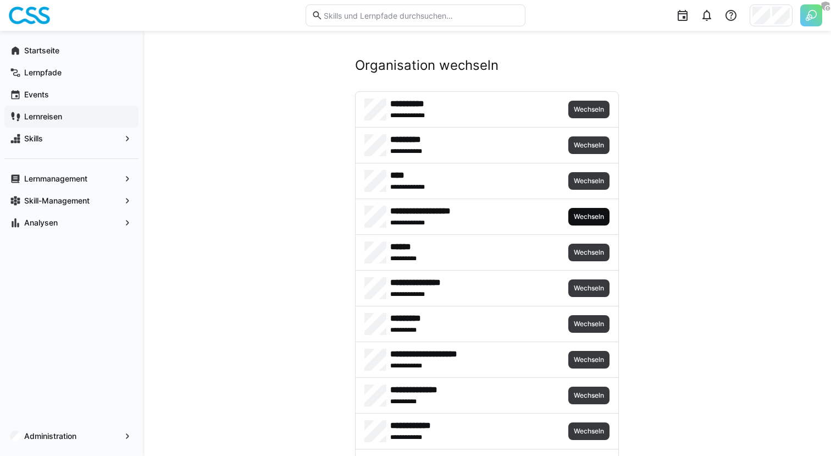
click at [573, 218] on span "Wechseln" at bounding box center [589, 216] width 32 height 9
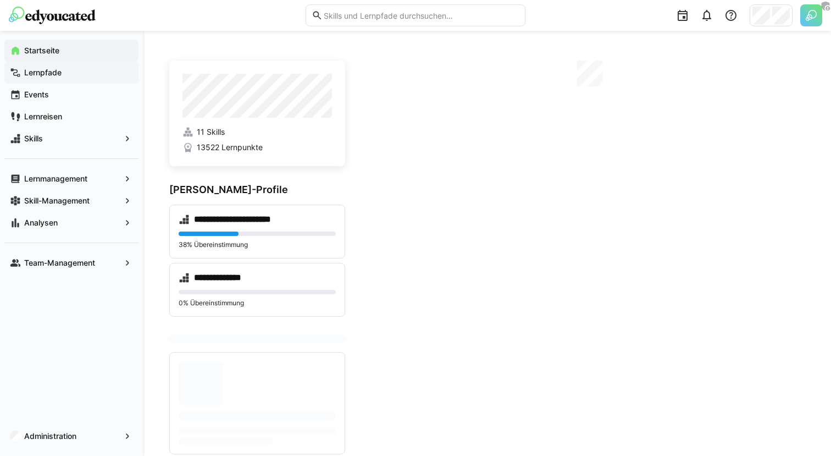
click at [82, 75] on span "Lernpfade" at bounding box center [78, 72] width 110 height 11
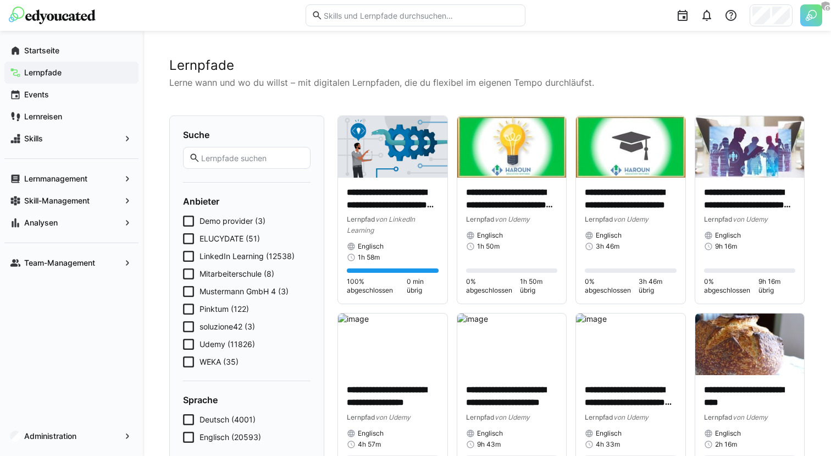
click at [231, 226] on div "Demo provider (3) ELUCYDATE (51) LinkedIn Learning (12538) Mitarbeiterschule (8…" at bounding box center [247, 291] width 128 height 152
click at [231, 226] on span "Demo provider (3)" at bounding box center [233, 220] width 66 height 11
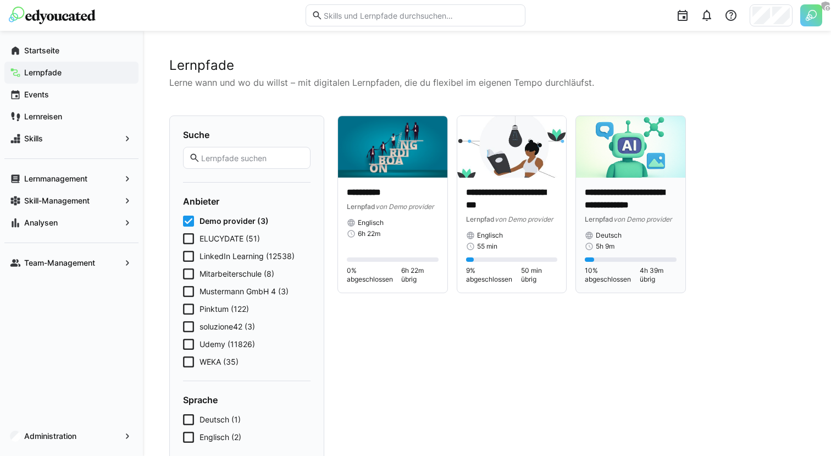
click at [608, 206] on p "**********" at bounding box center [631, 198] width 92 height 25
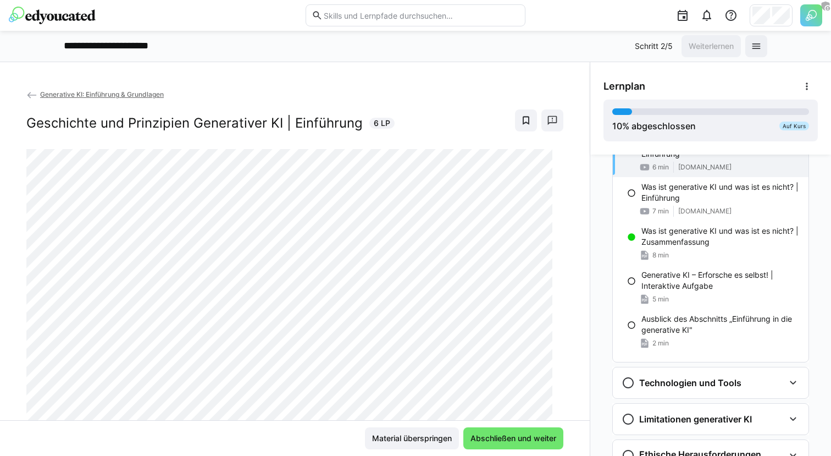
scroll to position [336, 0]
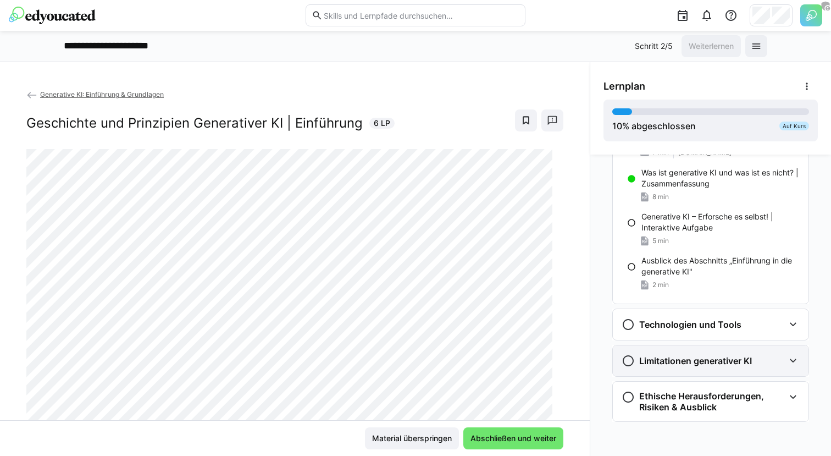
click at [706, 351] on div "Limitationen generativer KI" at bounding box center [711, 360] width 196 height 31
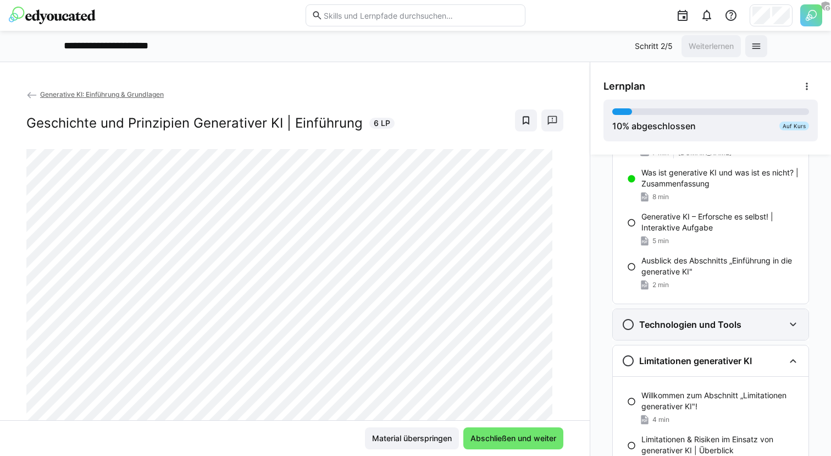
scroll to position [631, 0]
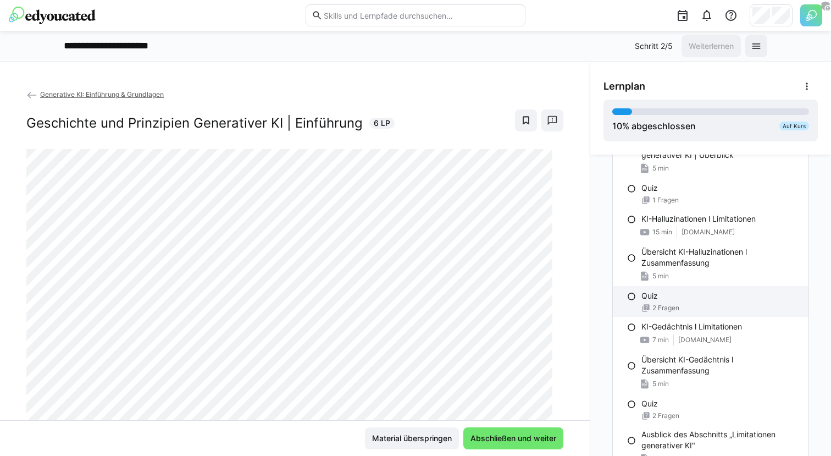
click at [708, 306] on div "2 Fragen" at bounding box center [720, 307] width 158 height 9
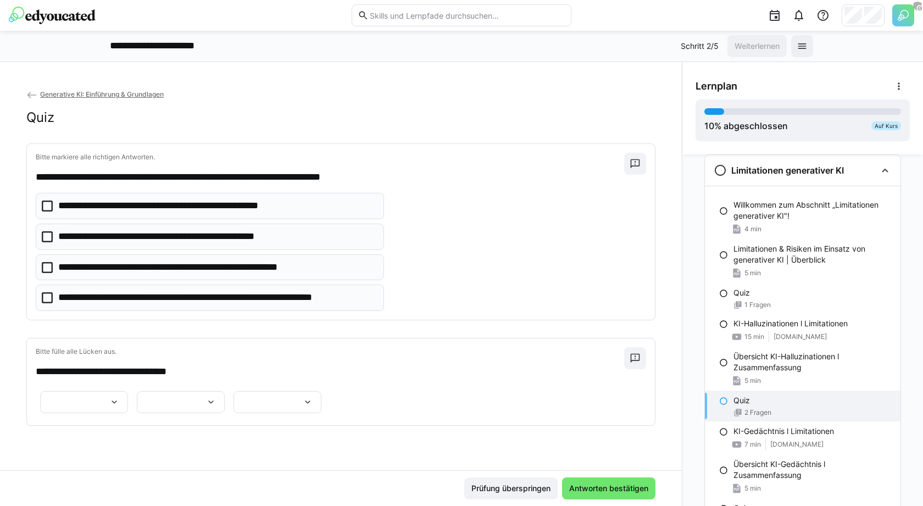
scroll to position [0, 0]
